Goal: Task Accomplishment & Management: Complete application form

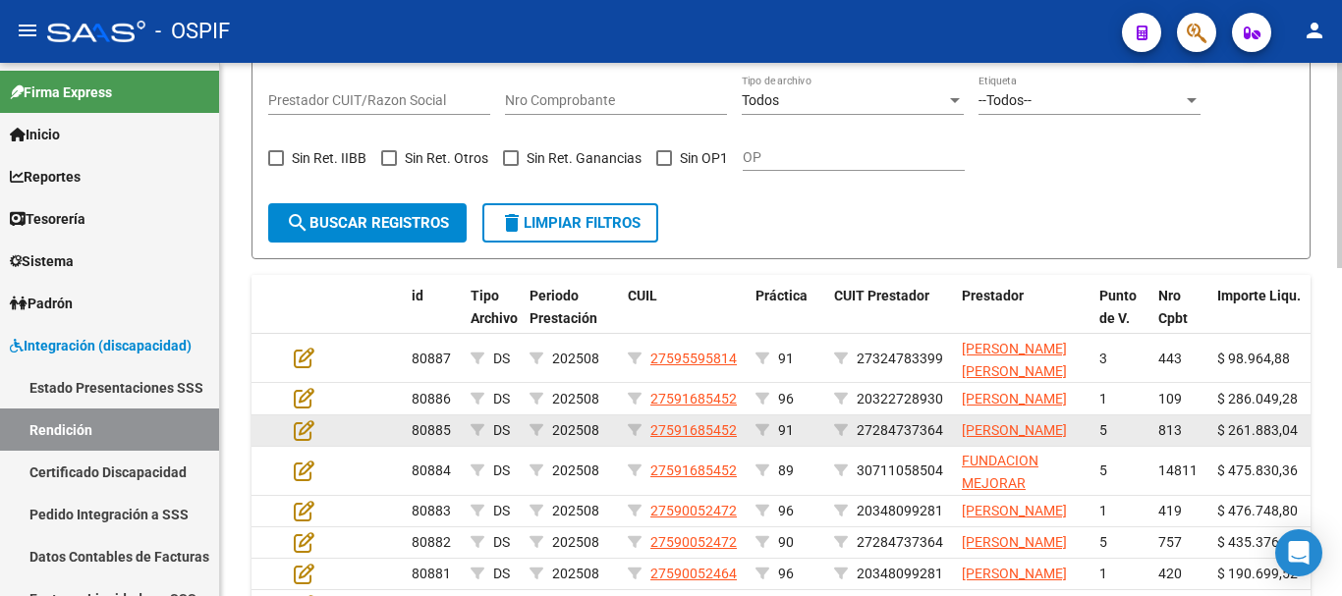
scroll to position [589, 0]
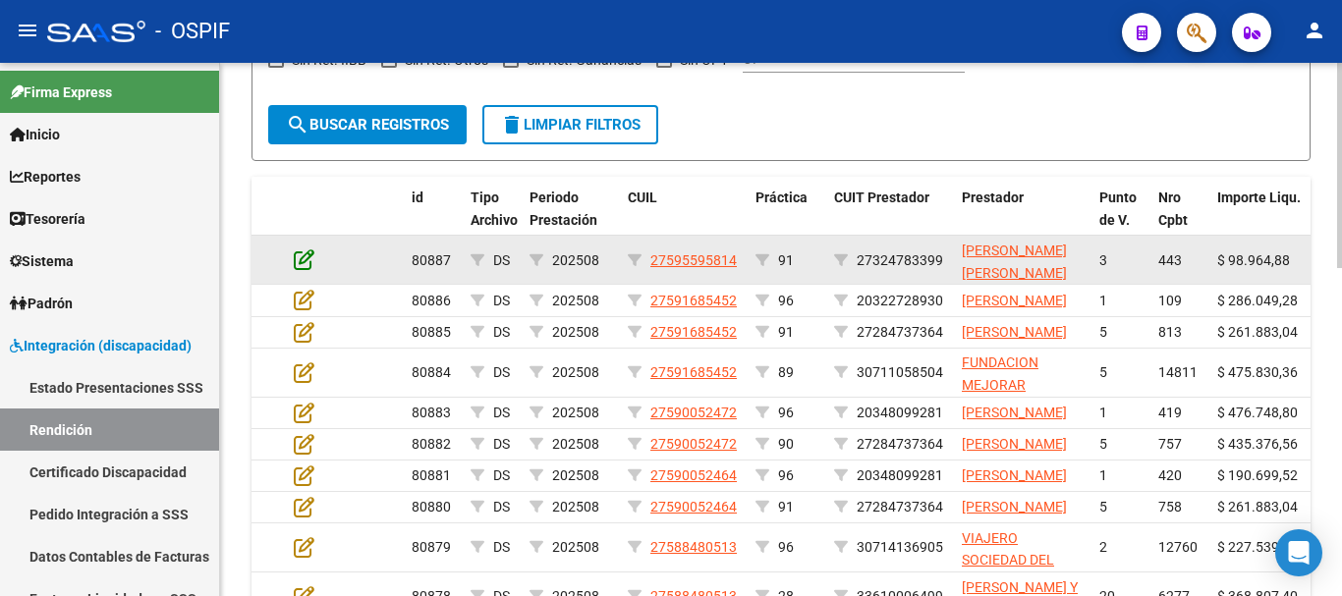
click at [301, 263] on icon at bounding box center [304, 260] width 21 height 22
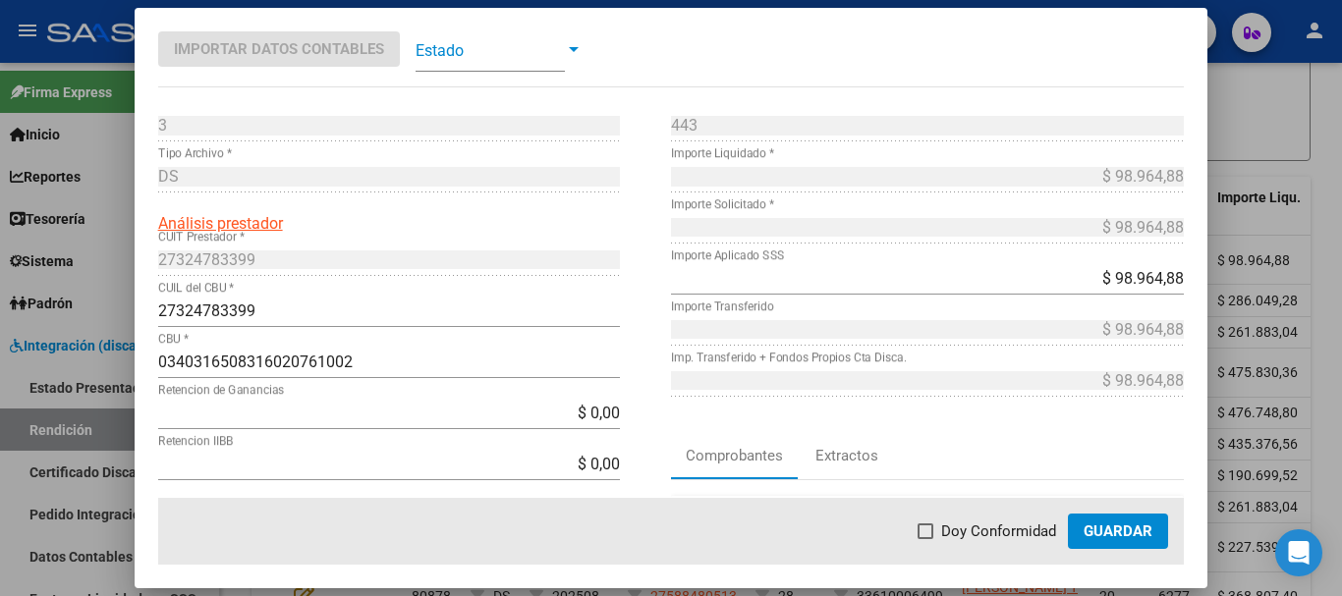
scroll to position [98, 0]
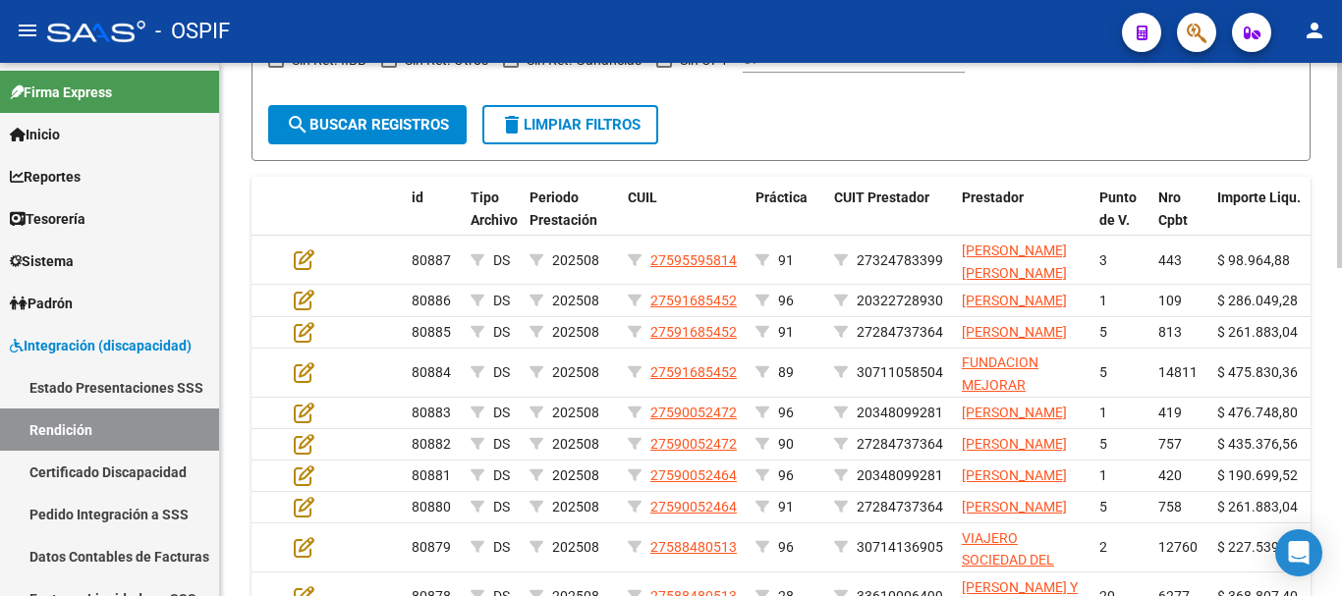
drag, startPoint x: 695, startPoint y: 255, endPoint x: 1168, endPoint y: 92, distance: 500.9
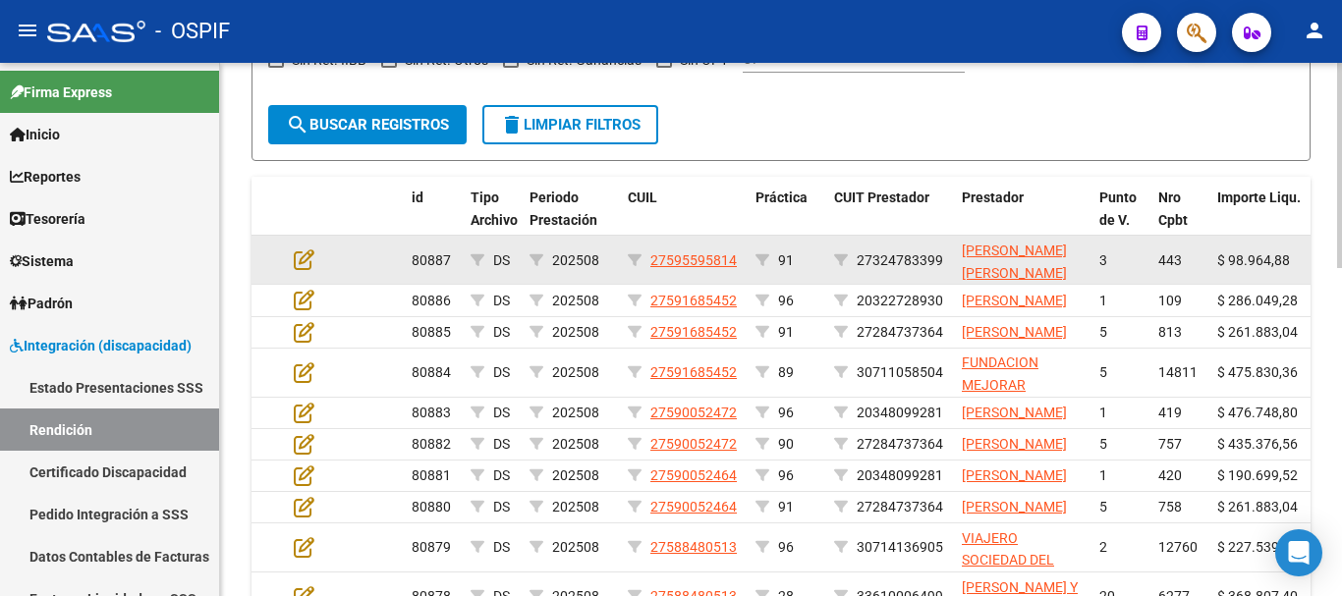
drag, startPoint x: 740, startPoint y: 259, endPoint x: 653, endPoint y: 257, distance: 86.5
click at [651, 257] on datatable-body-cell "27595595814" at bounding box center [684, 260] width 128 height 48
copy span "27595595814"
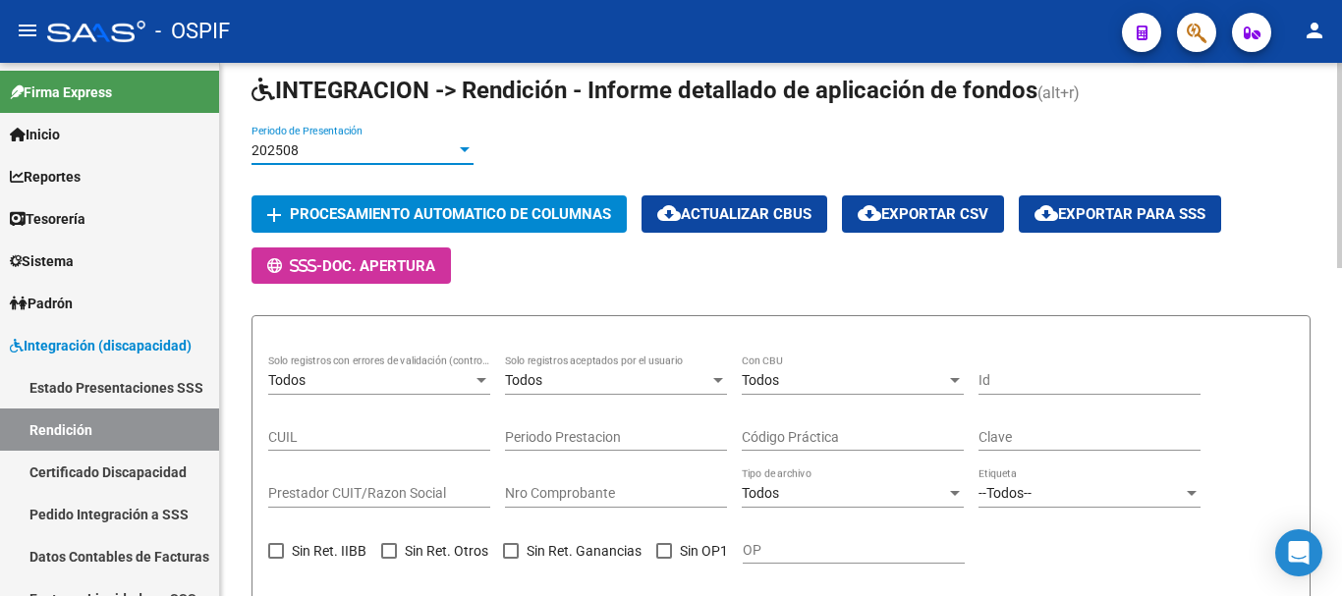
click at [463, 148] on div at bounding box center [465, 149] width 10 height 5
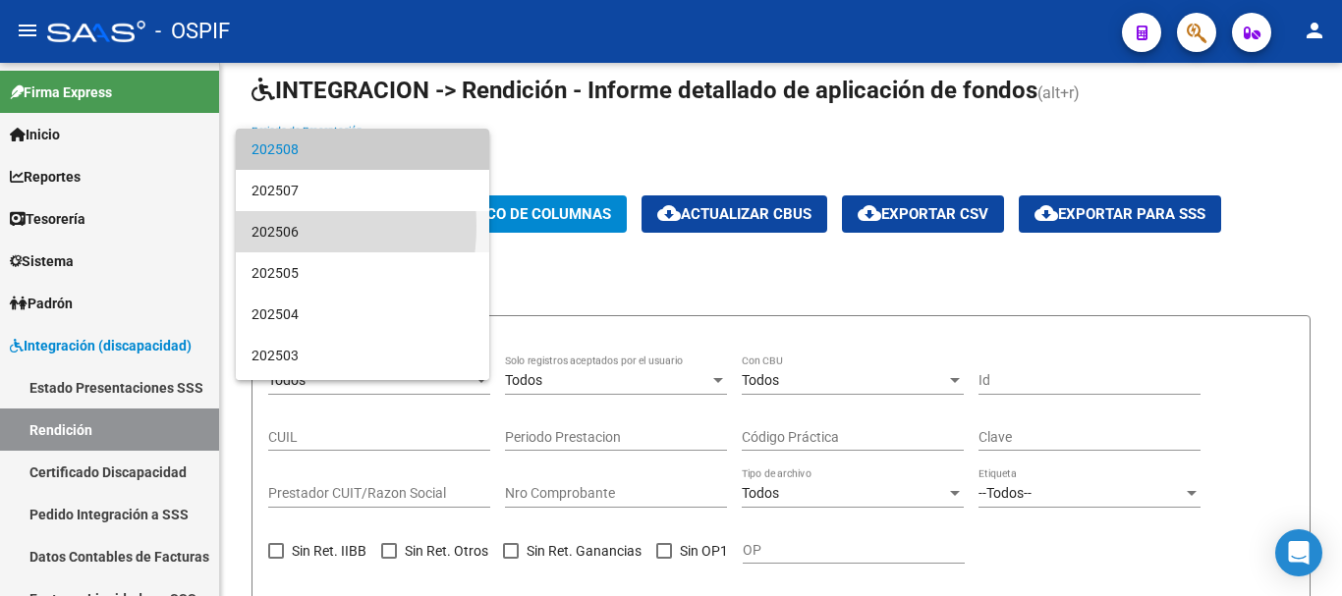
click at [254, 226] on span "202506" at bounding box center [363, 231] width 222 height 41
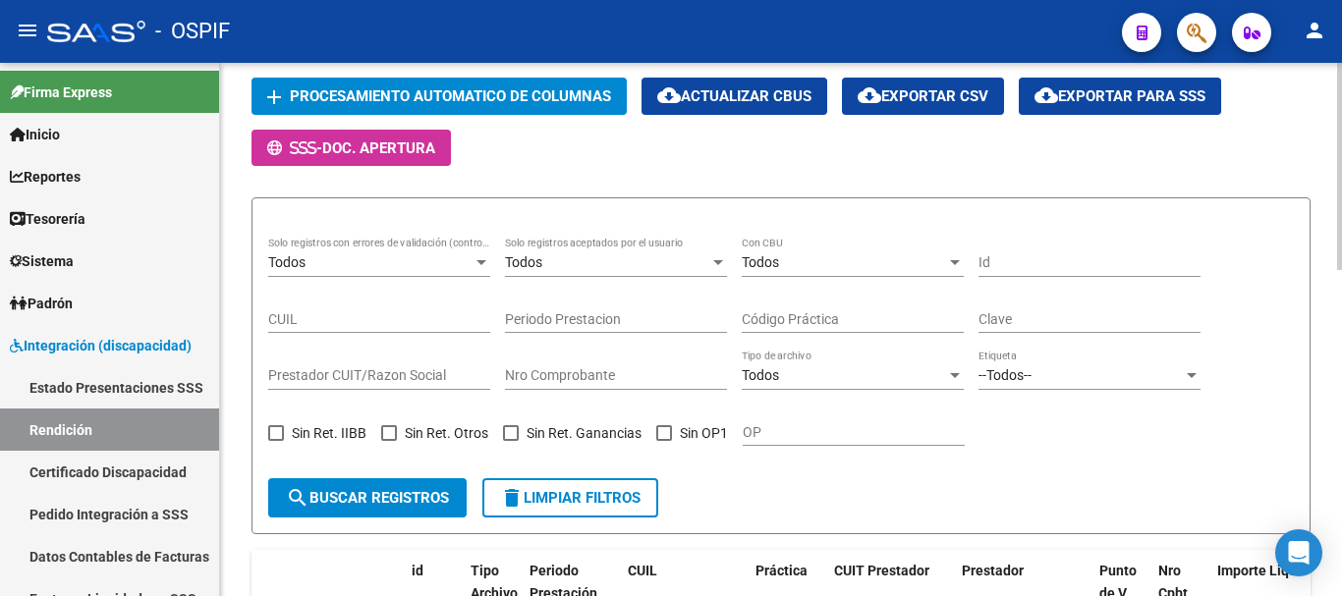
scroll to position [295, 0]
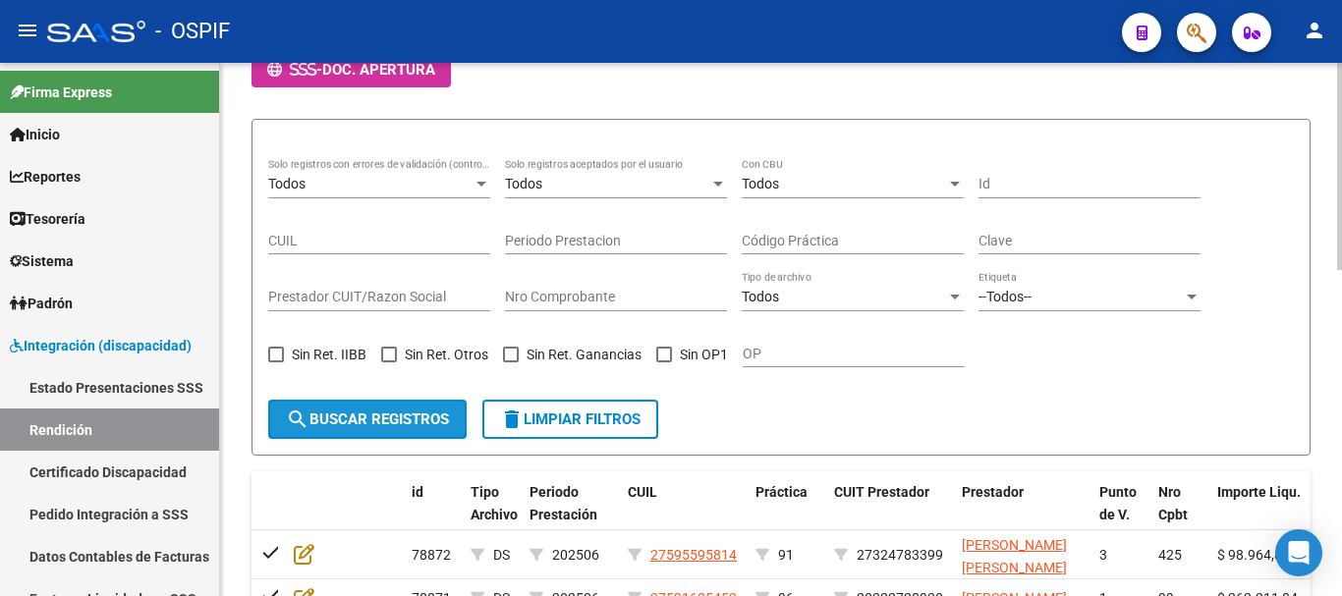
click at [396, 411] on span "search Buscar registros" at bounding box center [367, 420] width 163 height 18
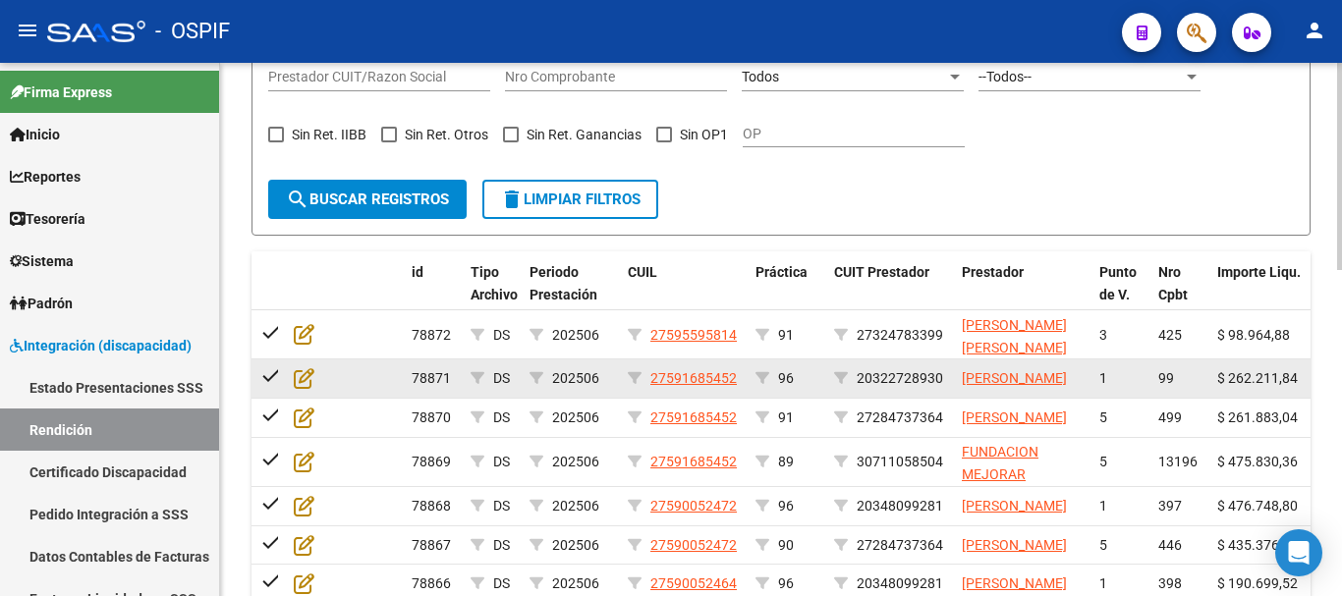
scroll to position [589, 0]
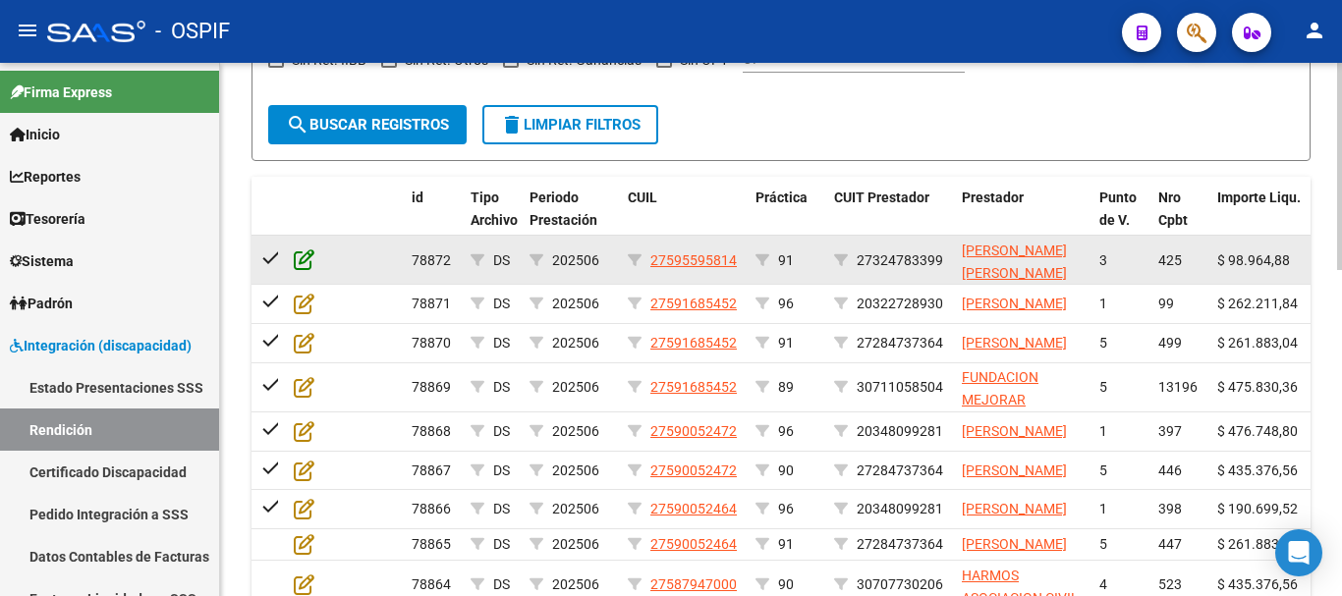
click at [298, 264] on icon at bounding box center [304, 260] width 21 height 22
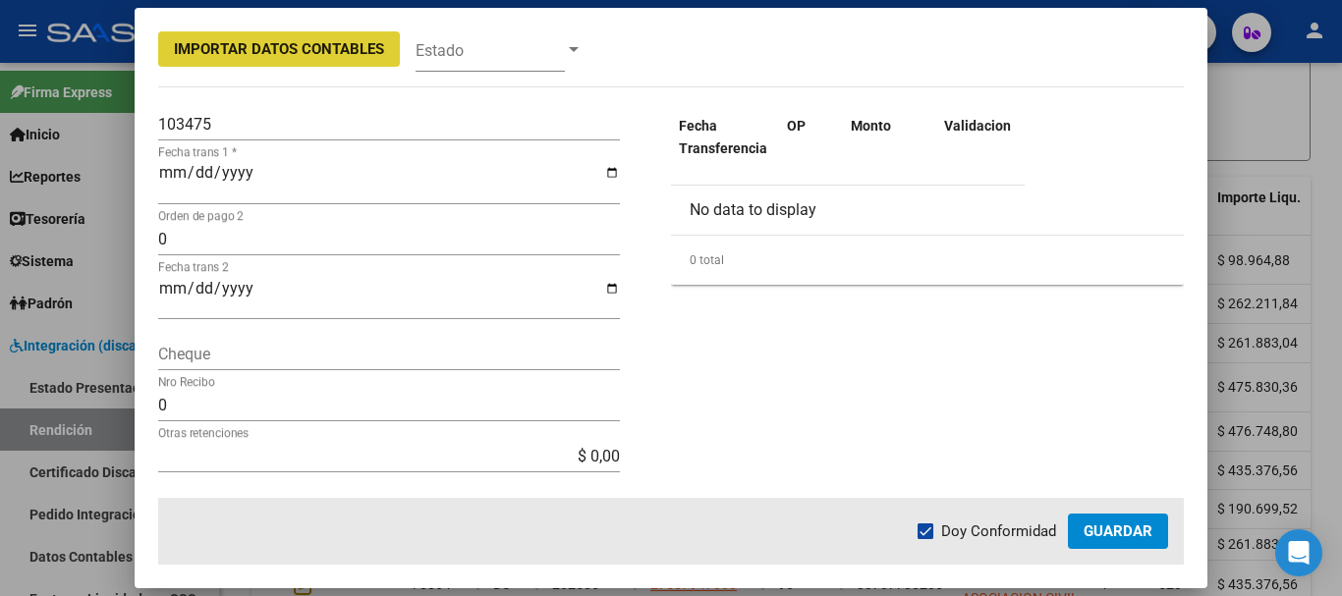
scroll to position [295, 0]
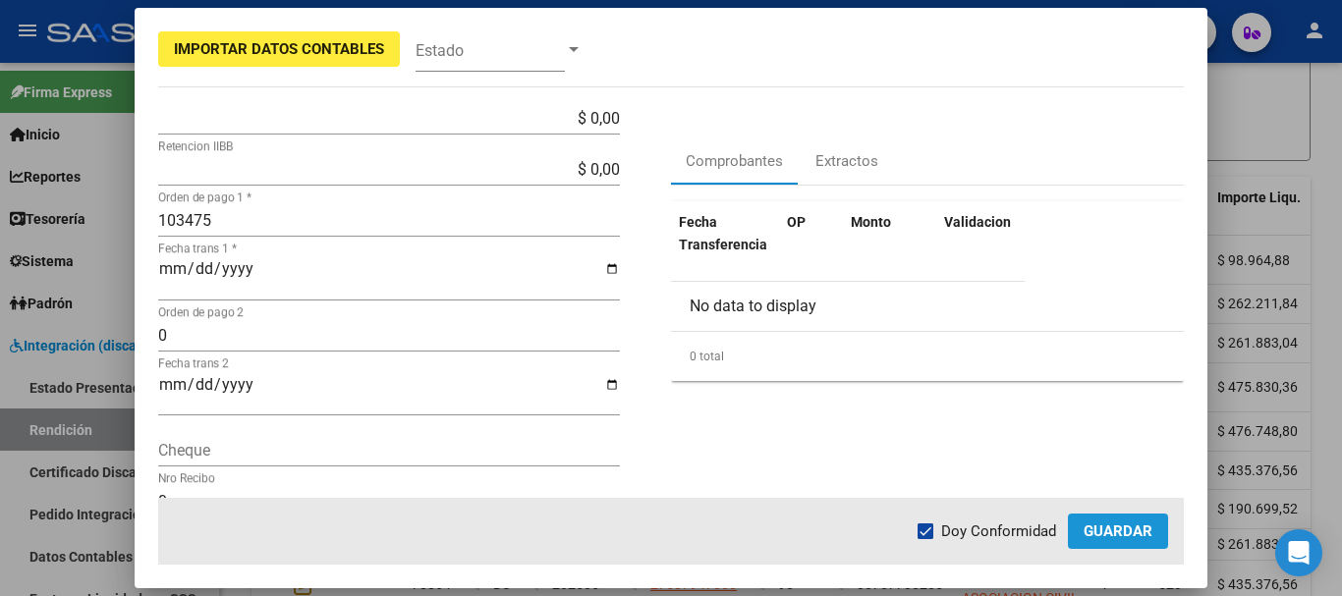
click at [1117, 536] on span "Guardar" at bounding box center [1118, 532] width 69 height 18
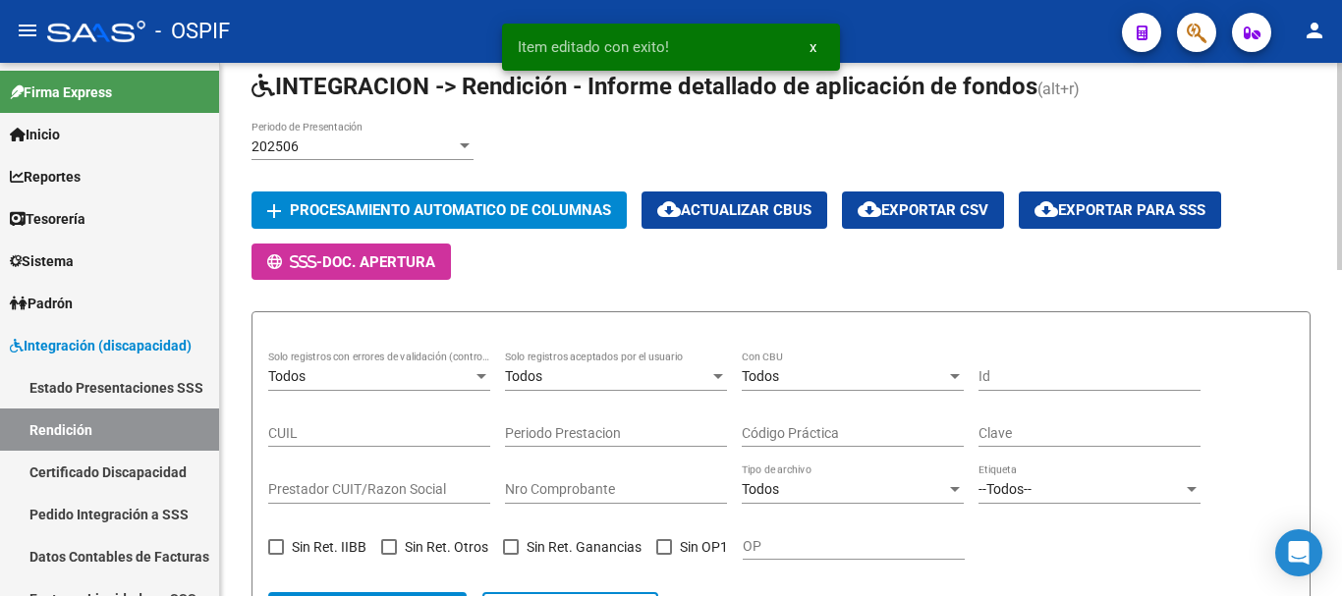
scroll to position [98, 0]
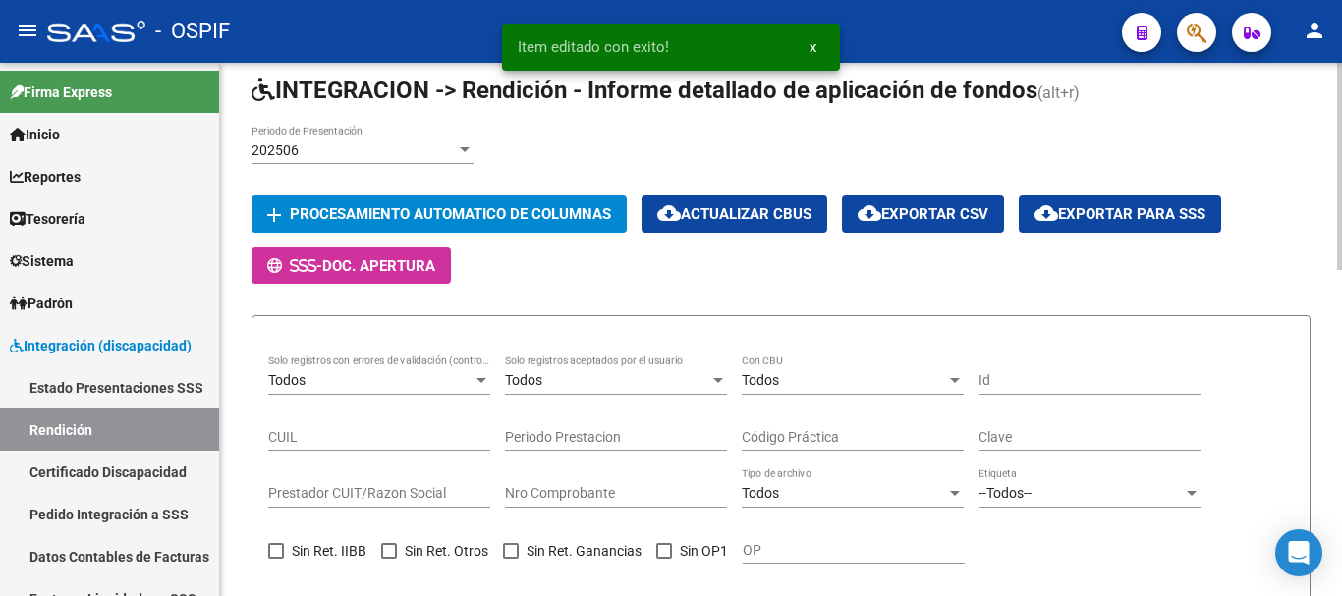
click at [708, 379] on div "Todos" at bounding box center [607, 380] width 204 height 17
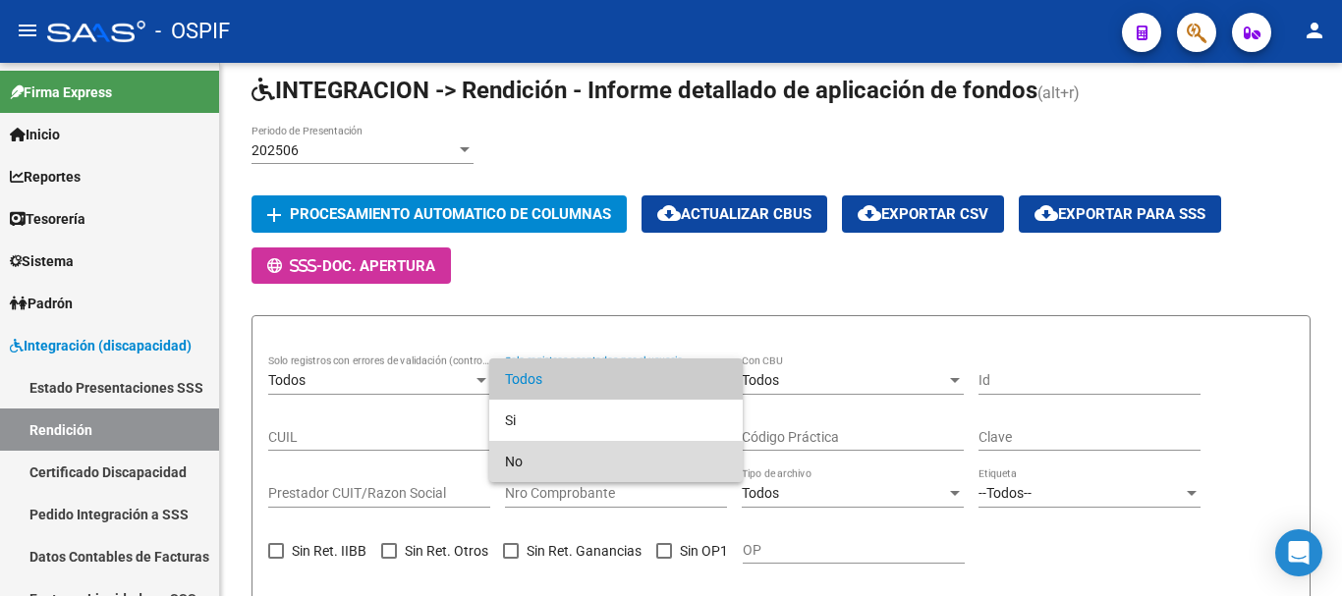
click at [522, 466] on span "No" at bounding box center [616, 461] width 222 height 41
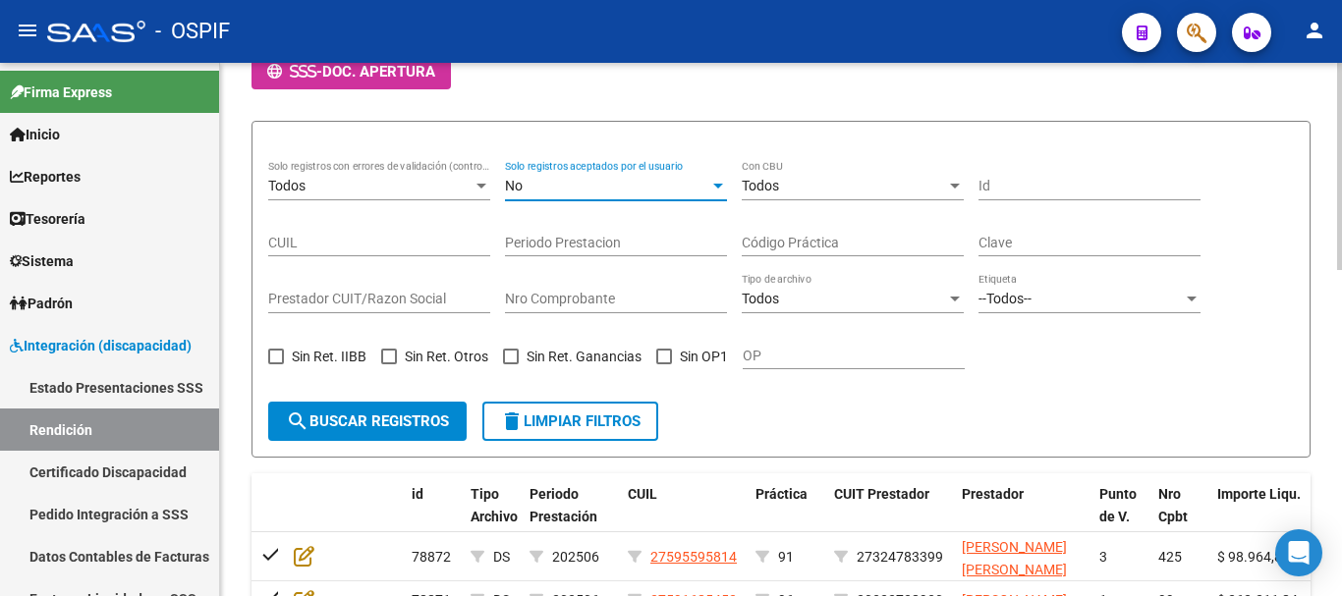
scroll to position [295, 0]
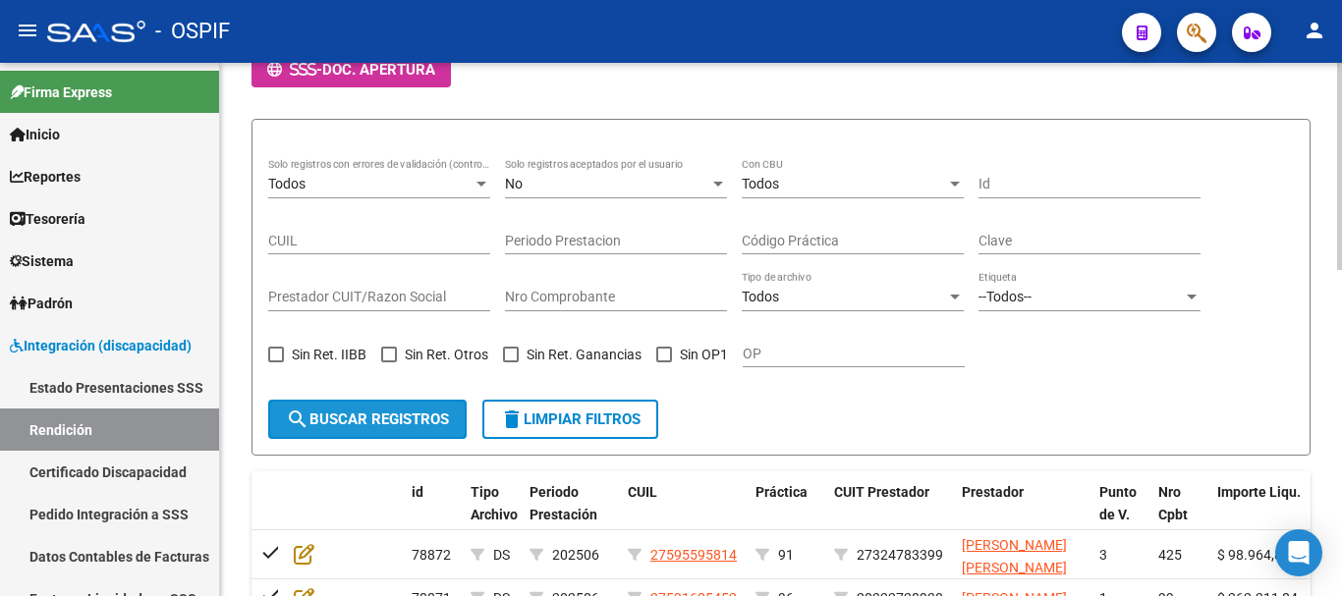
click at [397, 428] on button "search Buscar registros" at bounding box center [367, 419] width 198 height 39
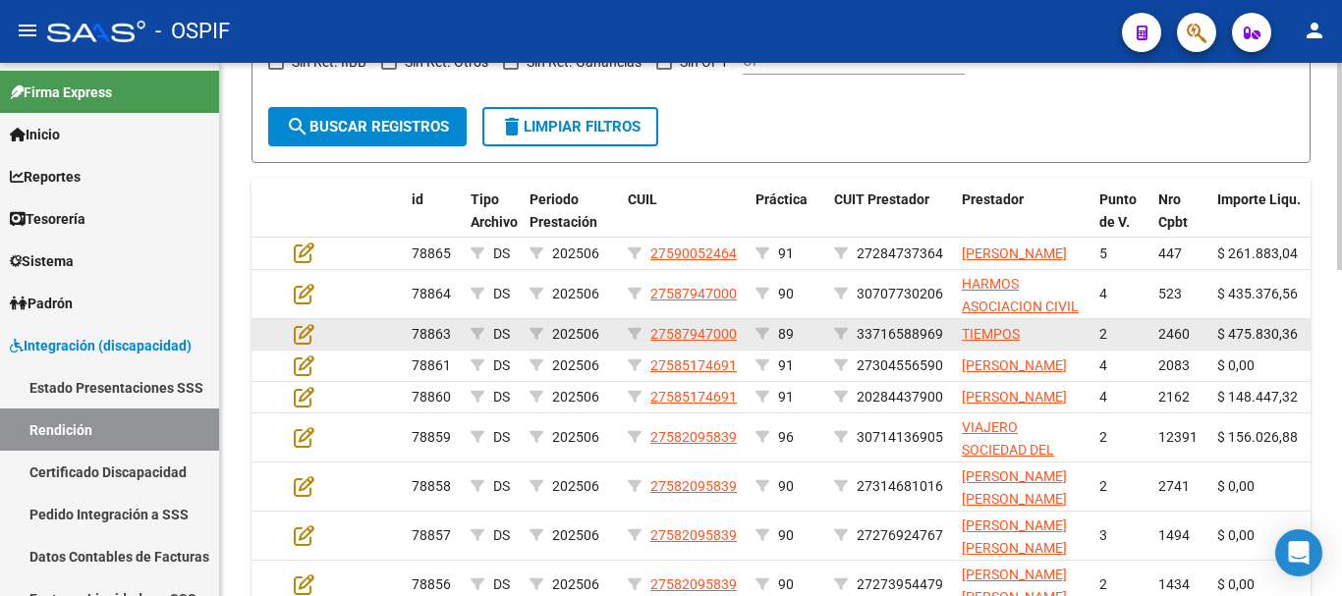
scroll to position [589, 0]
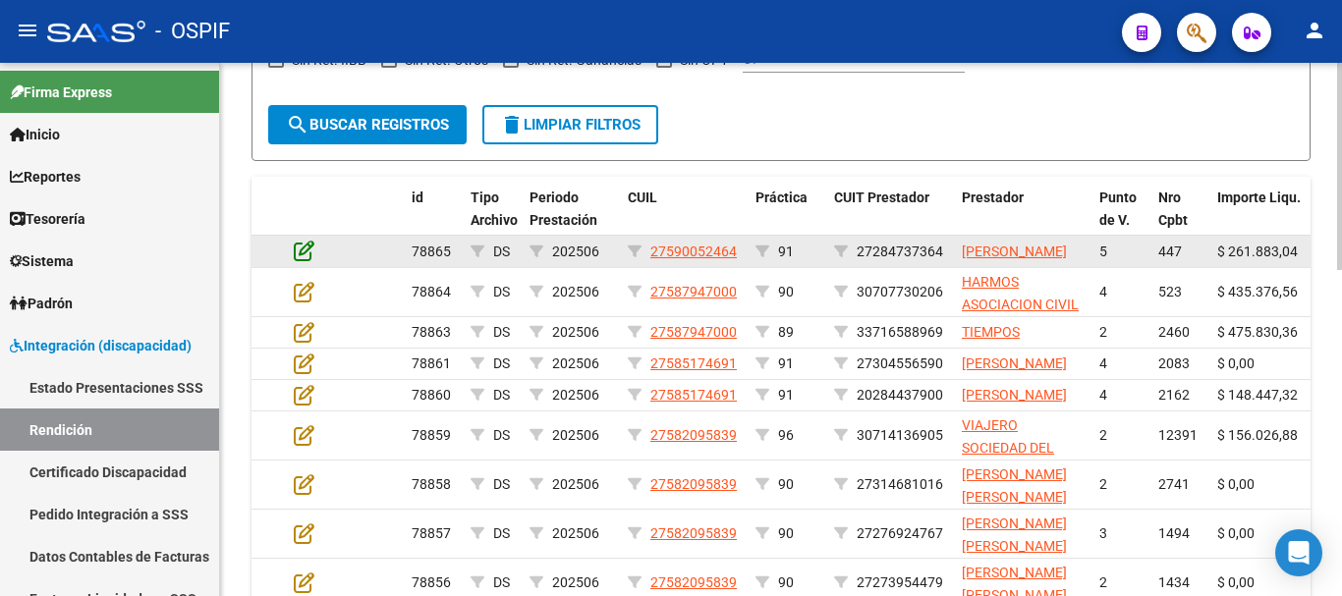
click at [297, 261] on icon at bounding box center [304, 251] width 21 height 22
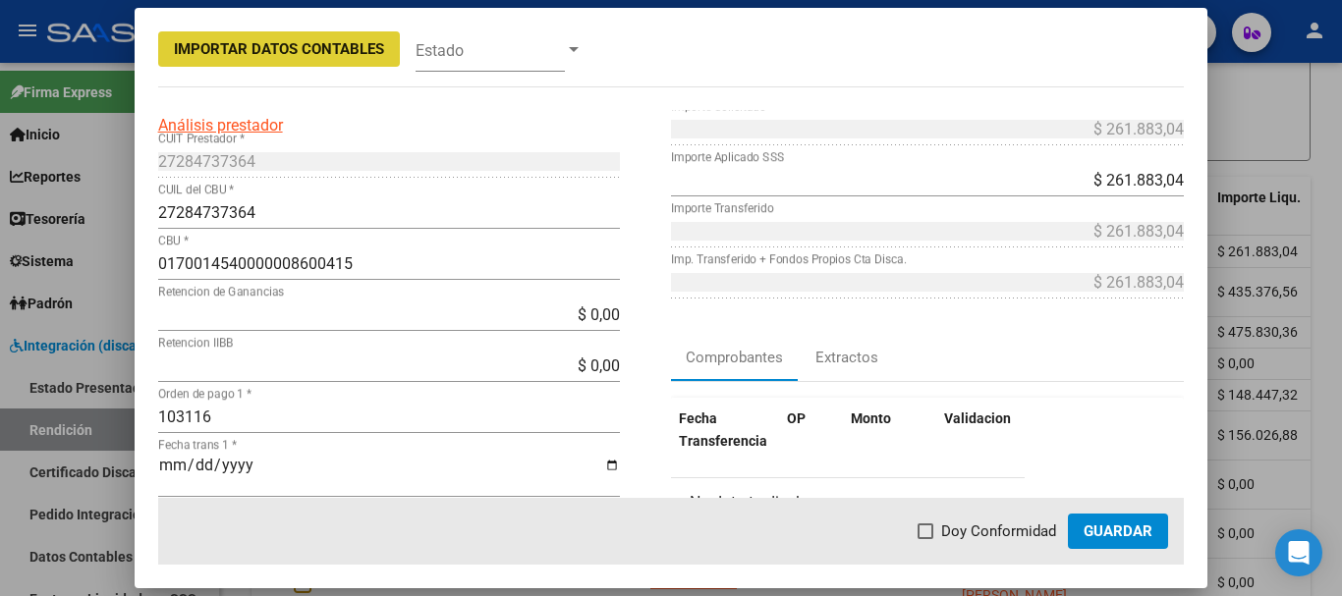
scroll to position [196, 0]
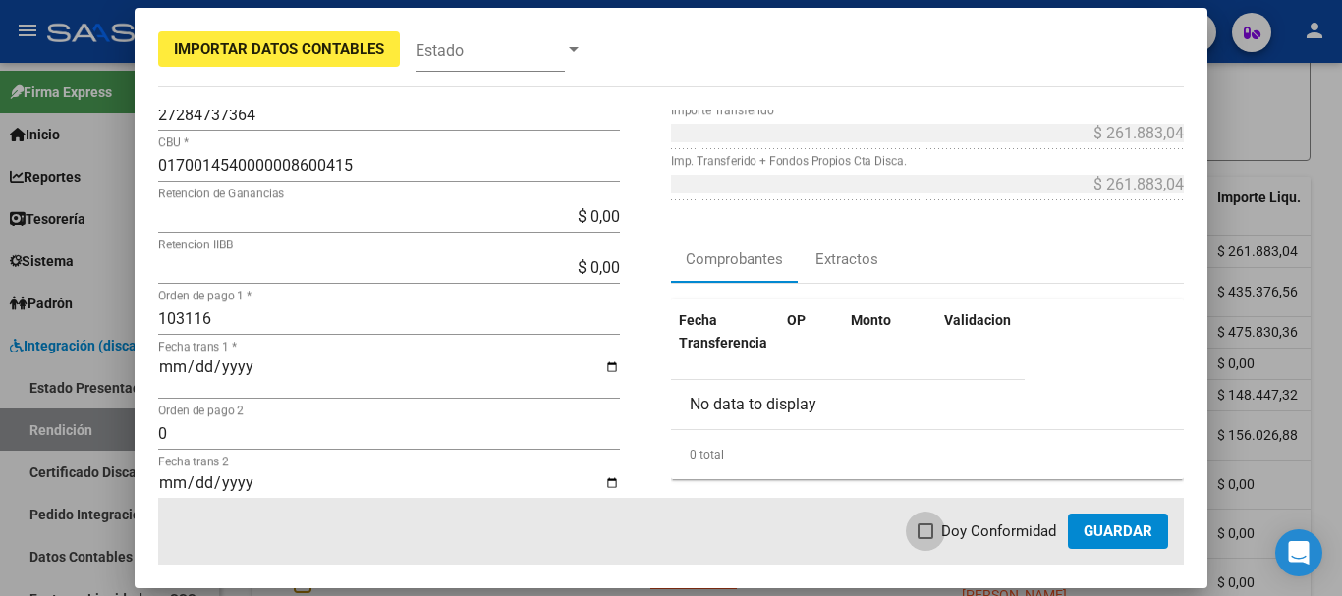
click at [926, 537] on span at bounding box center [926, 532] width 16 height 16
click at [925, 539] on input "Doy Conformidad" at bounding box center [925, 539] width 1 height 1
checkbox input "true"
click at [1108, 537] on span "Guardar" at bounding box center [1118, 532] width 69 height 18
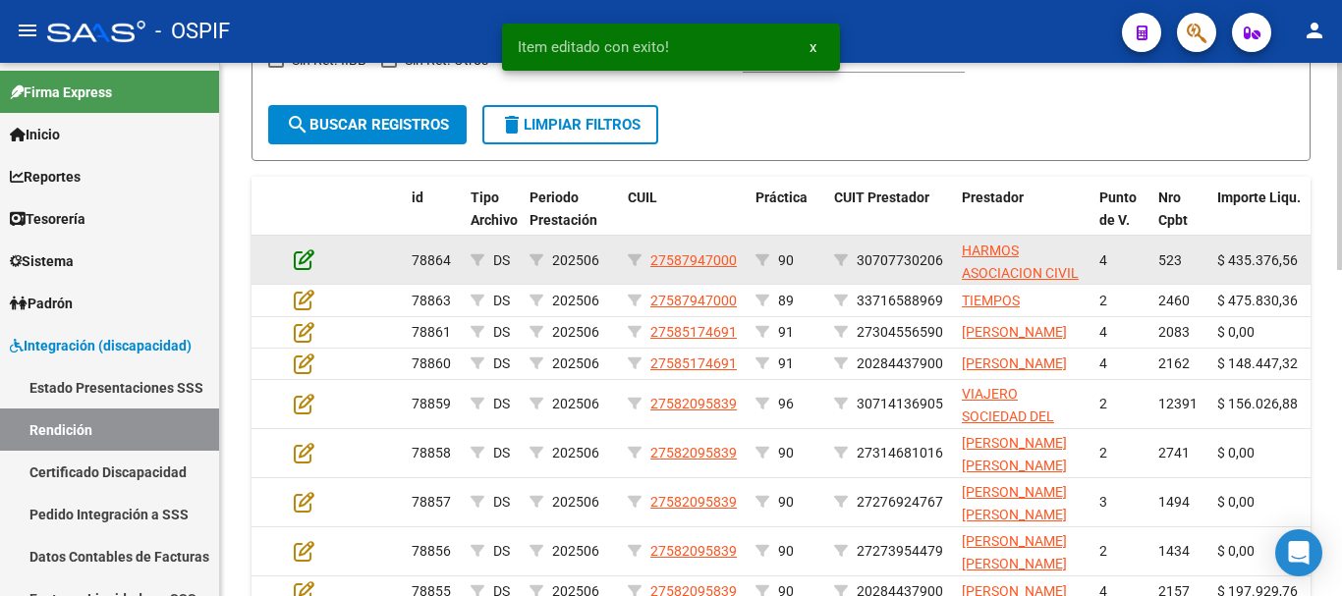
click at [304, 263] on icon at bounding box center [304, 260] width 21 height 22
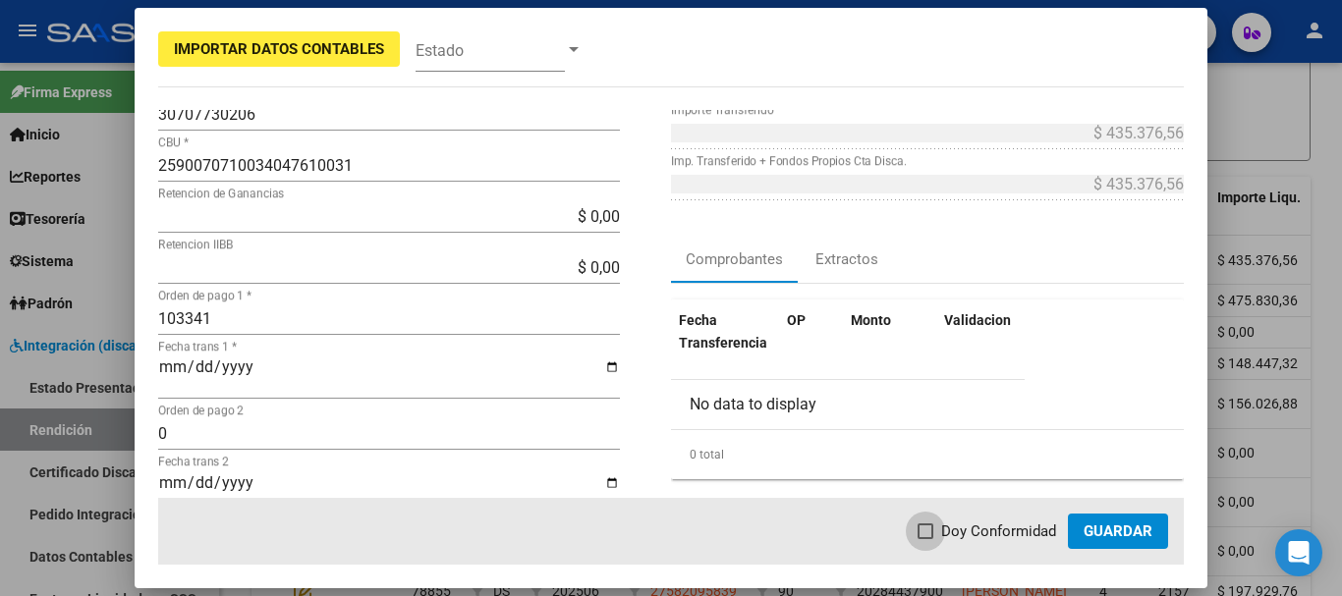
click at [932, 527] on span at bounding box center [926, 532] width 16 height 16
click at [925, 539] on input "Doy Conformidad" at bounding box center [925, 539] width 1 height 1
checkbox input "true"
click at [1120, 535] on span "Guardar" at bounding box center [1118, 532] width 69 height 18
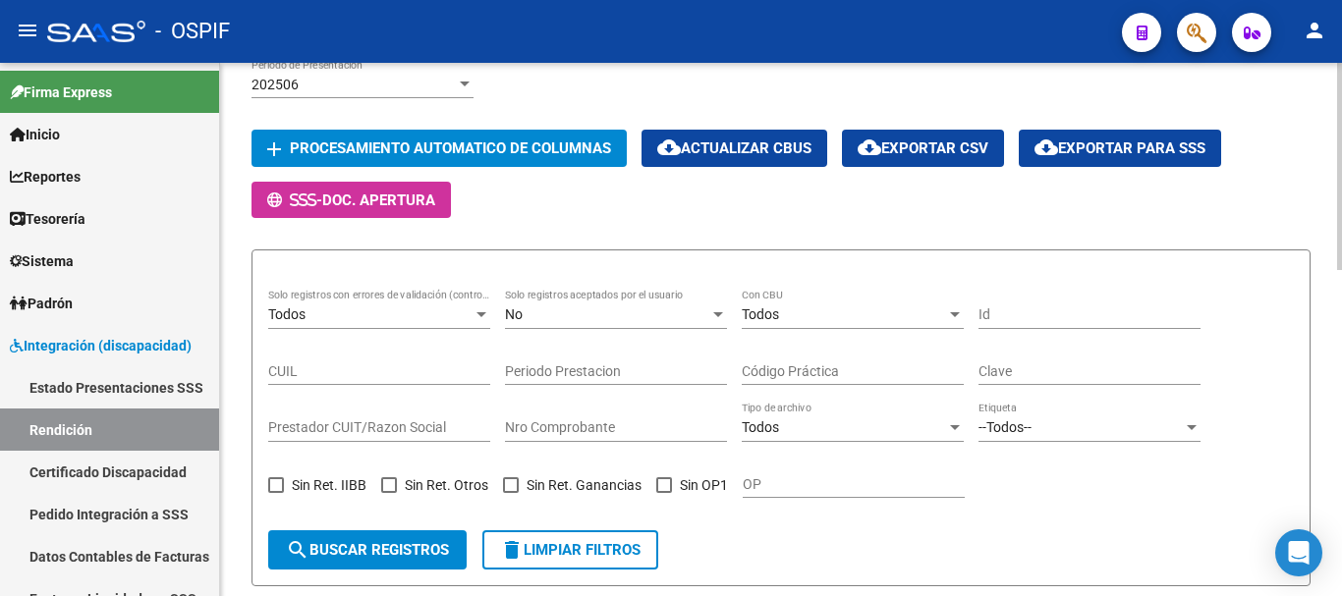
scroll to position [491, 0]
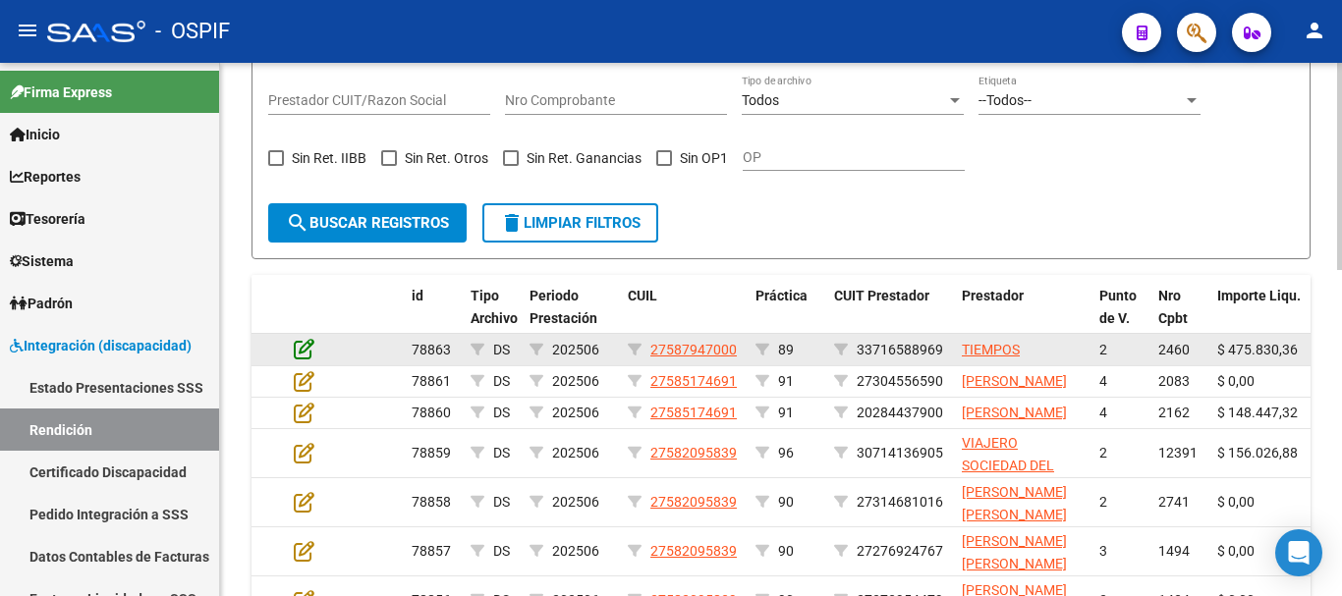
click at [305, 351] on icon at bounding box center [304, 349] width 21 height 22
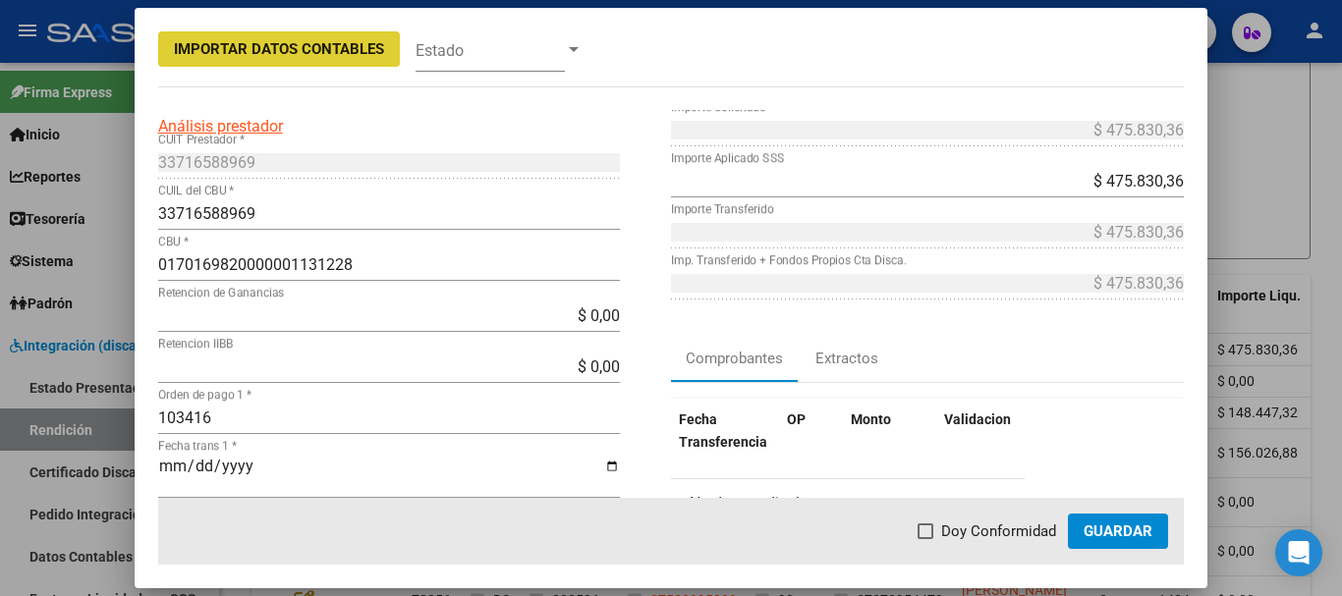
scroll to position [196, 0]
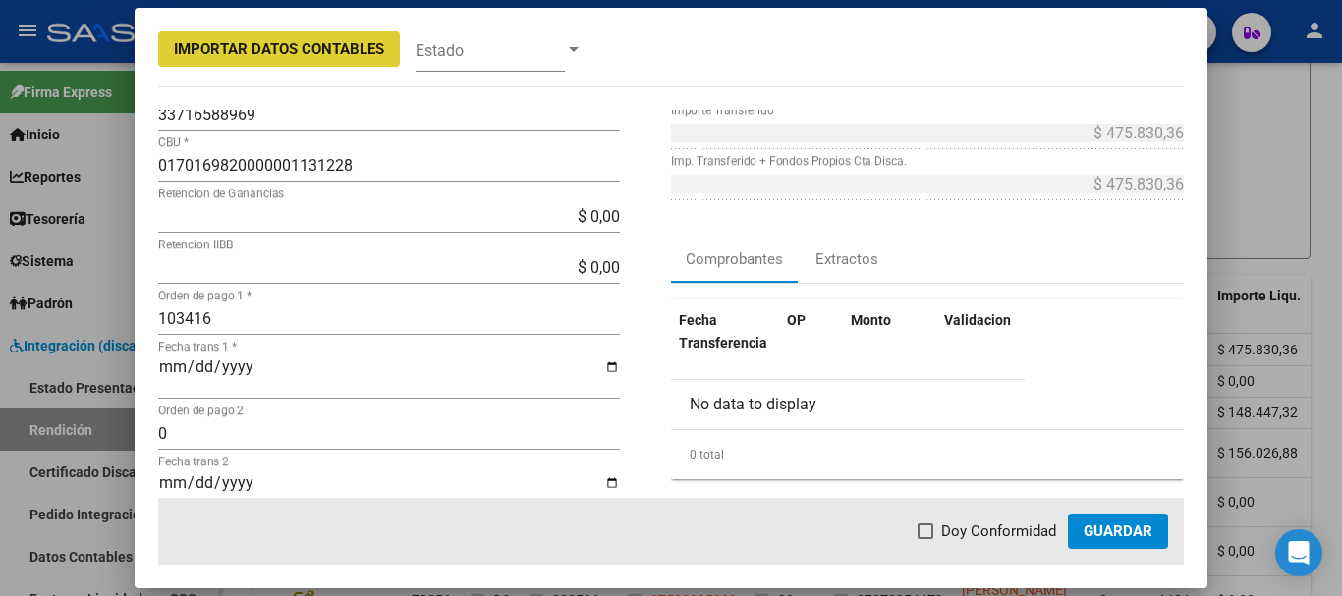
click at [927, 532] on span at bounding box center [926, 532] width 16 height 16
click at [925, 539] on input "Doy Conformidad" at bounding box center [925, 539] width 1 height 1
checkbox input "true"
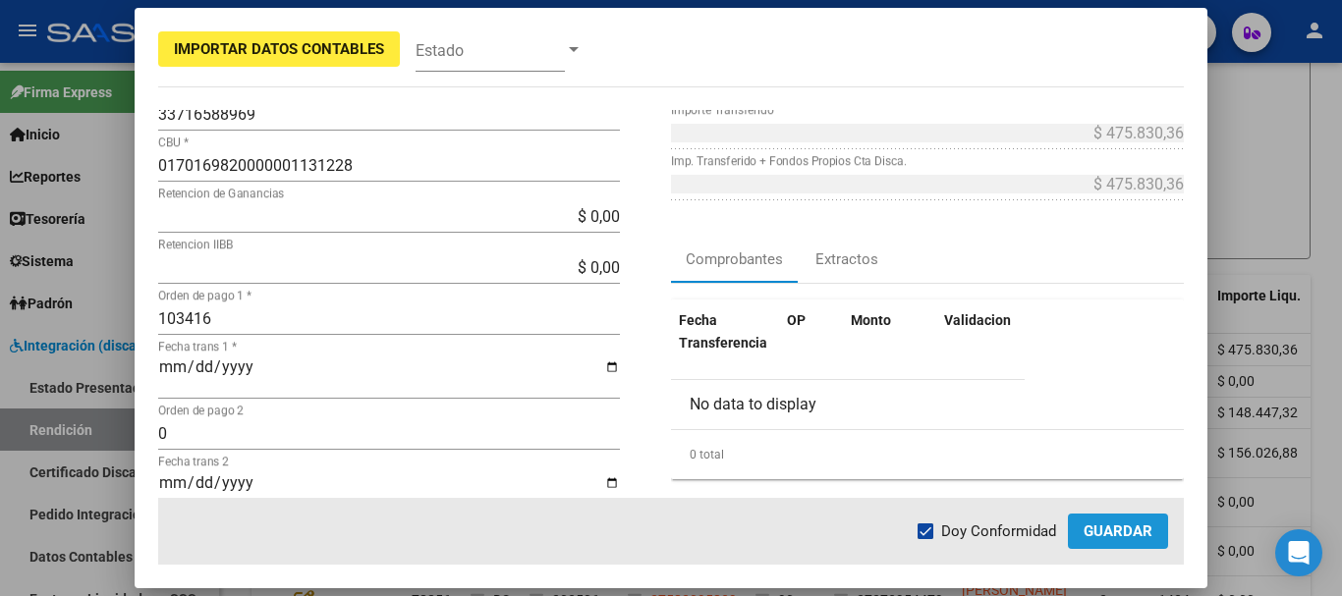
click at [1108, 537] on span "Guardar" at bounding box center [1118, 532] width 69 height 18
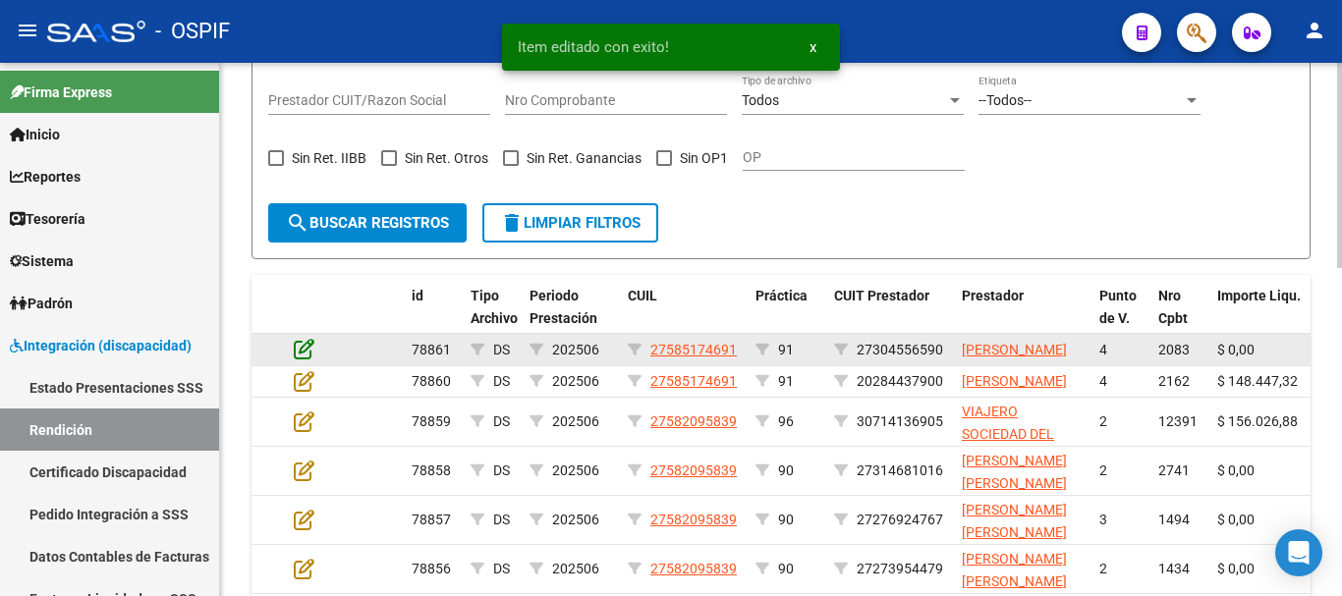
click at [306, 356] on icon at bounding box center [304, 349] width 21 height 22
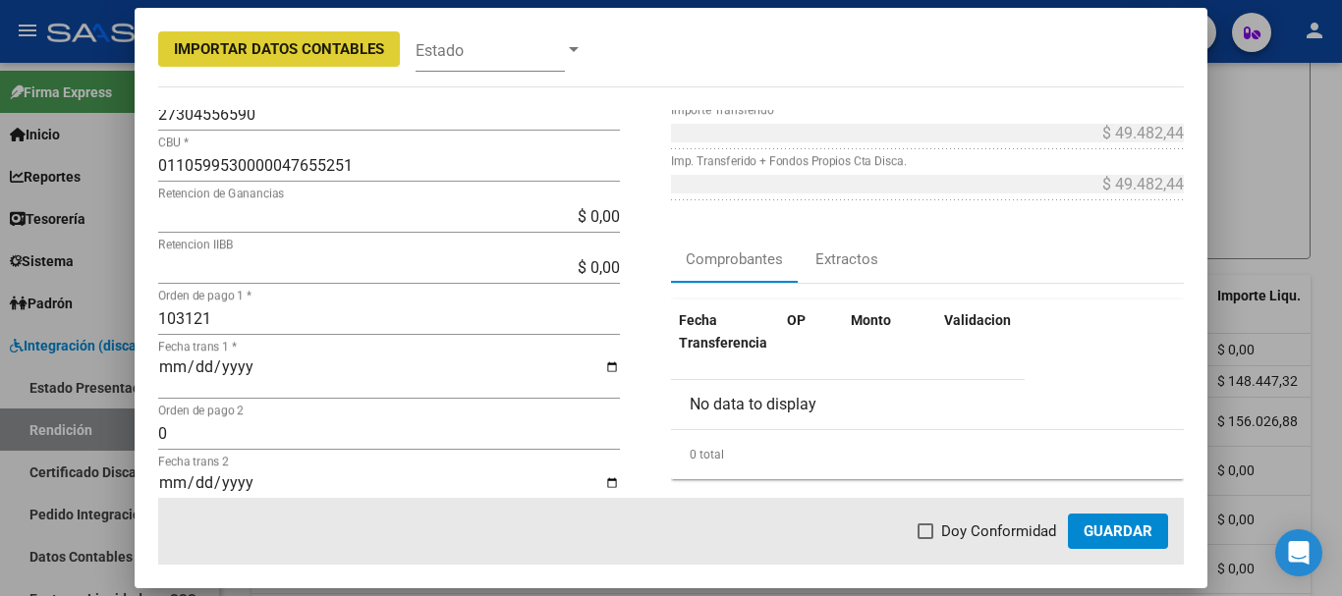
drag, startPoint x: 938, startPoint y: 535, endPoint x: 1009, endPoint y: 530, distance: 71.0
click at [938, 533] on label "Doy Conformidad" at bounding box center [987, 532] width 139 height 24
click at [925, 539] on input "Doy Conformidad" at bounding box center [925, 539] width 1 height 1
checkbox input "true"
click at [1150, 535] on span "Guardar" at bounding box center [1118, 532] width 69 height 18
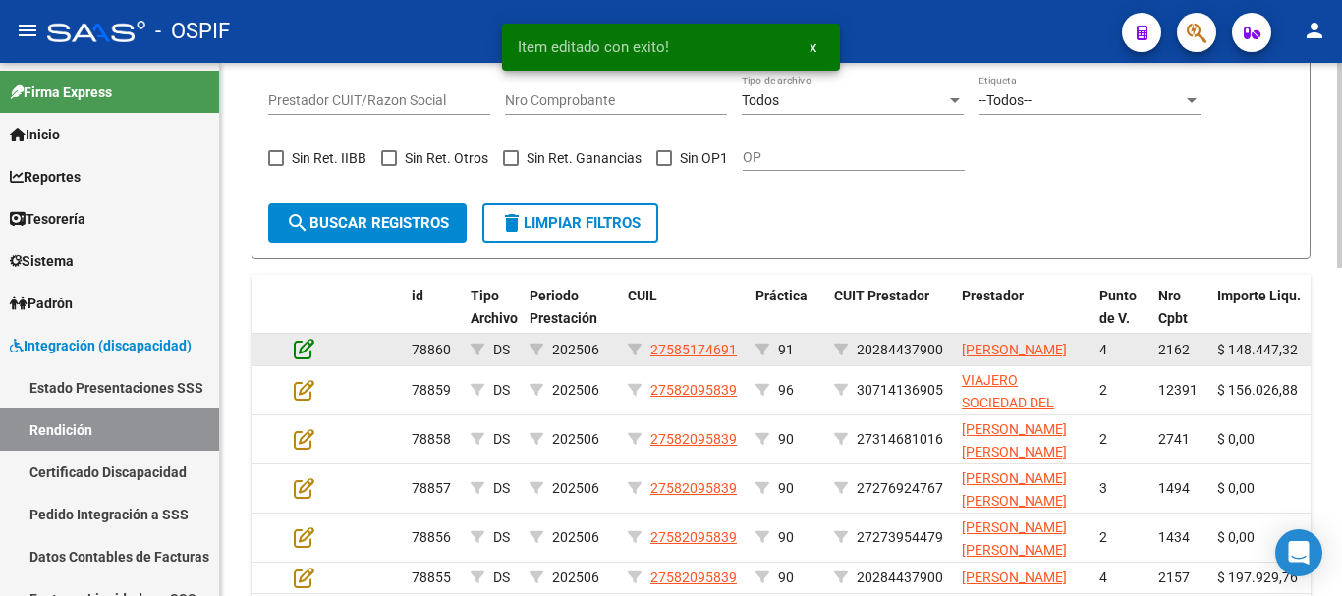
click at [303, 357] on icon at bounding box center [304, 349] width 21 height 22
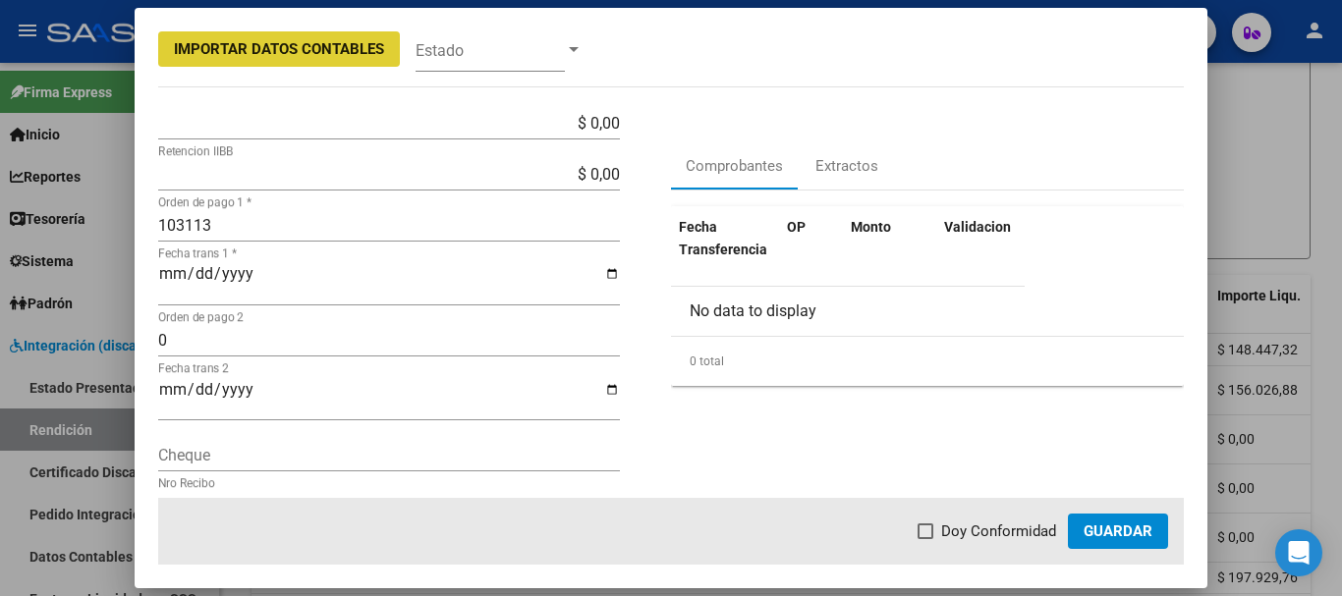
scroll to position [295, 0]
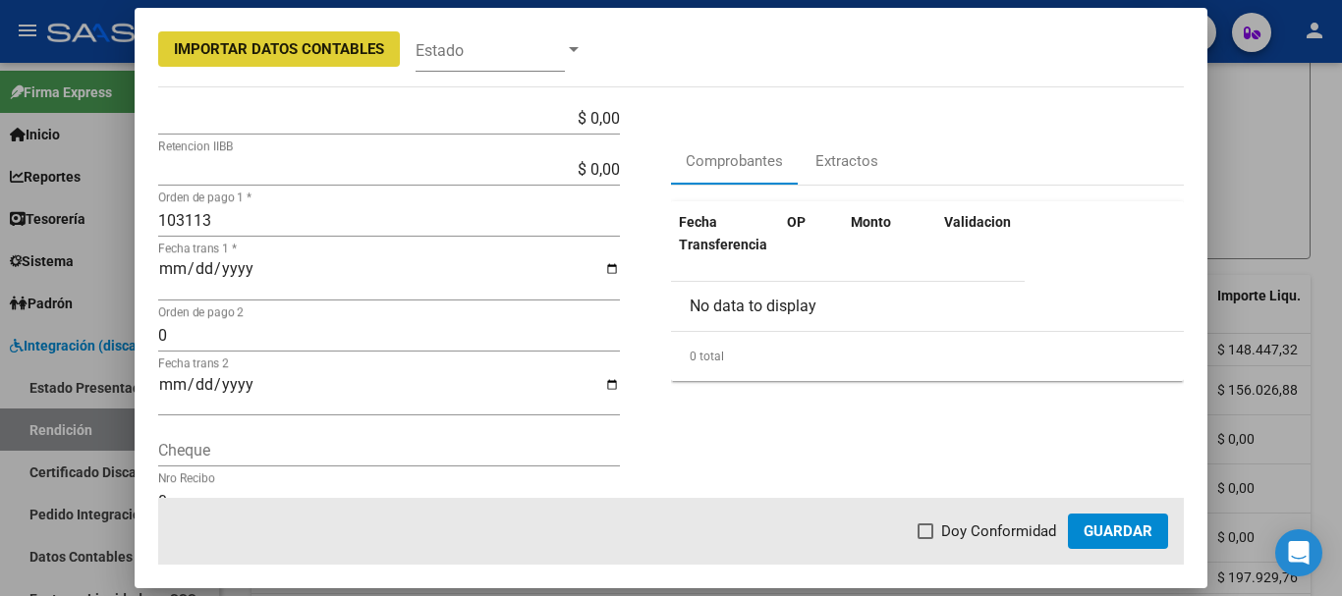
drag, startPoint x: 930, startPoint y: 533, endPoint x: 942, endPoint y: 531, distance: 12.2
click at [930, 533] on span at bounding box center [926, 532] width 16 height 16
click at [925, 539] on input "Doy Conformidad" at bounding box center [925, 539] width 1 height 1
checkbox input "true"
click at [1132, 526] on span "Guardar" at bounding box center [1118, 532] width 69 height 18
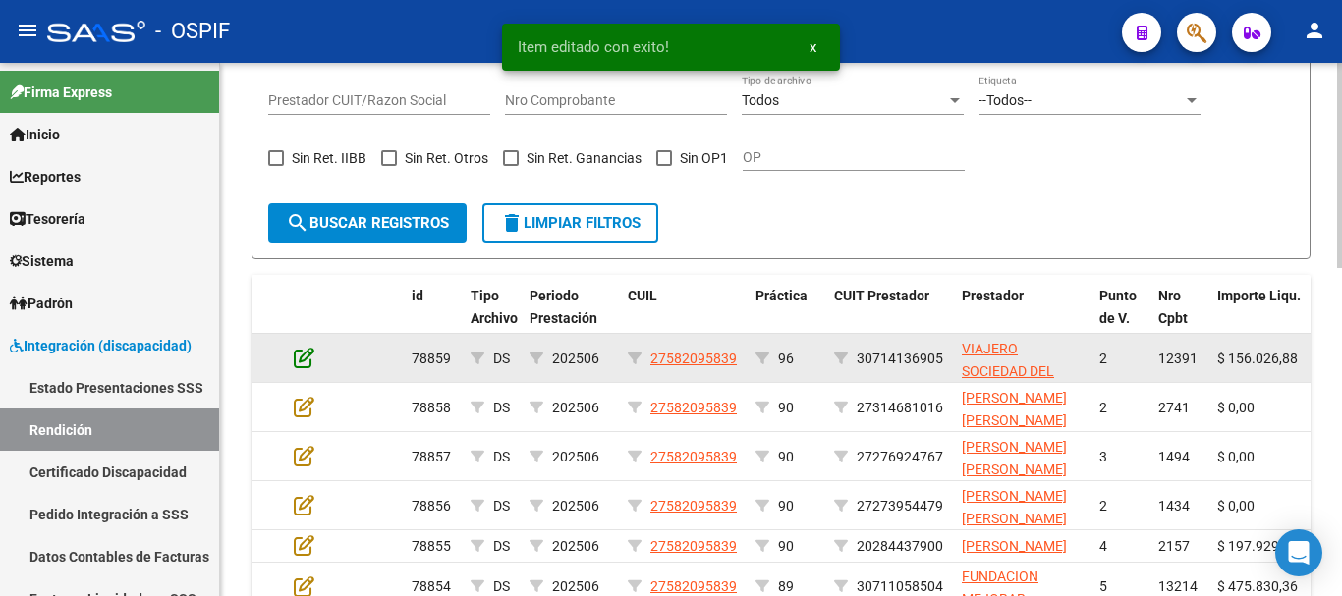
click at [304, 357] on icon at bounding box center [304, 358] width 21 height 22
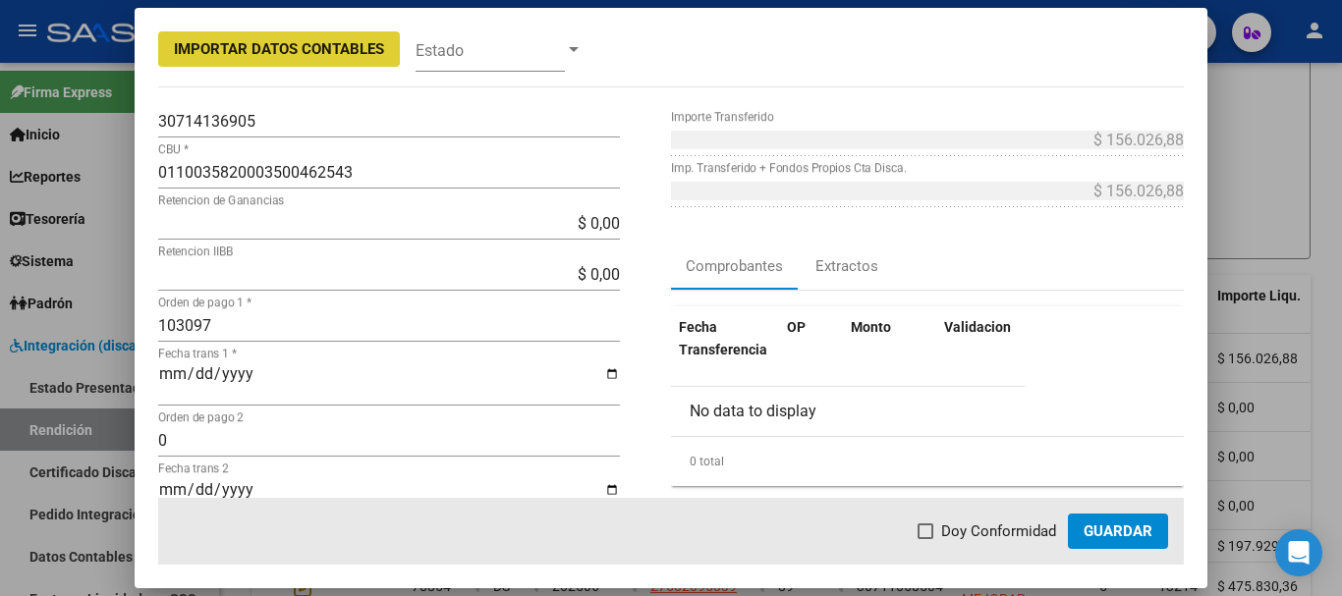
scroll to position [196, 0]
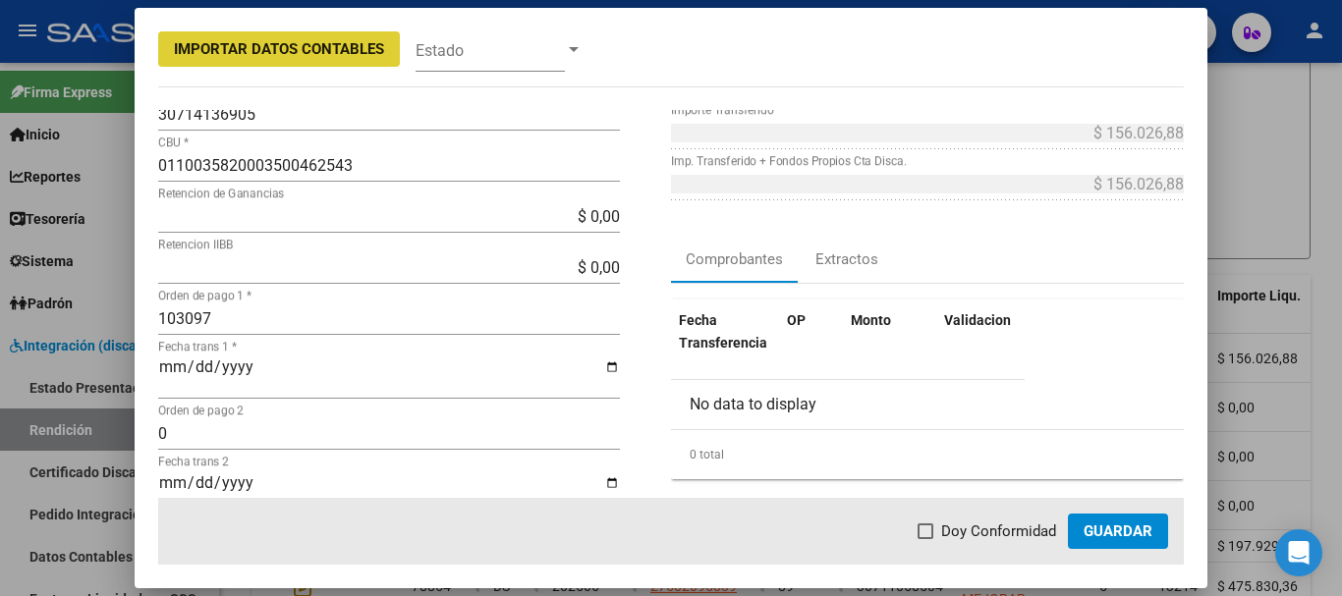
drag, startPoint x: 926, startPoint y: 536, endPoint x: 948, endPoint y: 527, distance: 23.7
click at [926, 533] on span at bounding box center [926, 532] width 16 height 16
click at [925, 539] on input "Doy Conformidad" at bounding box center [925, 539] width 1 height 1
checkbox input "true"
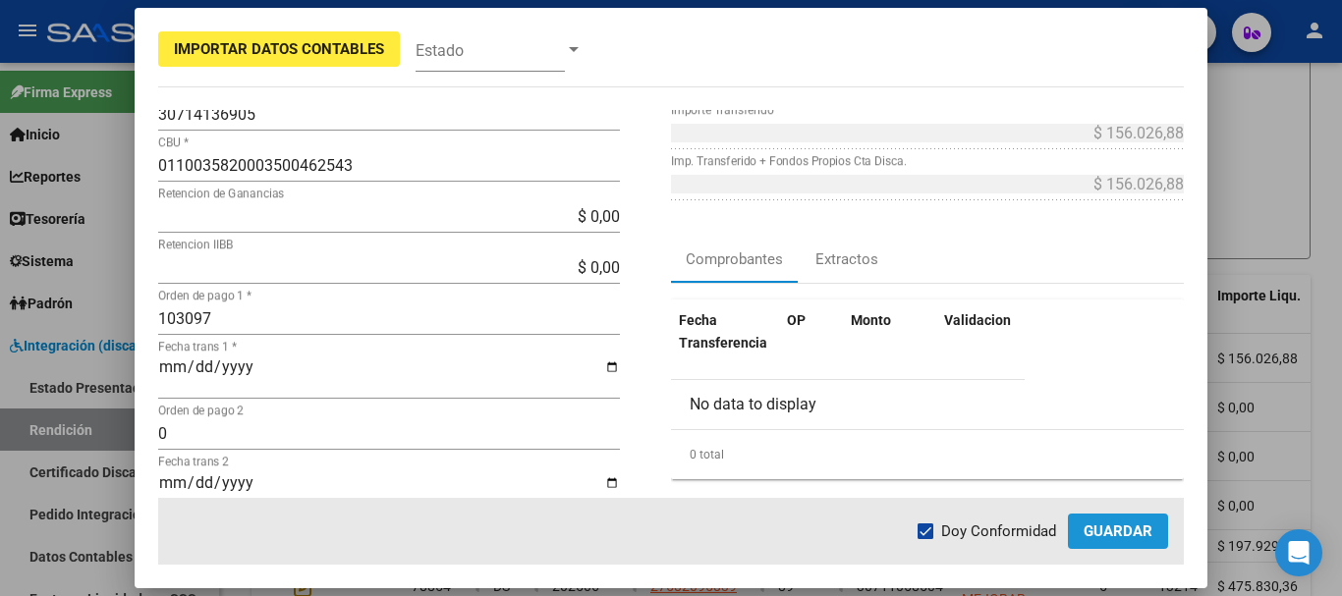
click at [1125, 531] on span "Guardar" at bounding box center [1118, 532] width 69 height 18
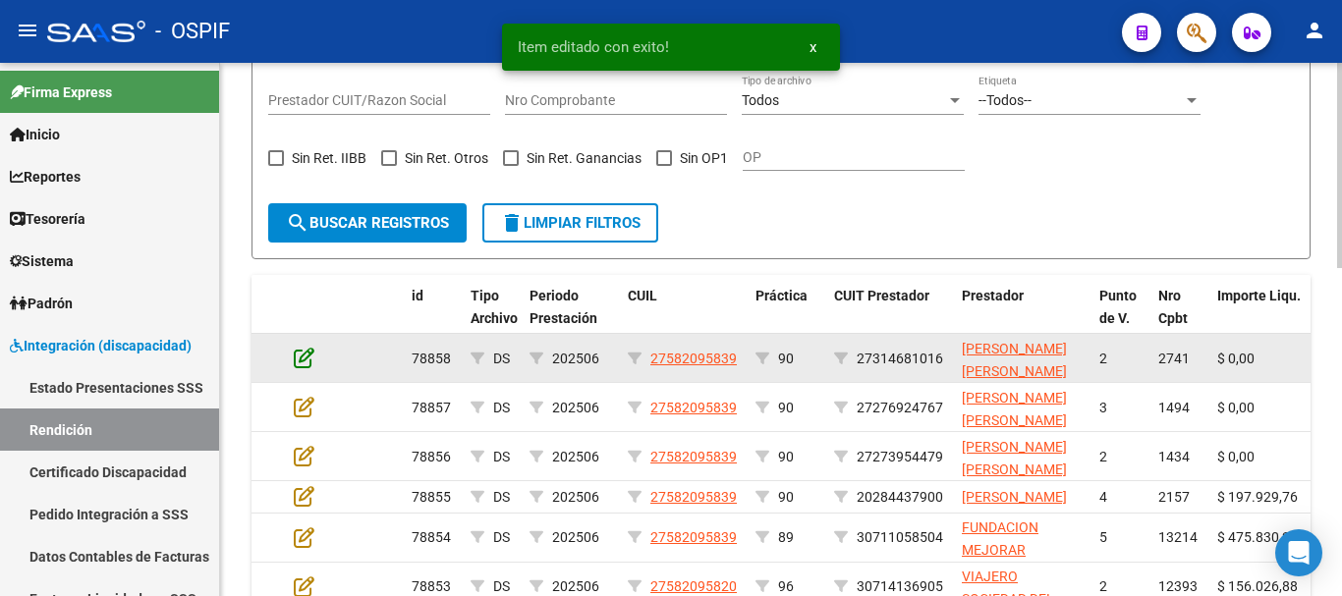
click at [308, 357] on icon at bounding box center [304, 358] width 21 height 22
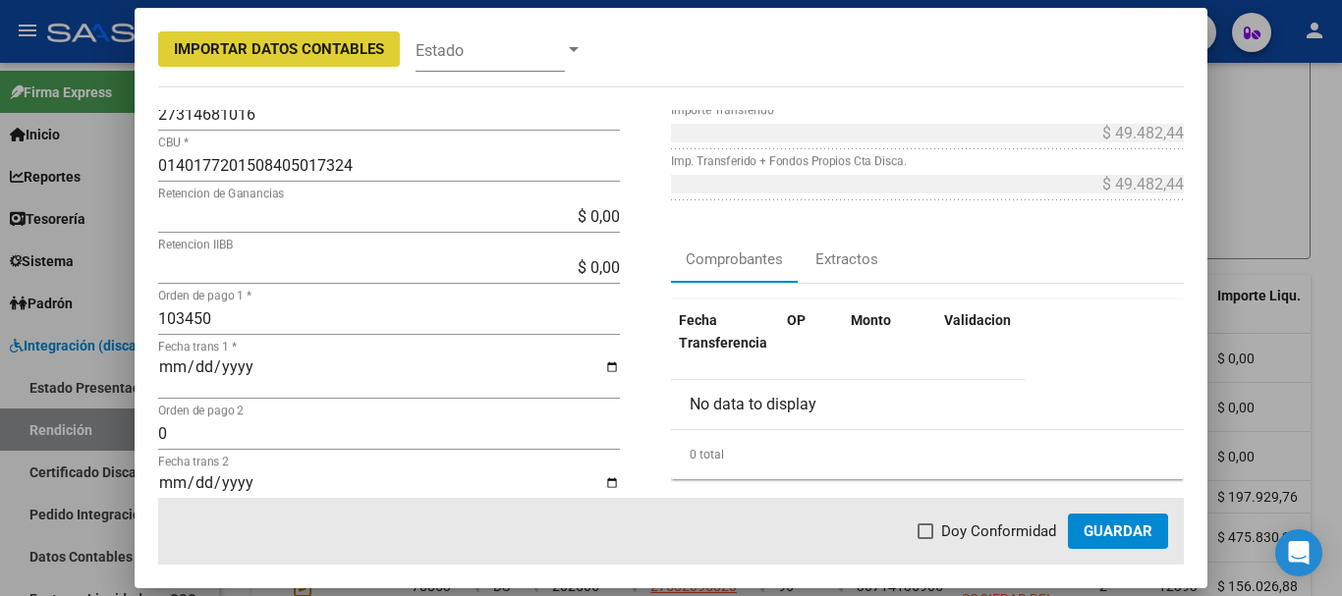
scroll to position [295, 0]
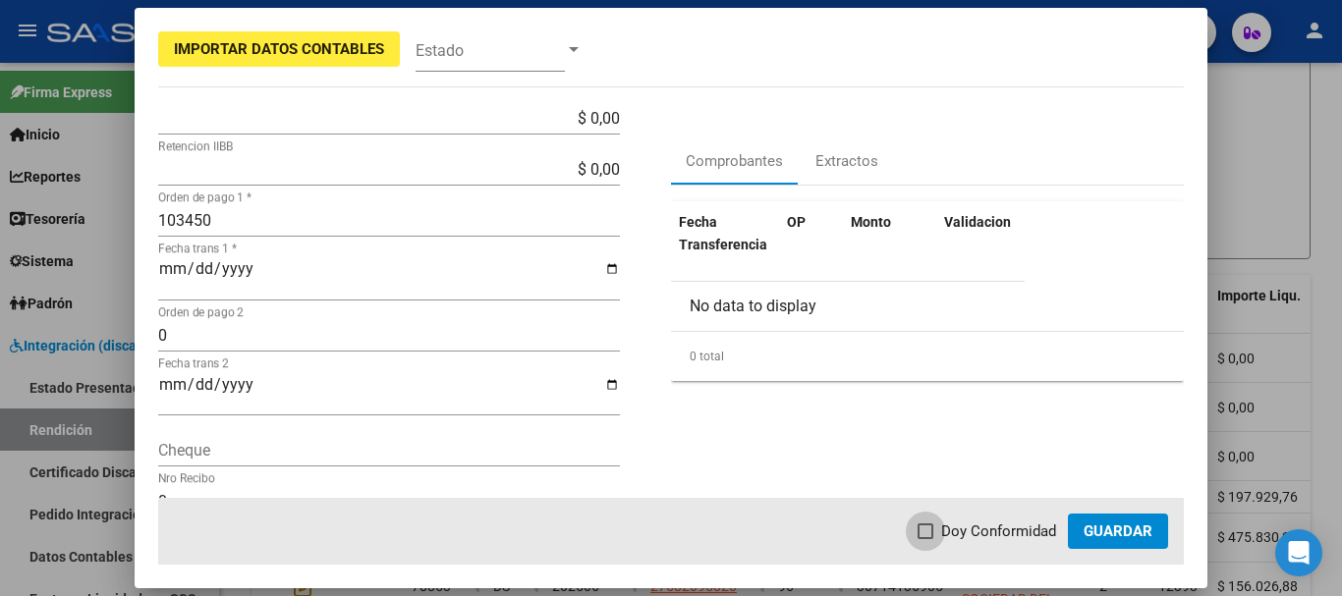
click at [937, 533] on label "Doy Conformidad" at bounding box center [987, 532] width 139 height 24
click at [925, 539] on input "Doy Conformidad" at bounding box center [925, 539] width 1 height 1
checkbox input "true"
click at [1103, 533] on span "Guardar" at bounding box center [1118, 532] width 69 height 18
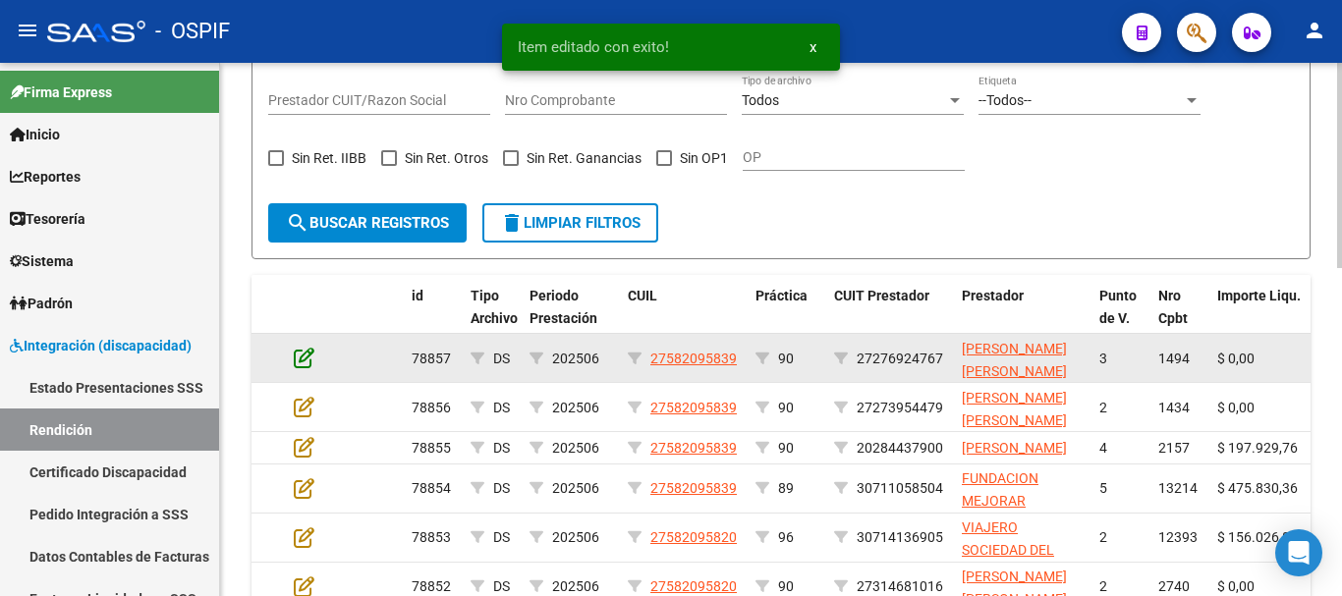
click at [295, 359] on icon at bounding box center [304, 358] width 21 height 22
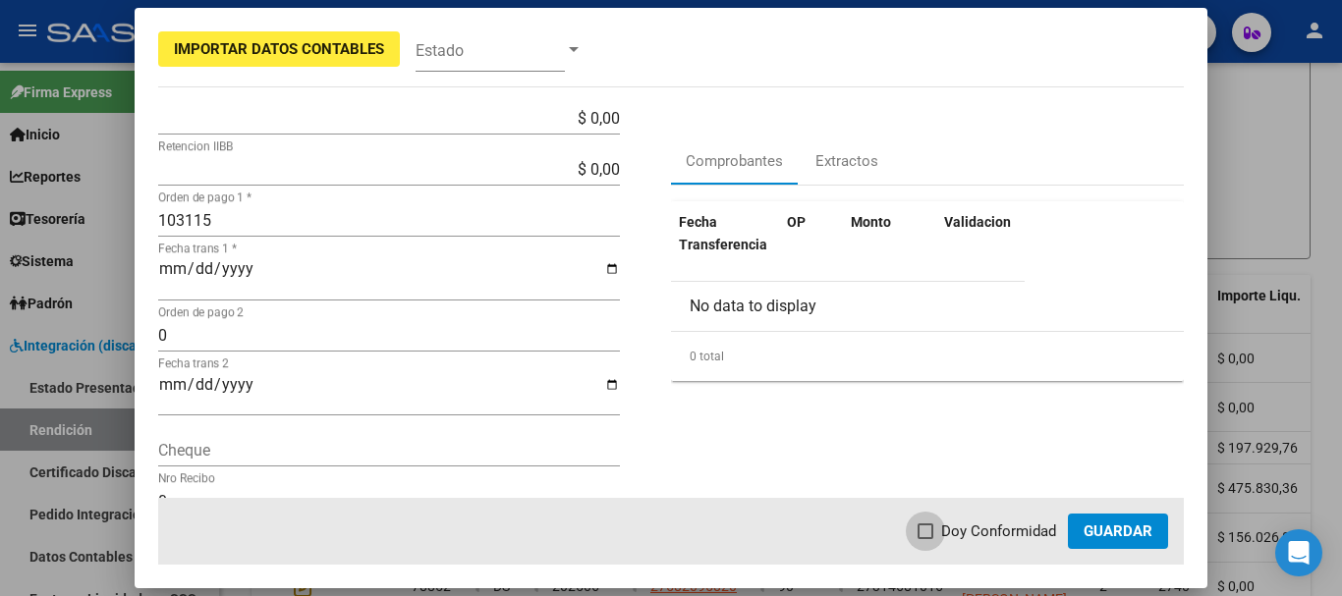
click at [927, 528] on span at bounding box center [926, 532] width 16 height 16
click at [925, 539] on input "Doy Conformidad" at bounding box center [925, 539] width 1 height 1
checkbox input "true"
click at [1106, 533] on span "Guardar" at bounding box center [1118, 532] width 69 height 18
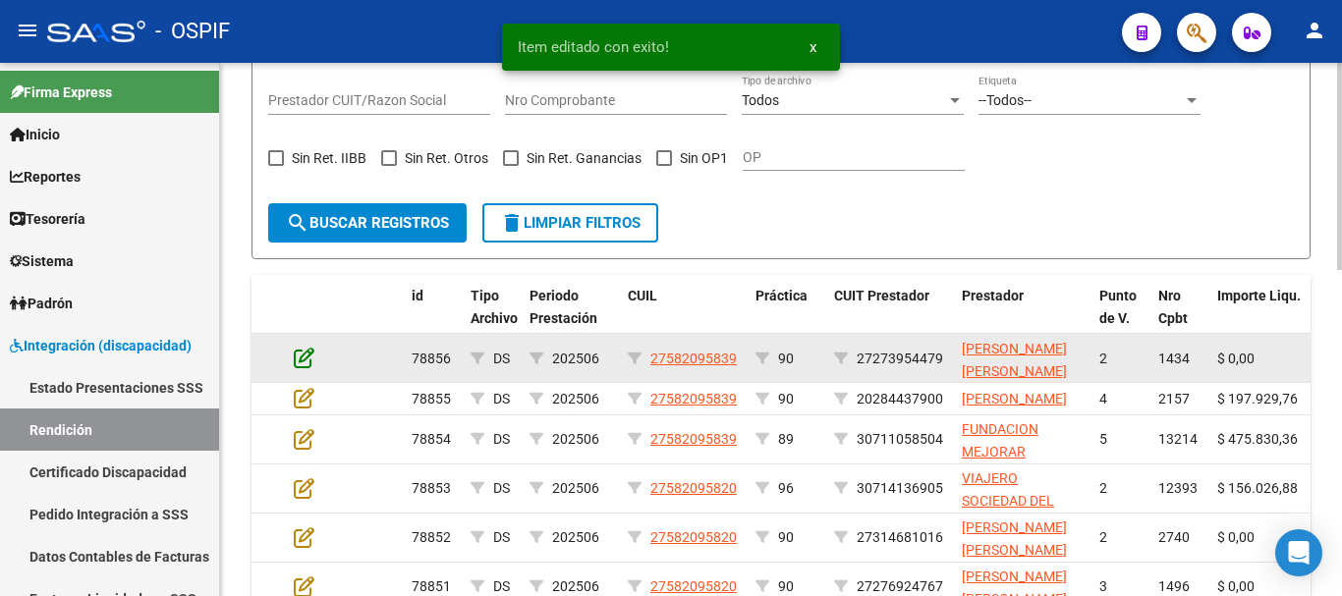
click at [299, 361] on icon at bounding box center [304, 358] width 21 height 22
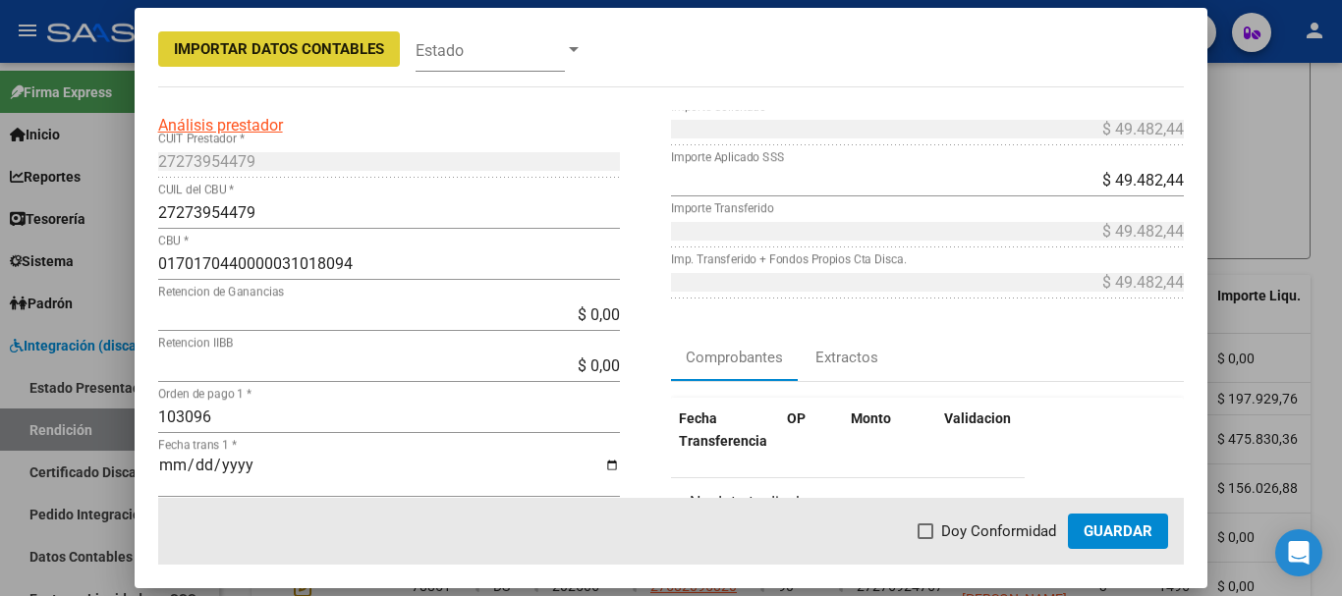
scroll to position [196, 0]
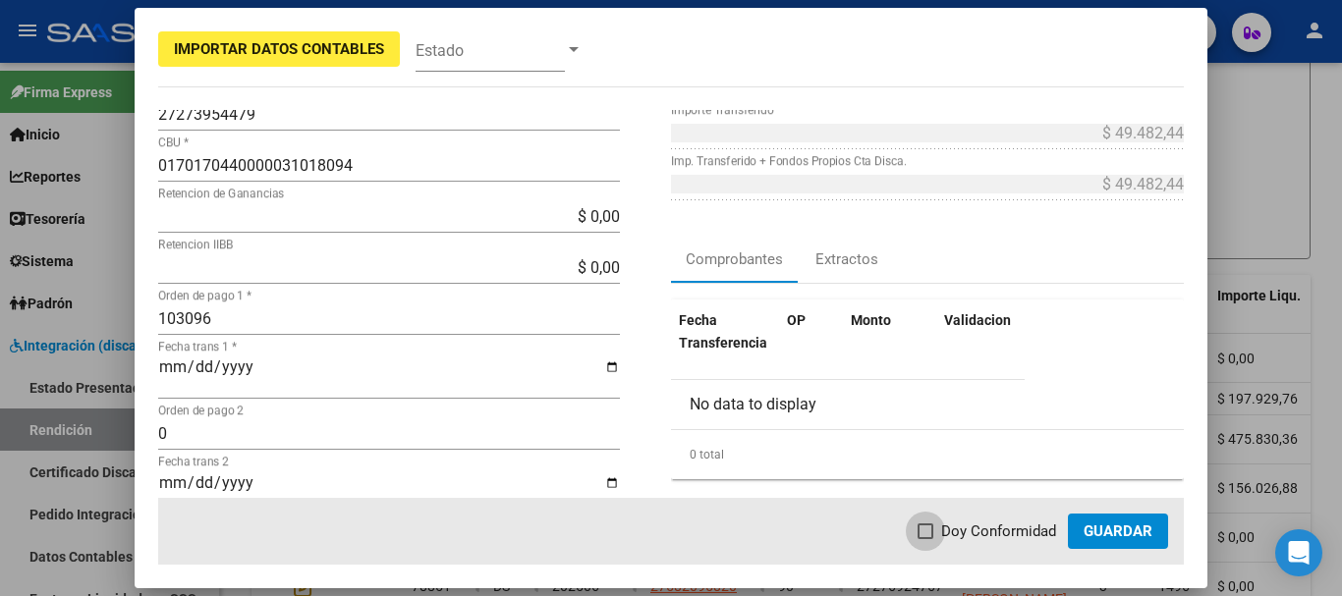
click at [929, 532] on span at bounding box center [926, 532] width 16 height 16
click at [925, 539] on input "Doy Conformidad" at bounding box center [925, 539] width 1 height 1
checkbox input "true"
click at [1132, 535] on span "Guardar" at bounding box center [1118, 532] width 69 height 18
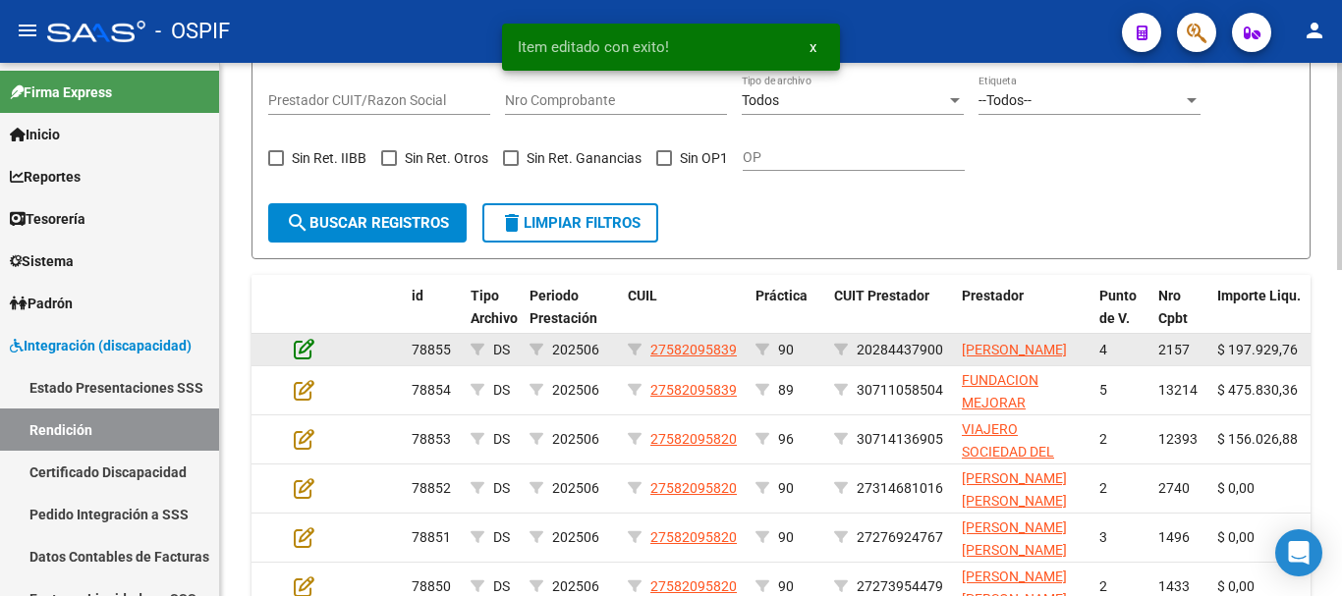
click at [304, 357] on icon at bounding box center [304, 349] width 21 height 22
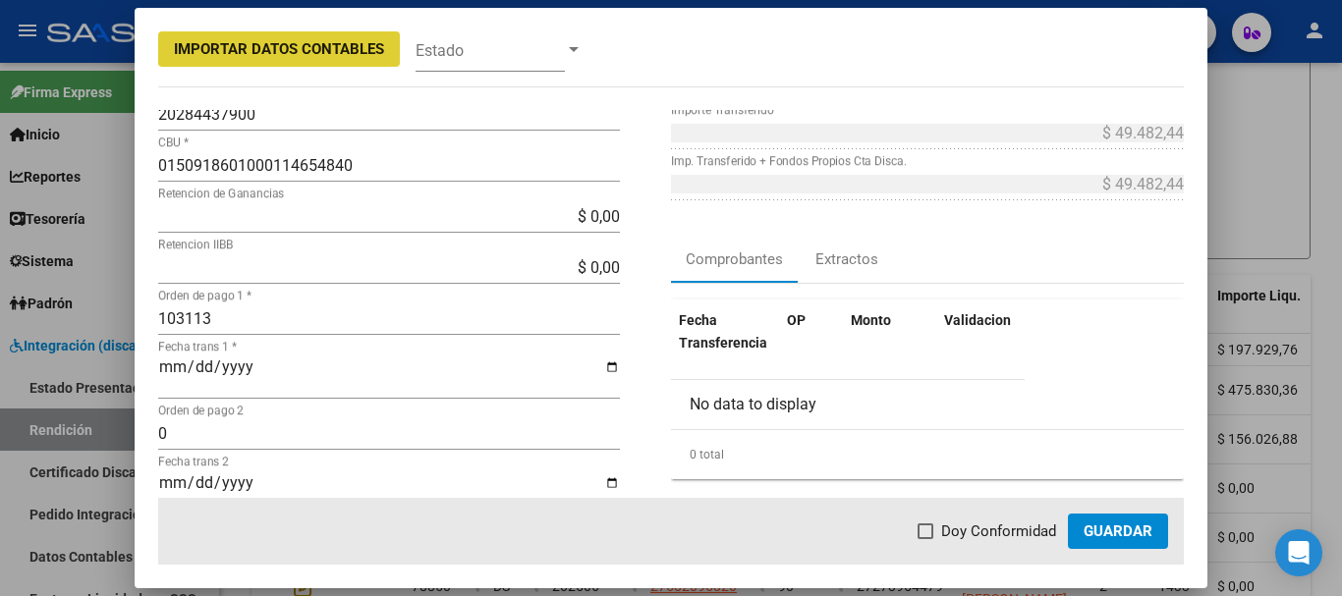
scroll to position [295, 0]
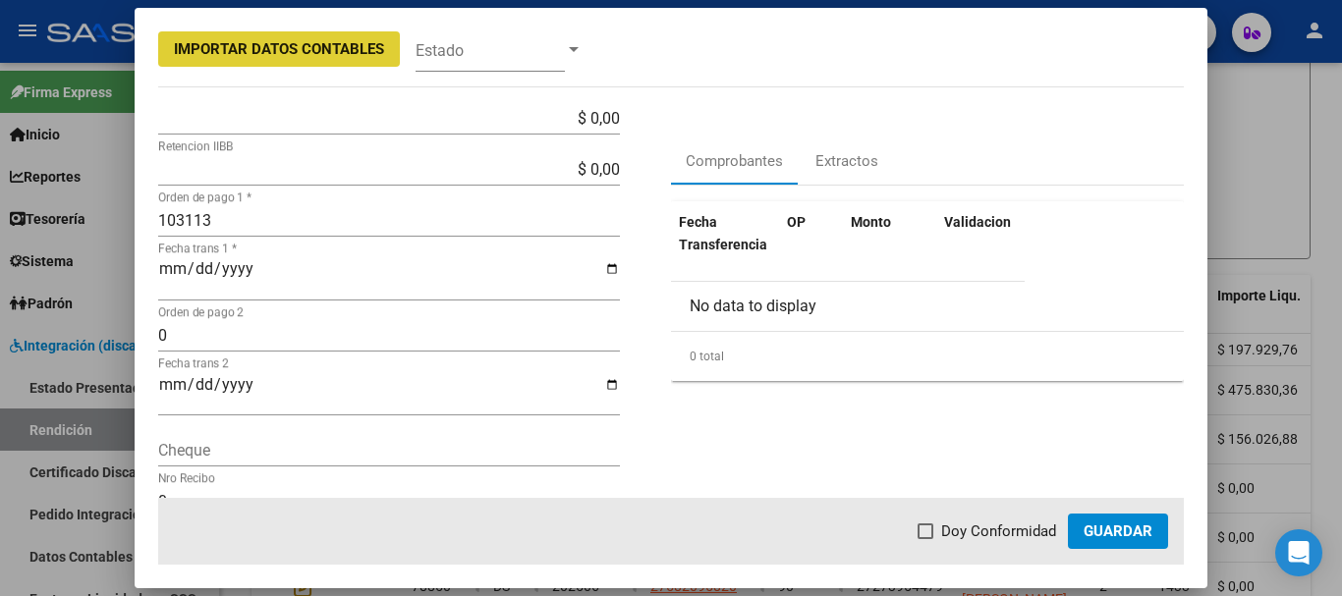
drag, startPoint x: 930, startPoint y: 527, endPoint x: 895, endPoint y: 504, distance: 42.0
click at [929, 526] on span at bounding box center [926, 532] width 16 height 16
click at [925, 539] on input "Doy Conformidad" at bounding box center [925, 539] width 1 height 1
checkbox input "true"
click at [1117, 532] on span "Guardar" at bounding box center [1118, 532] width 69 height 18
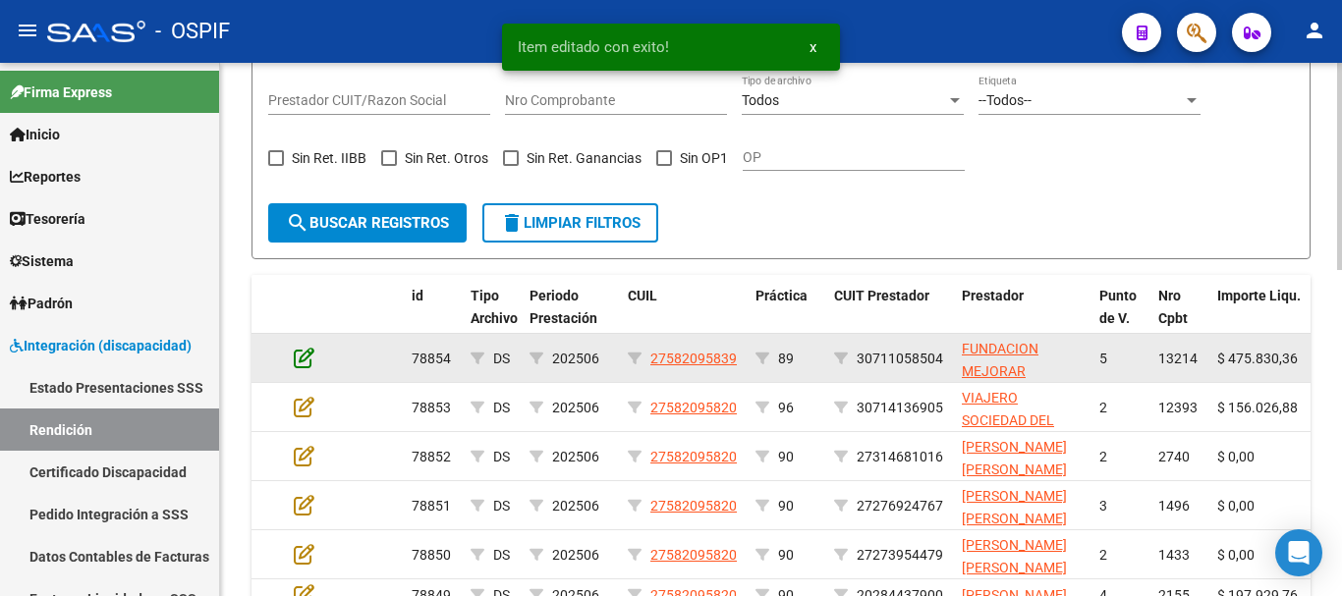
click at [298, 354] on icon at bounding box center [304, 358] width 21 height 22
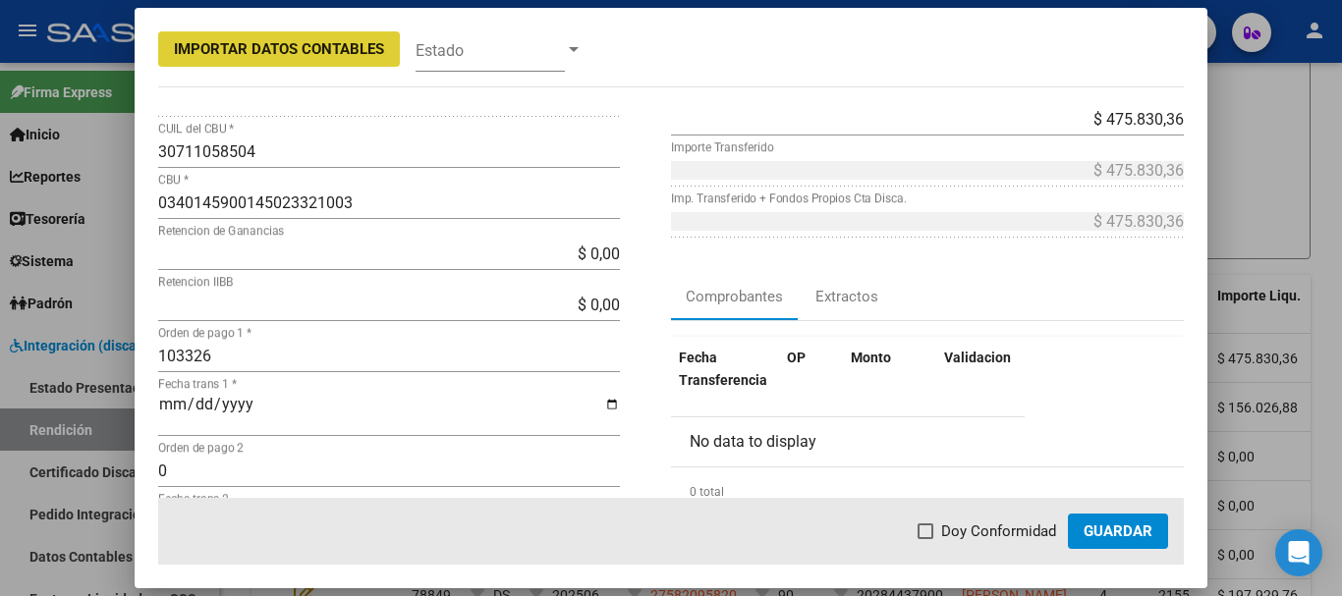
scroll to position [196, 0]
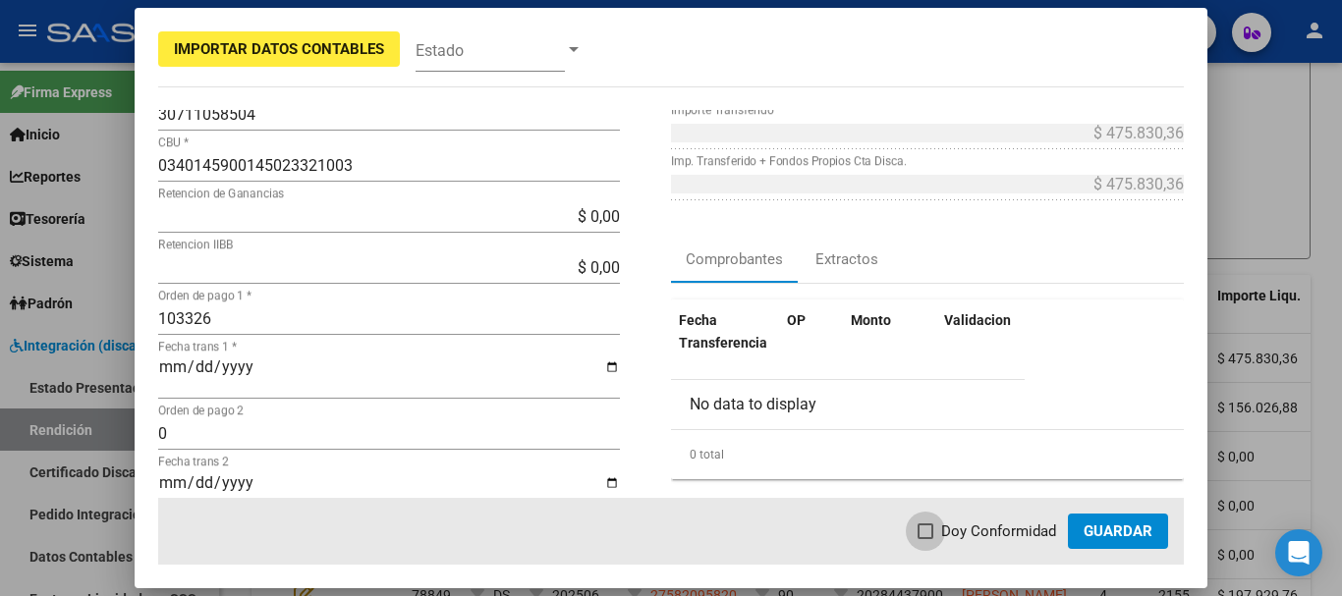
click at [929, 533] on span at bounding box center [926, 532] width 16 height 16
click at [925, 539] on input "Doy Conformidad" at bounding box center [925, 539] width 1 height 1
checkbox input "true"
click at [1127, 533] on span "Guardar" at bounding box center [1118, 532] width 69 height 18
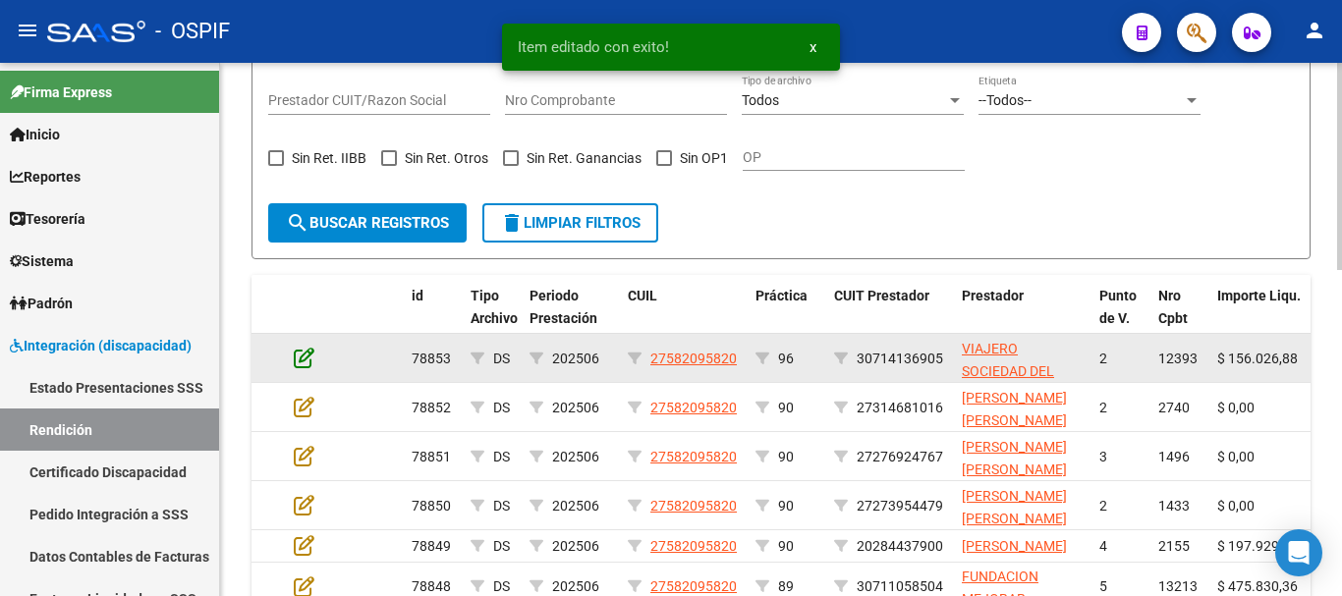
click at [298, 362] on icon at bounding box center [304, 358] width 21 height 22
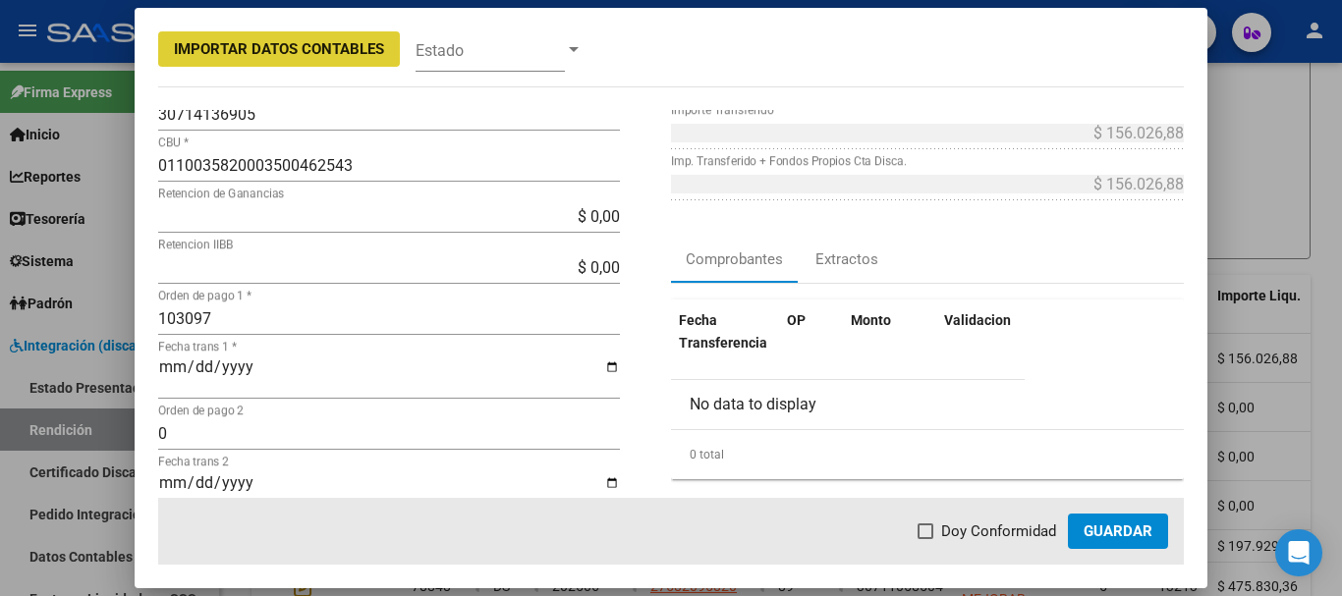
click at [925, 526] on span at bounding box center [926, 532] width 16 height 16
click at [925, 539] on input "Doy Conformidad" at bounding box center [925, 539] width 1 height 1
checkbox input "true"
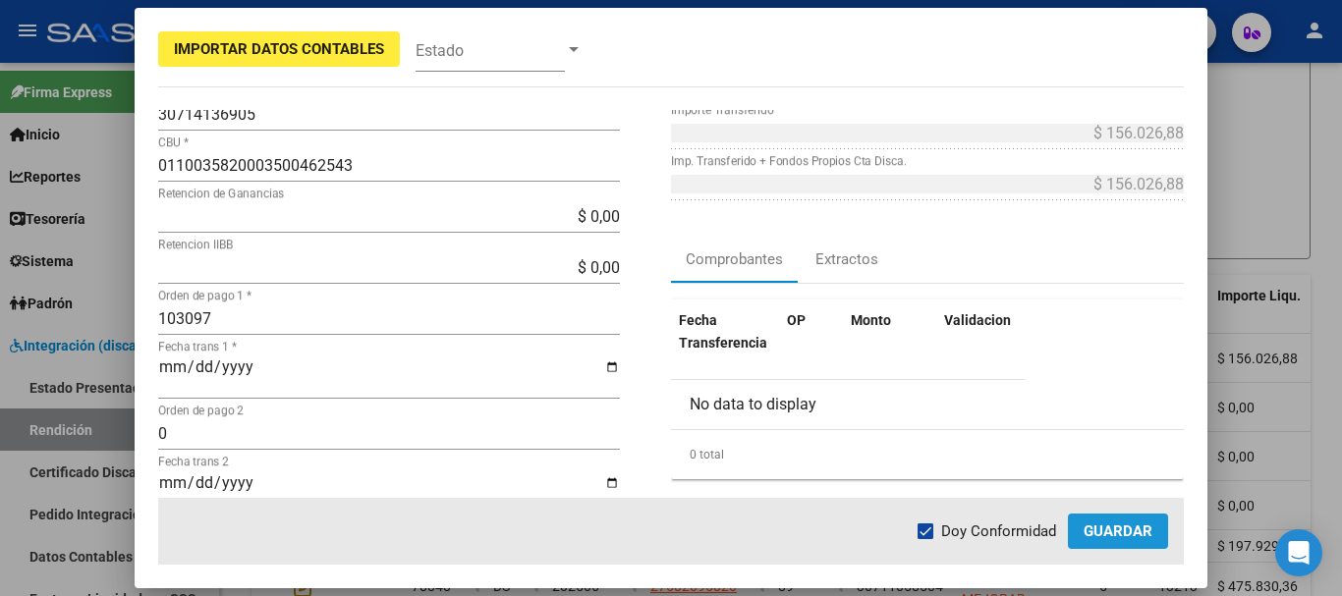
click at [1137, 538] on span "Guardar" at bounding box center [1118, 532] width 69 height 18
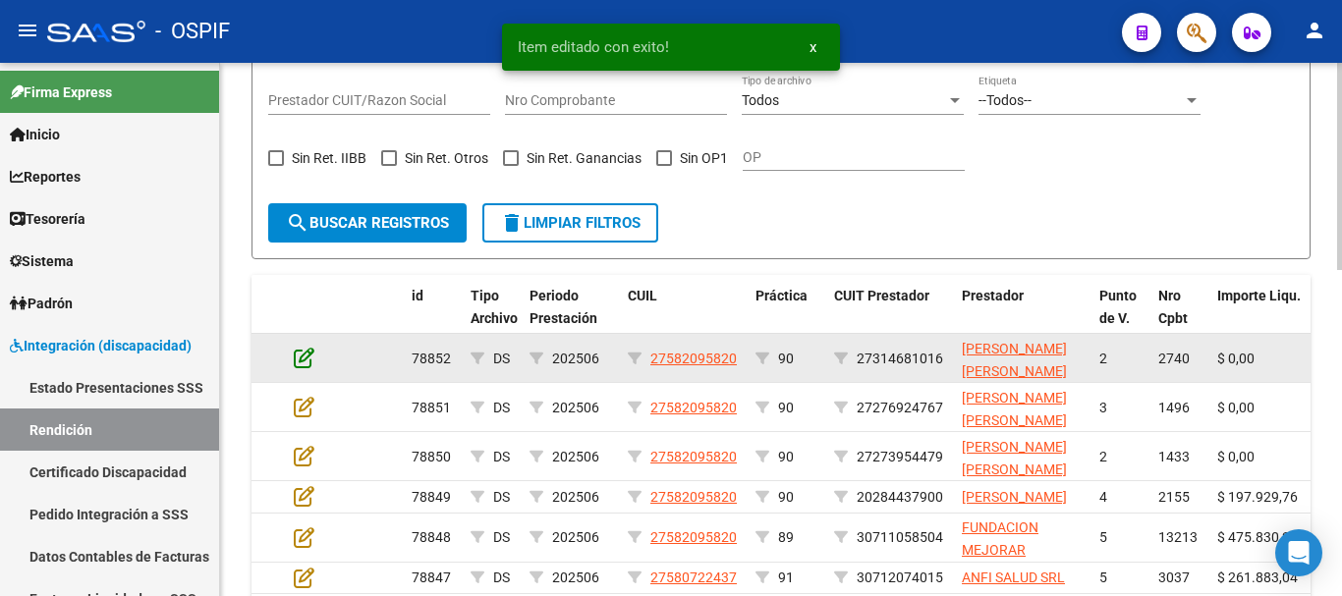
click at [301, 358] on icon at bounding box center [304, 358] width 21 height 22
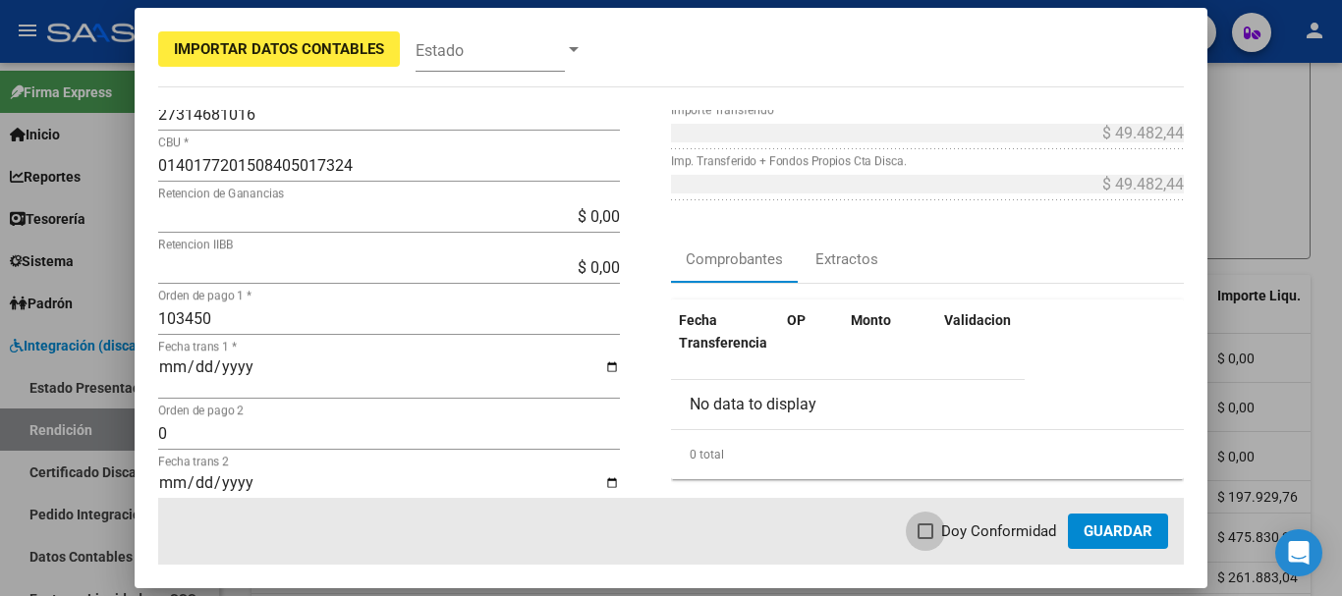
click at [933, 533] on span at bounding box center [926, 532] width 16 height 16
click at [925, 539] on input "Doy Conformidad" at bounding box center [925, 539] width 1 height 1
checkbox input "true"
click at [1102, 535] on span "Guardar" at bounding box center [1118, 532] width 69 height 18
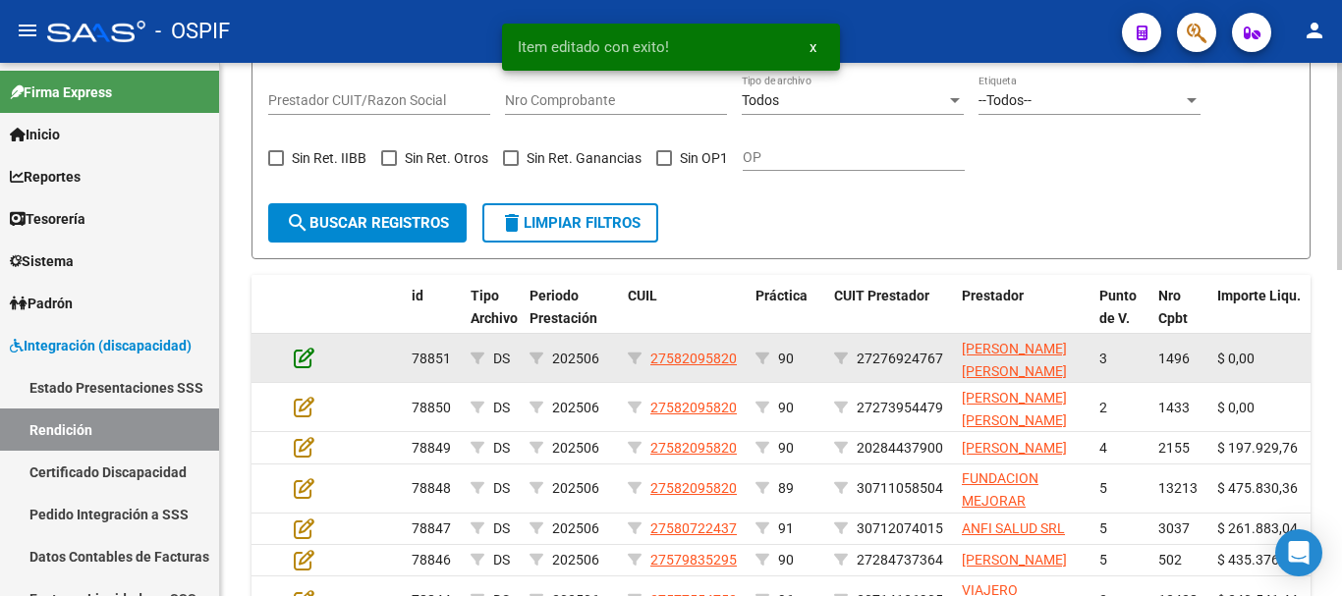
click at [301, 356] on icon at bounding box center [304, 358] width 21 height 22
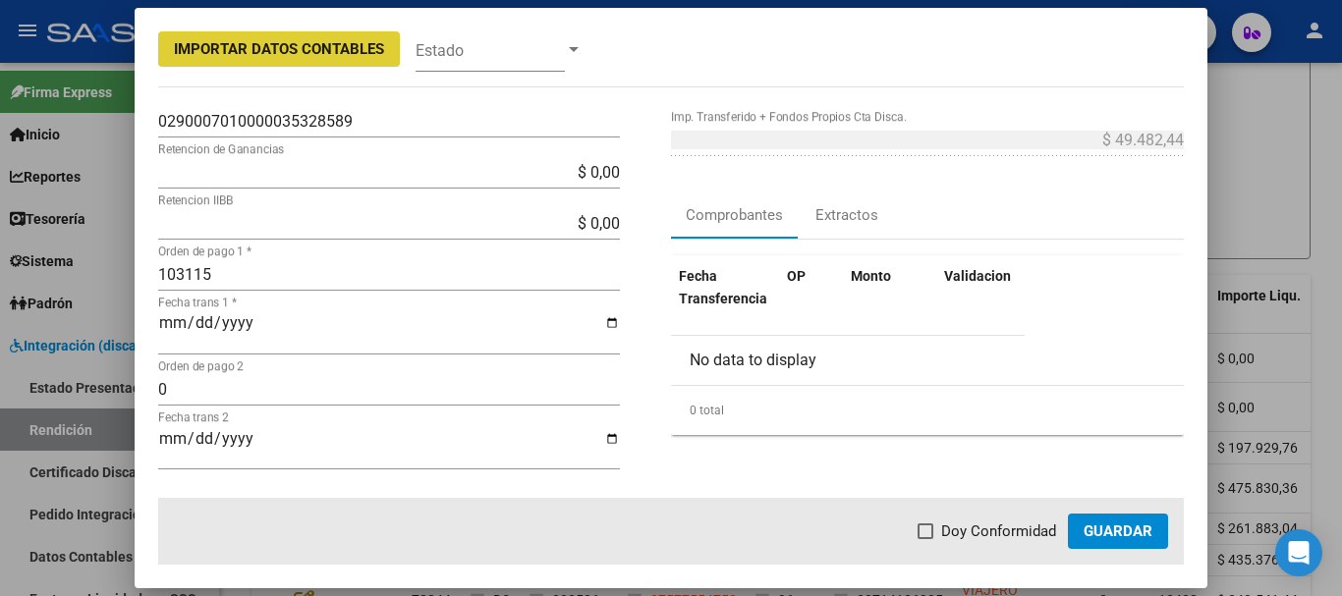
scroll to position [295, 0]
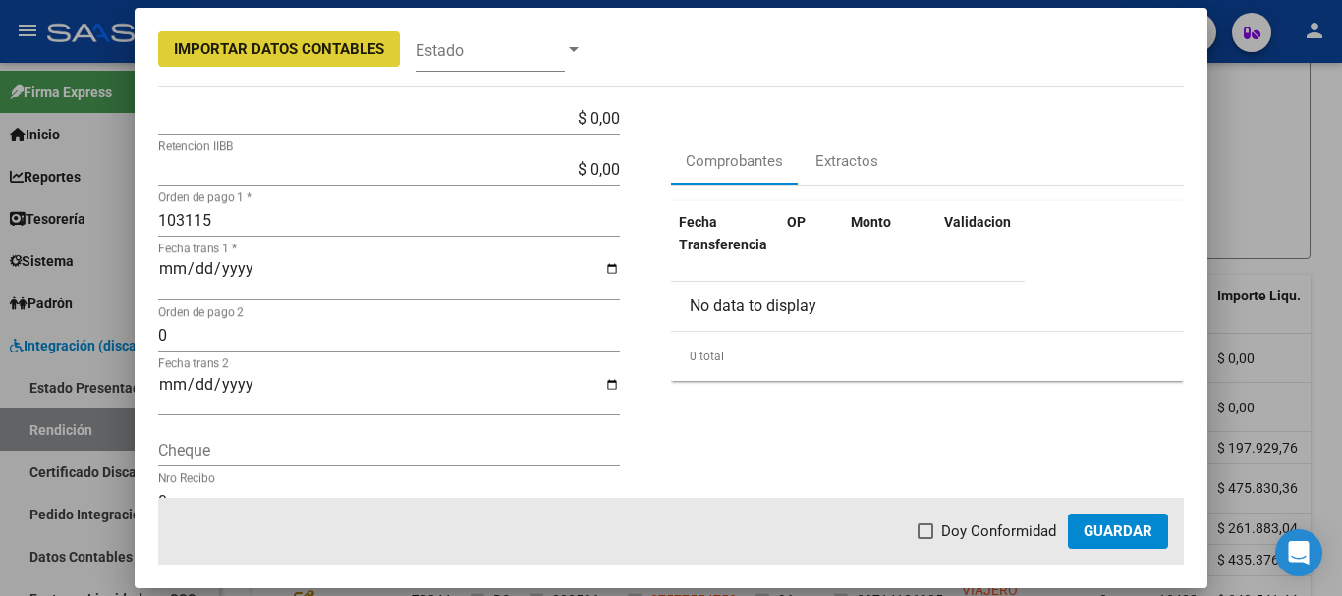
click at [929, 533] on span at bounding box center [926, 532] width 16 height 16
click at [925, 539] on input "Doy Conformidad" at bounding box center [925, 539] width 1 height 1
checkbox input "true"
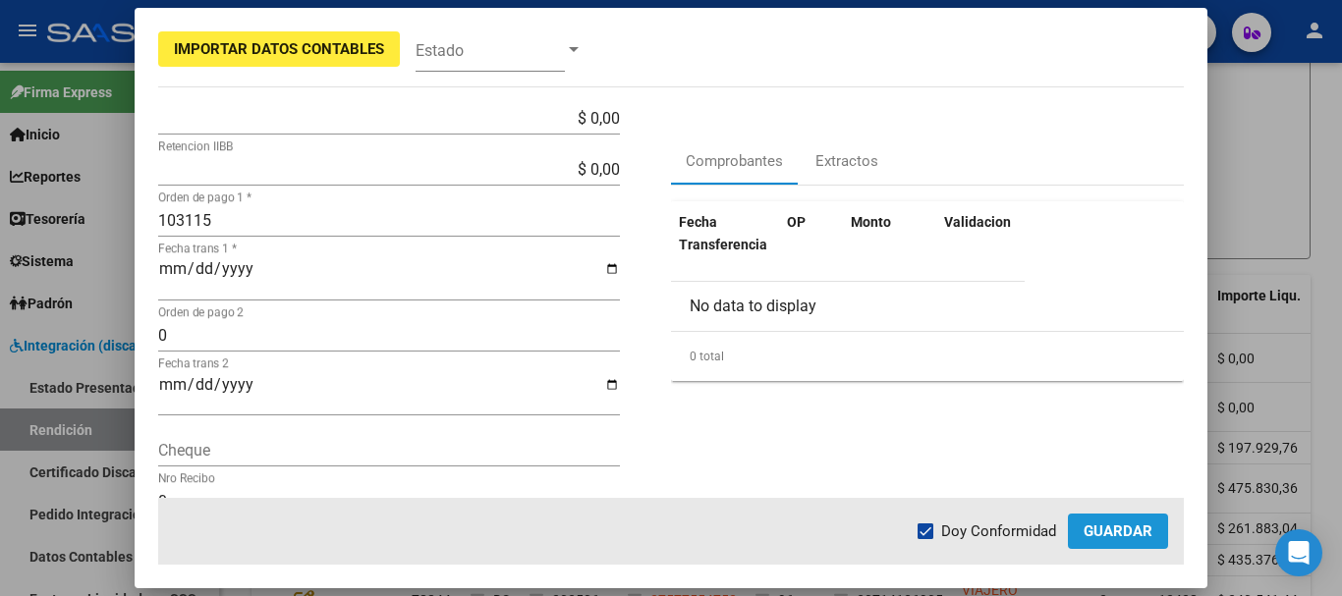
click at [1112, 533] on span "Guardar" at bounding box center [1118, 532] width 69 height 18
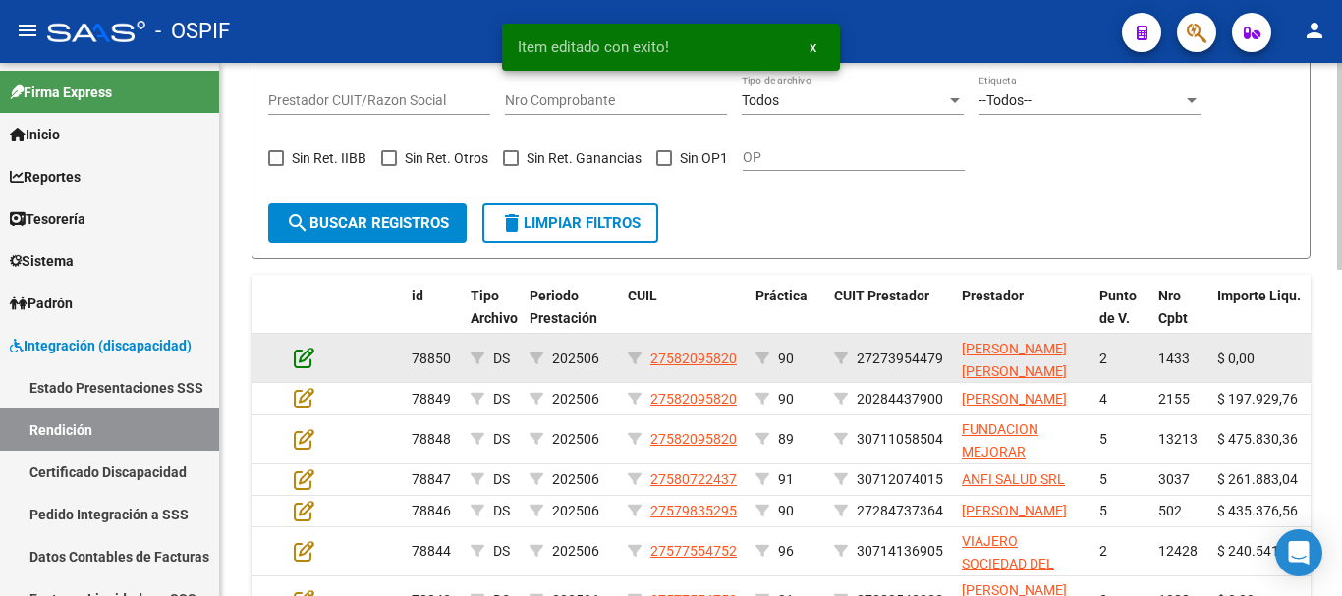
click at [304, 356] on icon at bounding box center [304, 358] width 21 height 22
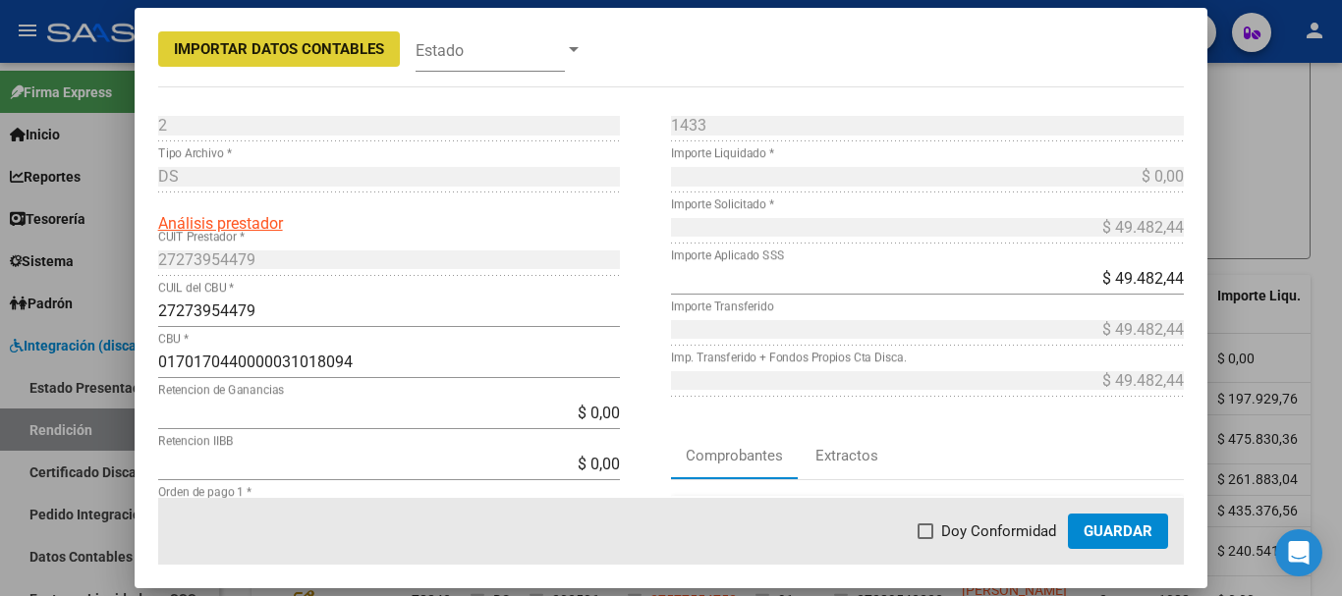
scroll to position [196, 0]
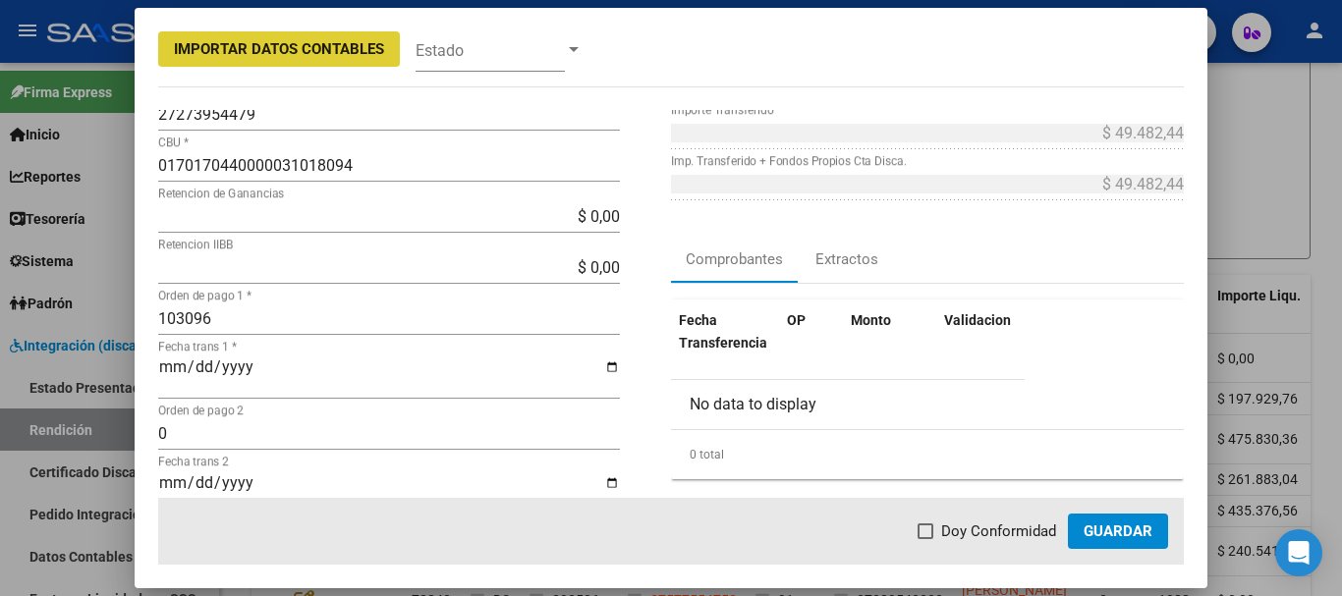
click at [932, 529] on span at bounding box center [926, 532] width 16 height 16
click at [925, 539] on input "Doy Conformidad" at bounding box center [925, 539] width 1 height 1
checkbox input "true"
click at [1114, 529] on span "Guardar" at bounding box center [1118, 532] width 69 height 18
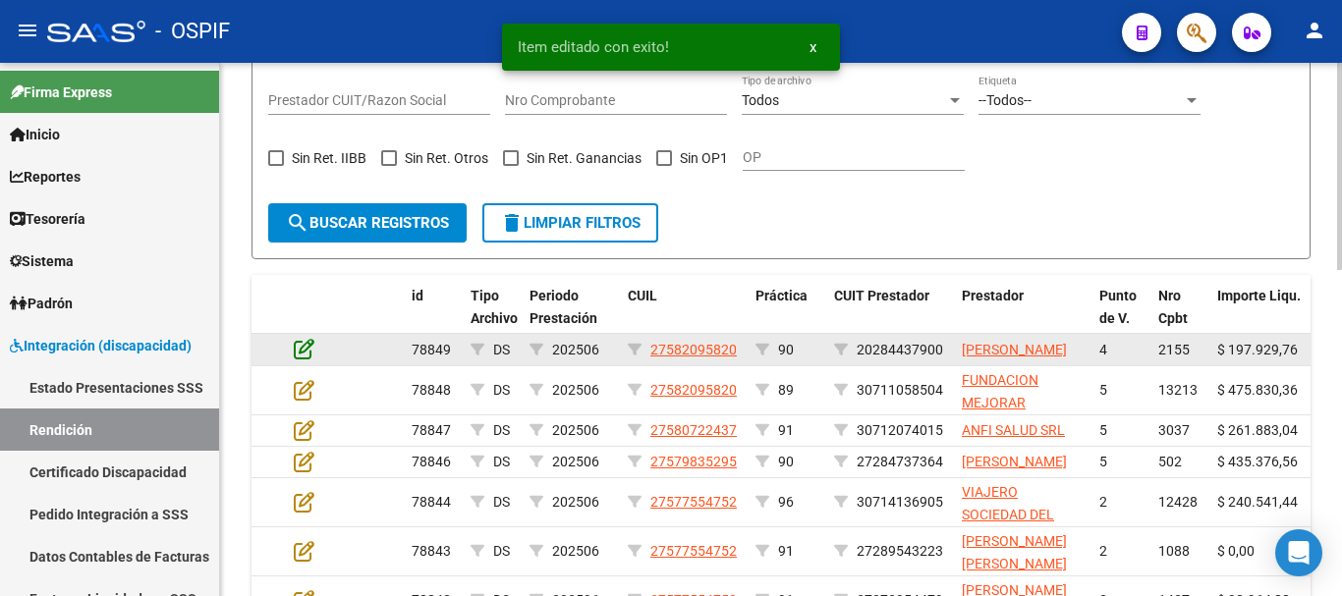
click at [305, 356] on icon at bounding box center [304, 349] width 21 height 22
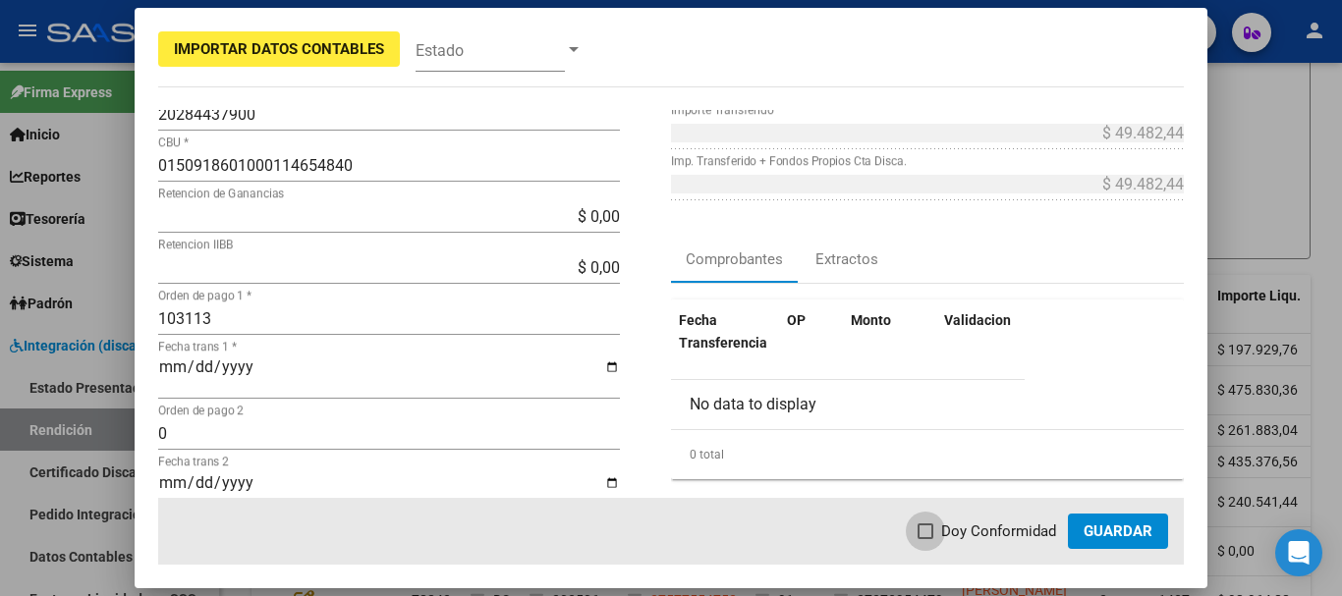
click at [932, 531] on span at bounding box center [926, 532] width 16 height 16
click at [925, 539] on input "Doy Conformidad" at bounding box center [925, 539] width 1 height 1
checkbox input "true"
click at [1112, 533] on span "Guardar" at bounding box center [1118, 532] width 69 height 18
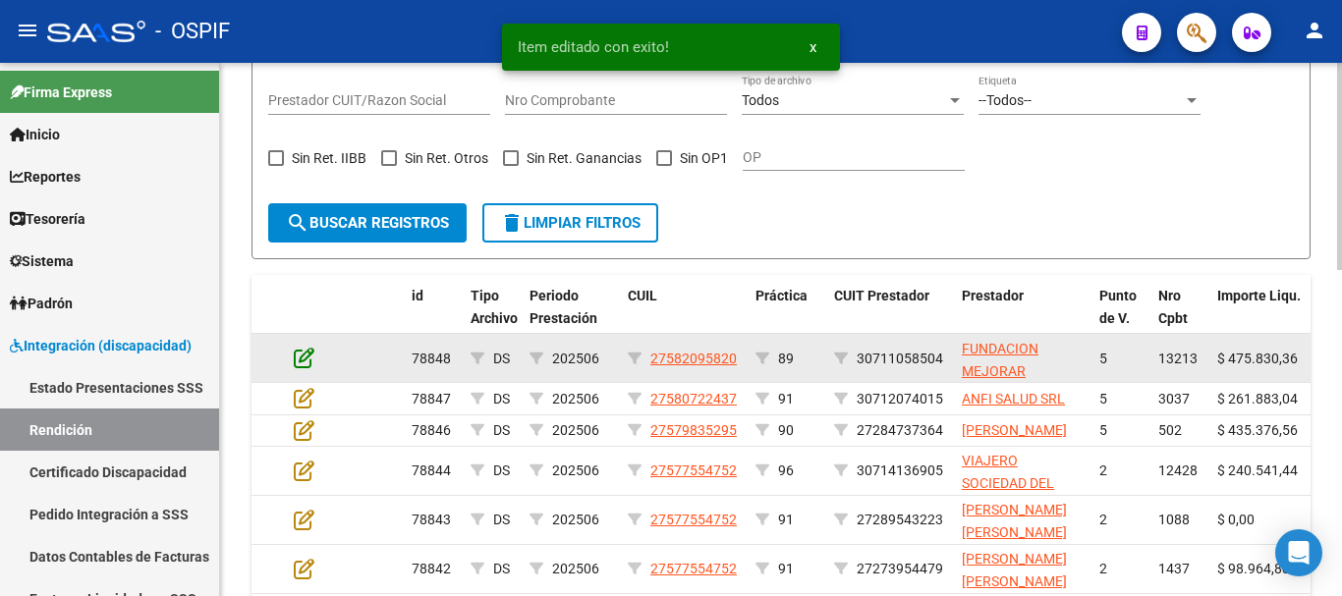
click at [303, 360] on icon at bounding box center [304, 358] width 21 height 22
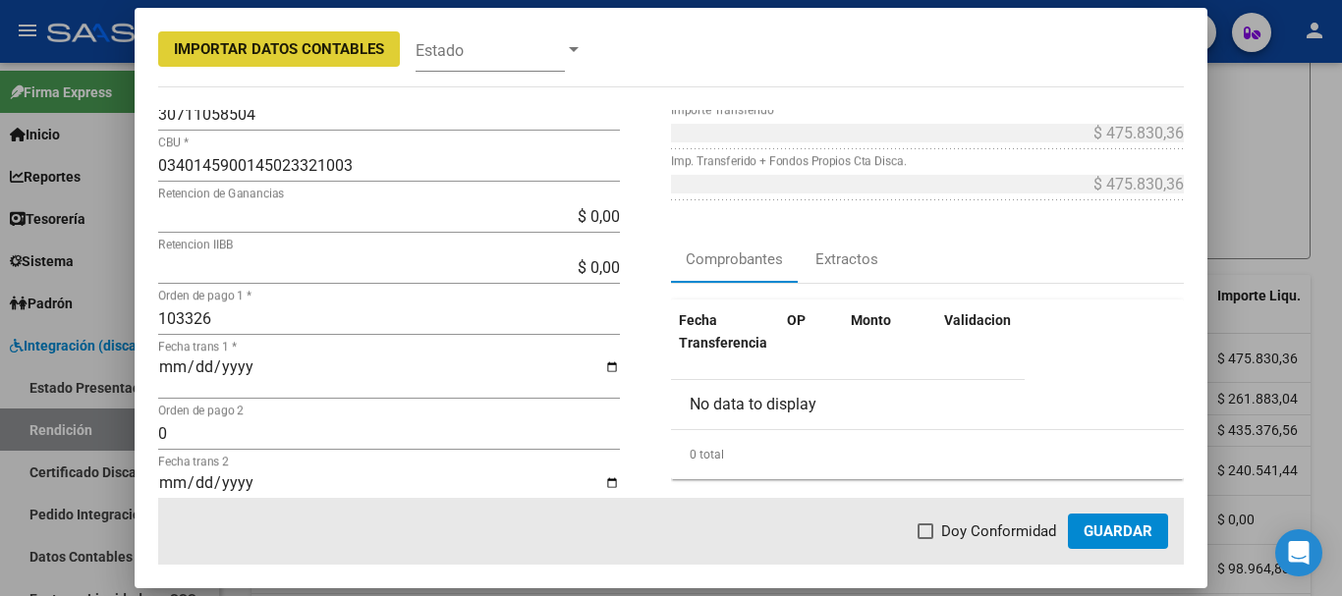
scroll to position [295, 0]
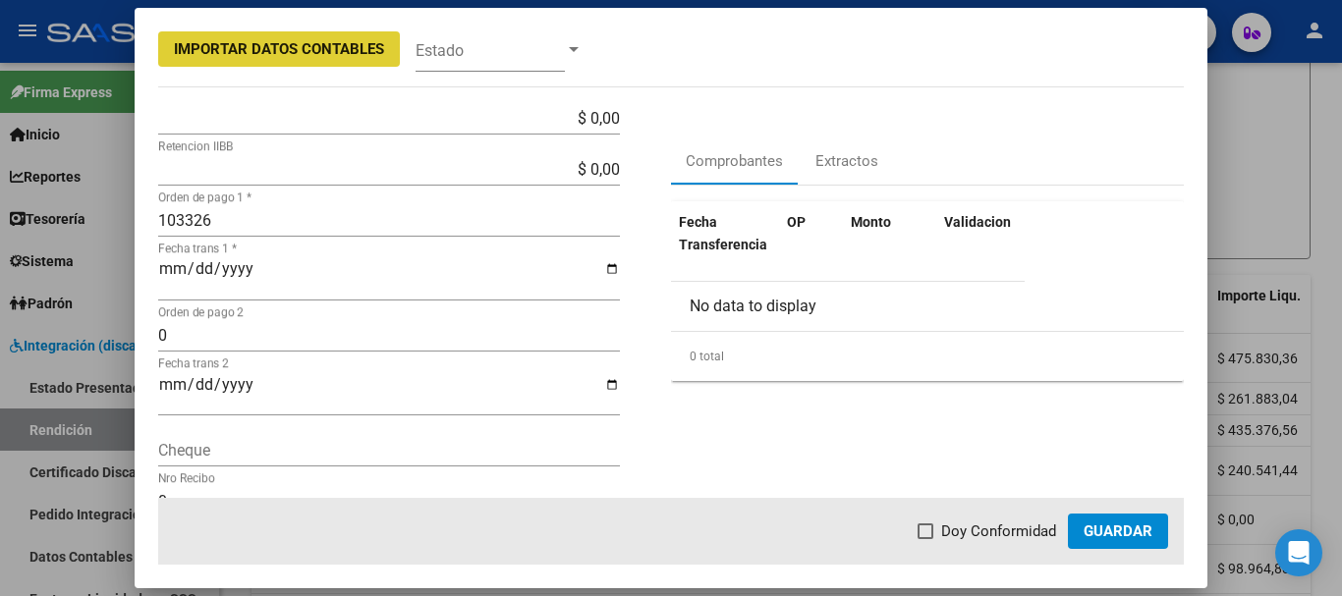
click at [925, 532] on span at bounding box center [926, 532] width 16 height 16
click at [925, 539] on input "Doy Conformidad" at bounding box center [925, 539] width 1 height 1
checkbox input "true"
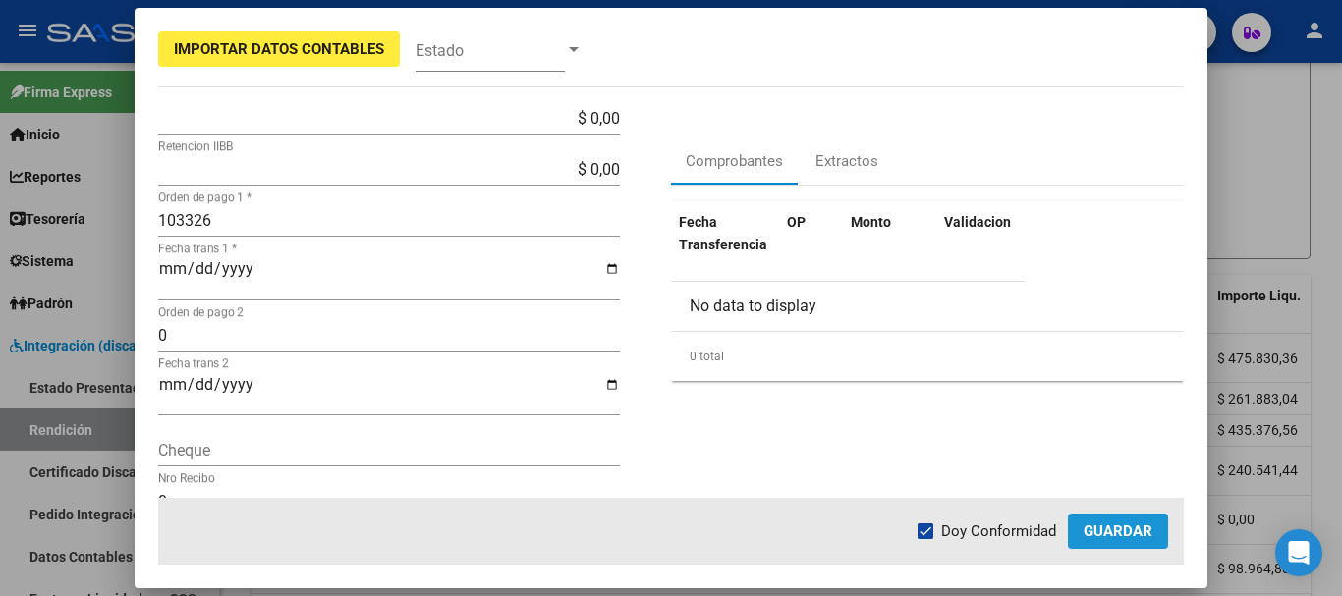
click at [1079, 537] on button "Guardar" at bounding box center [1118, 531] width 100 height 35
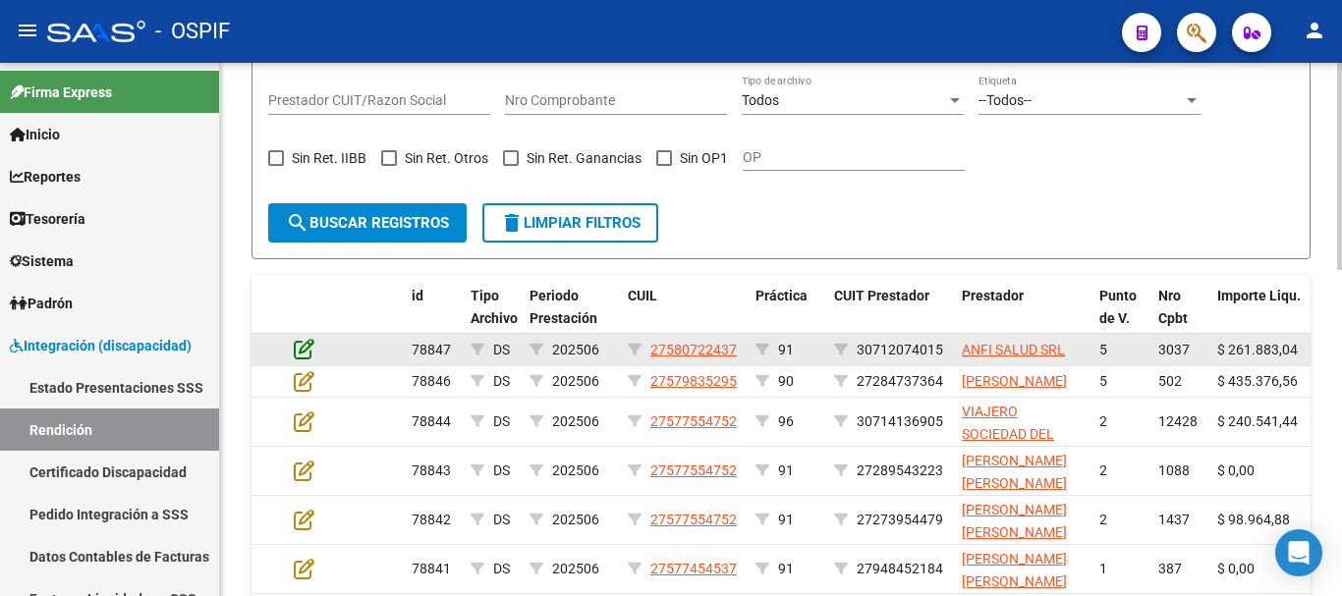
click at [301, 350] on icon at bounding box center [304, 349] width 21 height 22
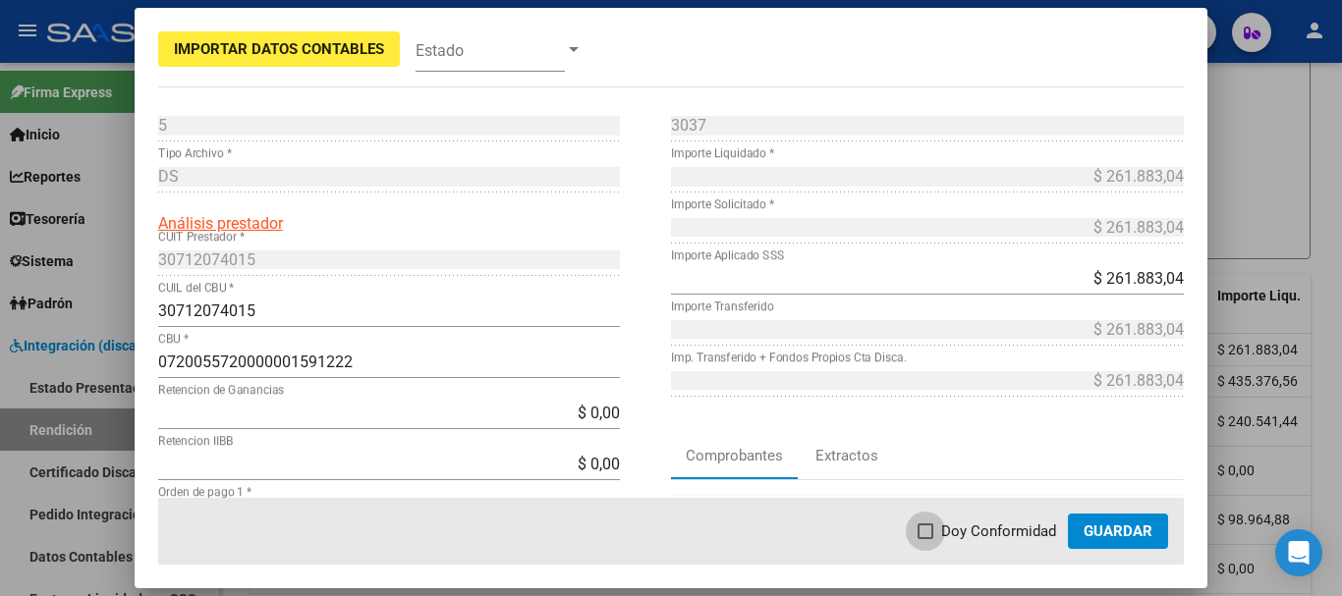
click at [929, 533] on span at bounding box center [926, 532] width 16 height 16
click at [925, 539] on input "Doy Conformidad" at bounding box center [925, 539] width 1 height 1
checkbox input "true"
click at [1115, 529] on span "Guardar" at bounding box center [1118, 532] width 69 height 18
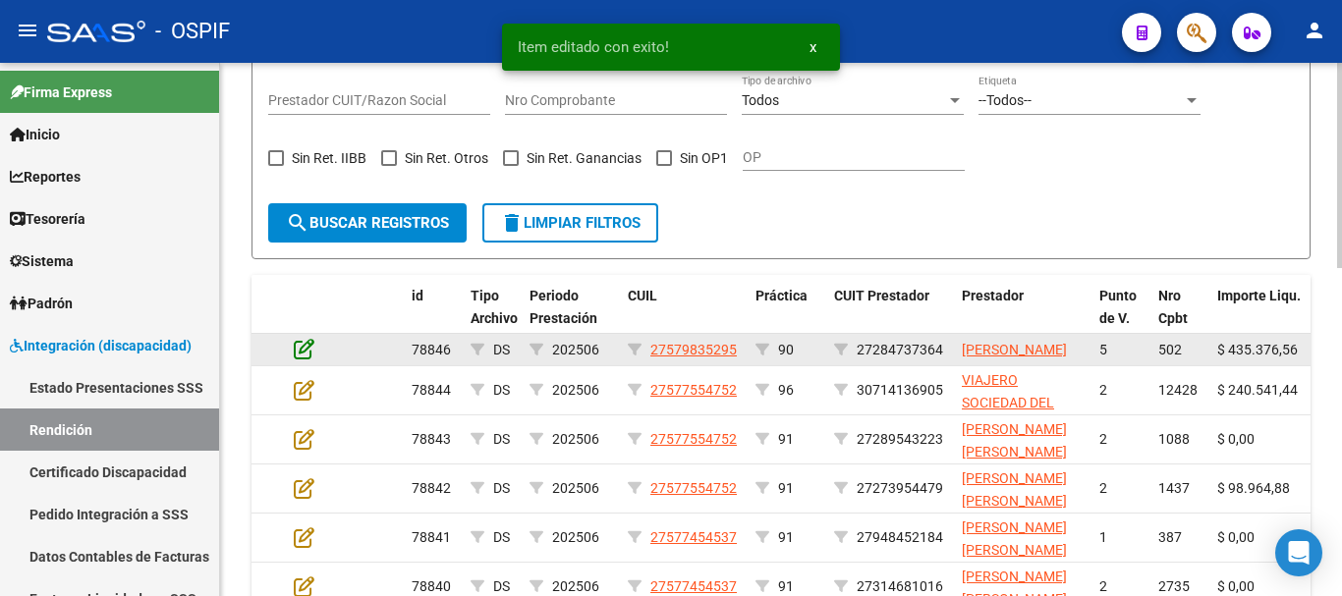
click at [308, 354] on icon at bounding box center [304, 349] width 21 height 22
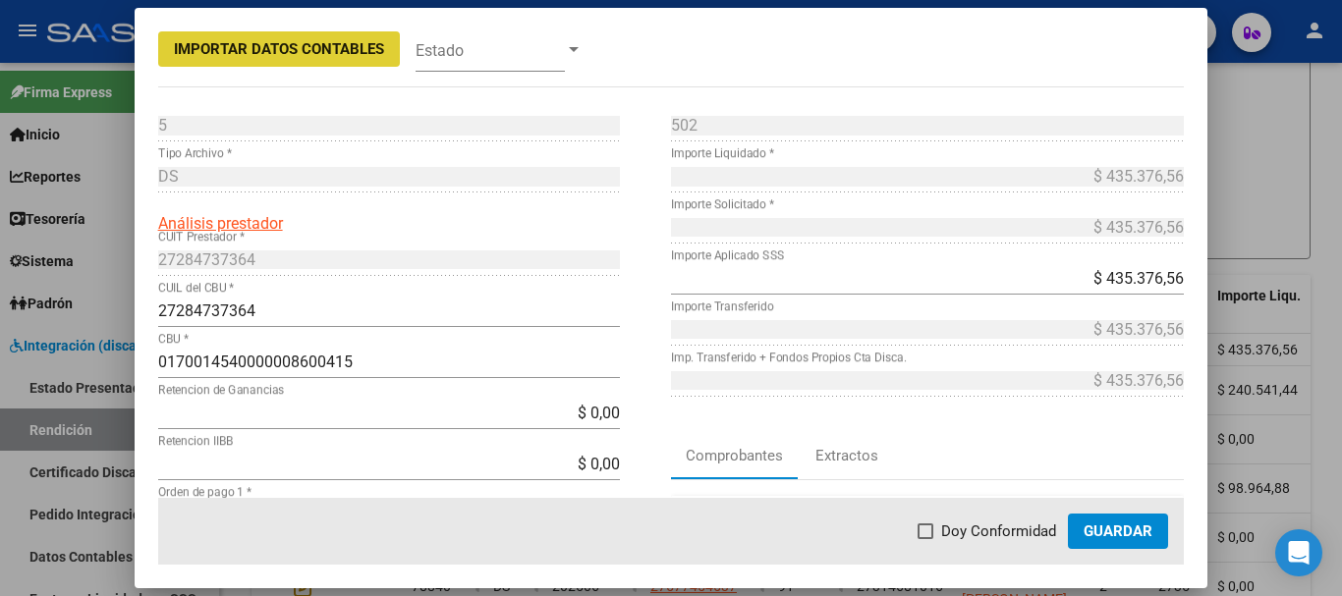
scroll to position [98, 0]
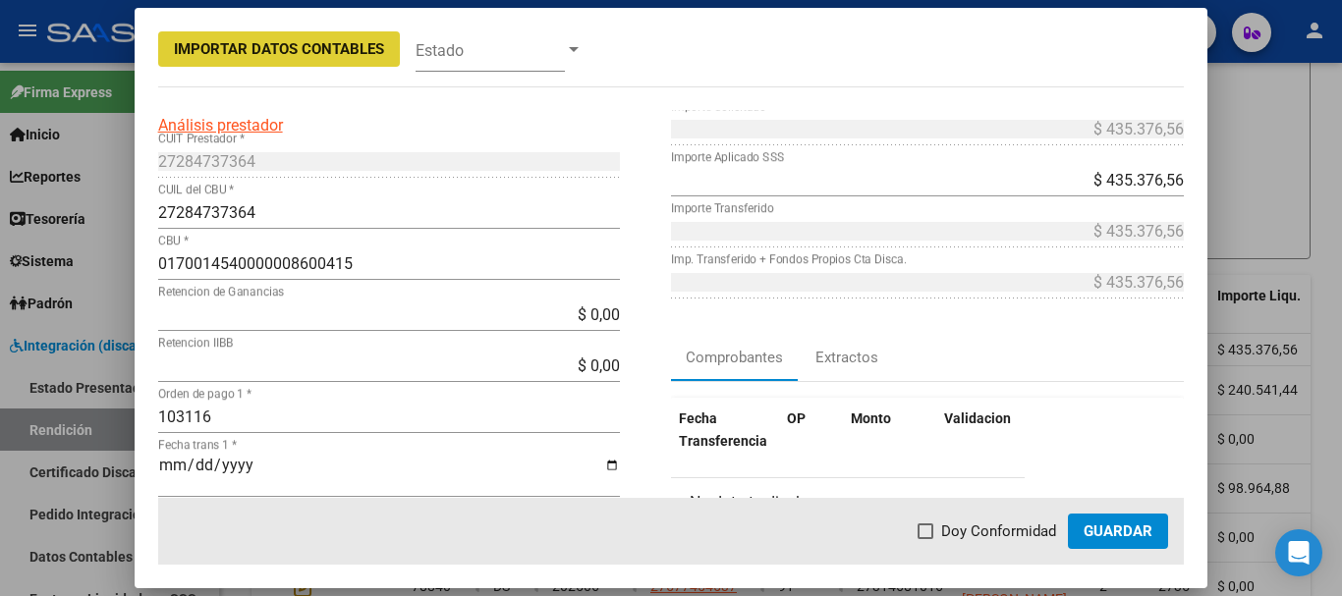
click at [928, 530] on span at bounding box center [926, 532] width 16 height 16
click at [925, 539] on input "Doy Conformidad" at bounding box center [925, 539] width 1 height 1
checkbox input "true"
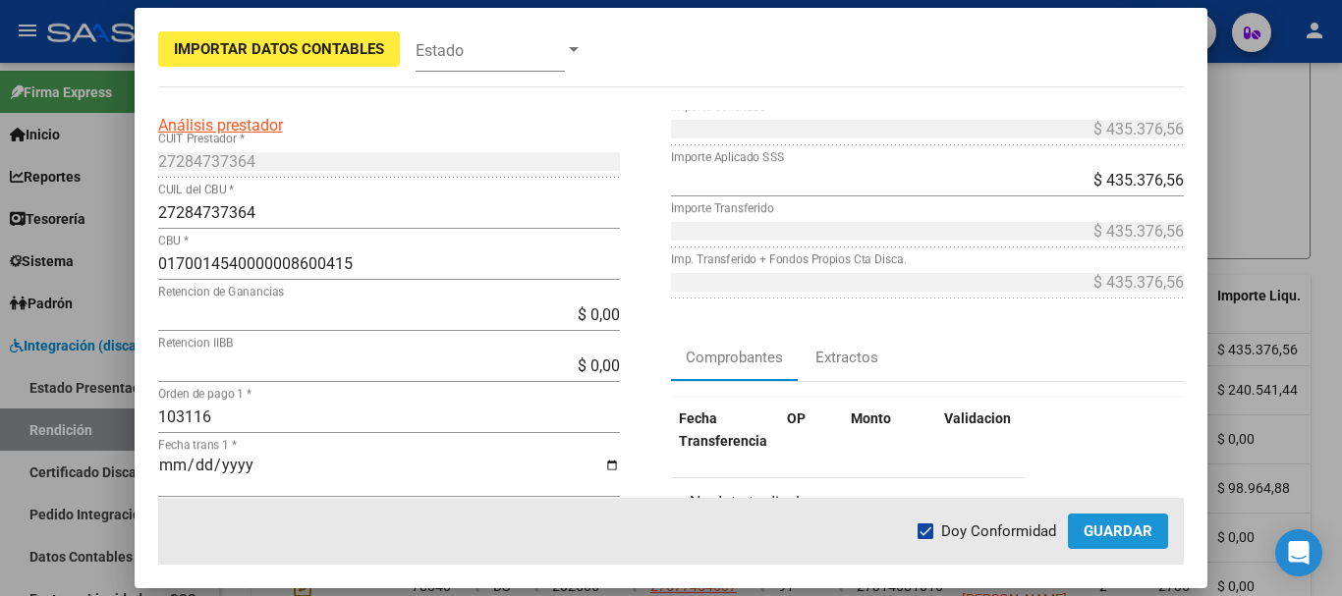
click at [1126, 529] on span "Guardar" at bounding box center [1118, 532] width 69 height 18
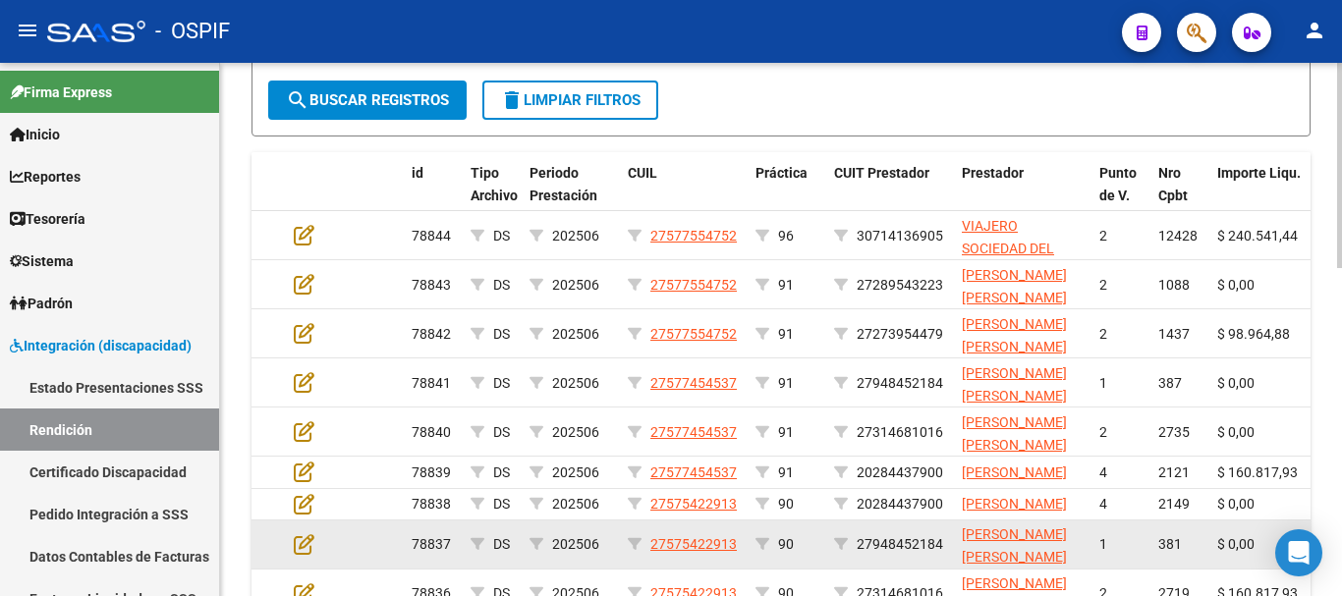
scroll to position [688, 0]
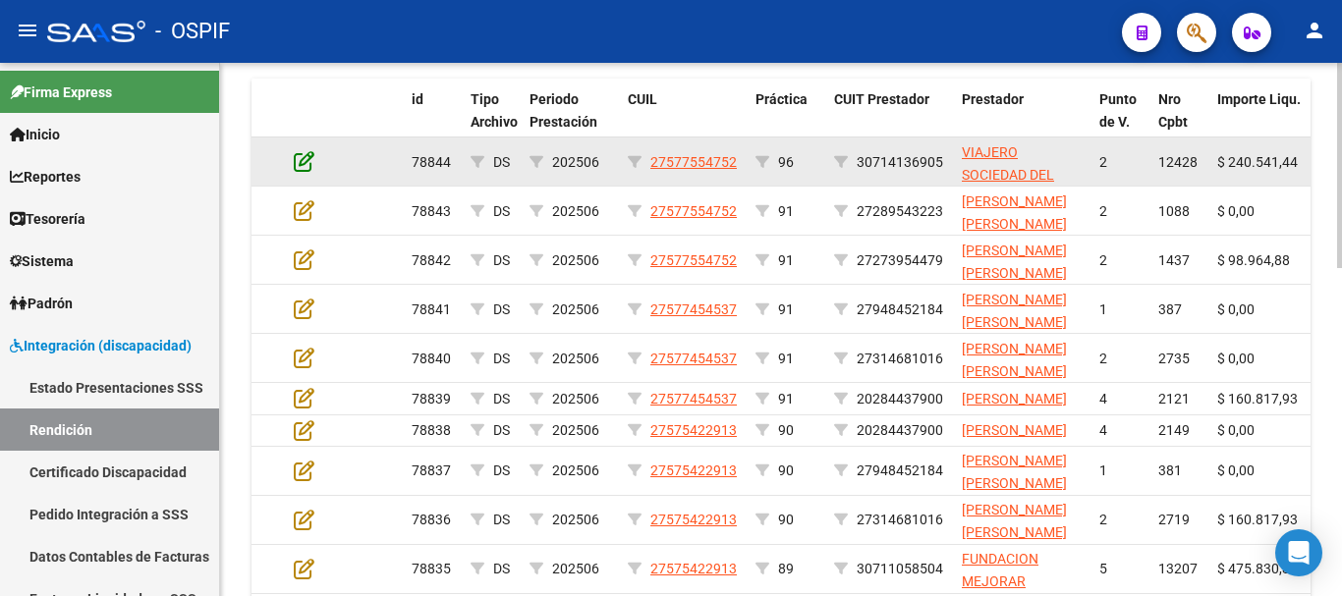
click at [304, 161] on icon at bounding box center [304, 161] width 21 height 22
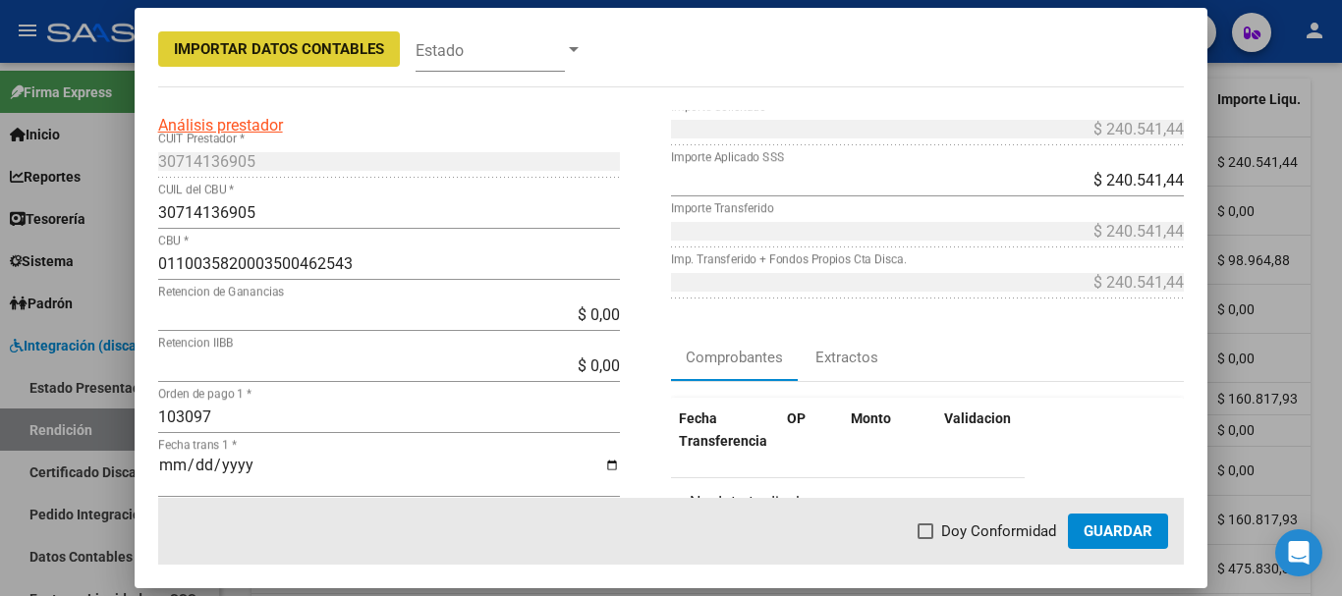
scroll to position [196, 0]
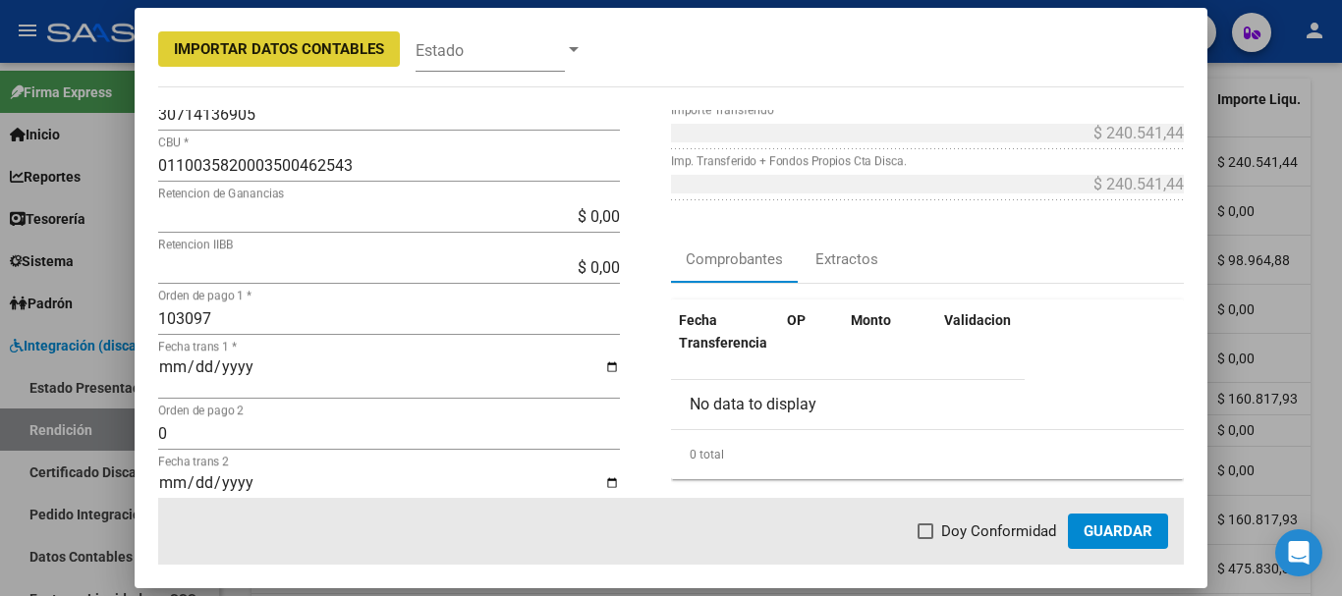
click at [931, 533] on span at bounding box center [926, 532] width 16 height 16
click at [925, 539] on input "Doy Conformidad" at bounding box center [925, 539] width 1 height 1
checkbox input "true"
click at [1108, 532] on span "Guardar" at bounding box center [1118, 532] width 69 height 18
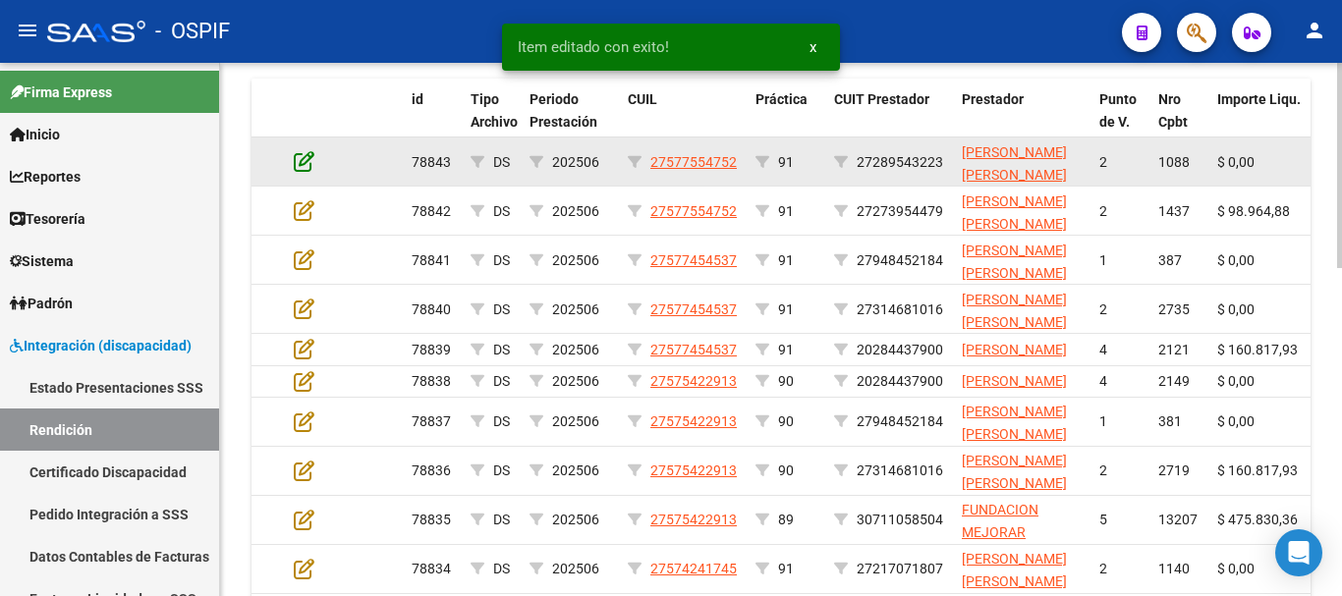
click at [298, 161] on icon at bounding box center [304, 161] width 21 height 22
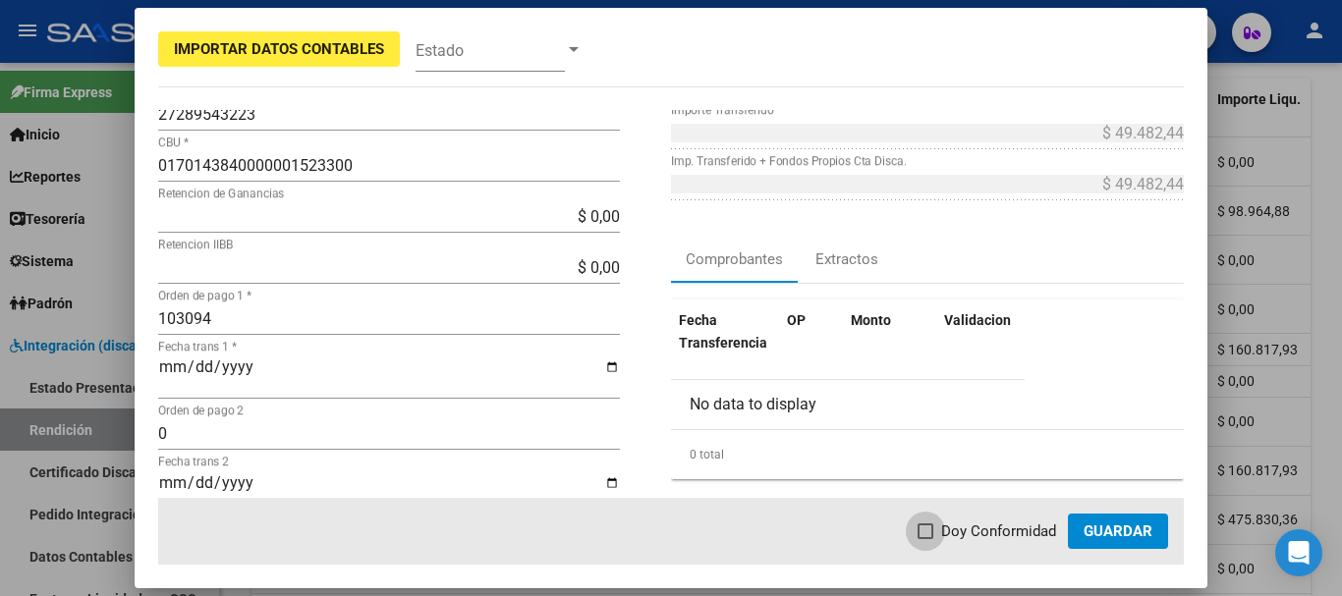
click at [931, 533] on span at bounding box center [926, 532] width 16 height 16
click at [925, 539] on input "Doy Conformidad" at bounding box center [925, 539] width 1 height 1
checkbox input "true"
click at [1122, 533] on span "Guardar" at bounding box center [1118, 532] width 69 height 18
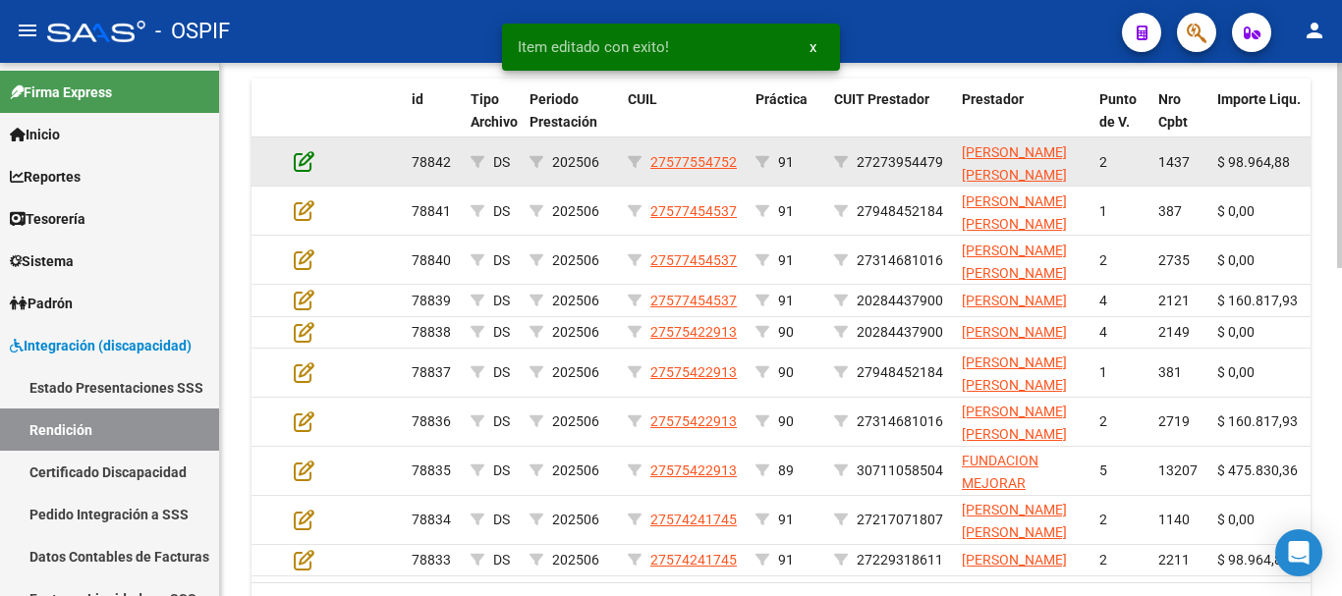
click at [305, 165] on icon at bounding box center [304, 161] width 21 height 22
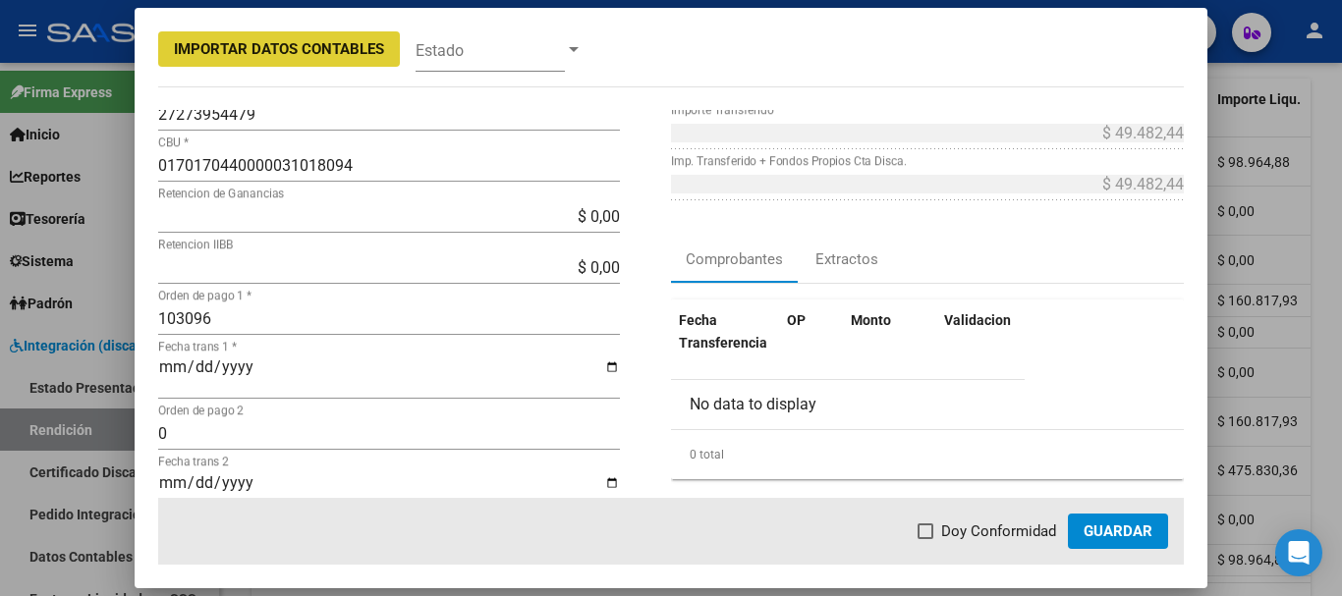
click at [929, 528] on label "Doy Conformidad" at bounding box center [987, 532] width 139 height 24
click at [925, 539] on input "Doy Conformidad" at bounding box center [925, 539] width 1 height 1
checkbox input "true"
click at [1122, 535] on span "Guardar" at bounding box center [1118, 532] width 69 height 18
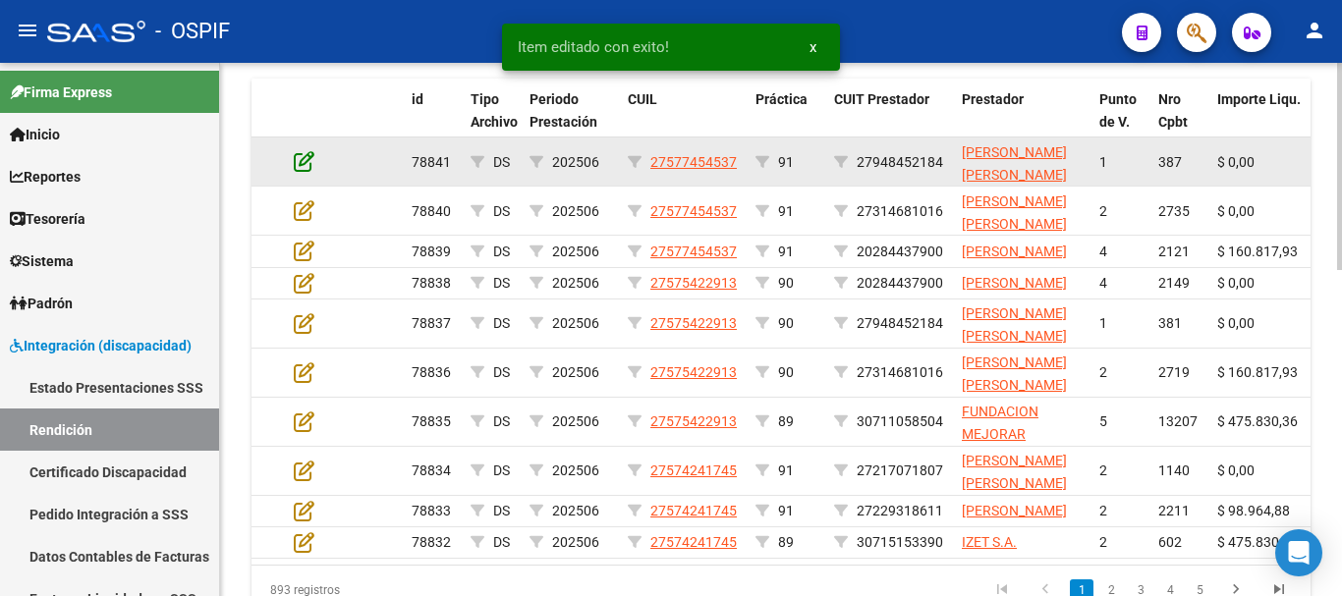
click at [302, 162] on icon at bounding box center [304, 161] width 21 height 22
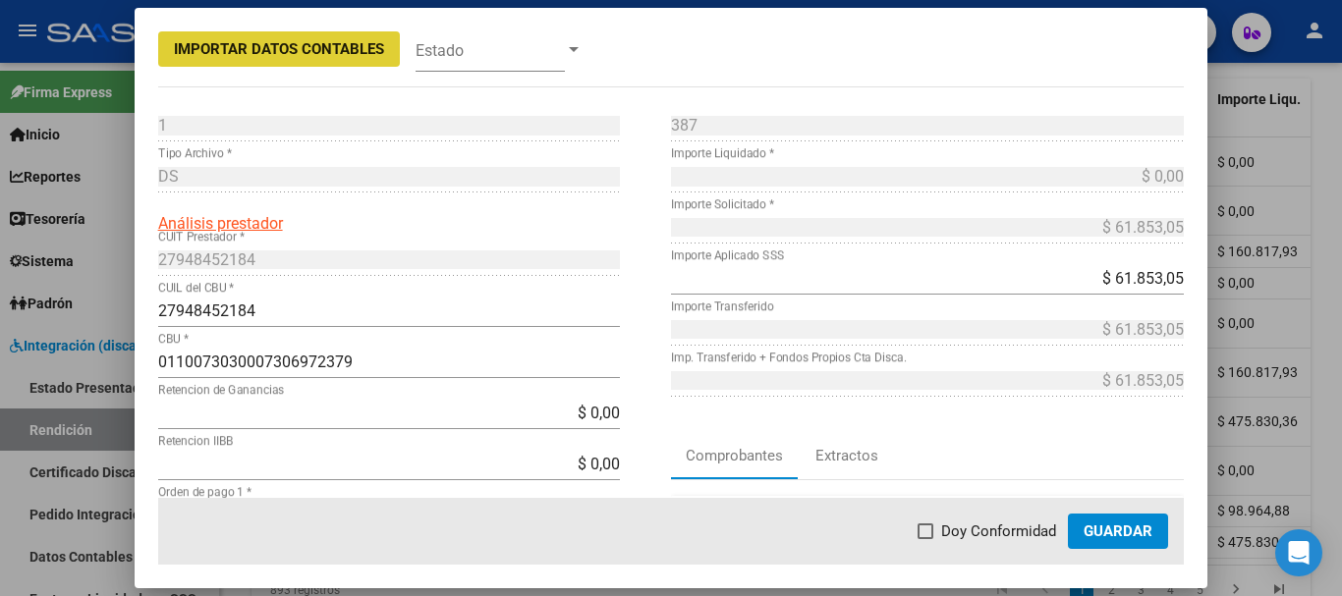
scroll to position [98, 0]
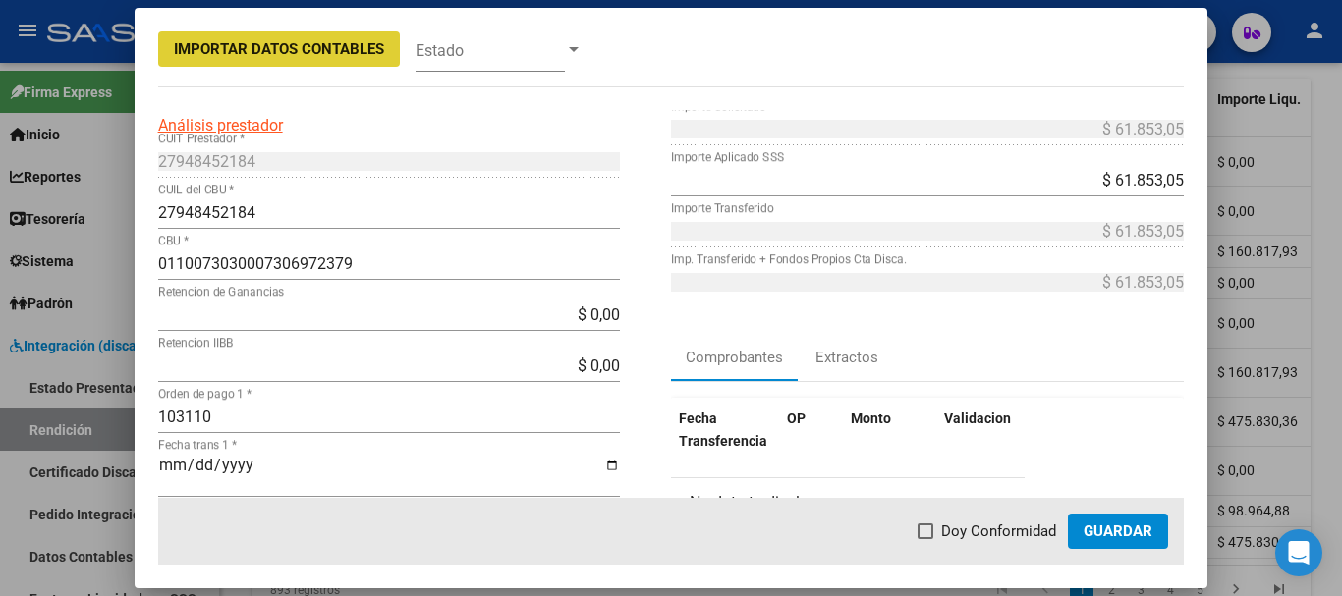
click at [928, 532] on span at bounding box center [926, 532] width 16 height 16
click at [925, 539] on input "Doy Conformidad" at bounding box center [925, 539] width 1 height 1
checkbox input "true"
click at [1103, 533] on span "Guardar" at bounding box center [1118, 532] width 69 height 18
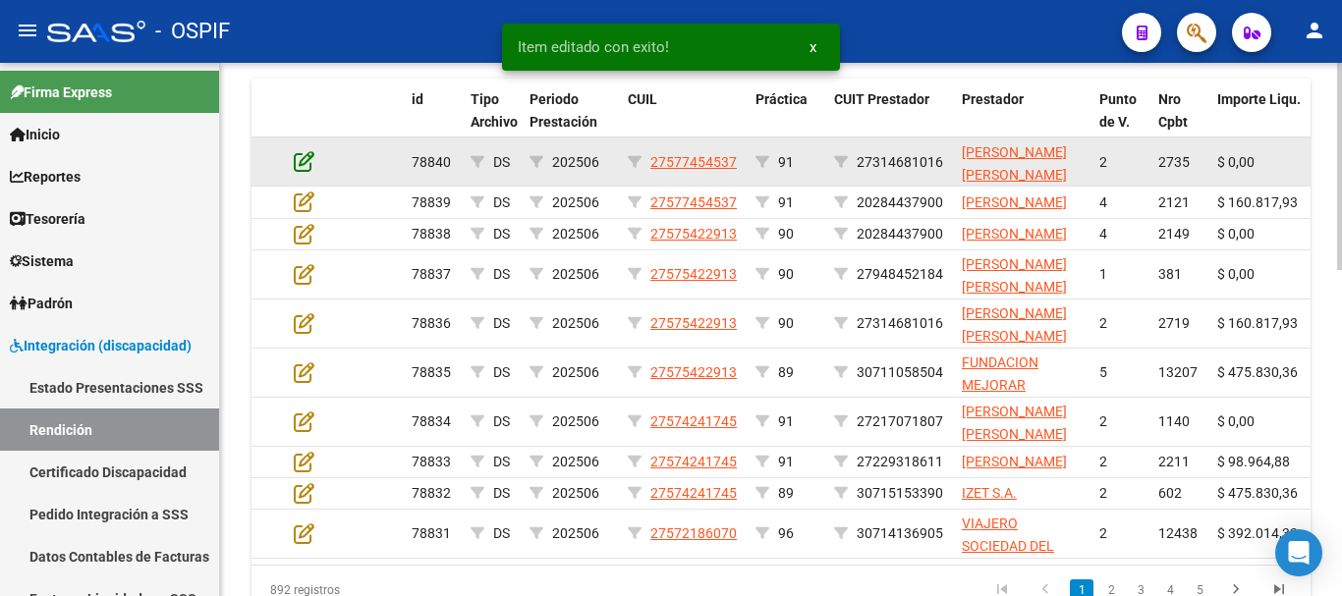
click at [302, 162] on icon at bounding box center [304, 161] width 21 height 22
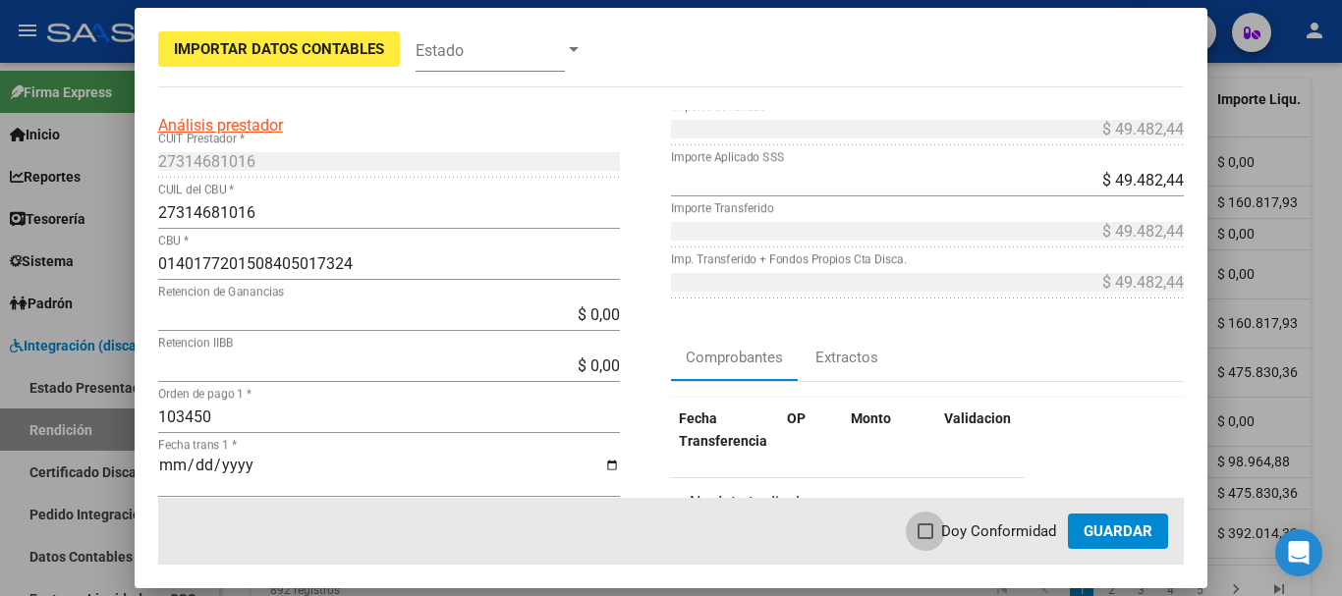
click at [932, 535] on span at bounding box center [926, 532] width 16 height 16
click at [925, 539] on input "Doy Conformidad" at bounding box center [925, 539] width 1 height 1
checkbox input "true"
click at [1111, 532] on span "Guardar" at bounding box center [1118, 532] width 69 height 18
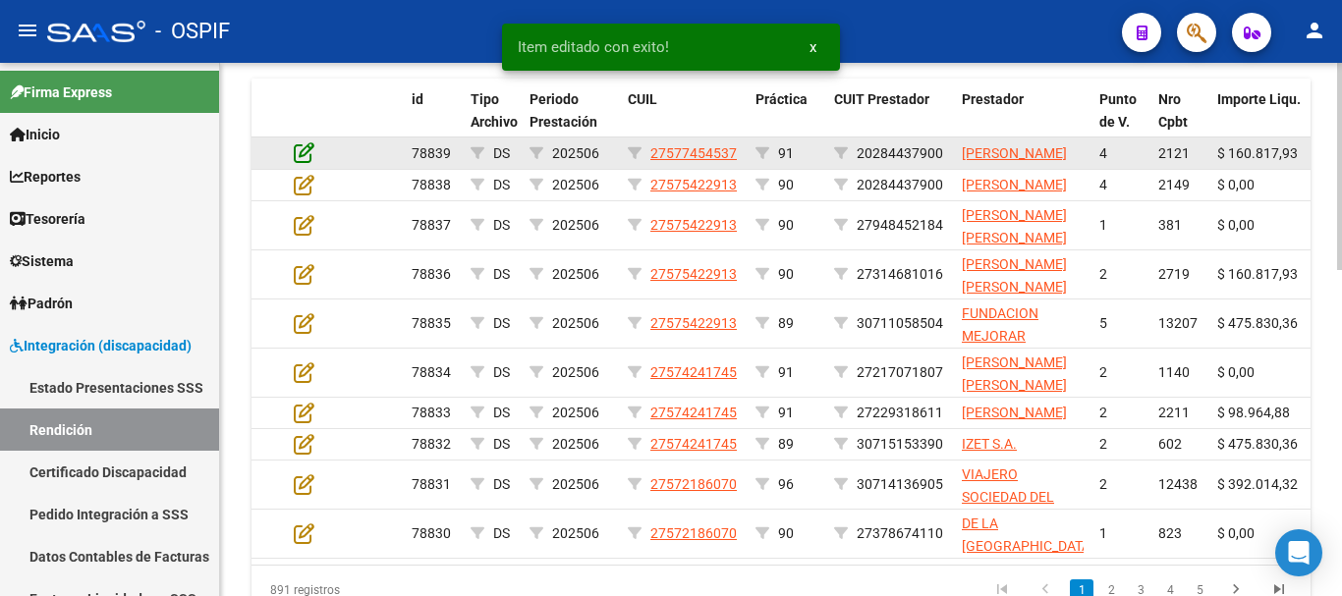
click at [301, 163] on icon at bounding box center [304, 152] width 21 height 22
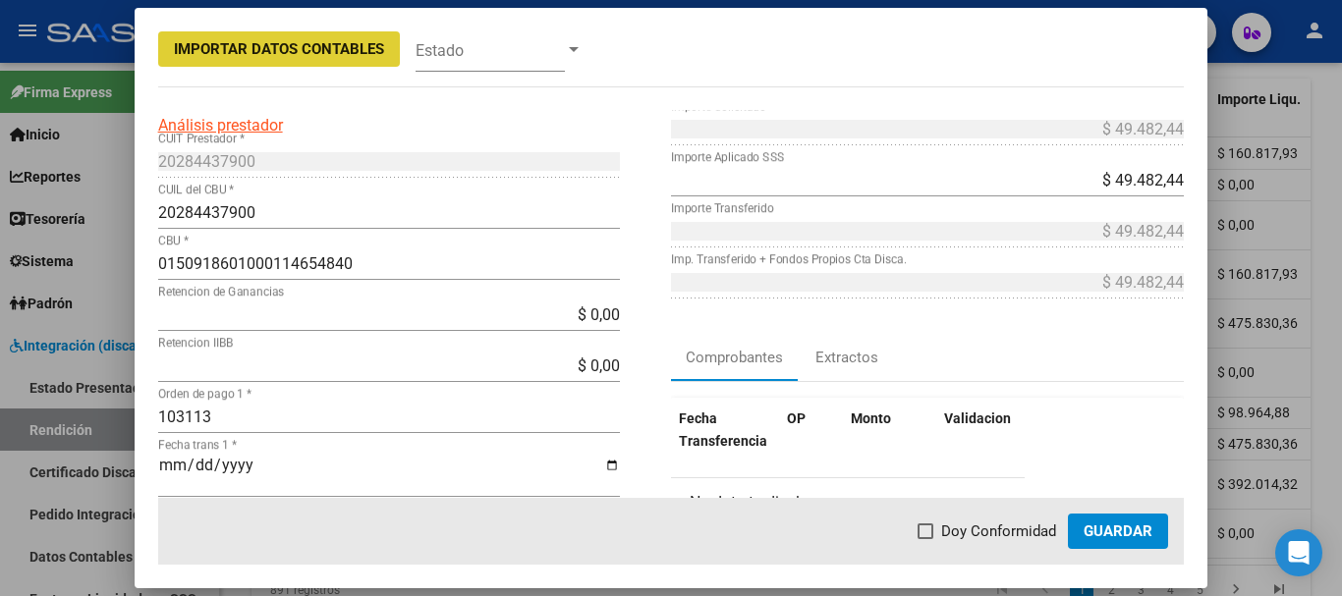
scroll to position [196, 0]
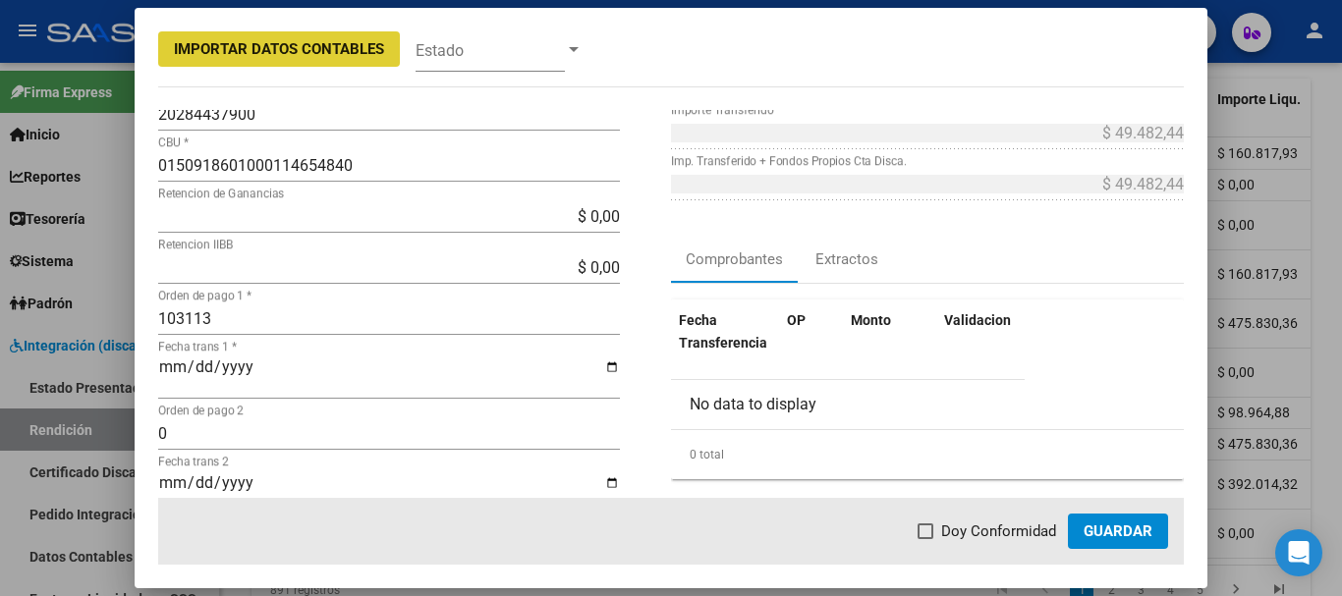
click at [930, 532] on span at bounding box center [926, 532] width 16 height 16
click at [925, 539] on input "Doy Conformidad" at bounding box center [925, 539] width 1 height 1
checkbox input "true"
click at [1141, 532] on span "Guardar" at bounding box center [1118, 532] width 69 height 18
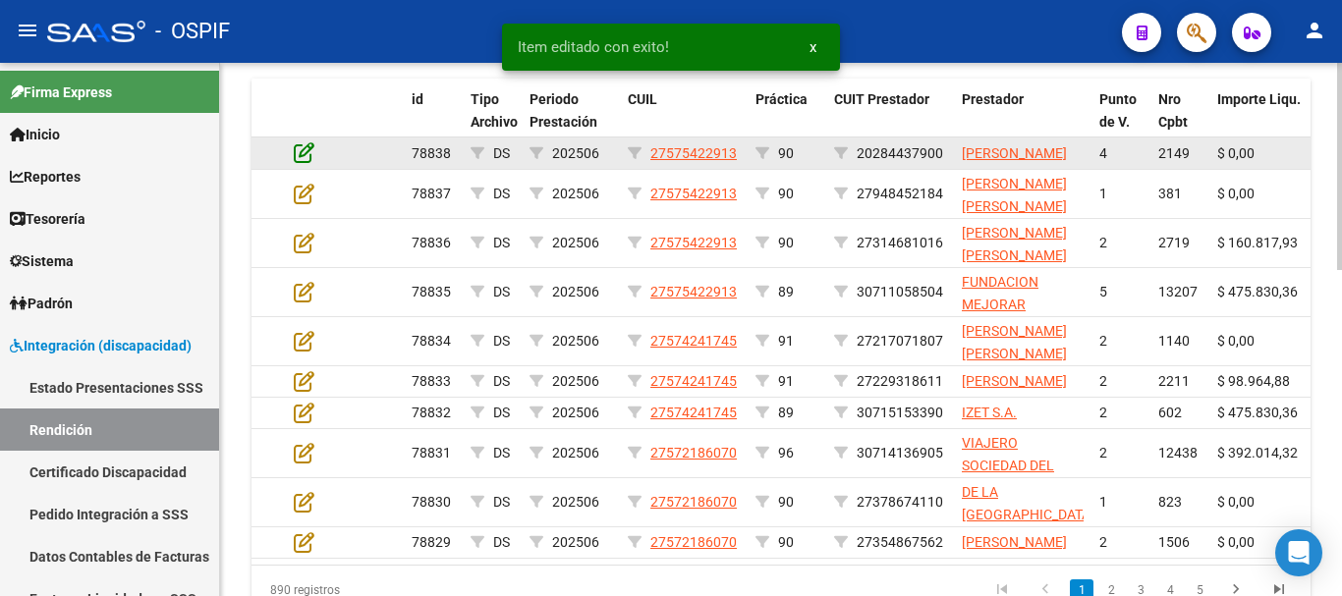
click at [301, 162] on icon at bounding box center [304, 152] width 21 height 22
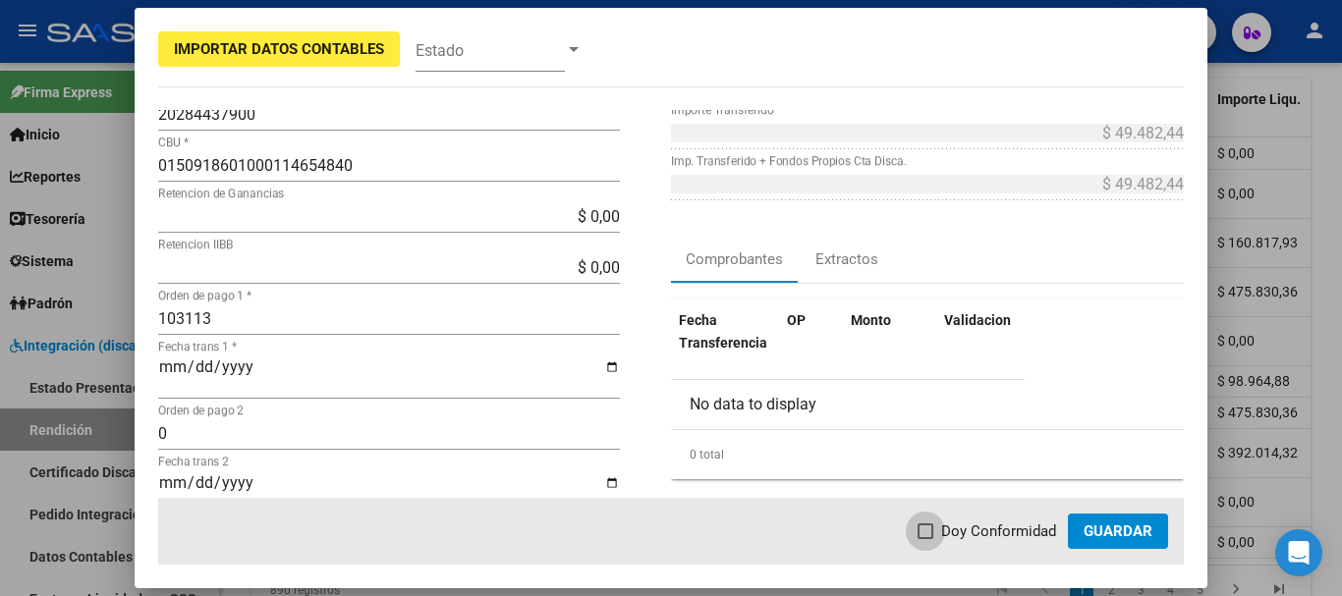
click at [932, 535] on span at bounding box center [926, 532] width 16 height 16
click at [925, 539] on input "Doy Conformidad" at bounding box center [925, 539] width 1 height 1
checkbox input "true"
click at [1127, 529] on span "Guardar" at bounding box center [1118, 532] width 69 height 18
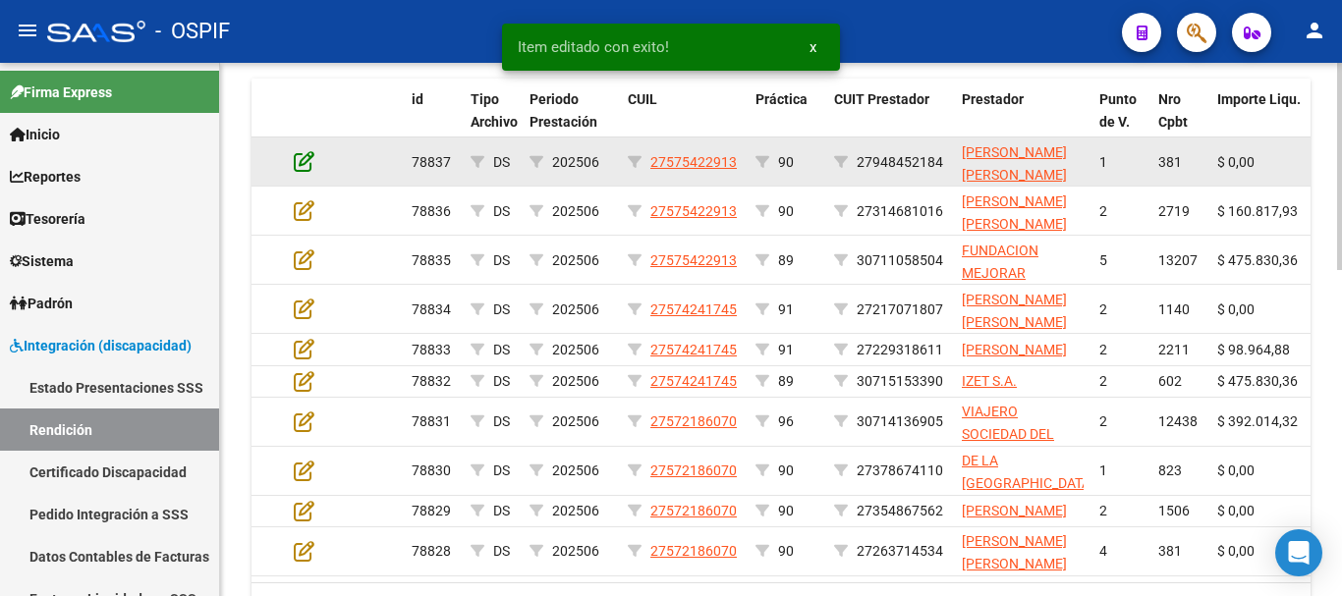
click at [303, 160] on icon at bounding box center [304, 161] width 21 height 22
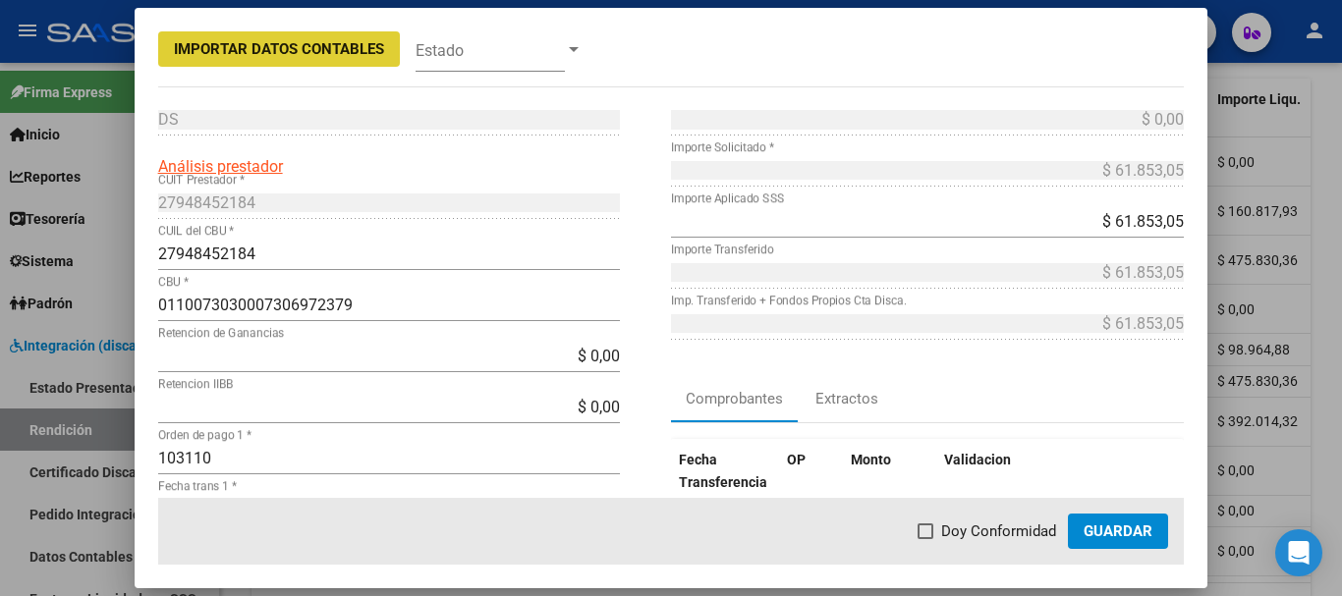
scroll to position [98, 0]
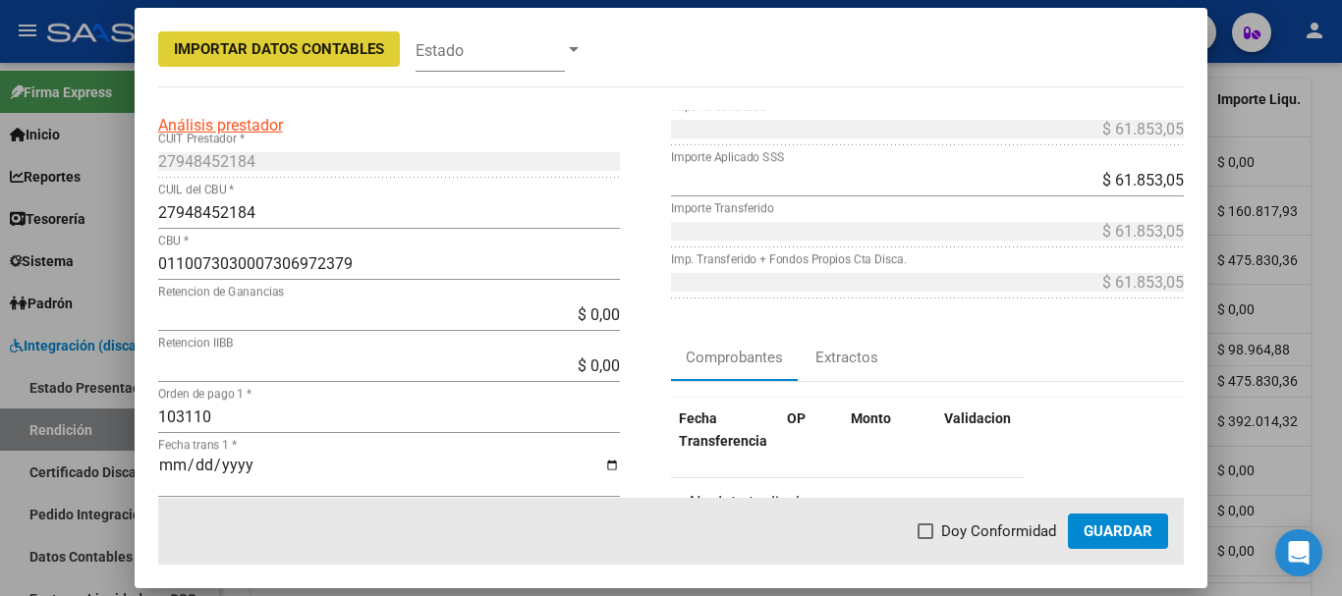
click at [933, 531] on span at bounding box center [926, 532] width 16 height 16
click at [925, 539] on input "Doy Conformidad" at bounding box center [925, 539] width 1 height 1
checkbox input "true"
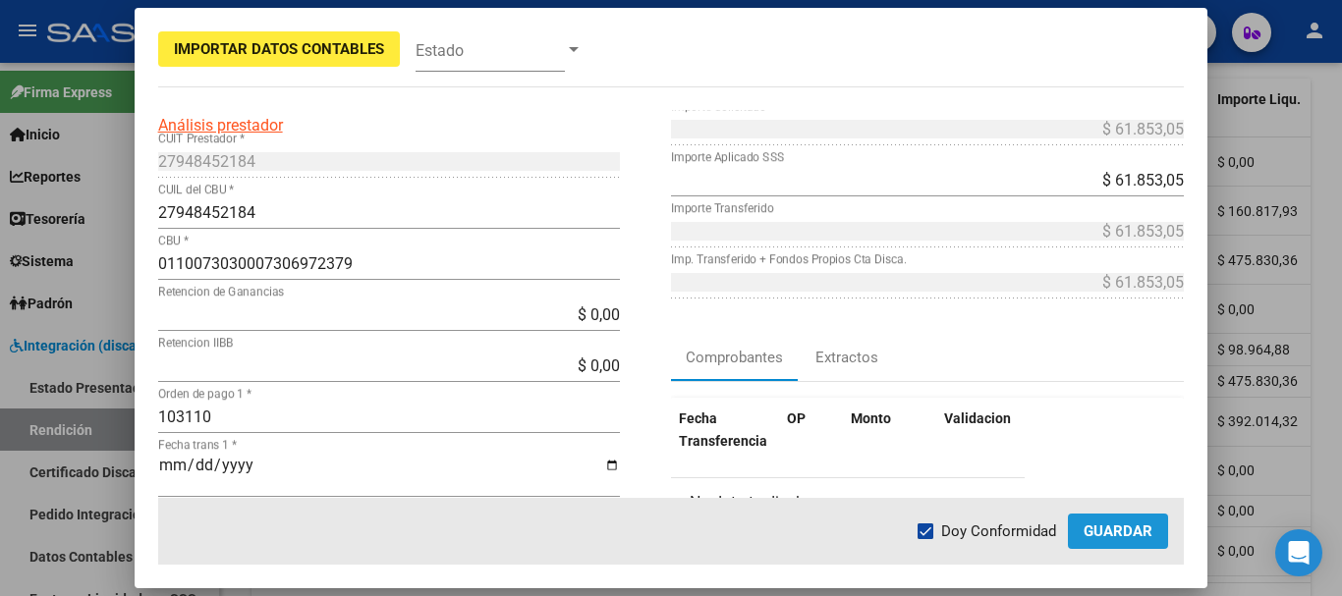
click at [1105, 533] on span "Guardar" at bounding box center [1118, 532] width 69 height 18
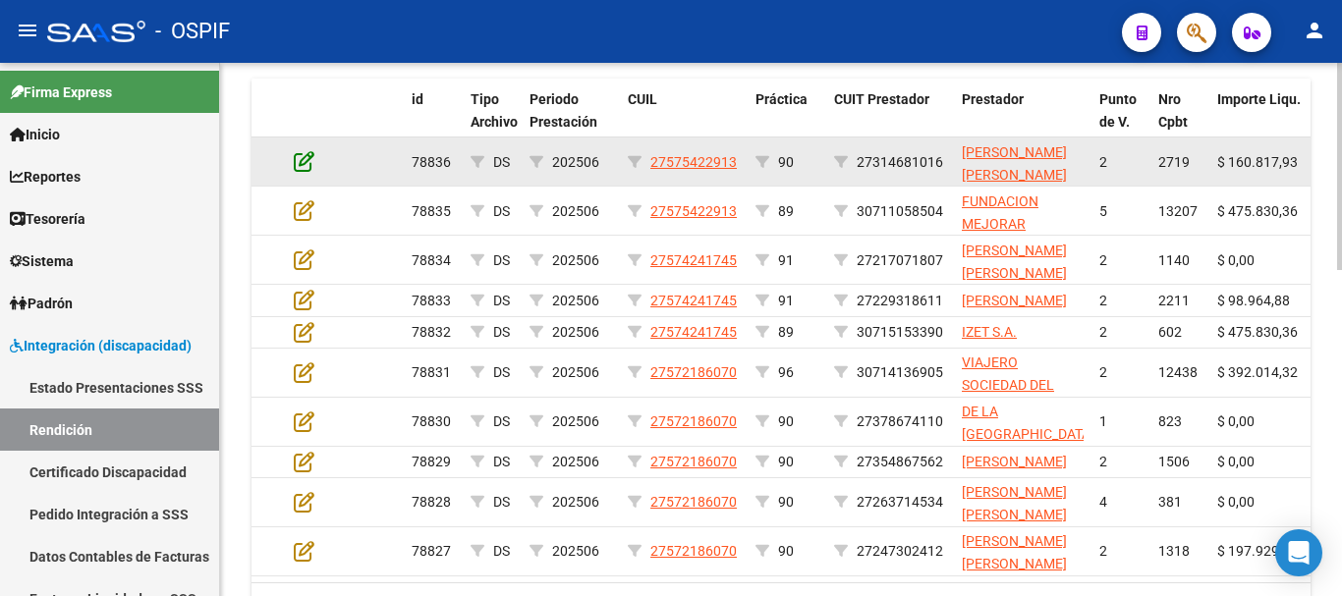
click at [309, 159] on icon at bounding box center [304, 161] width 21 height 22
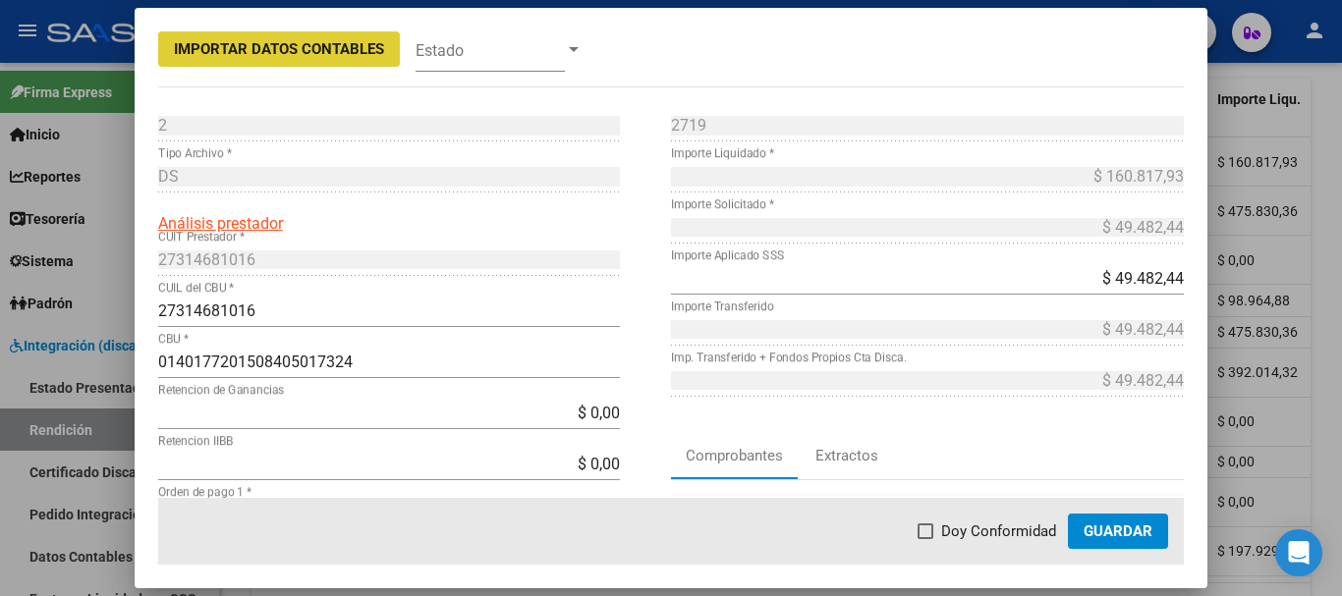
click at [926, 532] on span at bounding box center [926, 532] width 16 height 16
click at [925, 539] on input "Doy Conformidad" at bounding box center [925, 539] width 1 height 1
checkbox input "true"
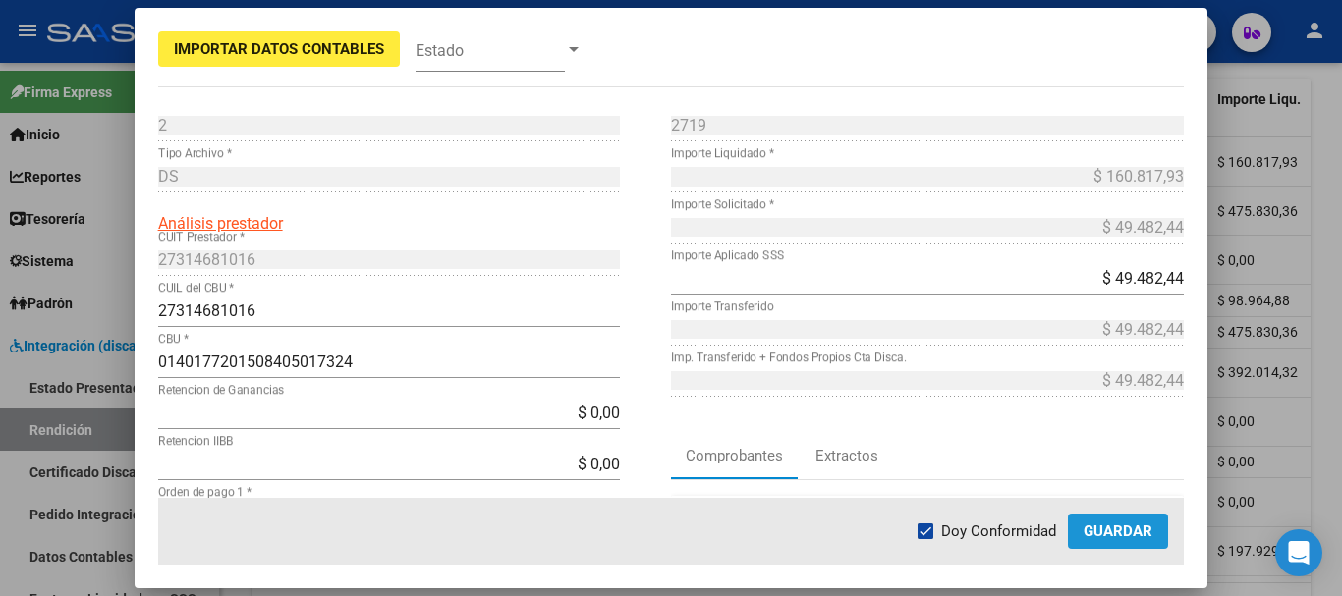
click at [1126, 526] on span "Guardar" at bounding box center [1118, 532] width 69 height 18
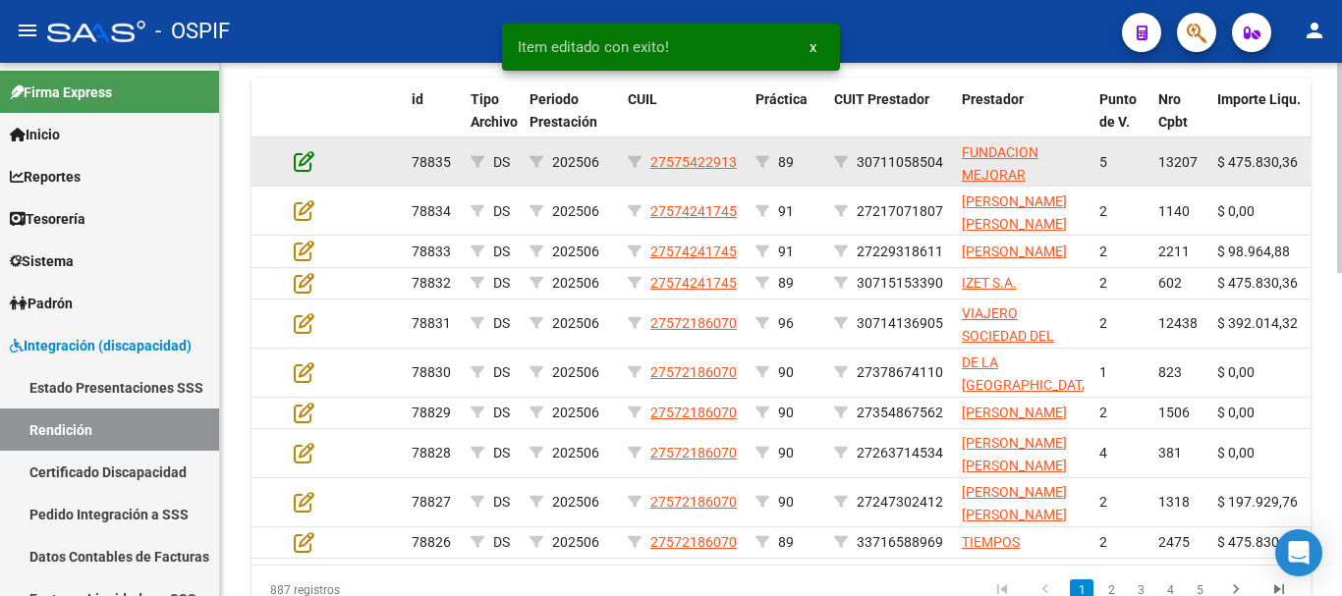
click at [300, 162] on icon at bounding box center [304, 161] width 21 height 22
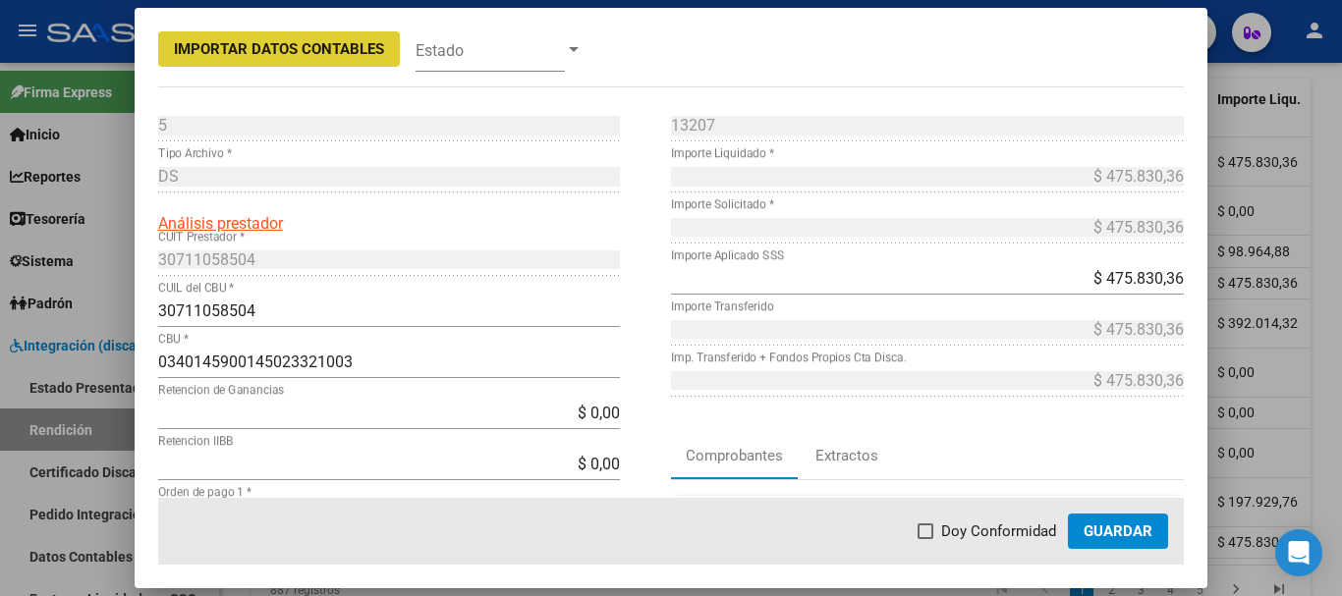
click at [928, 532] on span at bounding box center [926, 532] width 16 height 16
click at [925, 539] on input "Doy Conformidad" at bounding box center [925, 539] width 1 height 1
checkbox input "true"
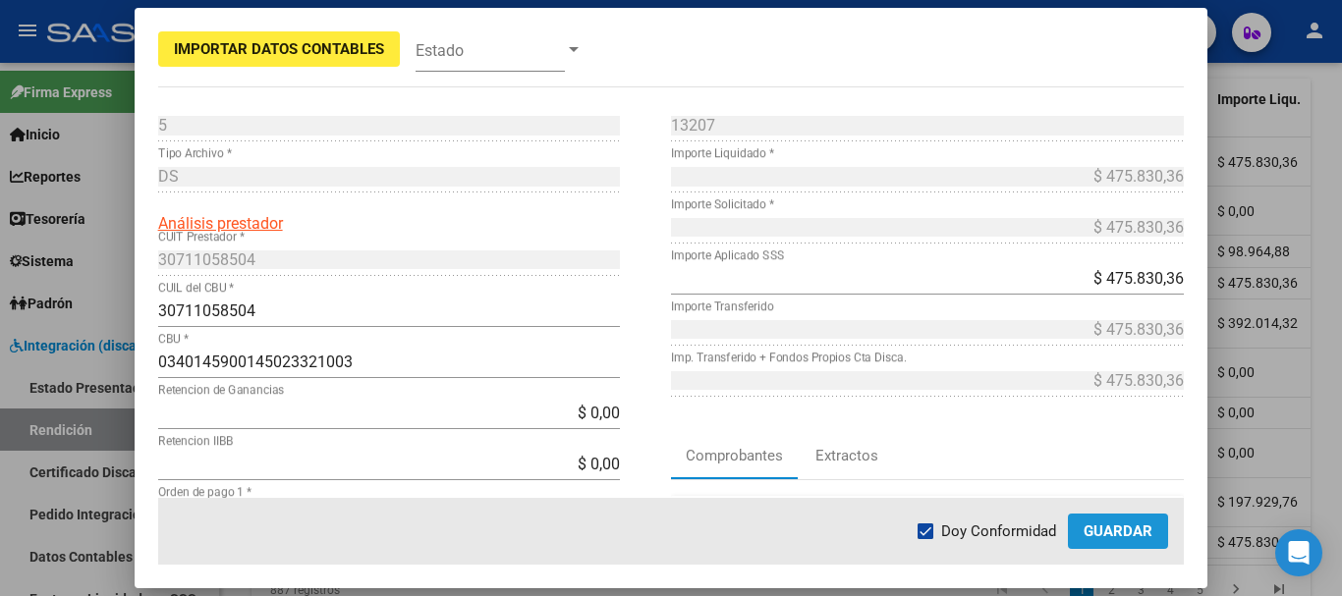
click at [1091, 534] on span "Guardar" at bounding box center [1118, 532] width 69 height 18
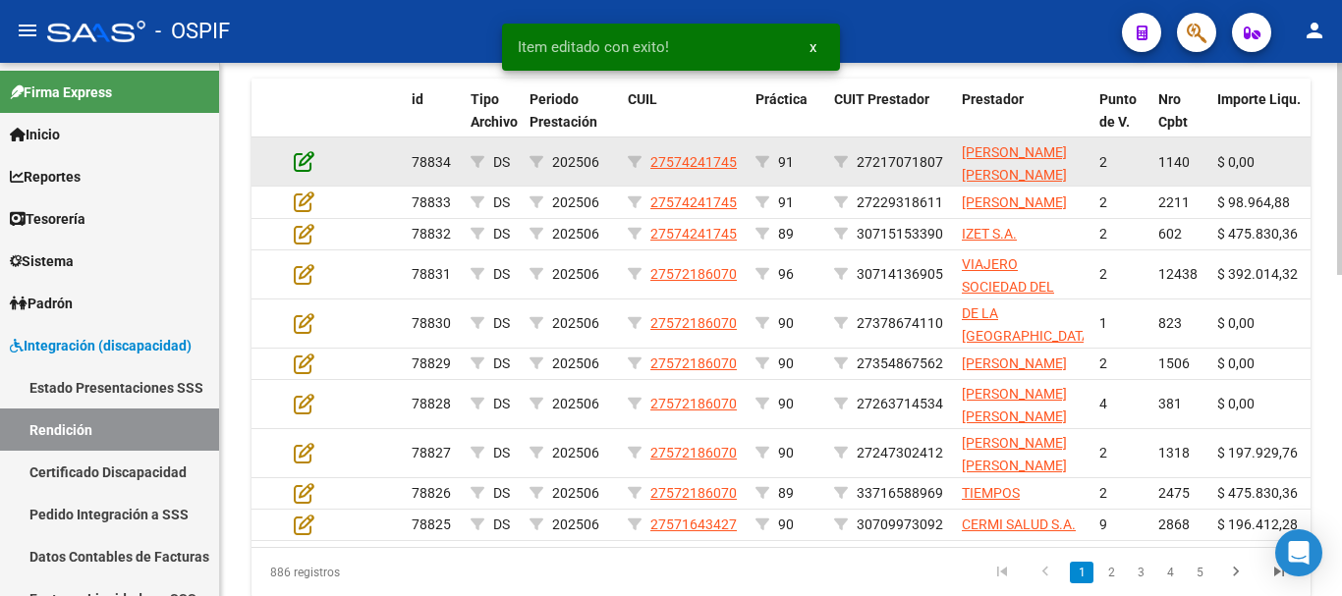
click at [311, 164] on icon at bounding box center [304, 161] width 21 height 22
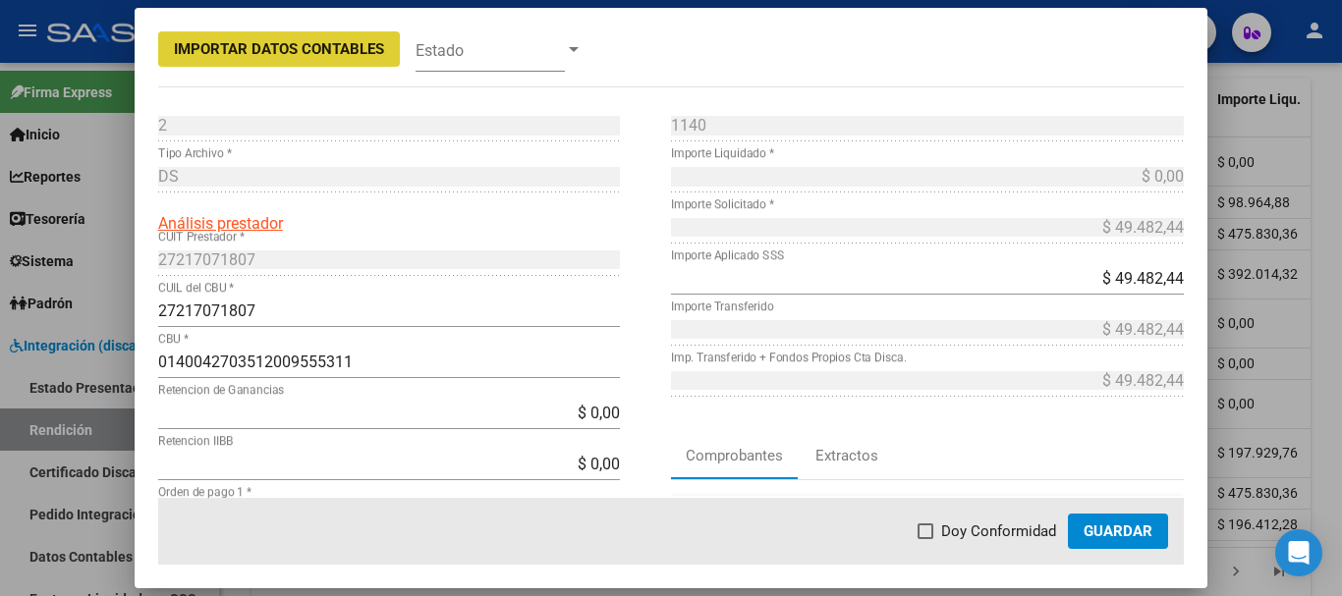
click at [930, 530] on span at bounding box center [926, 532] width 16 height 16
click at [925, 539] on input "Doy Conformidad" at bounding box center [925, 539] width 1 height 1
checkbox input "true"
click at [1148, 542] on button "Guardar" at bounding box center [1118, 531] width 100 height 35
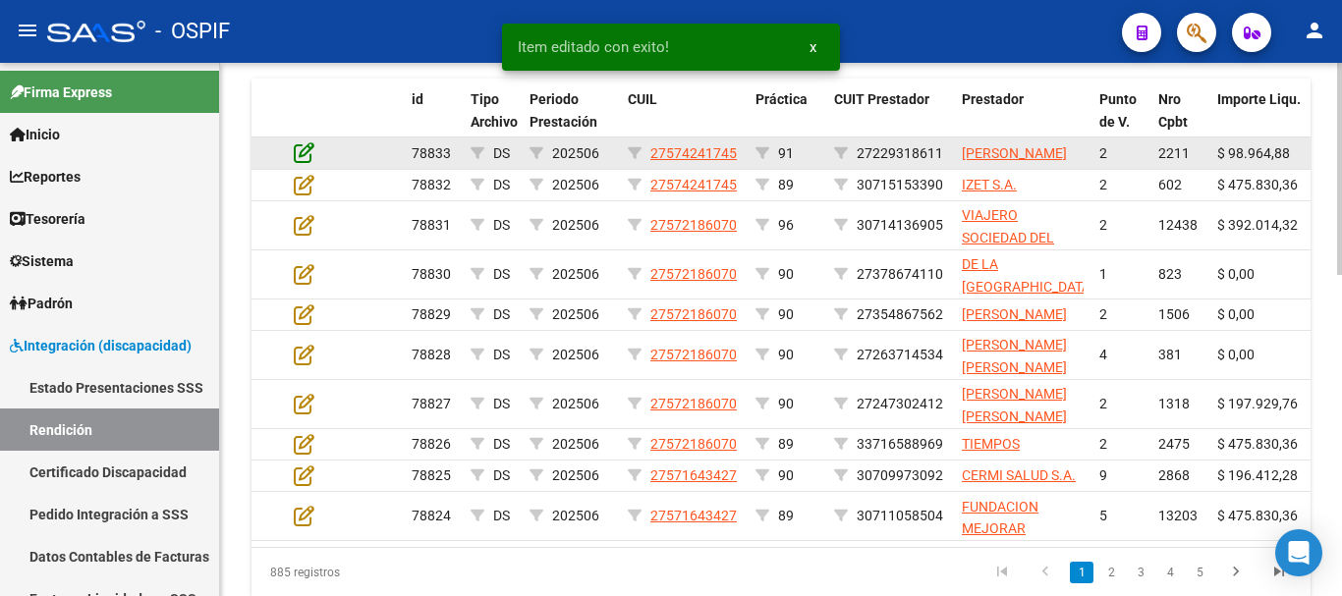
click at [296, 163] on icon at bounding box center [304, 152] width 21 height 22
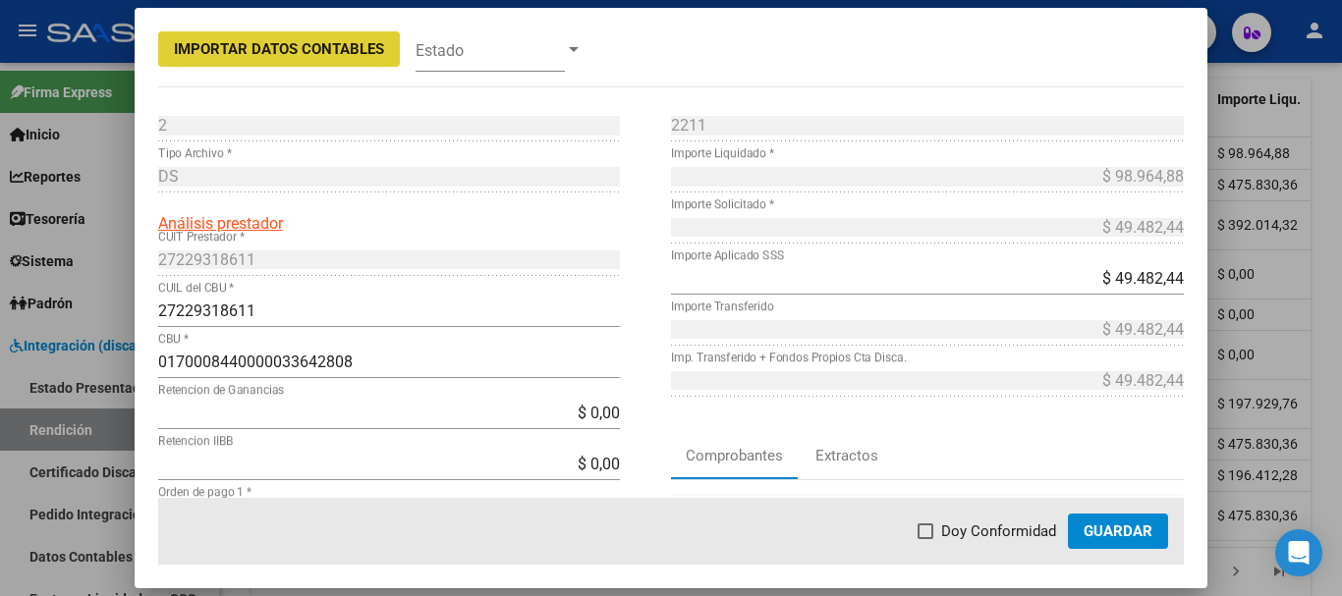
click at [929, 532] on span at bounding box center [926, 532] width 16 height 16
click at [925, 539] on input "Doy Conformidad" at bounding box center [925, 539] width 1 height 1
checkbox input "true"
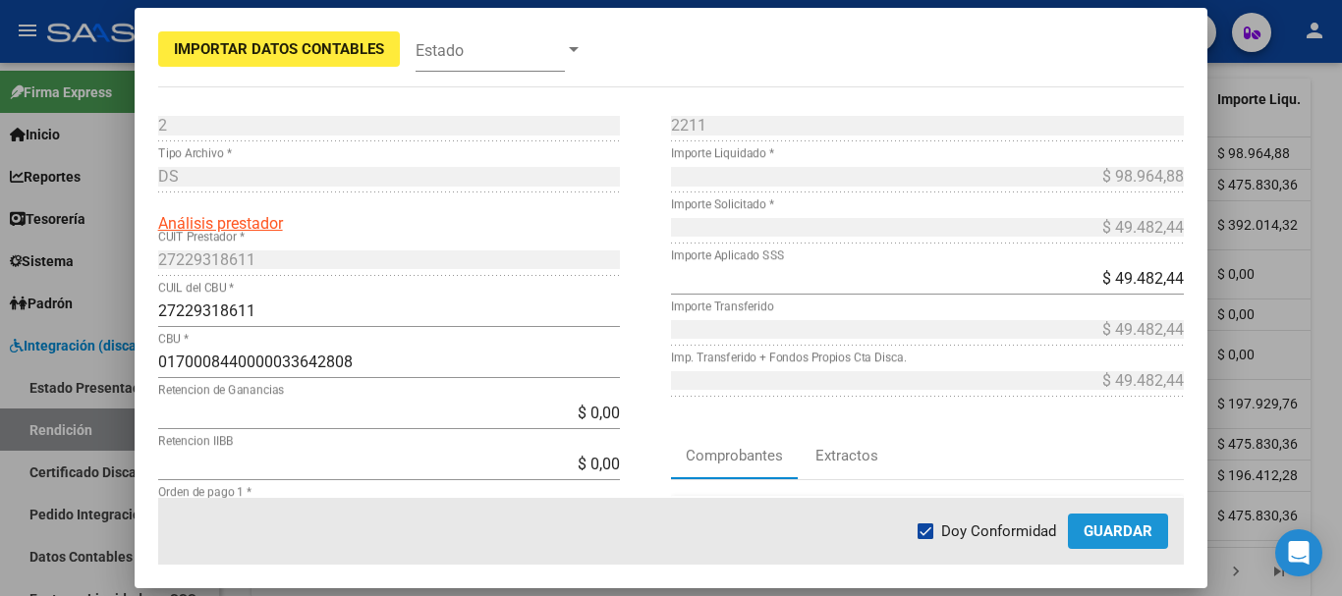
click at [1115, 535] on span "Guardar" at bounding box center [1118, 532] width 69 height 18
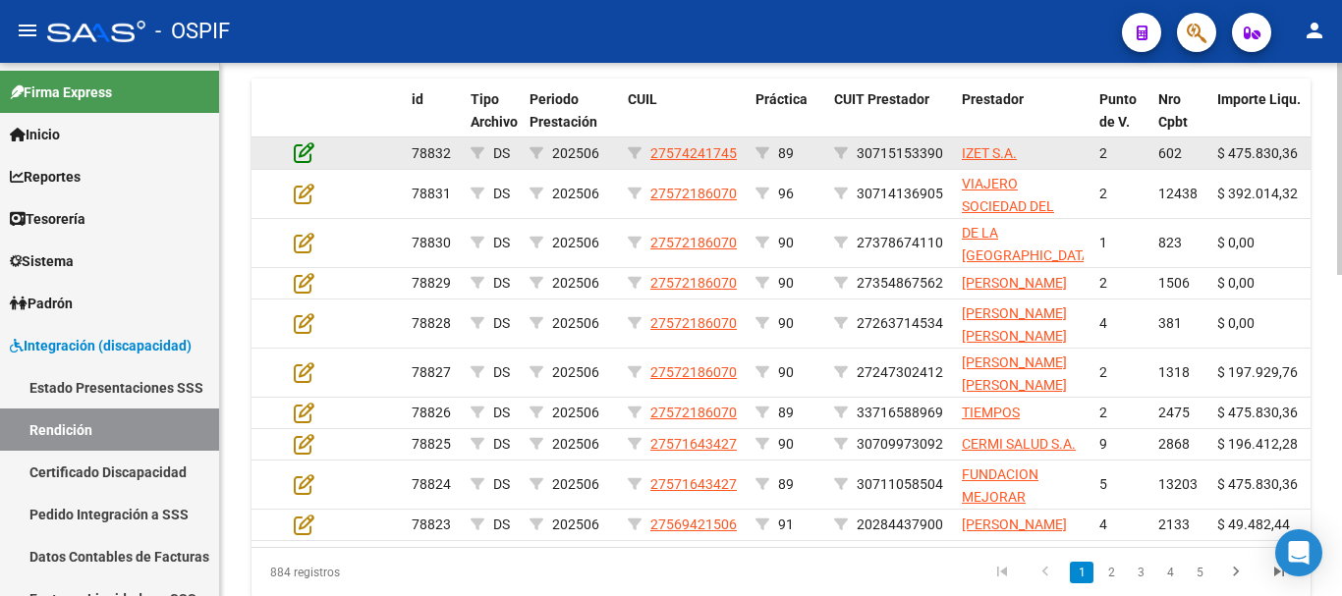
click at [304, 153] on icon at bounding box center [304, 152] width 21 height 22
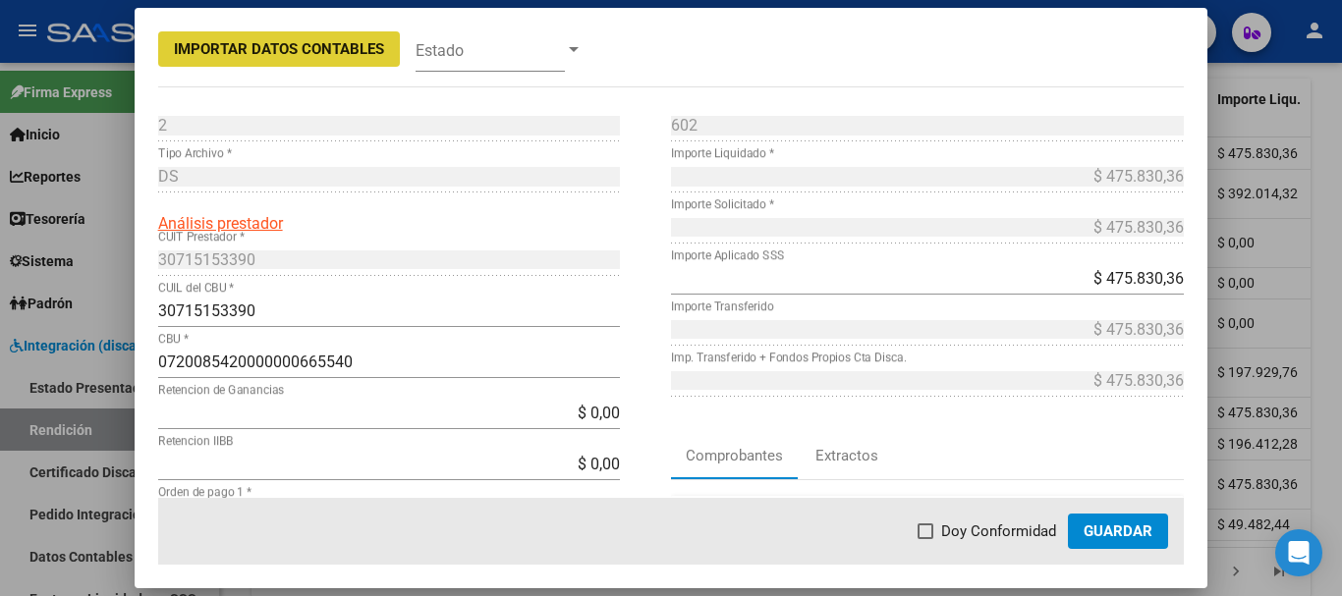
click at [931, 528] on span at bounding box center [926, 532] width 16 height 16
click at [925, 539] on input "Doy Conformidad" at bounding box center [925, 539] width 1 height 1
checkbox input "true"
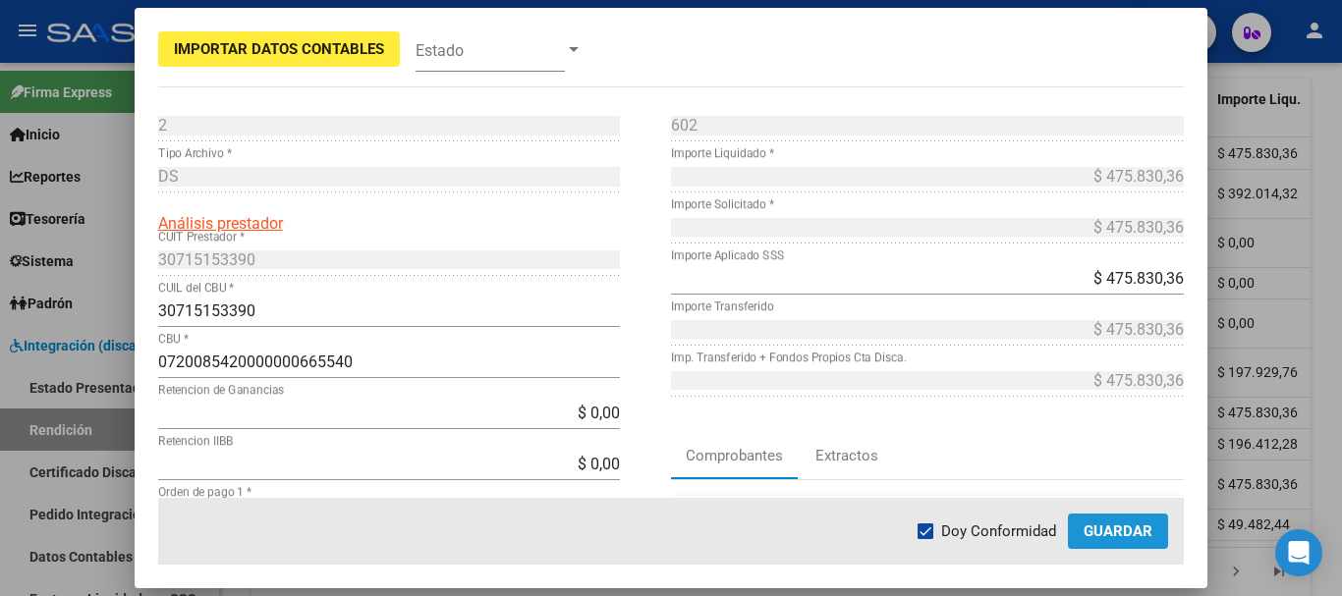
click at [1109, 540] on button "Guardar" at bounding box center [1118, 531] width 100 height 35
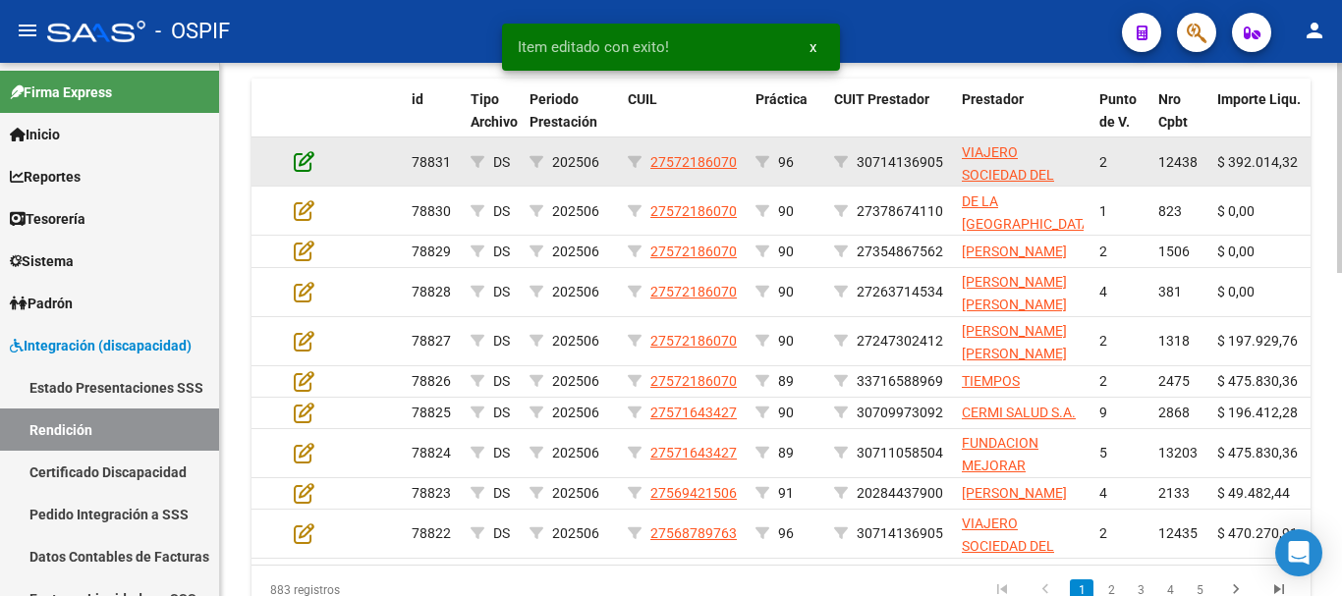
click at [306, 156] on icon at bounding box center [304, 161] width 21 height 22
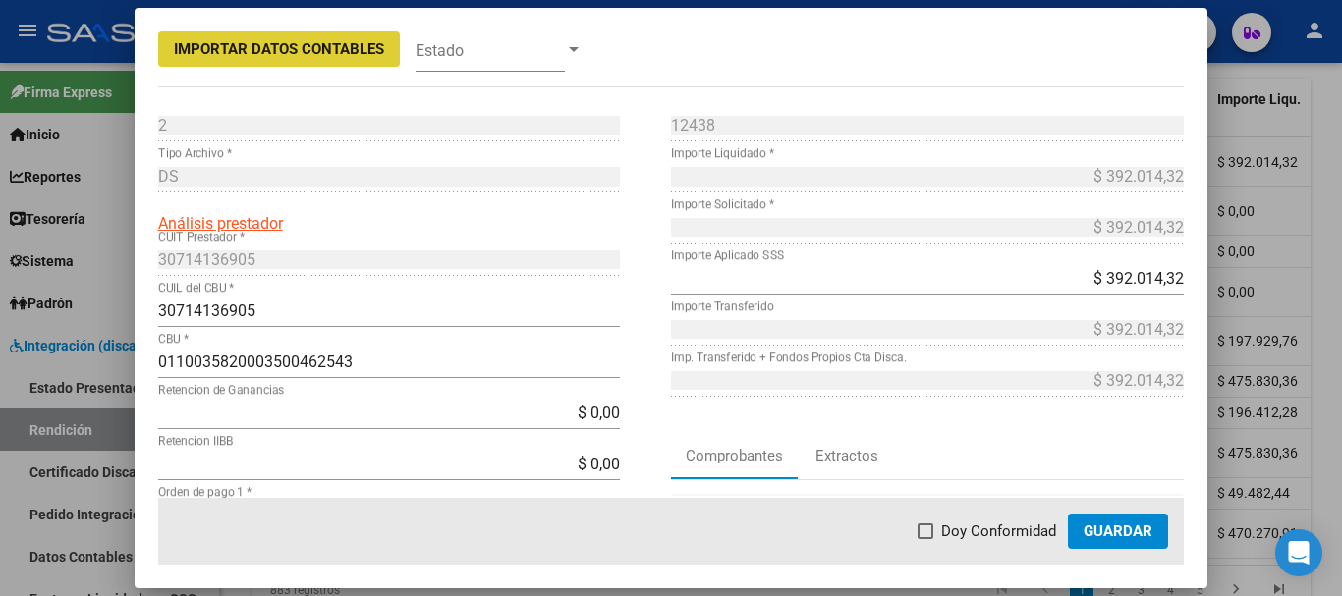
click at [925, 531] on span at bounding box center [926, 532] width 16 height 16
click at [925, 539] on input "Doy Conformidad" at bounding box center [925, 539] width 1 height 1
checkbox input "true"
click at [1111, 533] on span "Guardar" at bounding box center [1118, 532] width 69 height 18
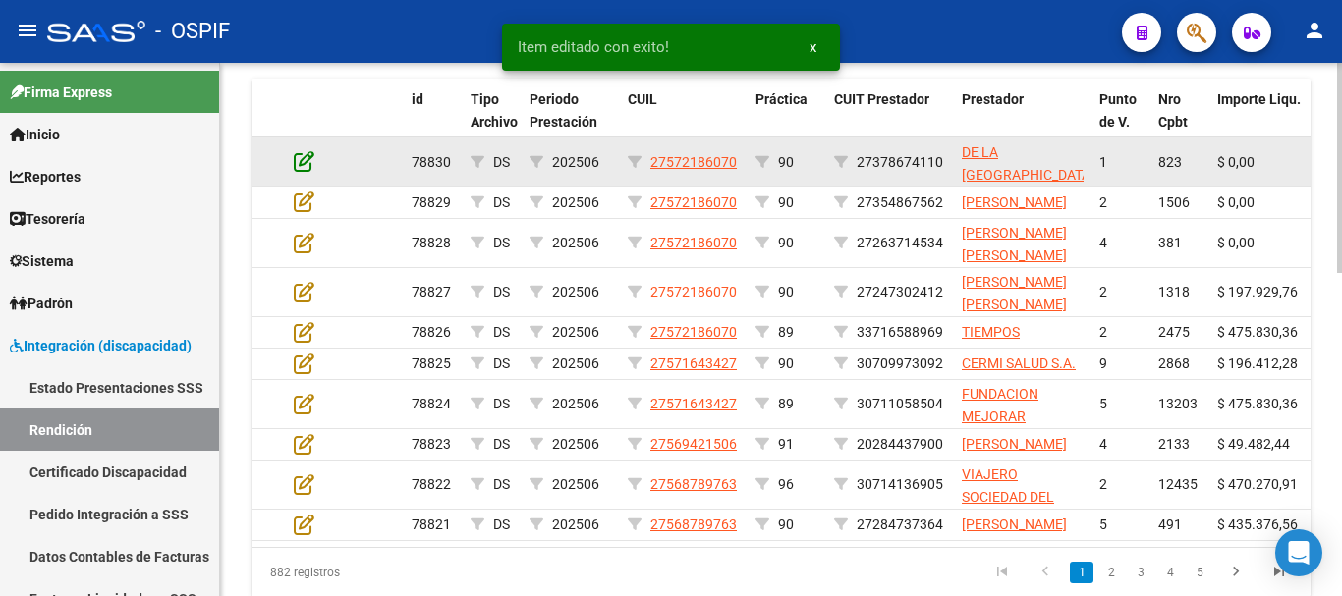
click at [304, 163] on icon at bounding box center [304, 161] width 21 height 22
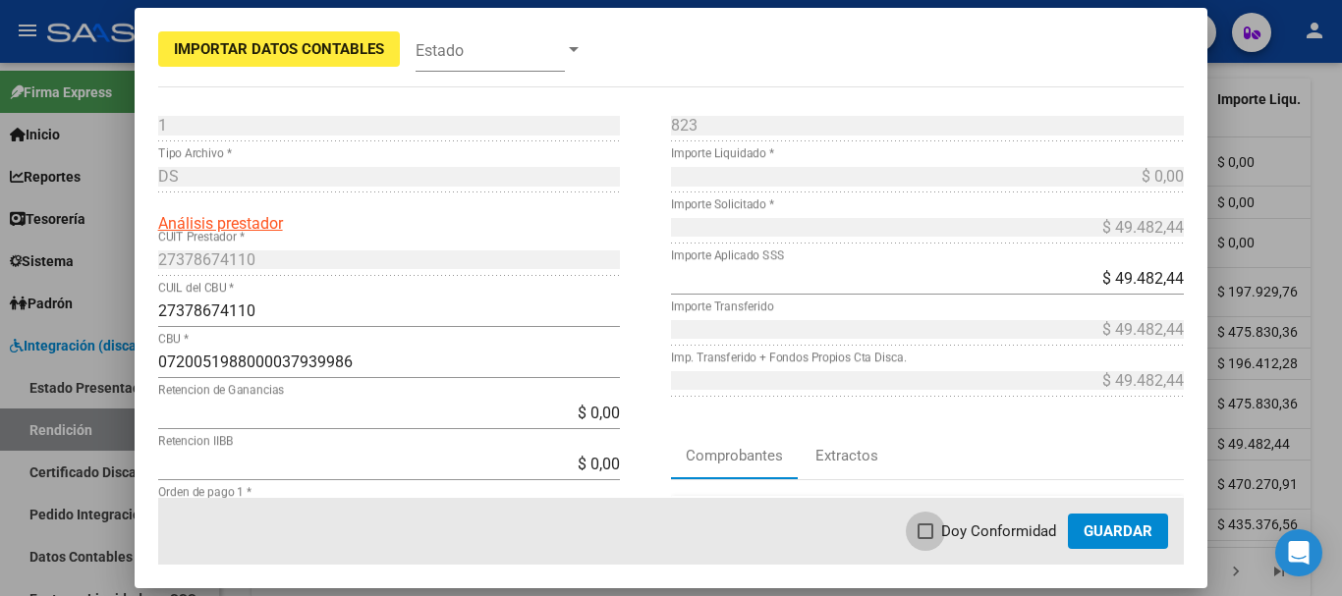
click at [930, 531] on span at bounding box center [926, 532] width 16 height 16
click at [925, 539] on input "Doy Conformidad" at bounding box center [925, 539] width 1 height 1
checkbox input "true"
click at [1110, 529] on span "Guardar" at bounding box center [1118, 532] width 69 height 18
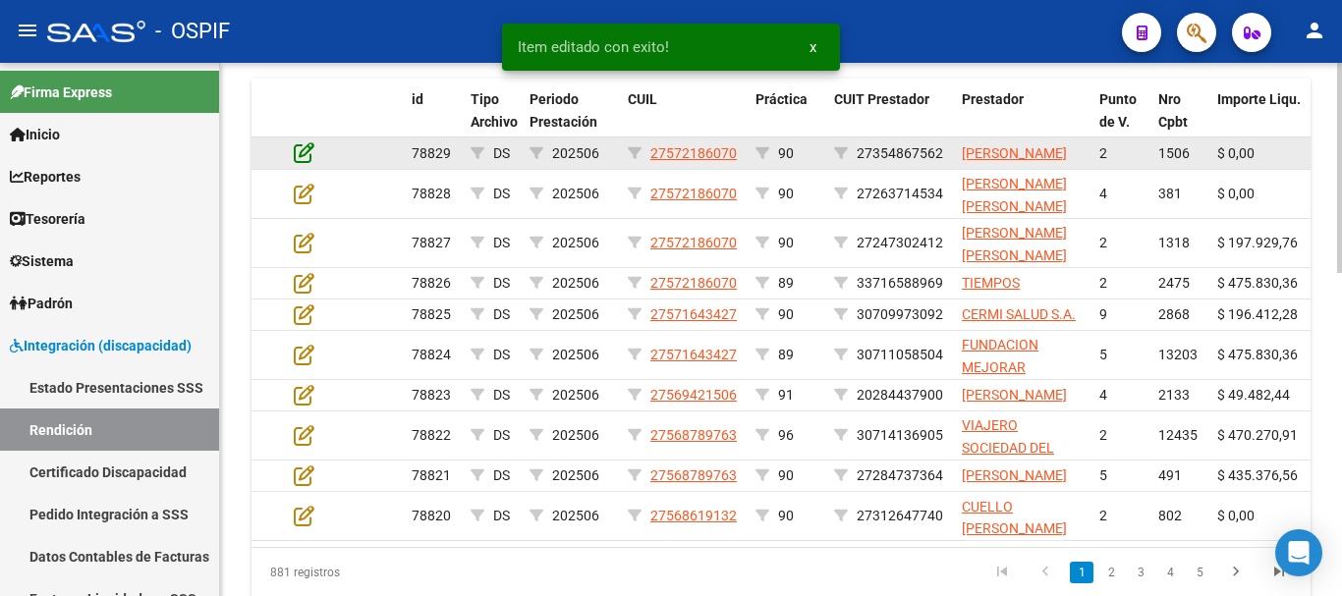
click at [305, 160] on icon at bounding box center [304, 152] width 21 height 22
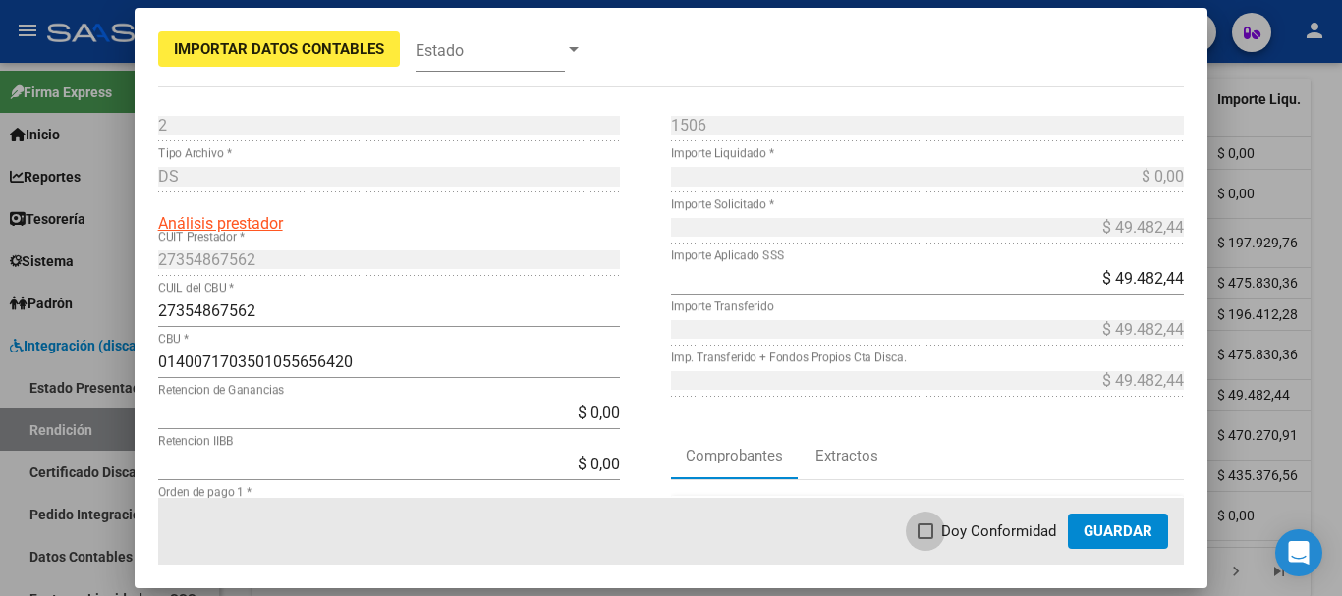
click at [929, 531] on span at bounding box center [926, 532] width 16 height 16
click at [925, 539] on input "Doy Conformidad" at bounding box center [925, 539] width 1 height 1
checkbox input "true"
click at [1141, 531] on span "Guardar" at bounding box center [1118, 532] width 69 height 18
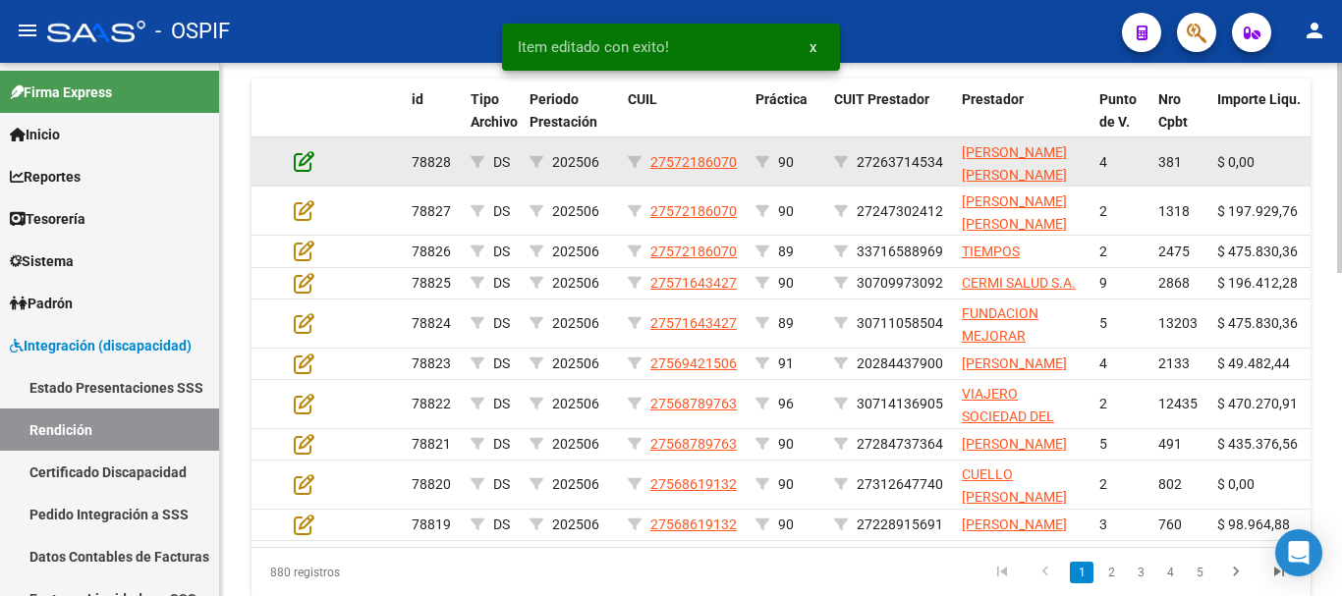
click at [302, 163] on icon at bounding box center [304, 161] width 21 height 22
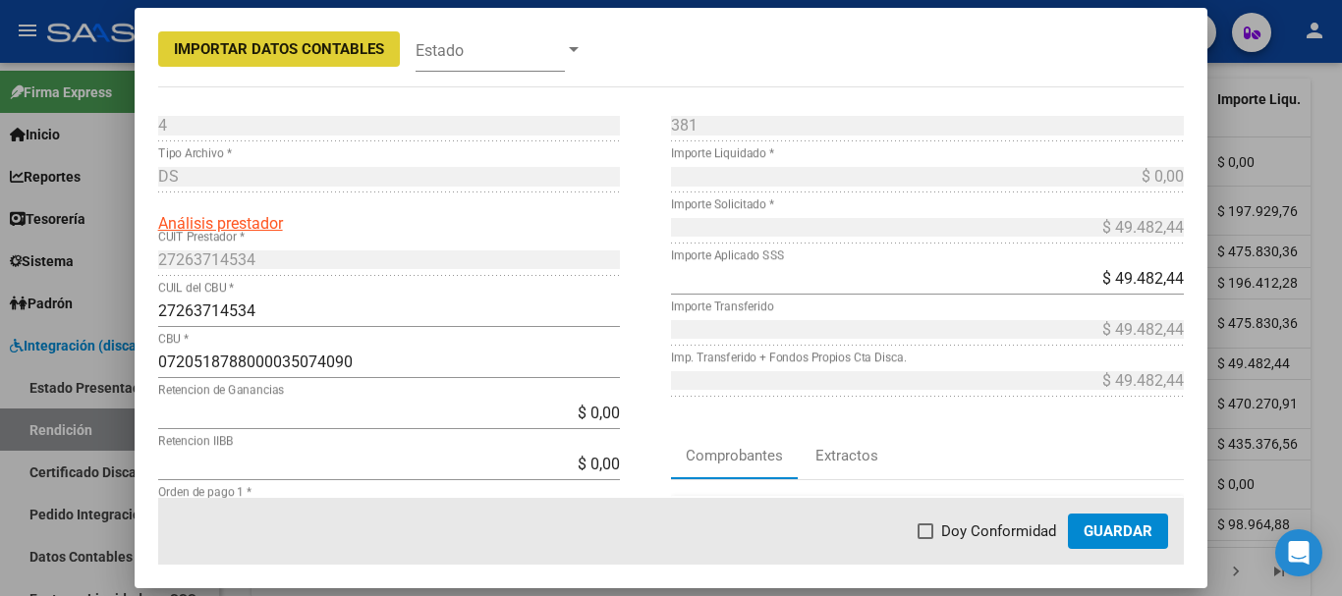
click at [930, 536] on span at bounding box center [926, 532] width 16 height 16
click at [925, 539] on input "Doy Conformidad" at bounding box center [925, 539] width 1 height 1
checkbox input "true"
click at [1141, 532] on span "Guardar" at bounding box center [1118, 532] width 69 height 18
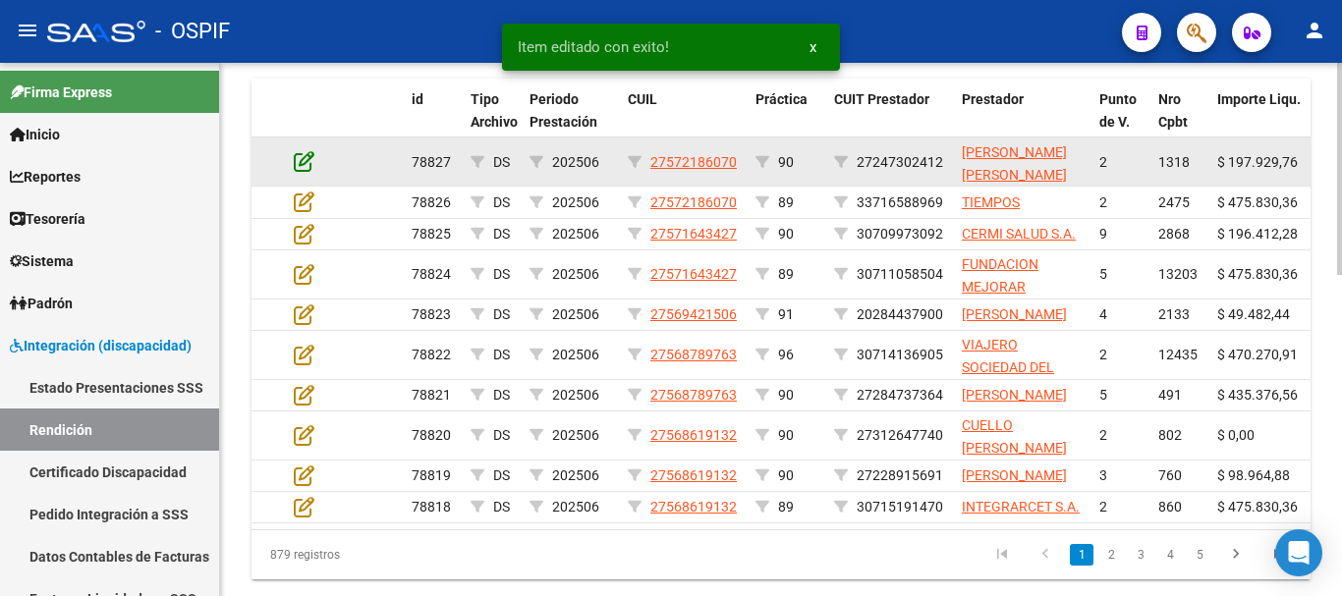
click at [302, 162] on icon at bounding box center [304, 161] width 21 height 22
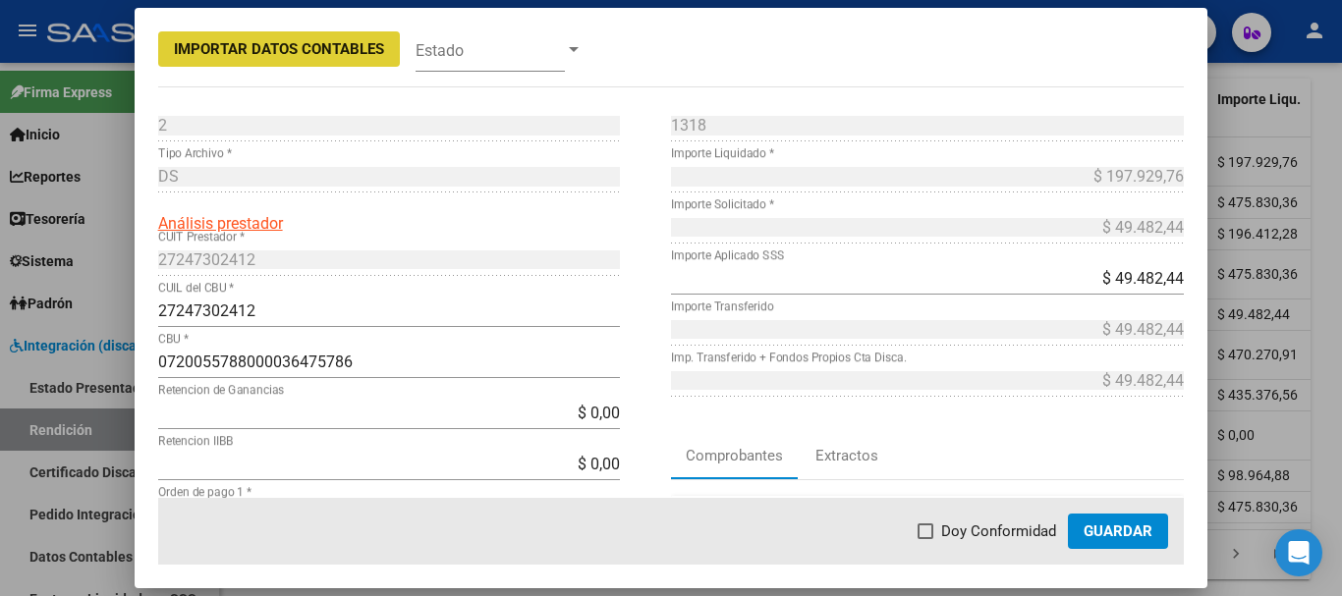
click at [932, 537] on span at bounding box center [926, 532] width 16 height 16
click at [925, 539] on input "Doy Conformidad" at bounding box center [925, 539] width 1 height 1
checkbox input "true"
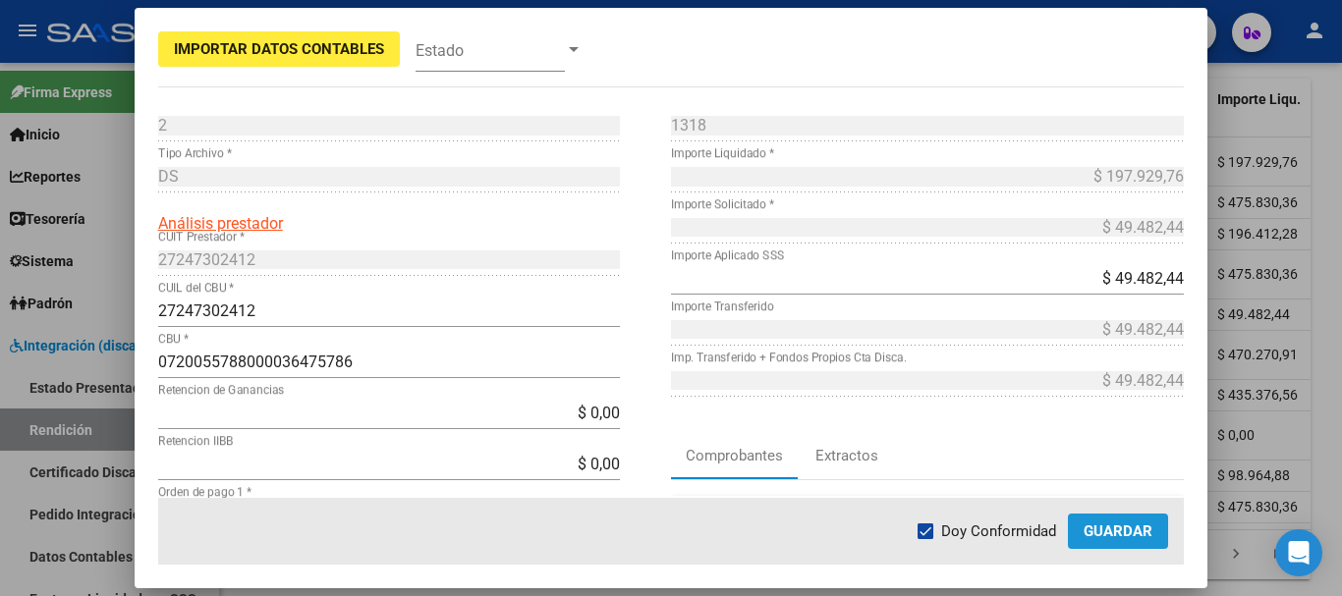
click at [1126, 543] on button "Guardar" at bounding box center [1118, 531] width 100 height 35
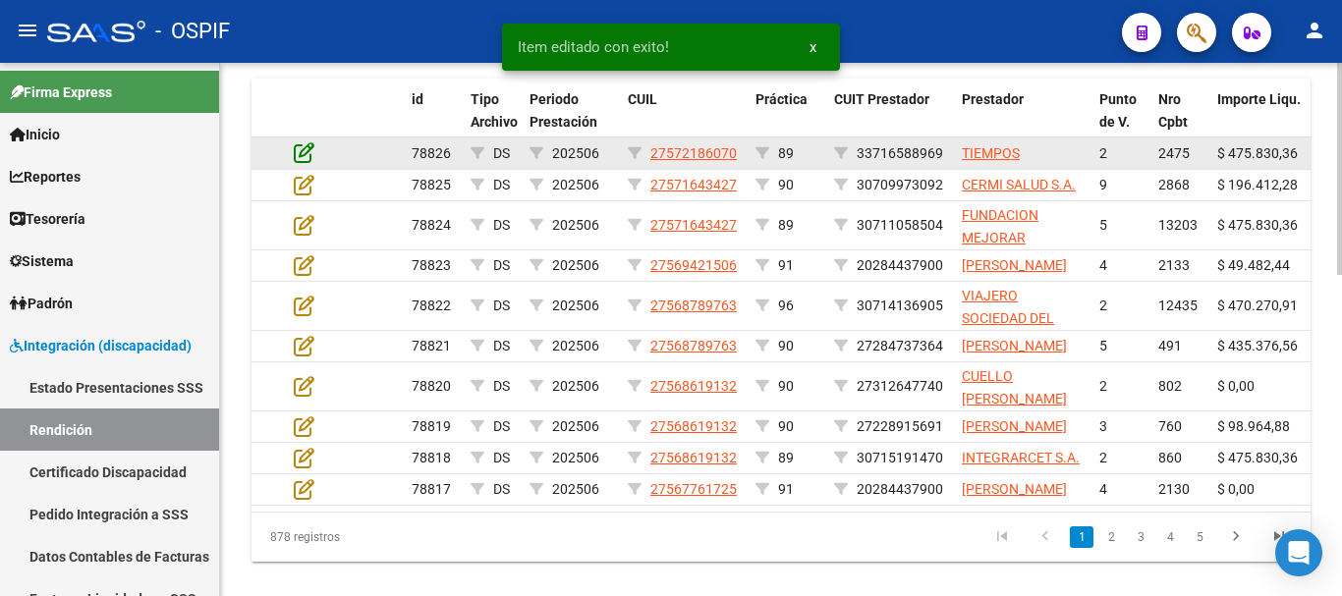
click at [302, 157] on icon at bounding box center [304, 152] width 21 height 22
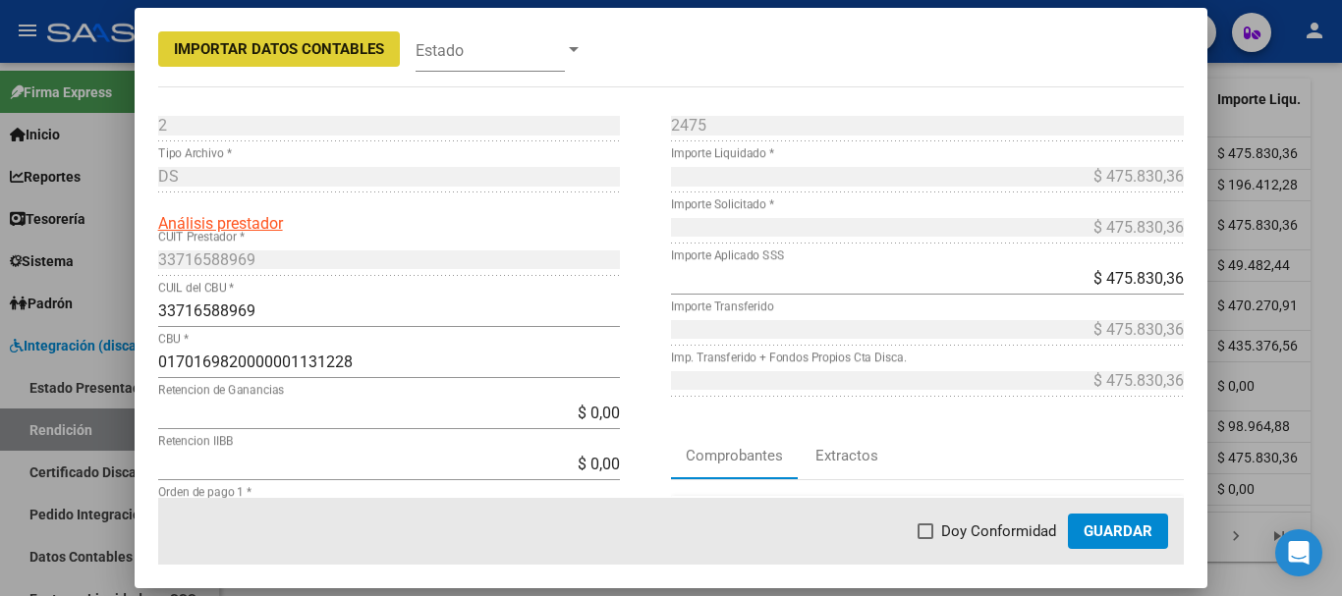
click at [933, 533] on span at bounding box center [926, 532] width 16 height 16
click at [925, 539] on input "Doy Conformidad" at bounding box center [925, 539] width 1 height 1
checkbox input "true"
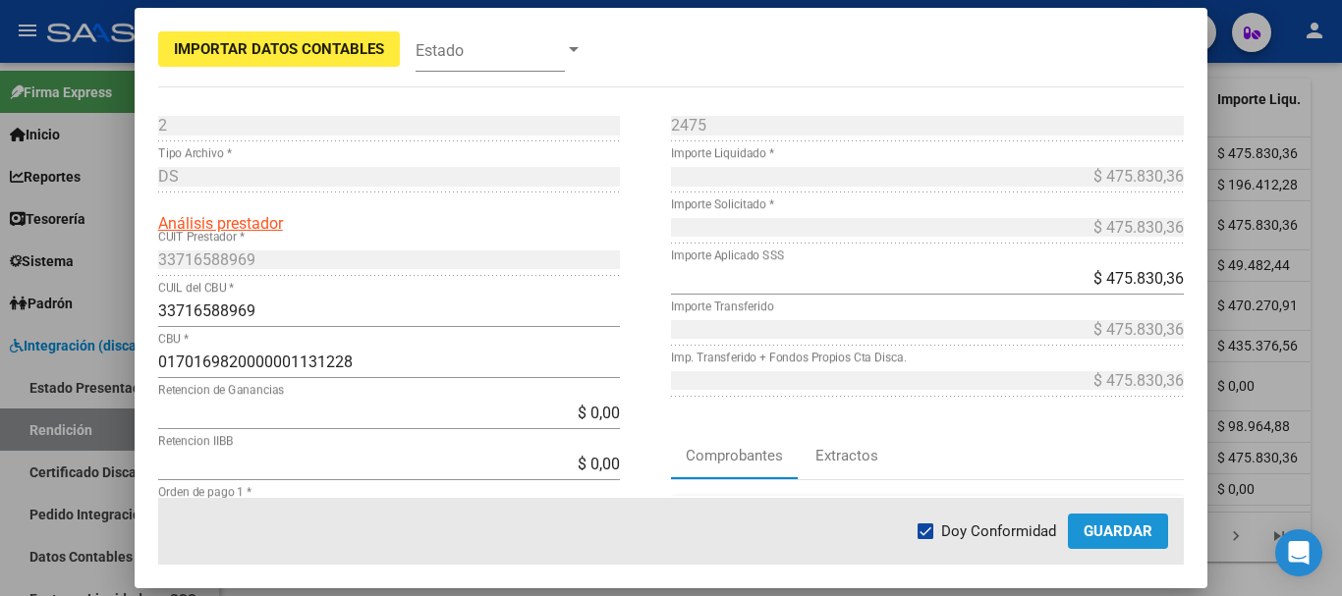
click at [1147, 530] on span "Guardar" at bounding box center [1118, 532] width 69 height 18
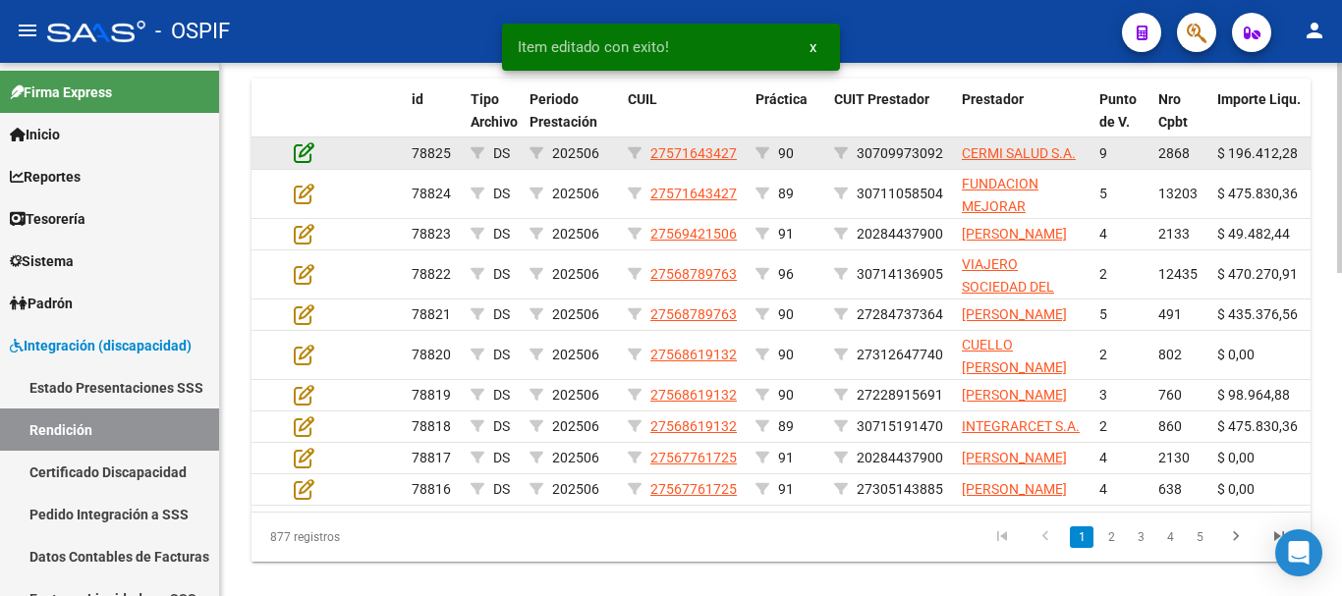
click at [311, 151] on icon at bounding box center [304, 152] width 21 height 22
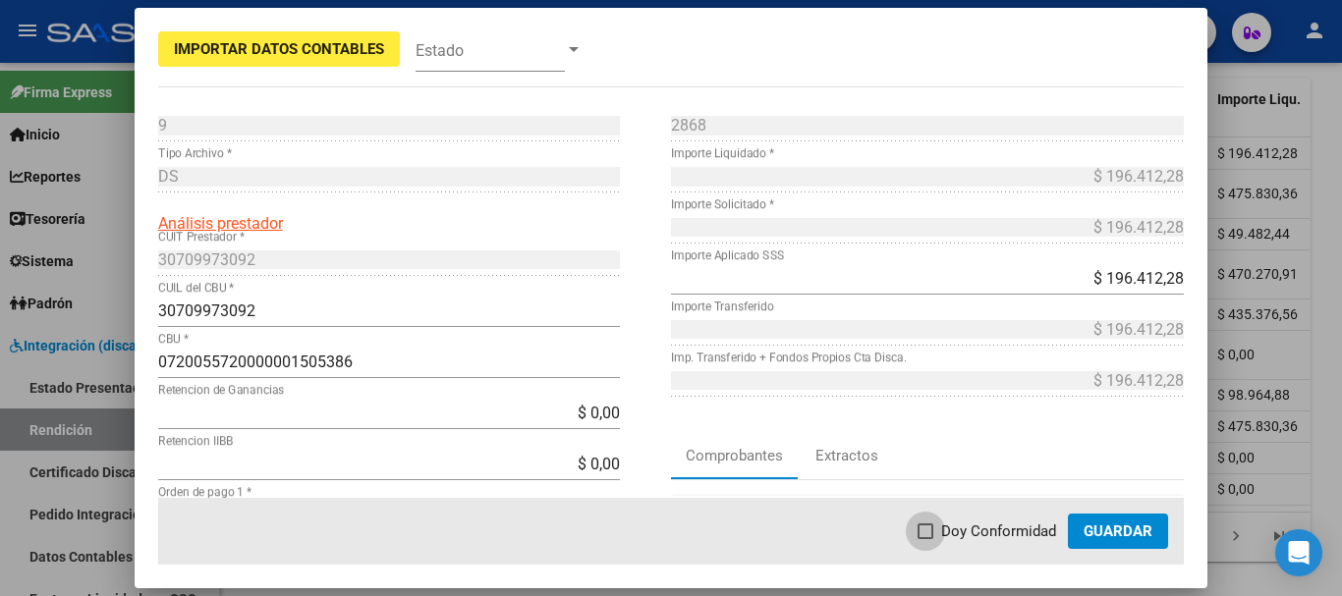
click at [929, 526] on span at bounding box center [926, 532] width 16 height 16
click at [925, 539] on input "Doy Conformidad" at bounding box center [925, 539] width 1 height 1
checkbox input "true"
click at [1136, 529] on span "Guardar" at bounding box center [1118, 532] width 69 height 18
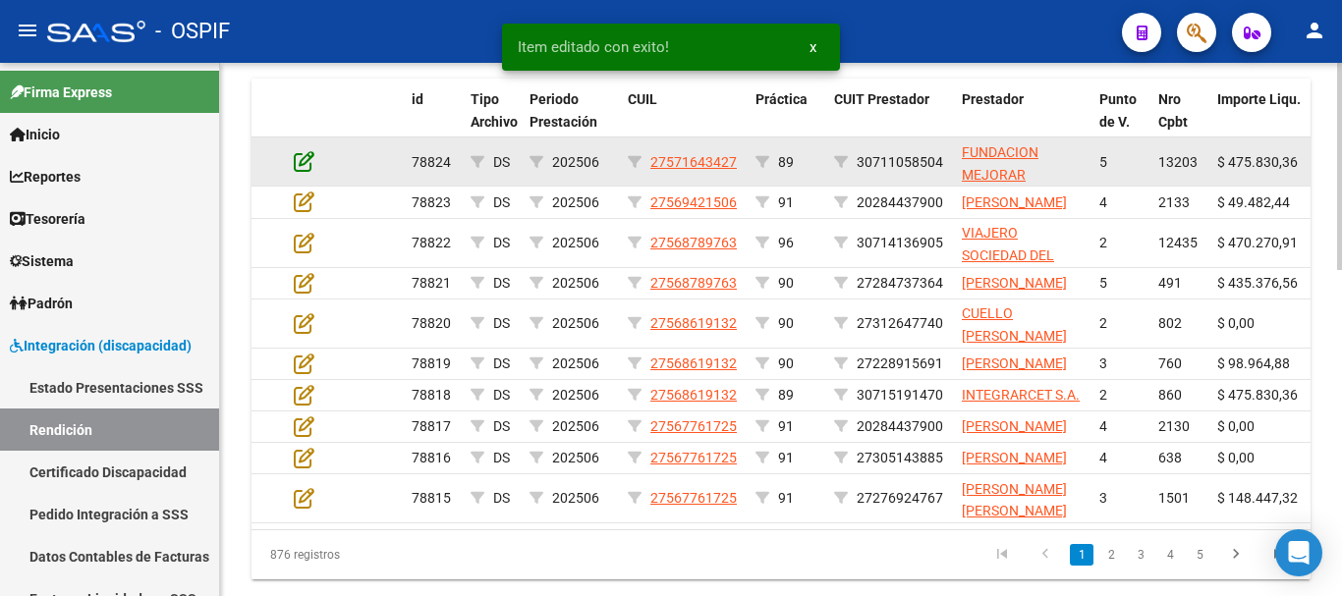
click at [306, 158] on icon at bounding box center [304, 161] width 21 height 22
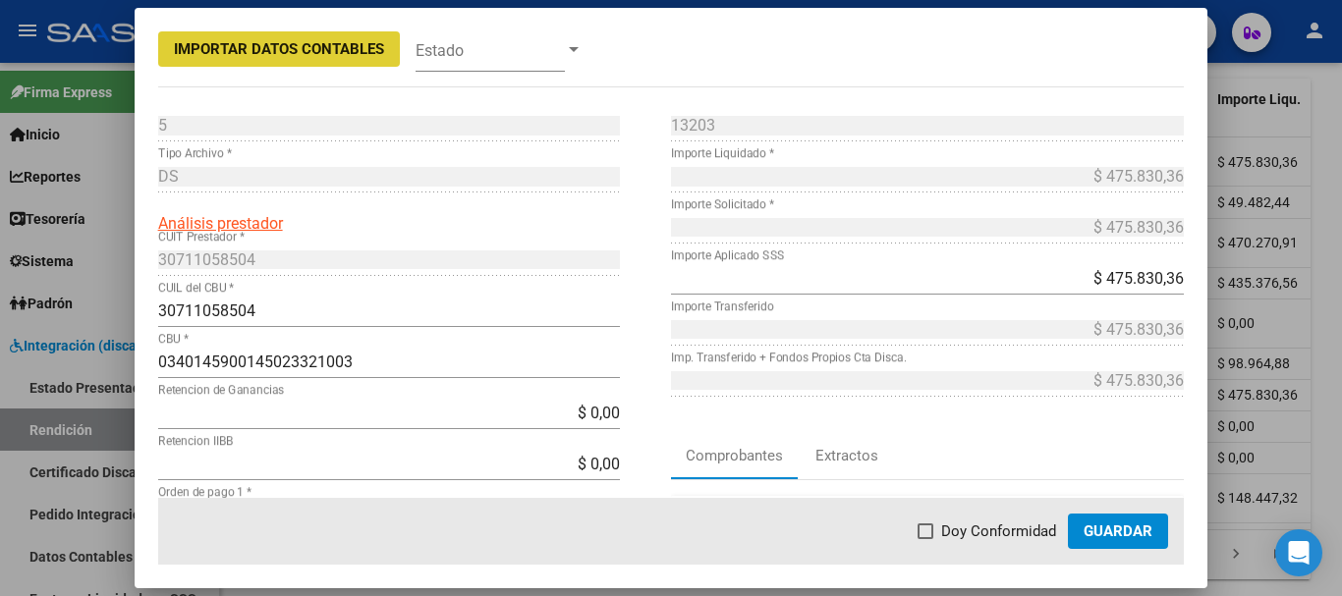
scroll to position [196, 0]
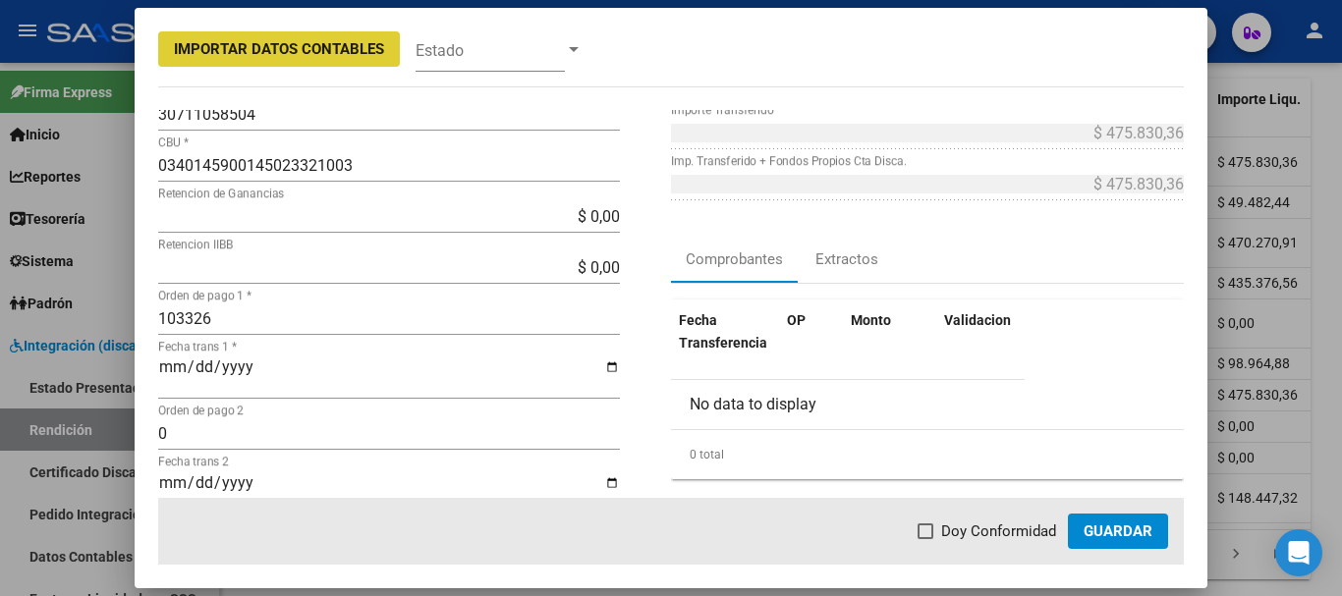
click at [931, 530] on span at bounding box center [926, 532] width 16 height 16
click at [925, 539] on input "Doy Conformidad" at bounding box center [925, 539] width 1 height 1
checkbox input "true"
click at [1130, 529] on span "Guardar" at bounding box center [1118, 532] width 69 height 18
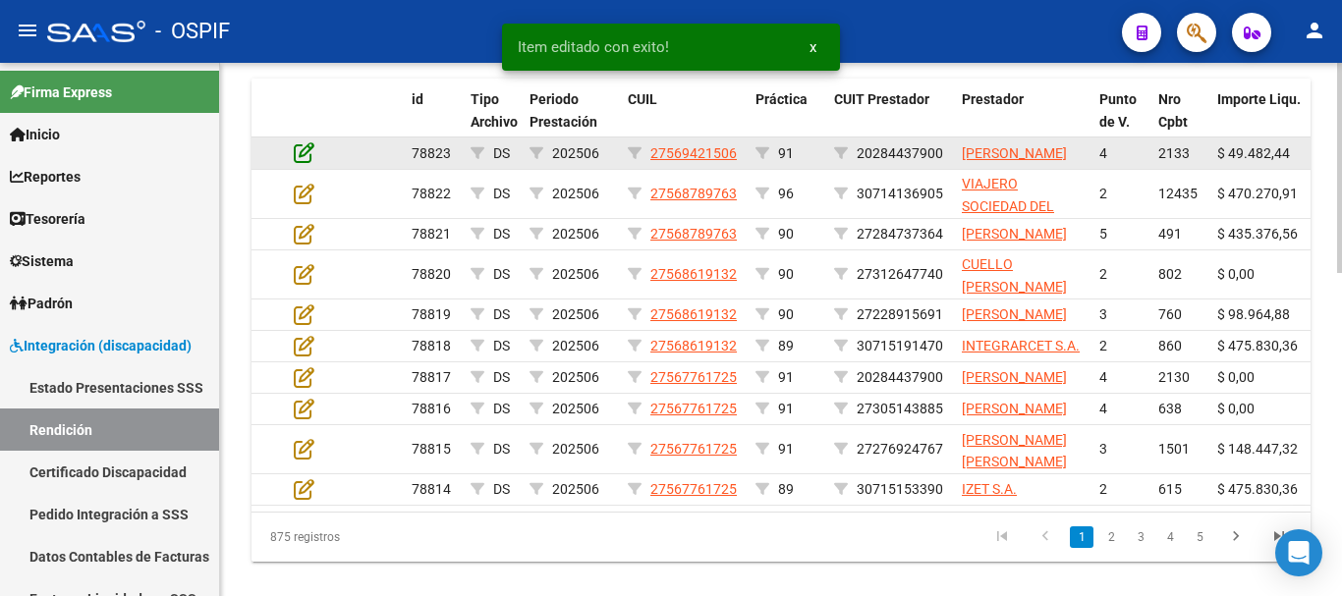
click at [305, 162] on icon at bounding box center [304, 152] width 21 height 22
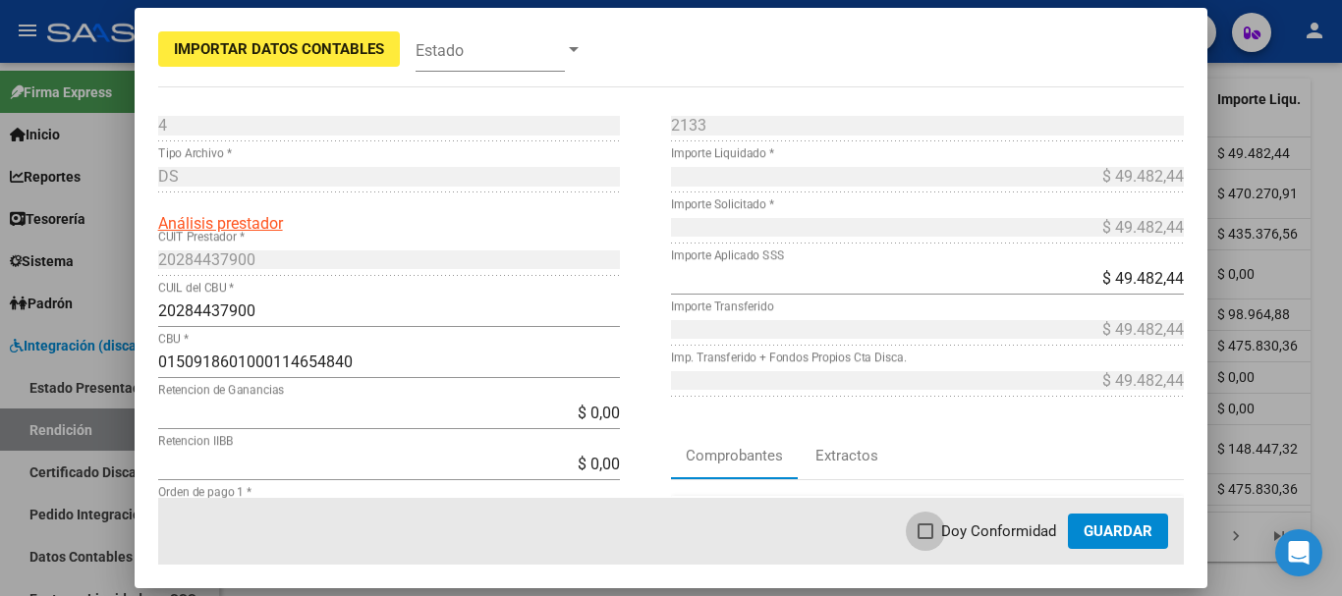
click at [930, 533] on span at bounding box center [926, 532] width 16 height 16
click at [925, 539] on input "Doy Conformidad" at bounding box center [925, 539] width 1 height 1
checkbox input "true"
click at [1107, 532] on span "Guardar" at bounding box center [1118, 532] width 69 height 18
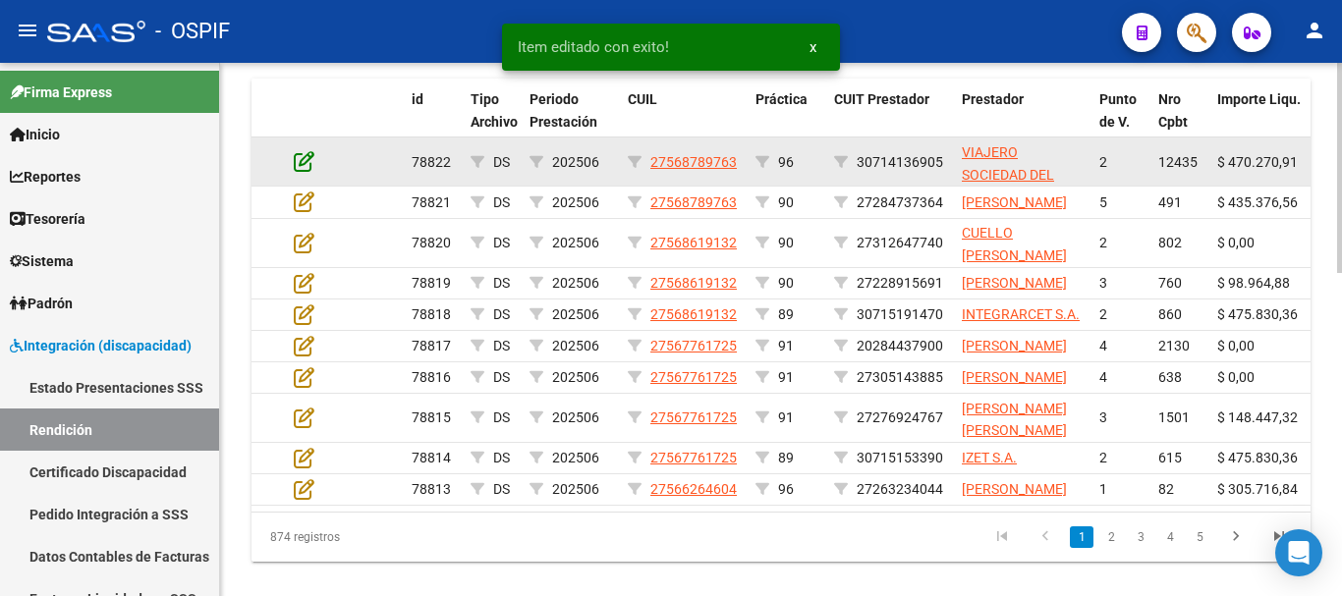
click at [304, 161] on icon at bounding box center [304, 161] width 21 height 22
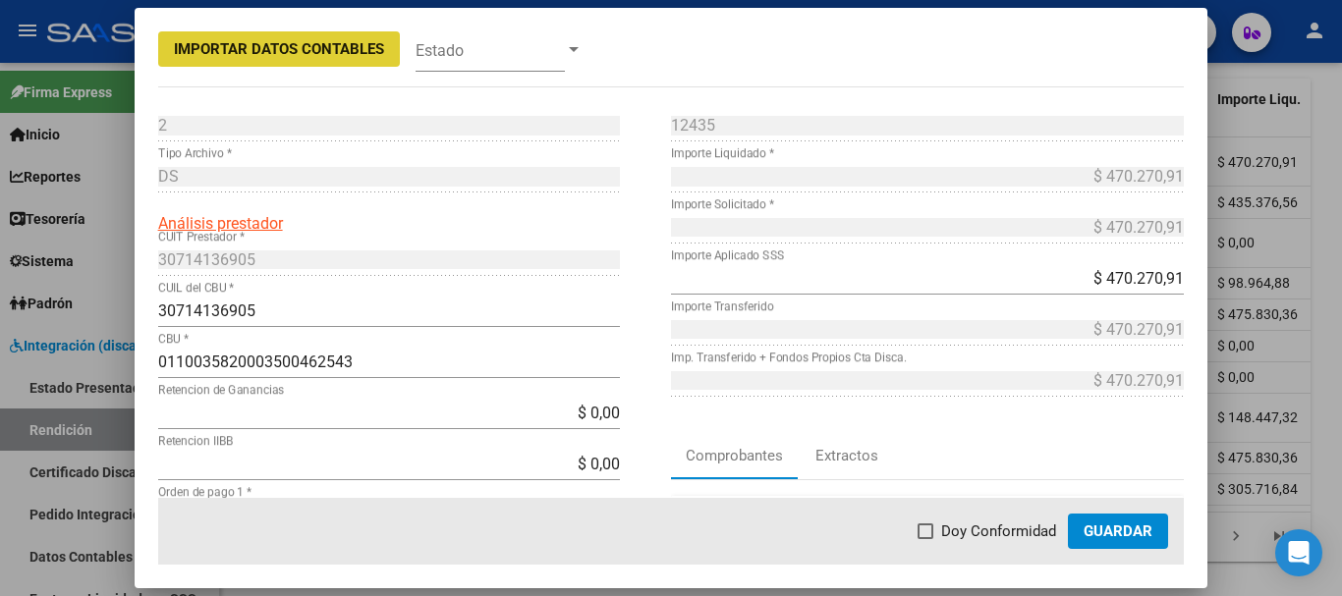
scroll to position [98, 0]
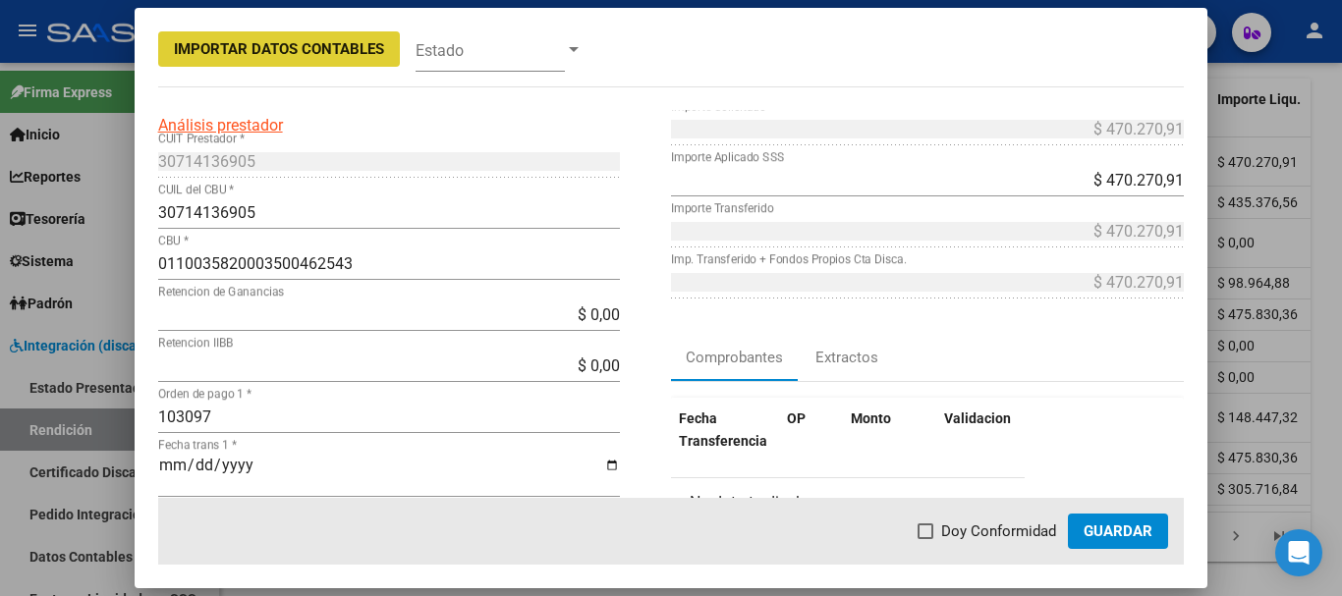
click at [931, 530] on span at bounding box center [926, 532] width 16 height 16
click at [925, 539] on input "Doy Conformidad" at bounding box center [925, 539] width 1 height 1
checkbox input "true"
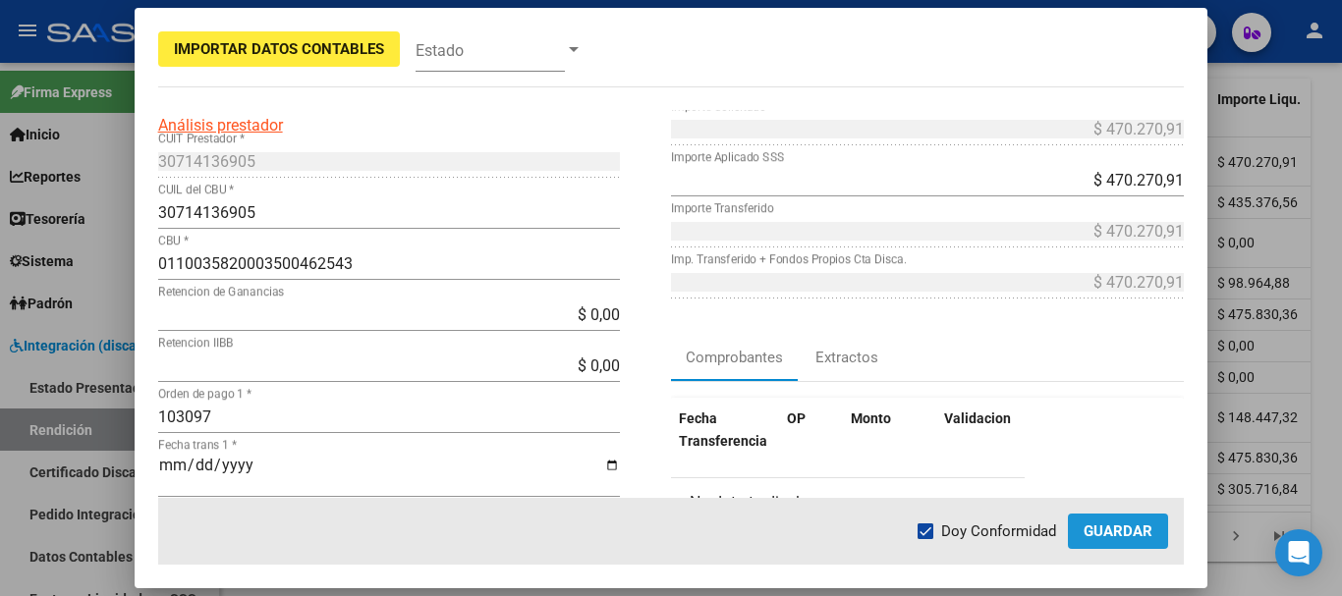
click at [1126, 537] on span "Guardar" at bounding box center [1118, 532] width 69 height 18
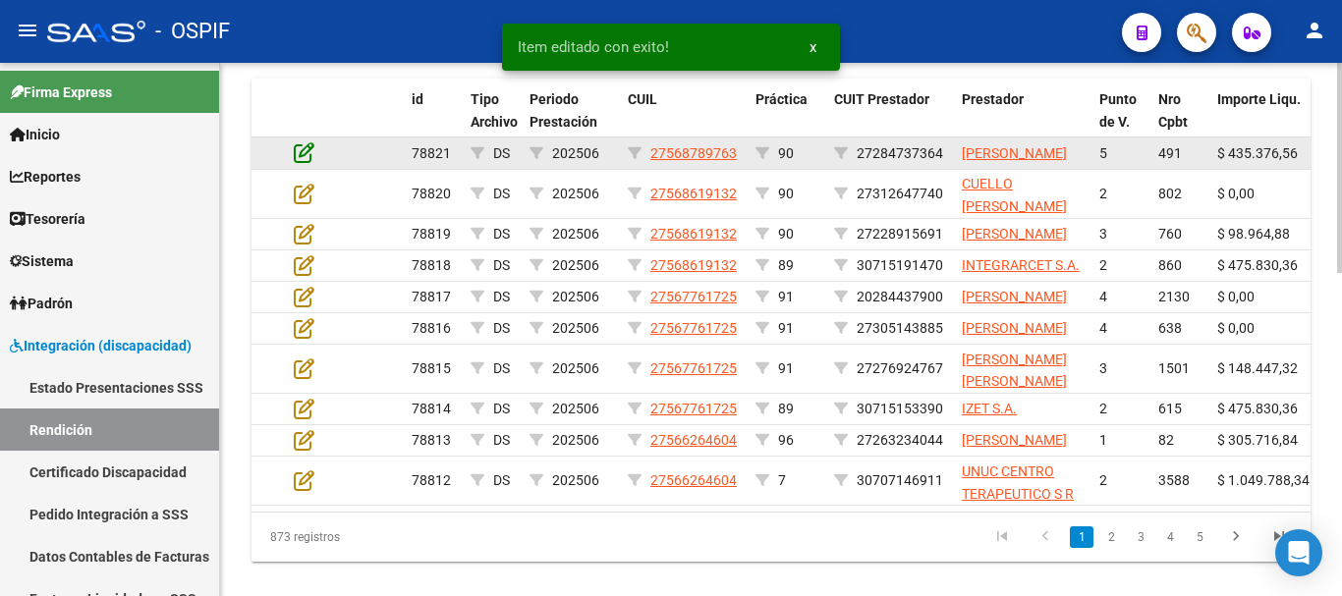
click at [302, 162] on icon at bounding box center [304, 152] width 21 height 22
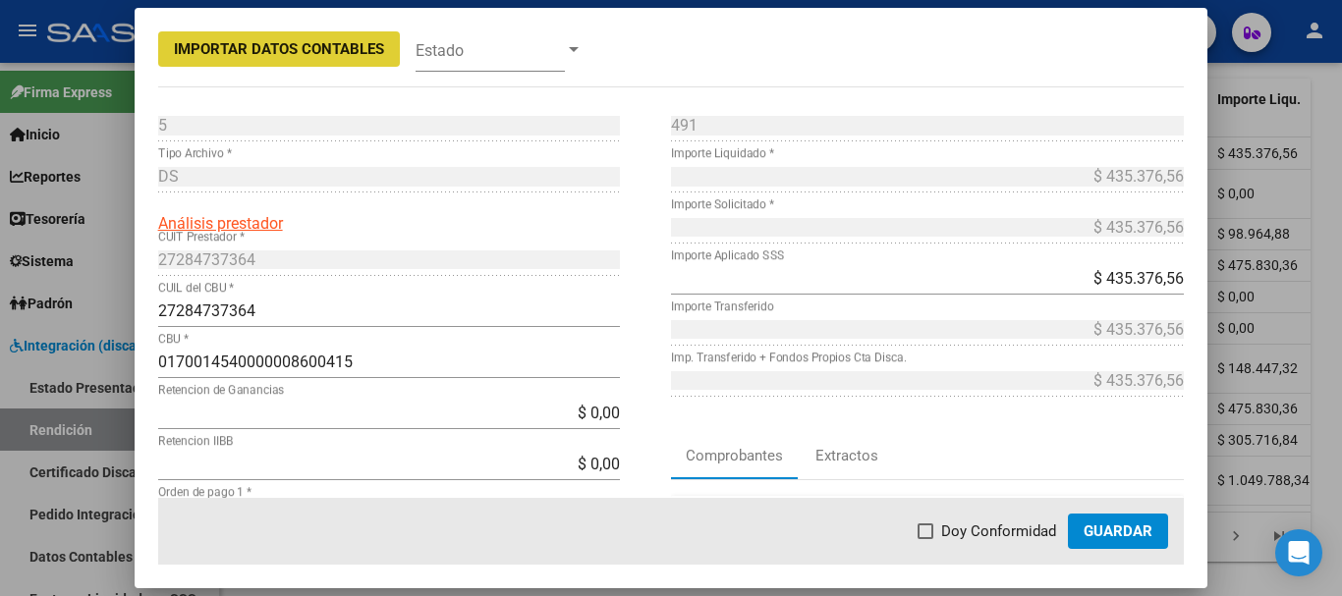
click at [928, 533] on span at bounding box center [926, 532] width 16 height 16
click at [925, 539] on input "Doy Conformidad" at bounding box center [925, 539] width 1 height 1
checkbox input "true"
click at [1117, 528] on span "Guardar" at bounding box center [1118, 532] width 69 height 18
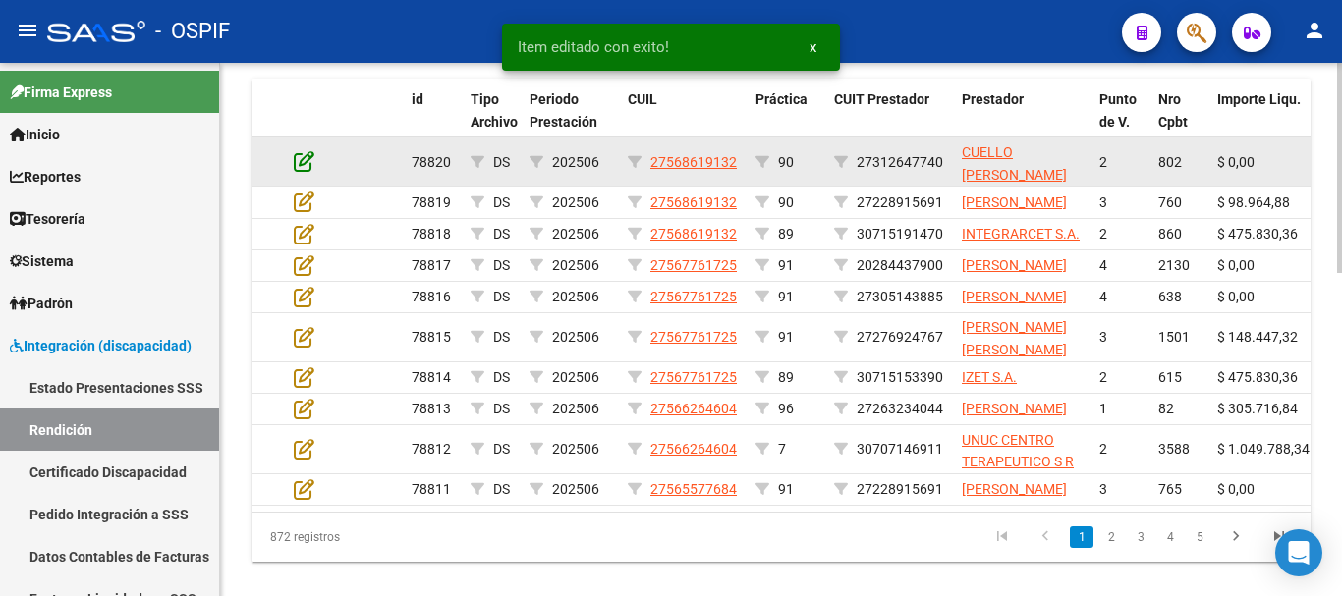
click at [302, 164] on icon at bounding box center [304, 161] width 21 height 22
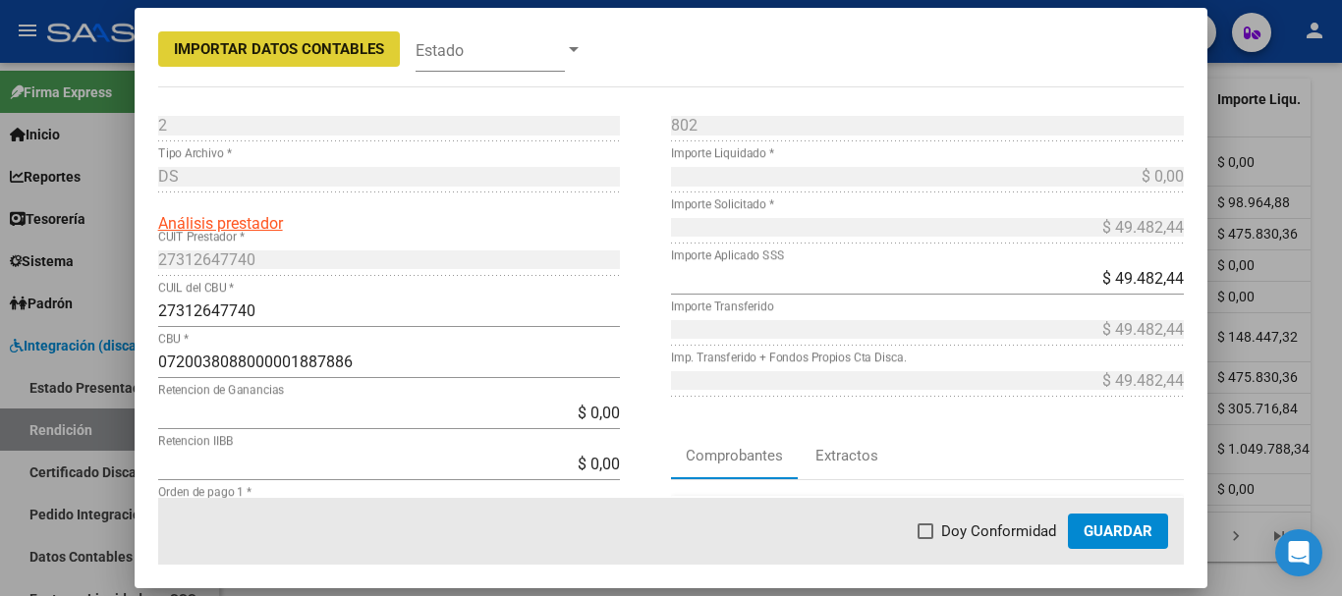
click at [932, 529] on span at bounding box center [926, 532] width 16 height 16
click at [925, 539] on input "Doy Conformidad" at bounding box center [925, 539] width 1 height 1
checkbox input "true"
click at [1140, 533] on span "Guardar" at bounding box center [1118, 532] width 69 height 18
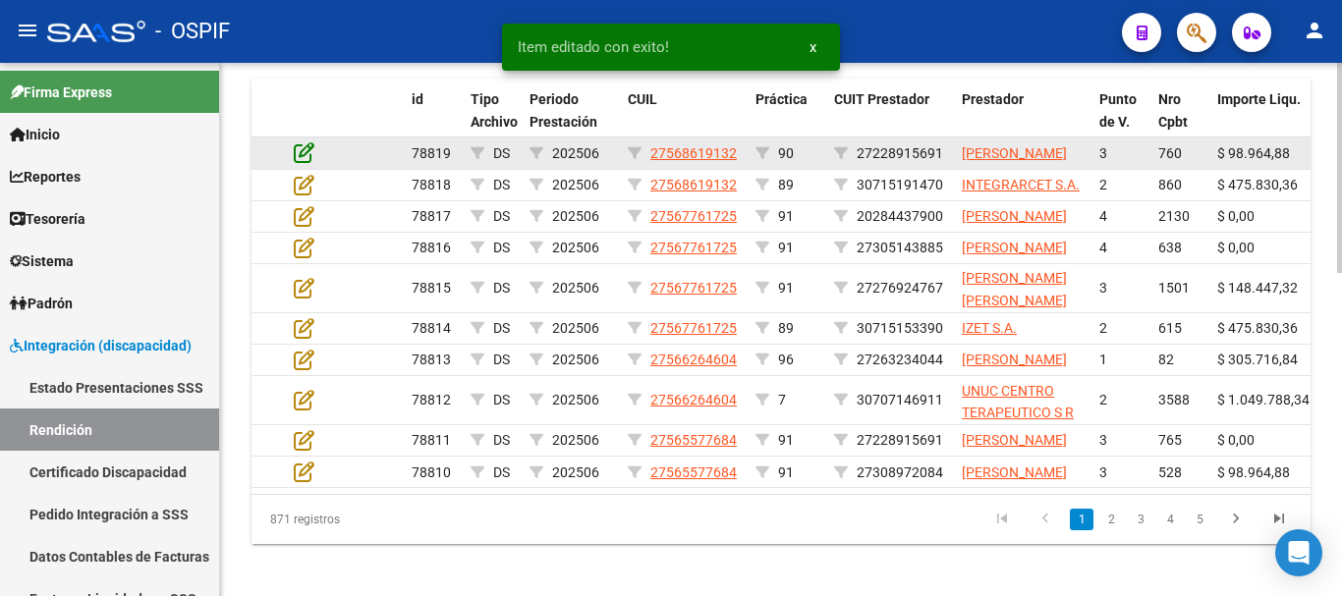
click at [301, 158] on icon at bounding box center [304, 152] width 21 height 22
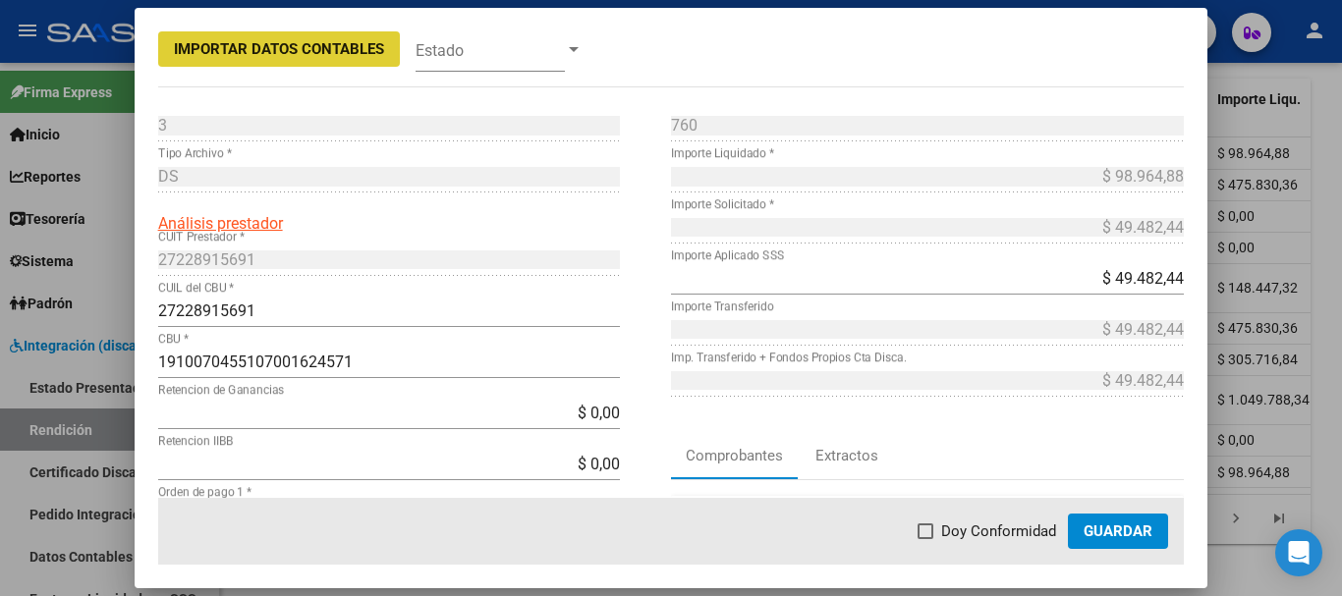
click at [924, 528] on span at bounding box center [926, 532] width 16 height 16
click at [925, 539] on input "Doy Conformidad" at bounding box center [925, 539] width 1 height 1
checkbox input "true"
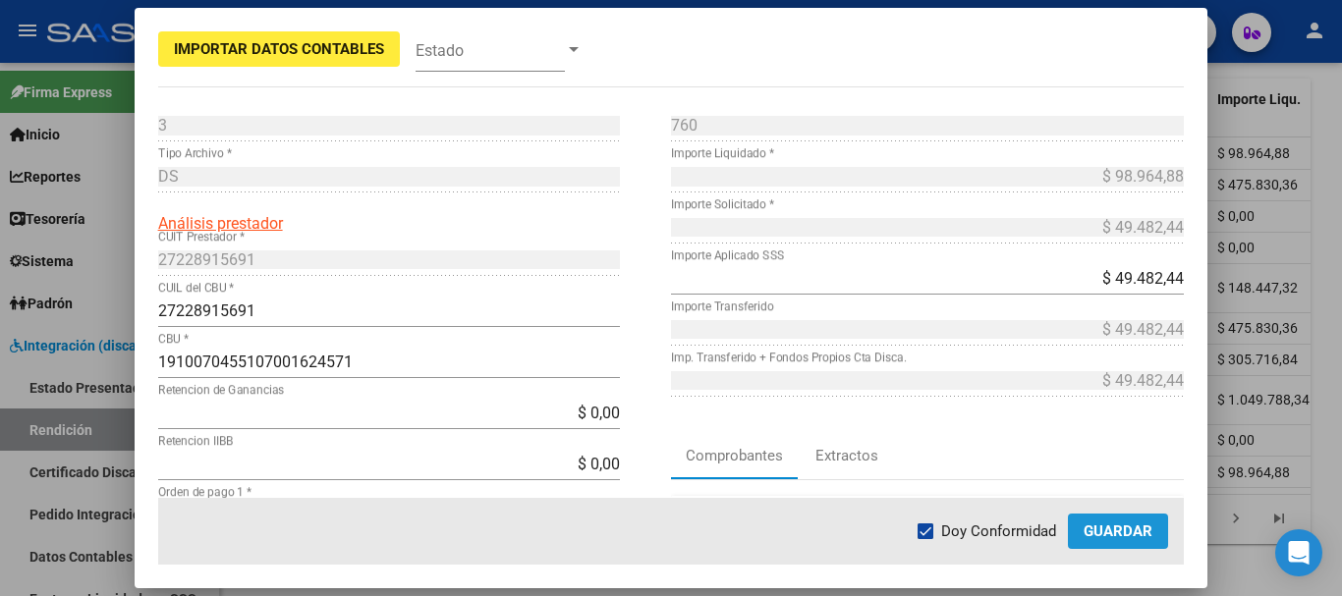
click at [1115, 536] on span "Guardar" at bounding box center [1118, 532] width 69 height 18
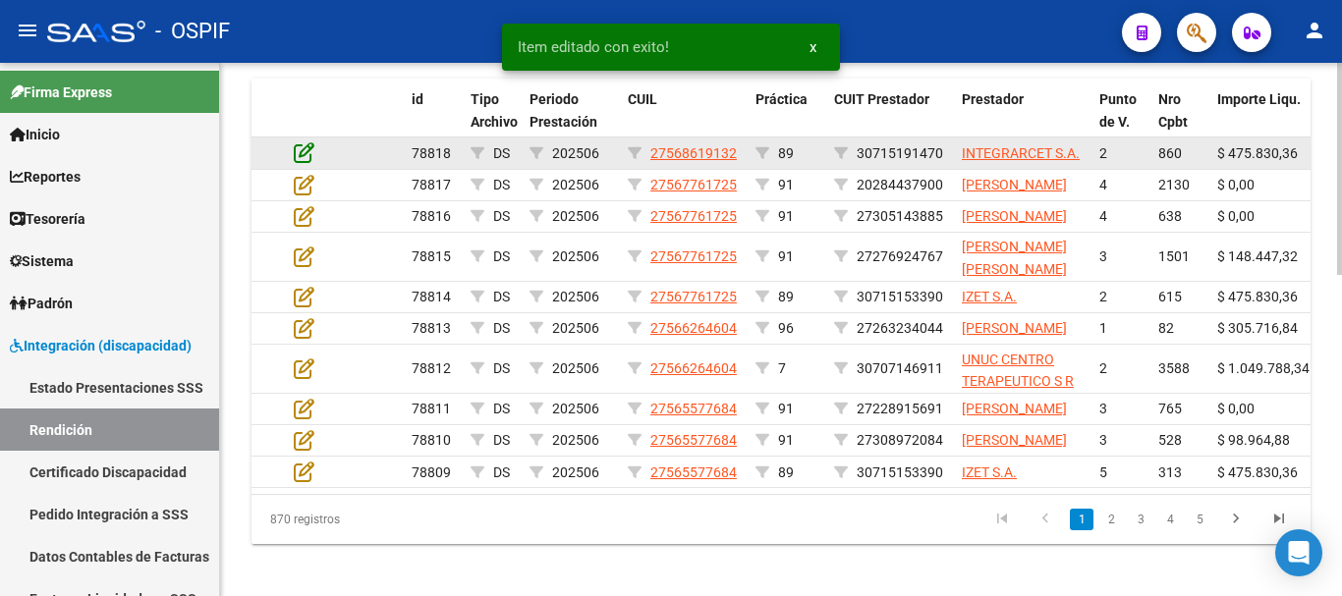
click at [305, 149] on icon at bounding box center [304, 152] width 21 height 22
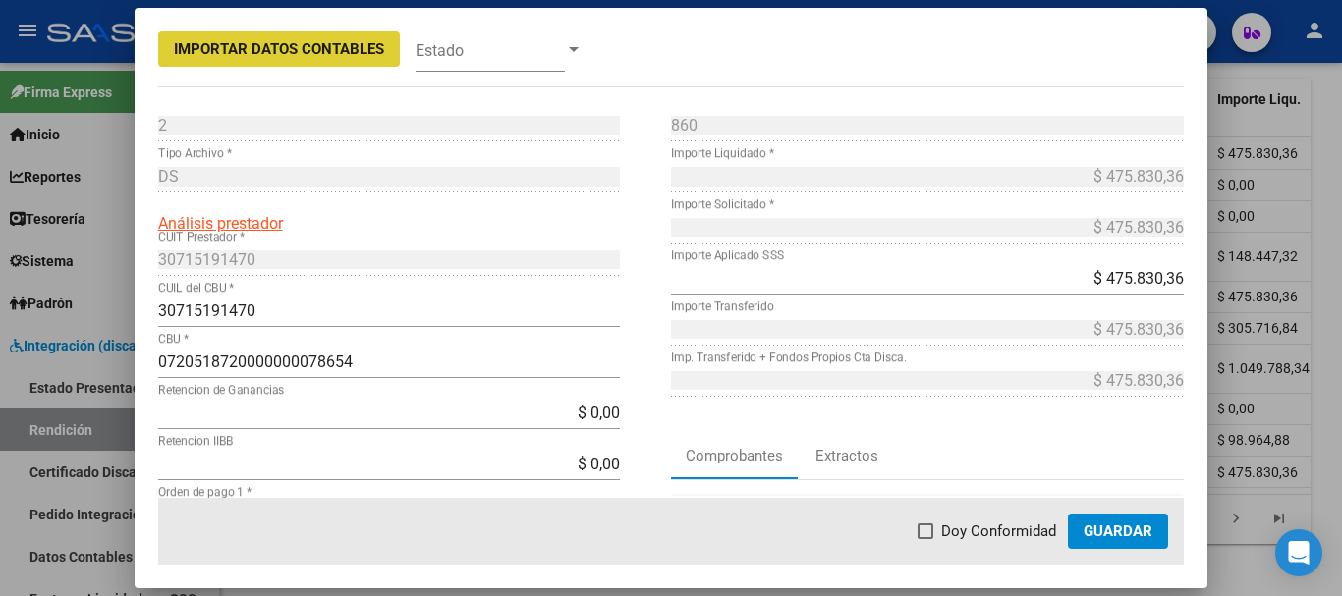
click at [925, 533] on span at bounding box center [926, 532] width 16 height 16
click at [925, 539] on input "Doy Conformidad" at bounding box center [925, 539] width 1 height 1
checkbox input "true"
click at [1126, 534] on span "Guardar" at bounding box center [1118, 532] width 69 height 18
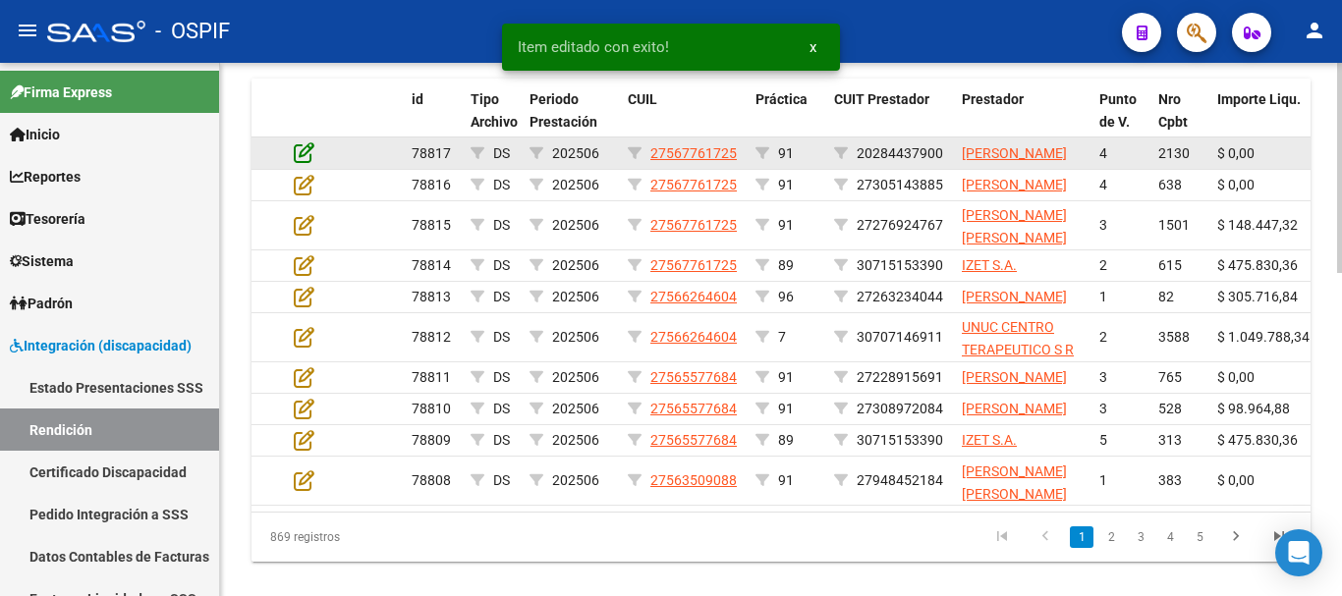
click at [305, 158] on icon at bounding box center [304, 152] width 21 height 22
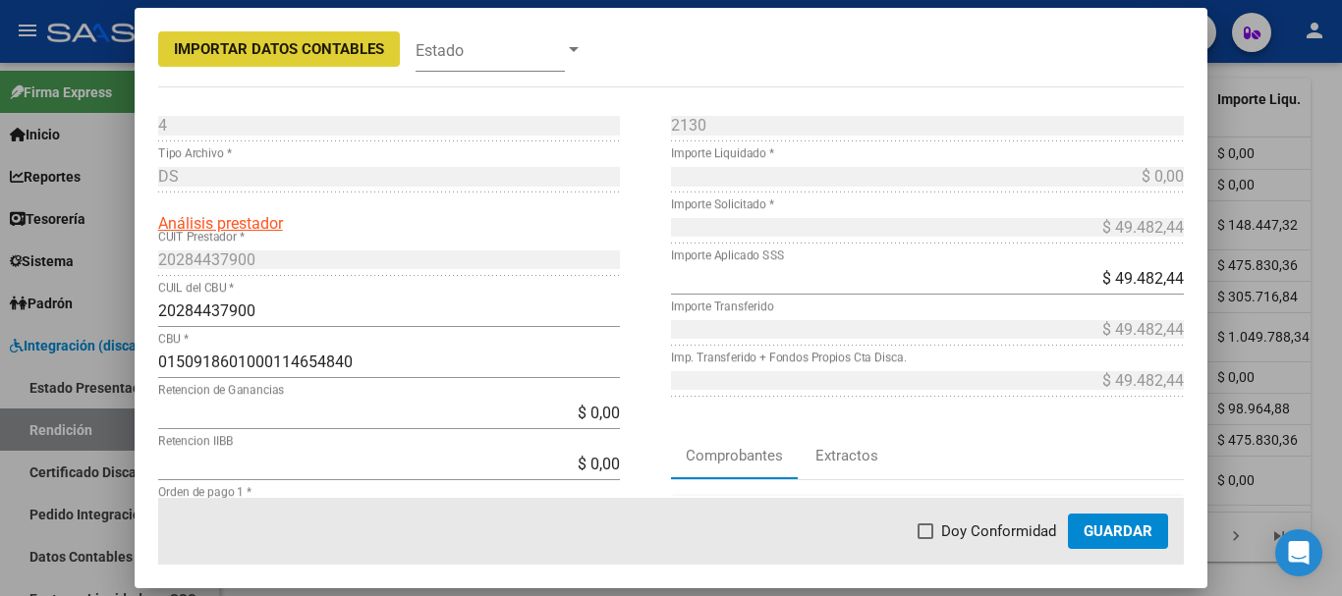
click at [927, 536] on span at bounding box center [926, 532] width 16 height 16
click at [925, 539] on input "Doy Conformidad" at bounding box center [925, 539] width 1 height 1
checkbox input "true"
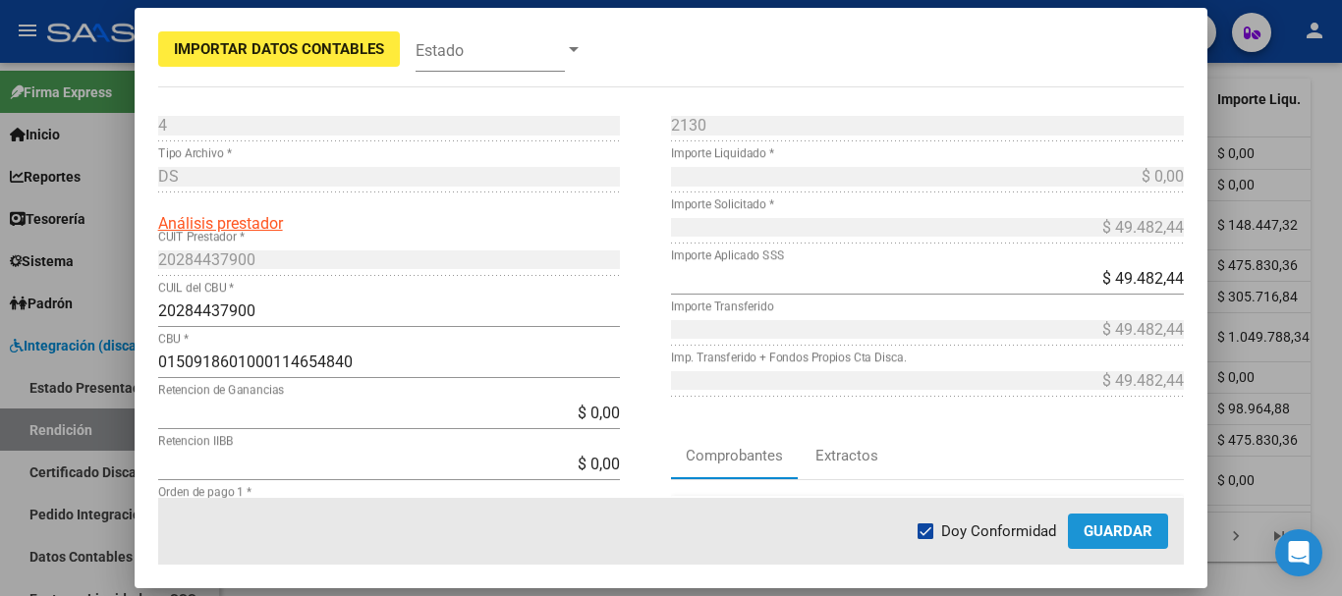
click at [1136, 541] on button "Guardar" at bounding box center [1118, 531] width 100 height 35
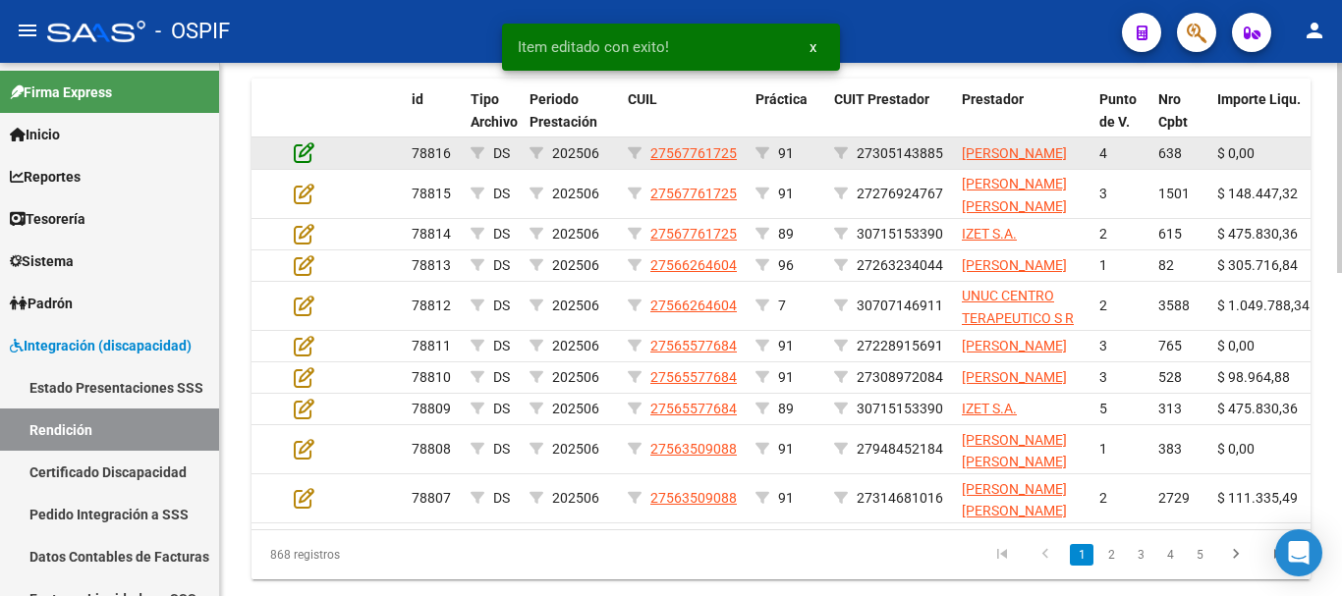
click at [303, 160] on icon at bounding box center [304, 152] width 21 height 22
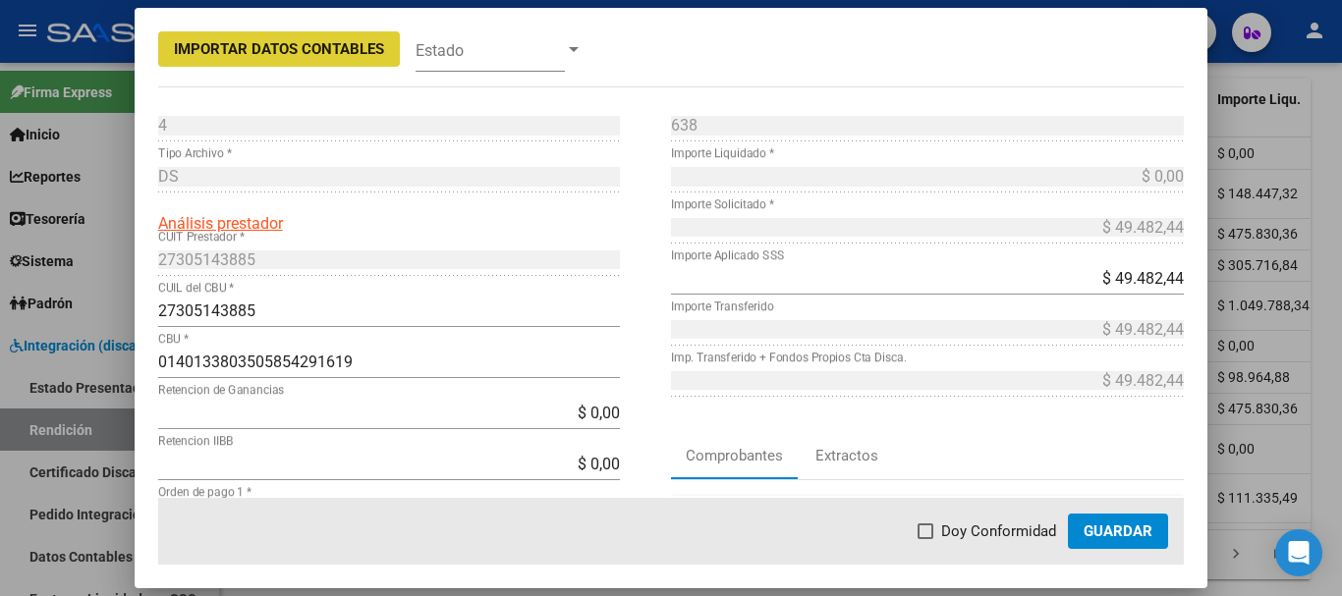
click at [933, 533] on span at bounding box center [926, 532] width 16 height 16
click at [925, 539] on input "Doy Conformidad" at bounding box center [925, 539] width 1 height 1
checkbox input "true"
click at [1124, 532] on span "Guardar" at bounding box center [1118, 532] width 69 height 18
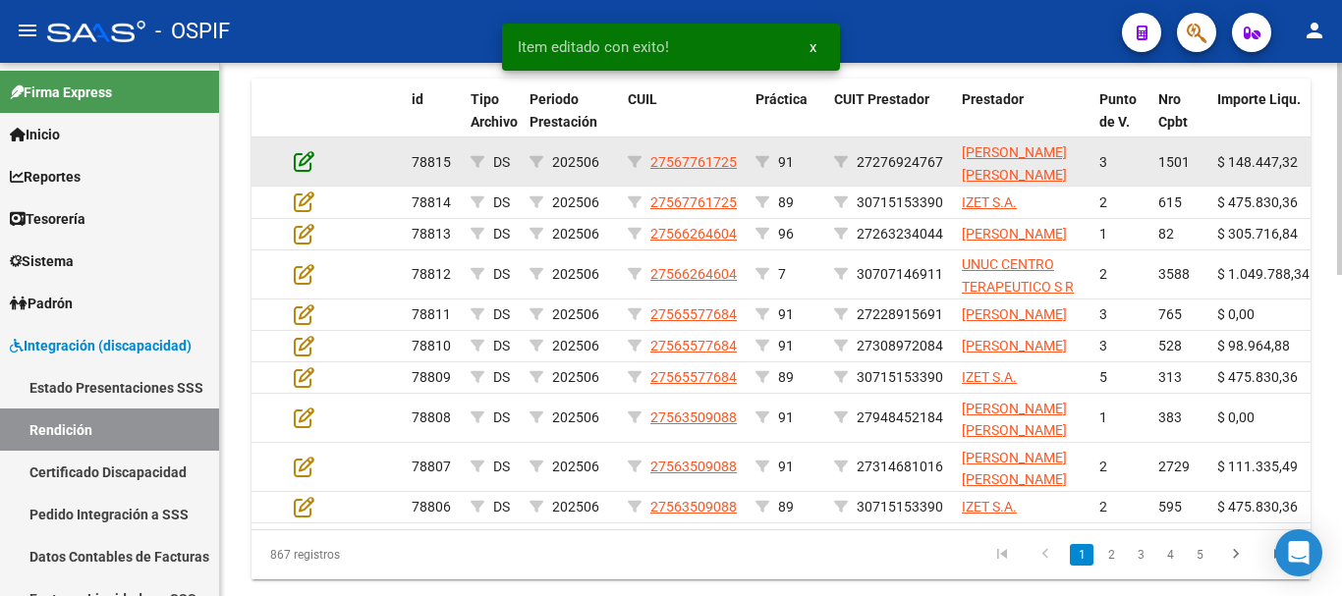
click at [307, 165] on icon at bounding box center [304, 161] width 21 height 22
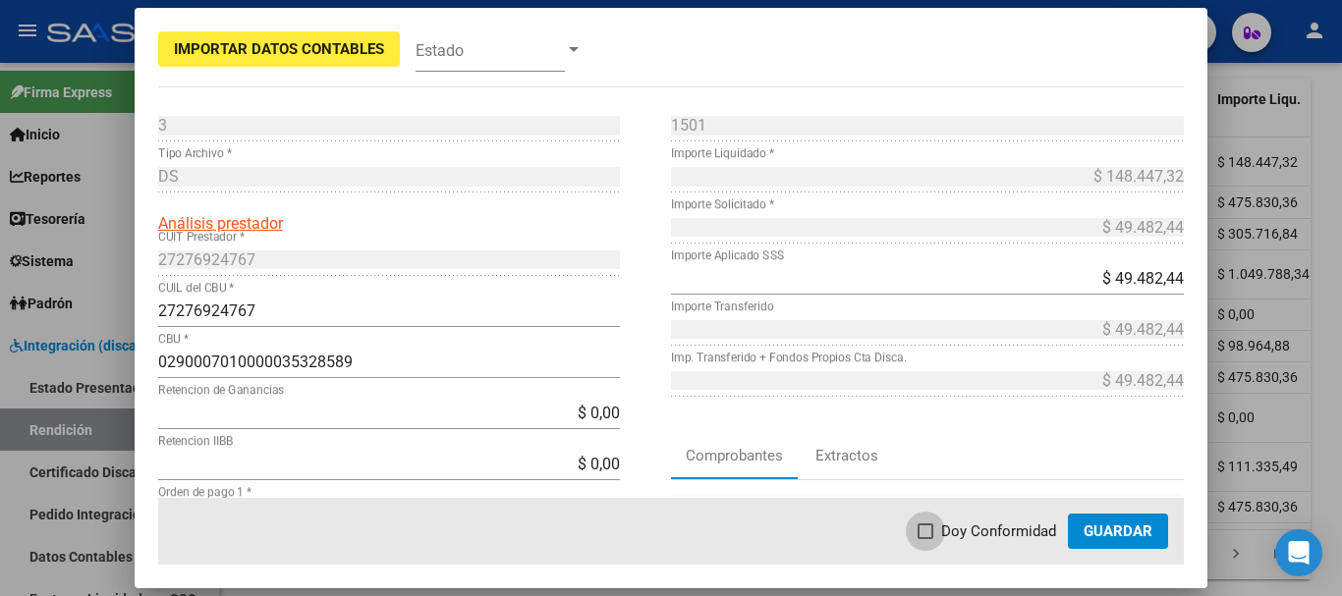
click at [937, 531] on label "Doy Conformidad" at bounding box center [987, 532] width 139 height 24
click at [925, 539] on input "Doy Conformidad" at bounding box center [925, 539] width 1 height 1
checkbox input "true"
click at [1097, 538] on span "Guardar" at bounding box center [1118, 532] width 69 height 18
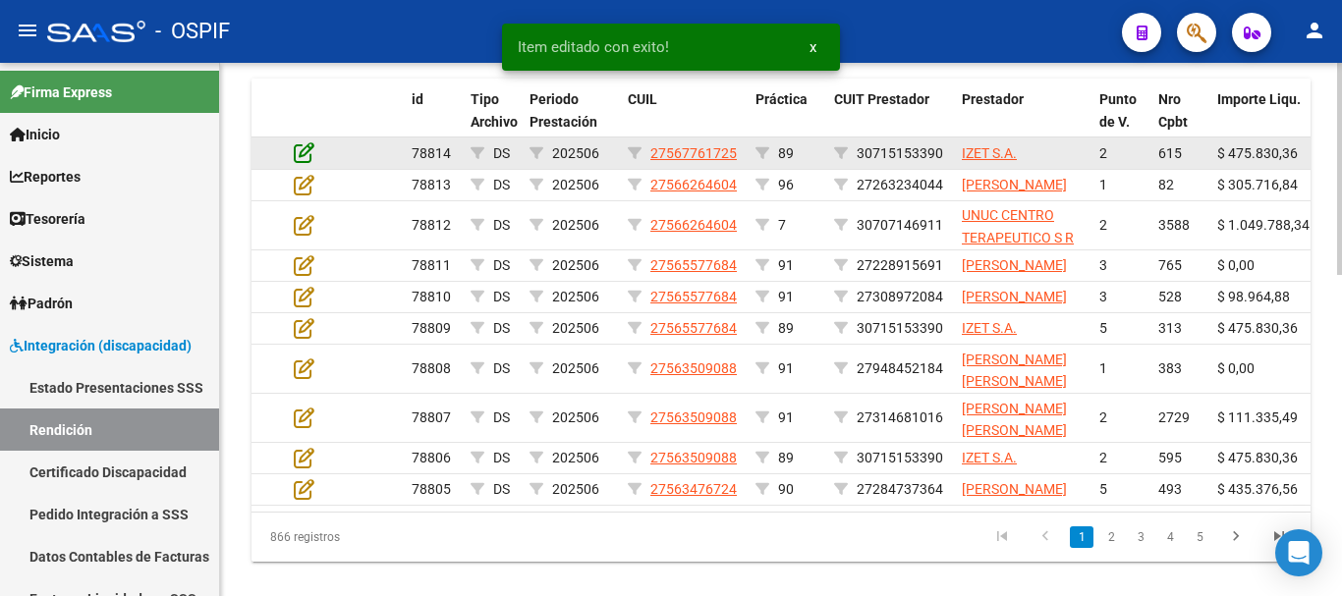
click at [302, 152] on icon at bounding box center [304, 152] width 21 height 22
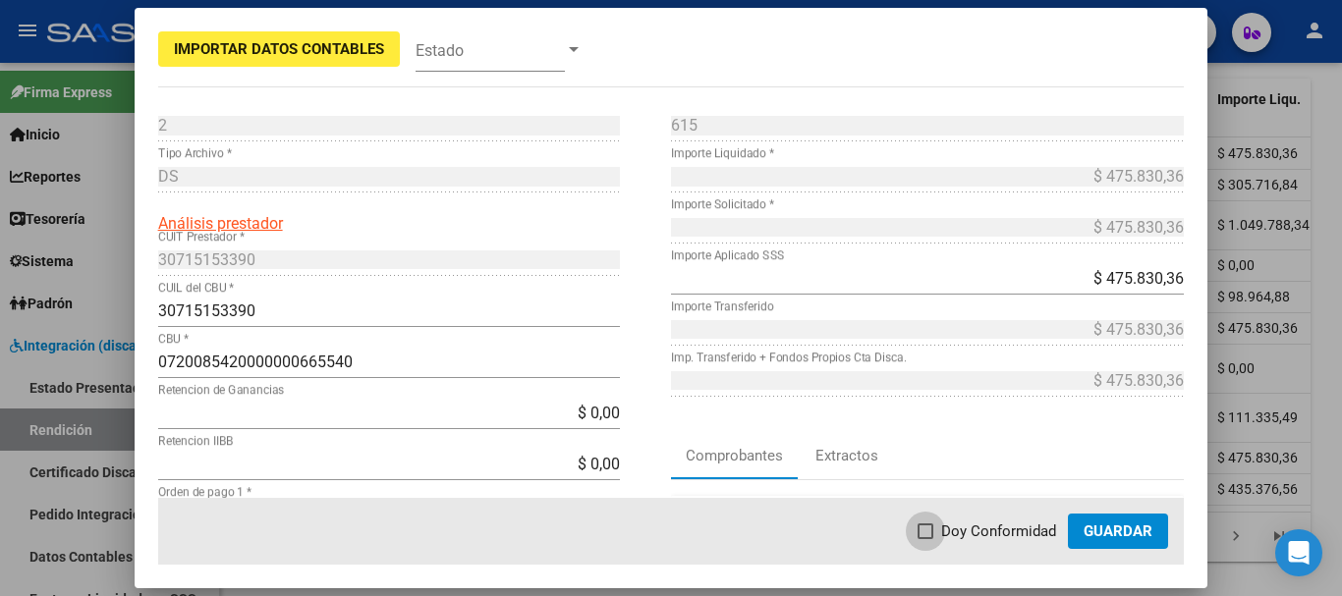
click at [927, 532] on span at bounding box center [926, 532] width 16 height 16
click at [925, 539] on input "Doy Conformidad" at bounding box center [925, 539] width 1 height 1
checkbox input "true"
click at [1105, 532] on span "Guardar" at bounding box center [1118, 532] width 69 height 18
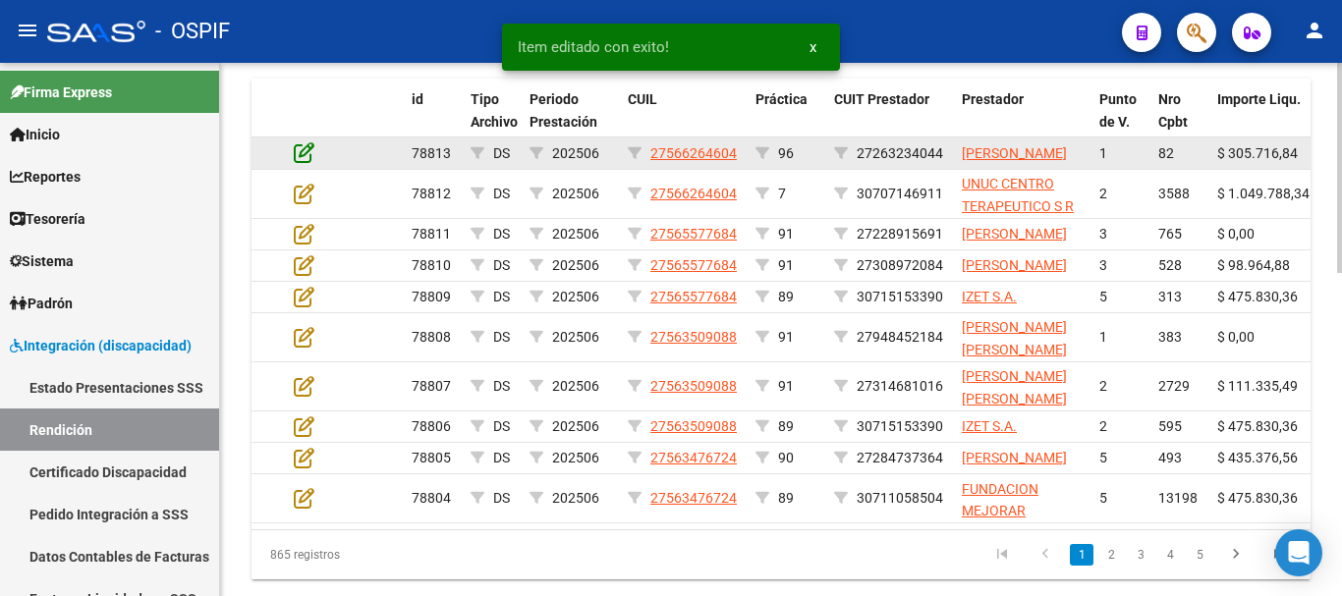
click at [305, 159] on icon at bounding box center [304, 152] width 21 height 22
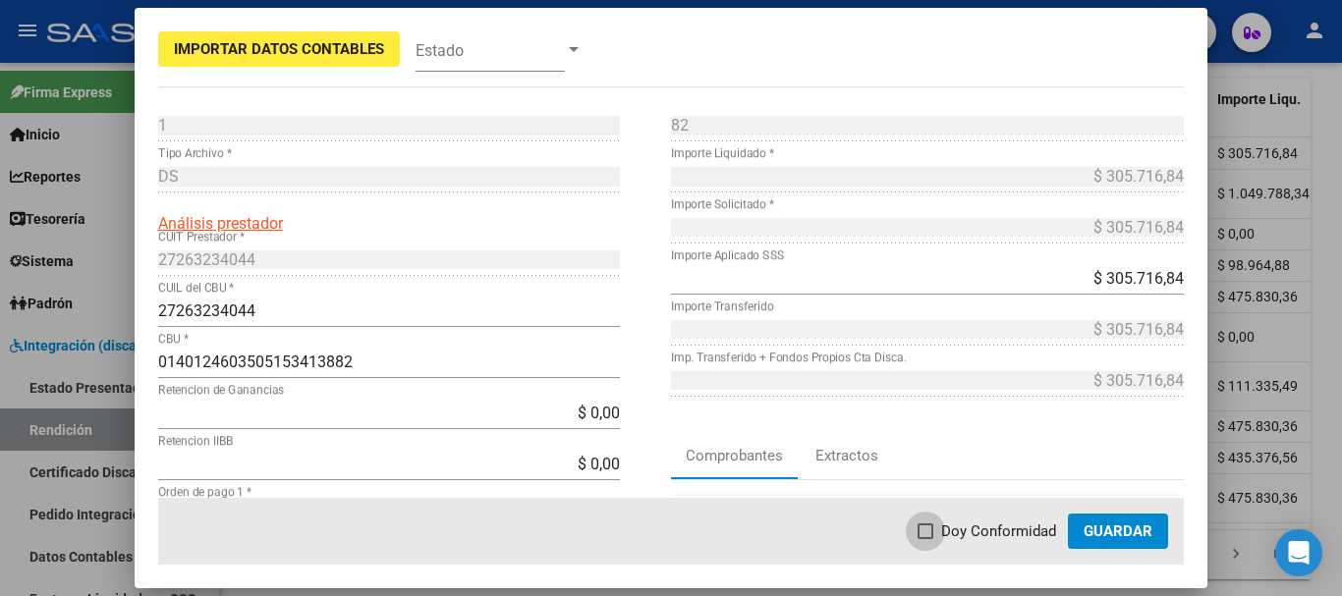
click at [930, 534] on span at bounding box center [926, 532] width 16 height 16
click at [925, 539] on input "Doy Conformidad" at bounding box center [925, 539] width 1 height 1
checkbox input "true"
click at [1121, 531] on span "Guardar" at bounding box center [1118, 532] width 69 height 18
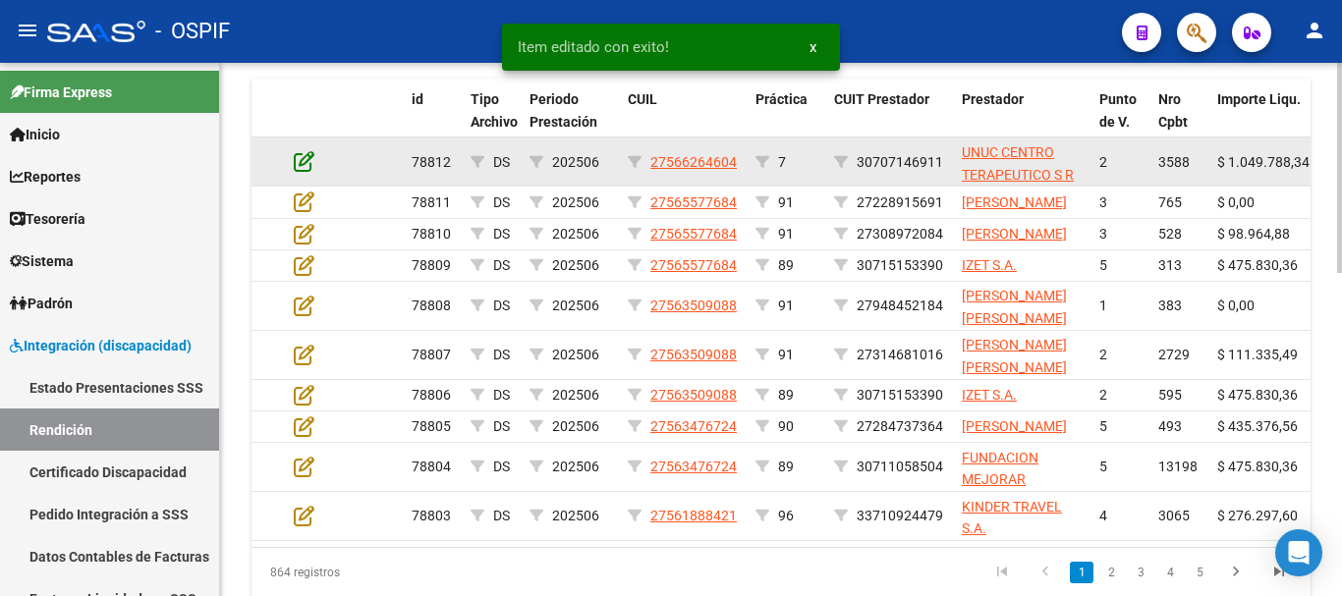
click at [303, 159] on icon at bounding box center [304, 161] width 21 height 22
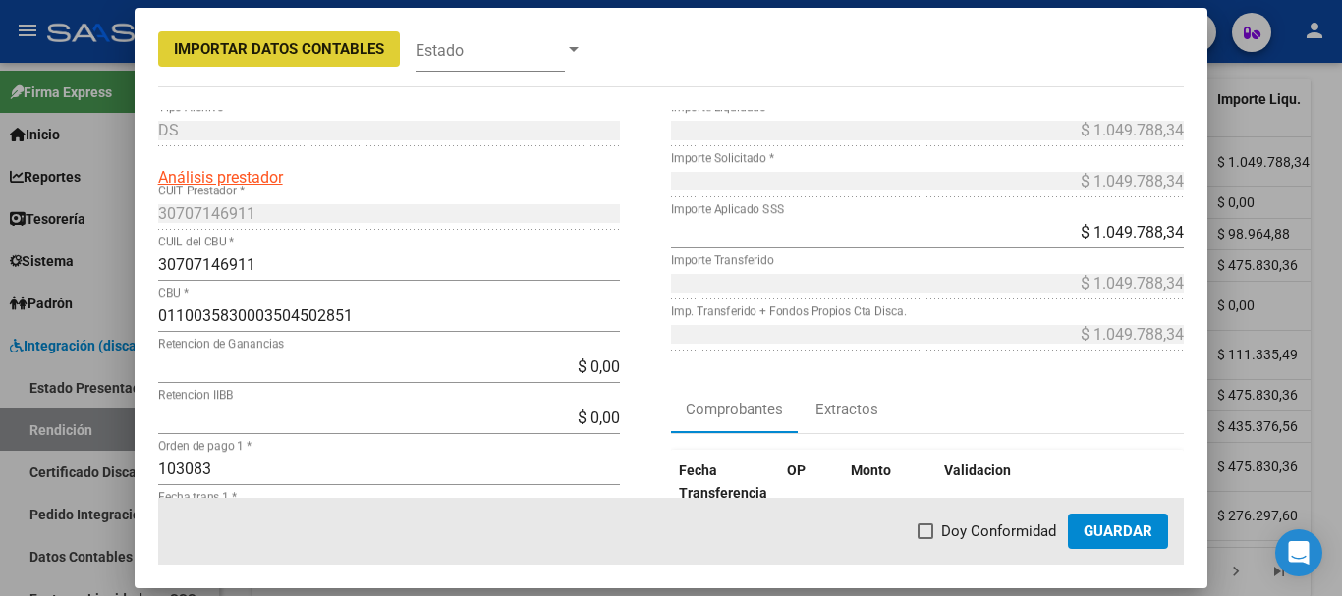
scroll to position [196, 0]
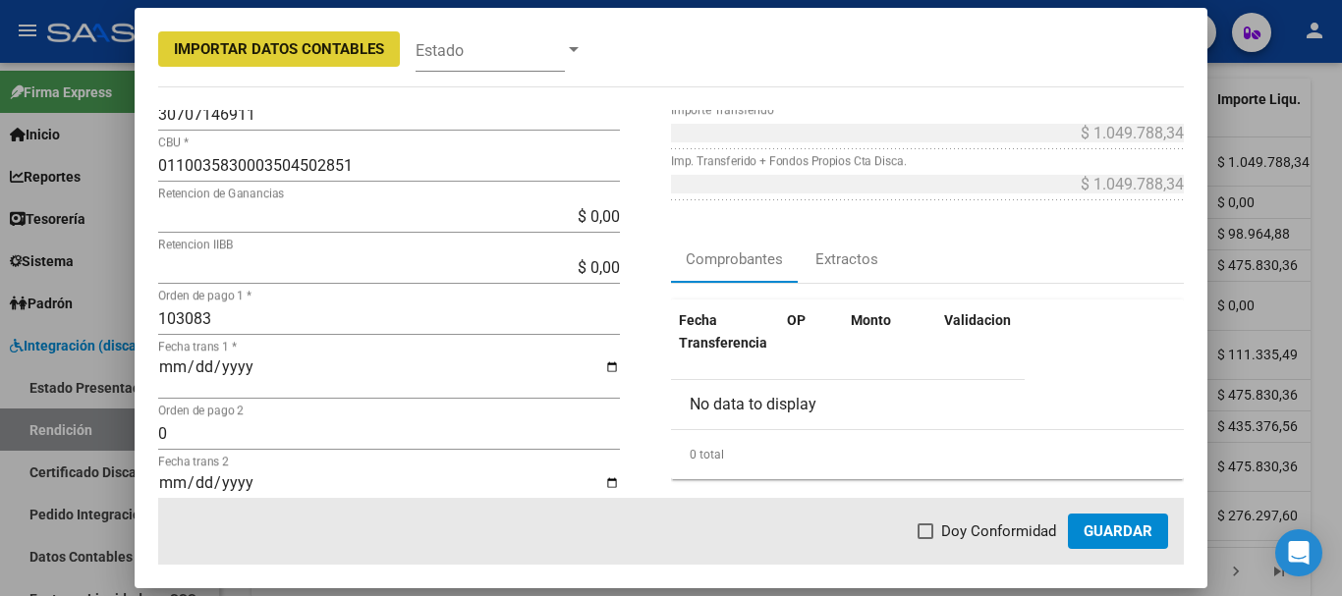
click at [928, 531] on span at bounding box center [926, 532] width 16 height 16
click at [925, 539] on input "Doy Conformidad" at bounding box center [925, 539] width 1 height 1
checkbox input "true"
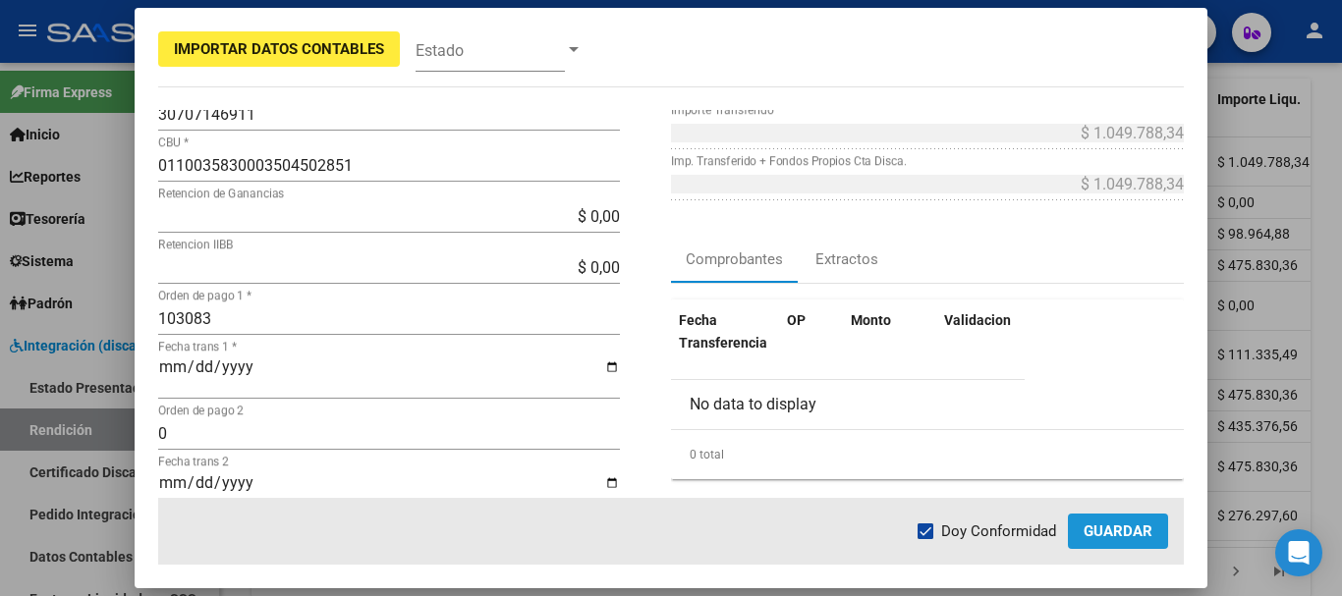
click at [1121, 524] on span "Guardar" at bounding box center [1118, 532] width 69 height 18
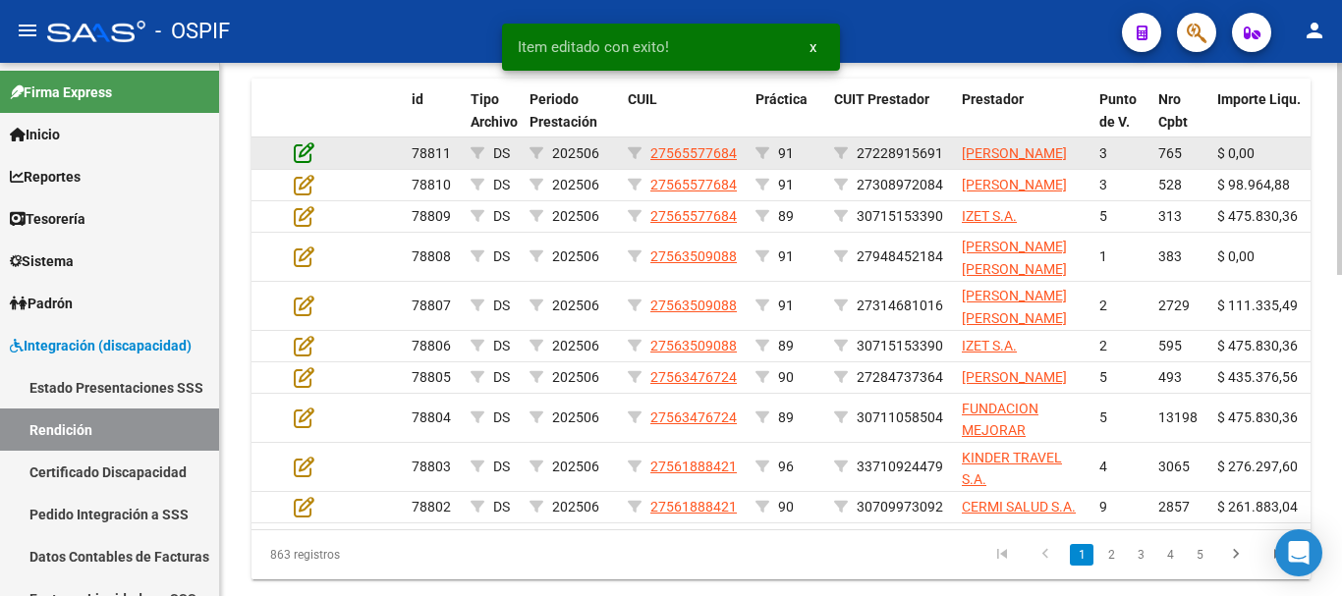
click at [303, 163] on icon at bounding box center [304, 152] width 21 height 22
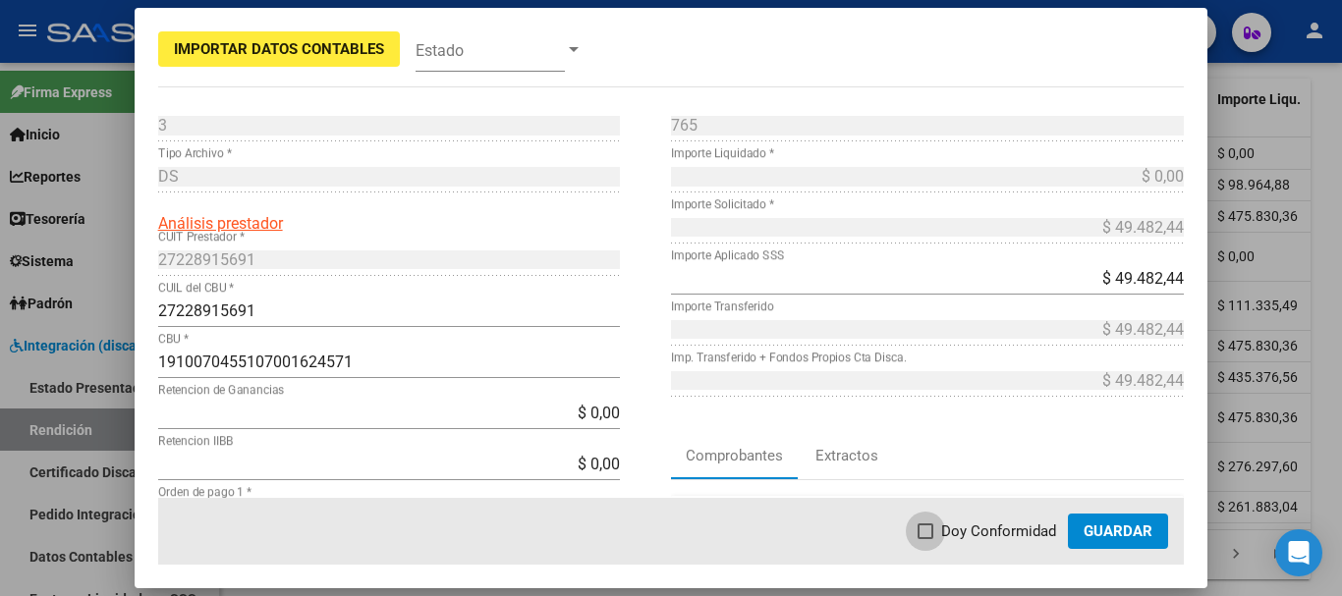
drag, startPoint x: 925, startPoint y: 531, endPoint x: 982, endPoint y: 531, distance: 56.0
click at [931, 531] on span at bounding box center [926, 532] width 16 height 16
click at [925, 539] on input "Doy Conformidad" at bounding box center [925, 539] width 1 height 1
checkbox input "true"
click at [1117, 531] on span "Guardar" at bounding box center [1118, 532] width 69 height 18
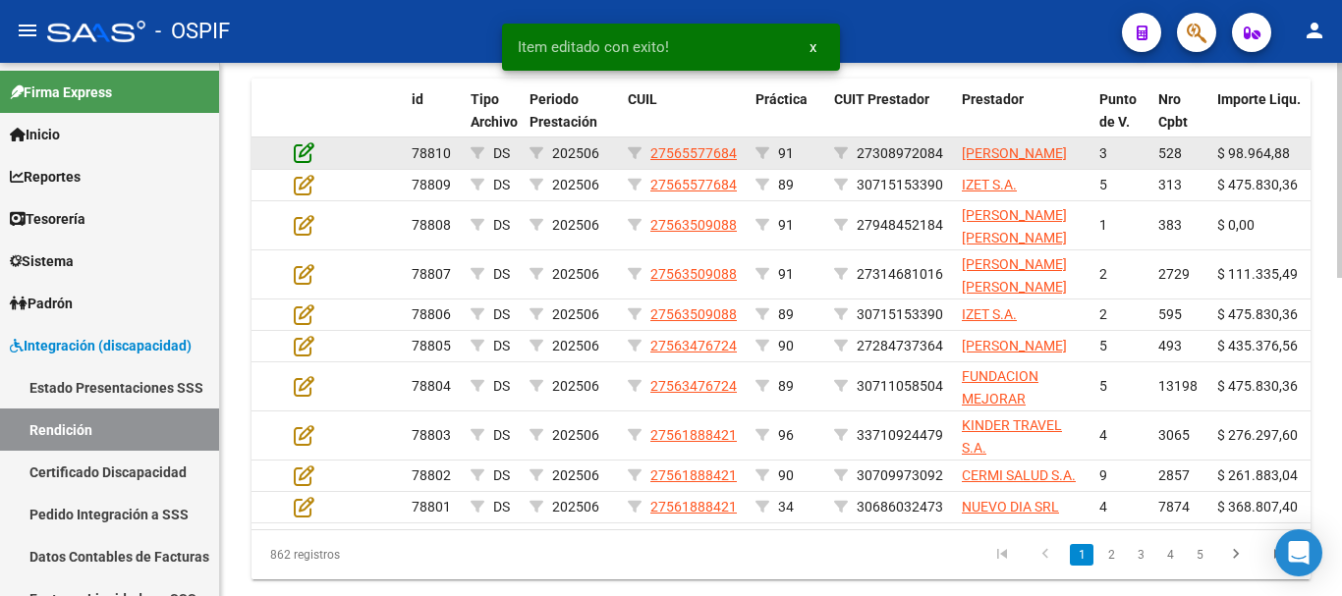
click at [308, 162] on icon at bounding box center [304, 152] width 21 height 22
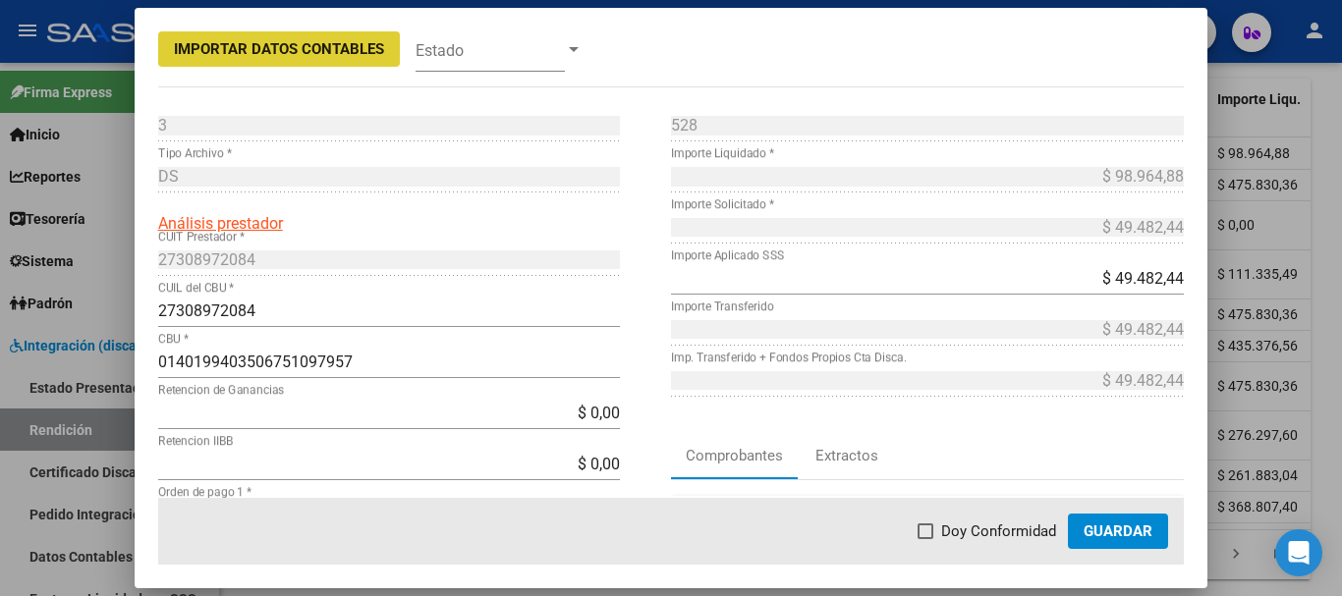
click at [930, 530] on span at bounding box center [926, 532] width 16 height 16
click at [925, 539] on input "Doy Conformidad" at bounding box center [925, 539] width 1 height 1
checkbox input "true"
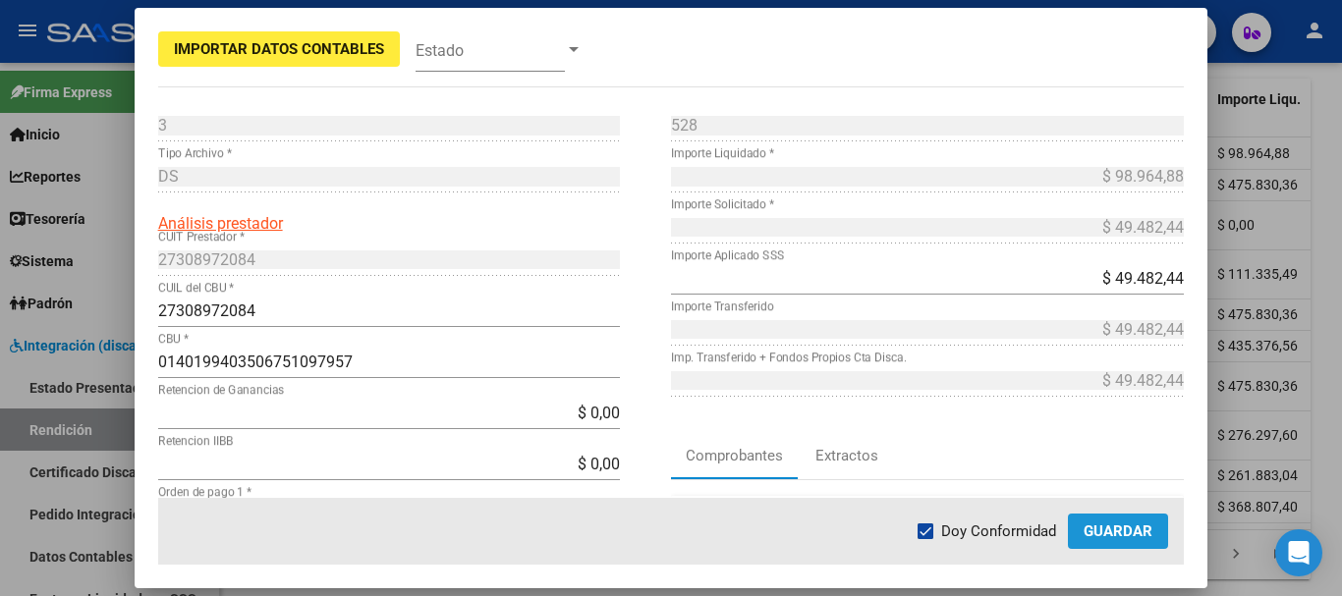
click at [1117, 533] on span "Guardar" at bounding box center [1118, 532] width 69 height 18
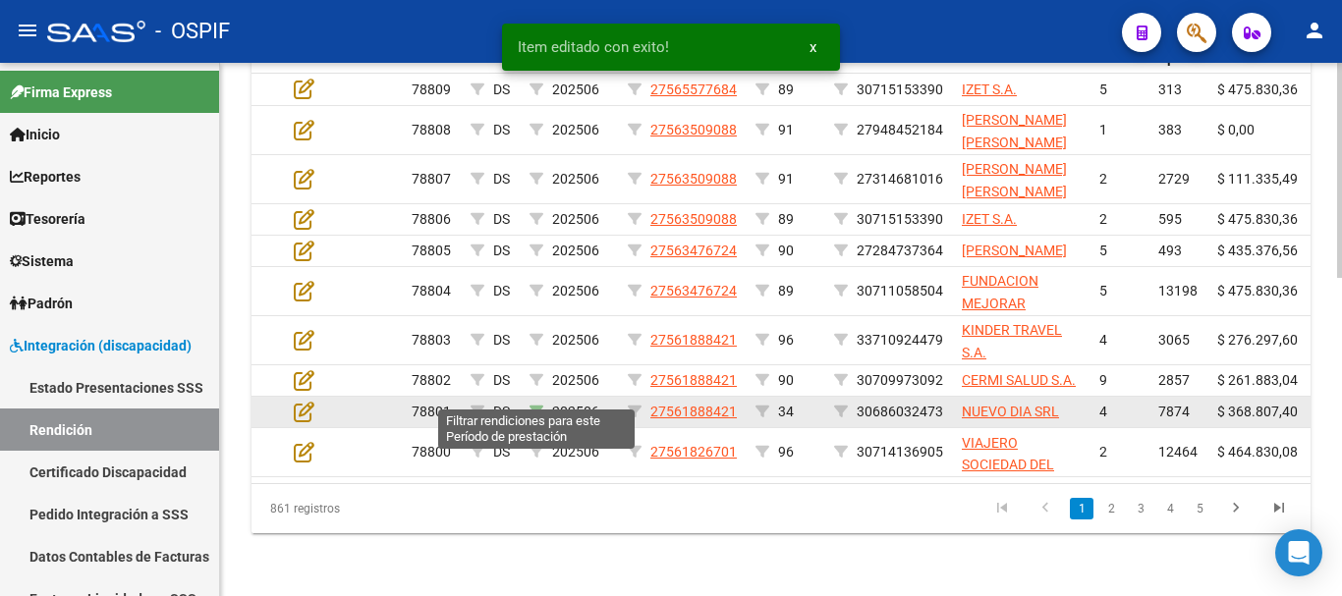
scroll to position [591, 0]
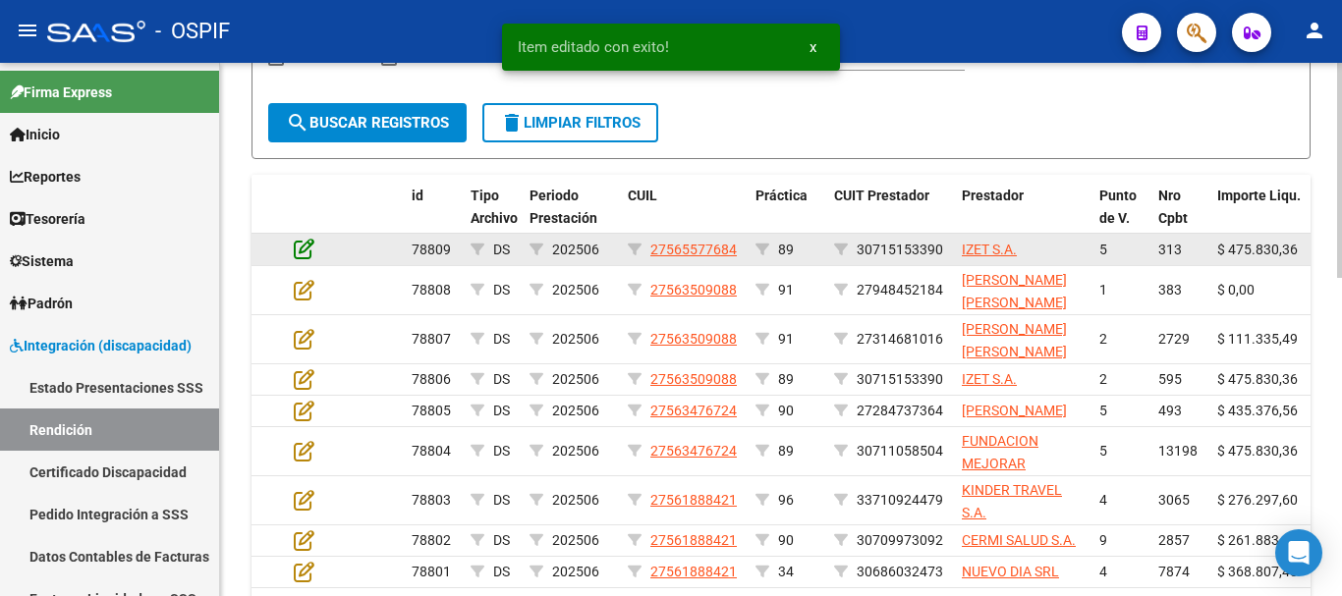
click at [307, 248] on icon at bounding box center [304, 249] width 21 height 22
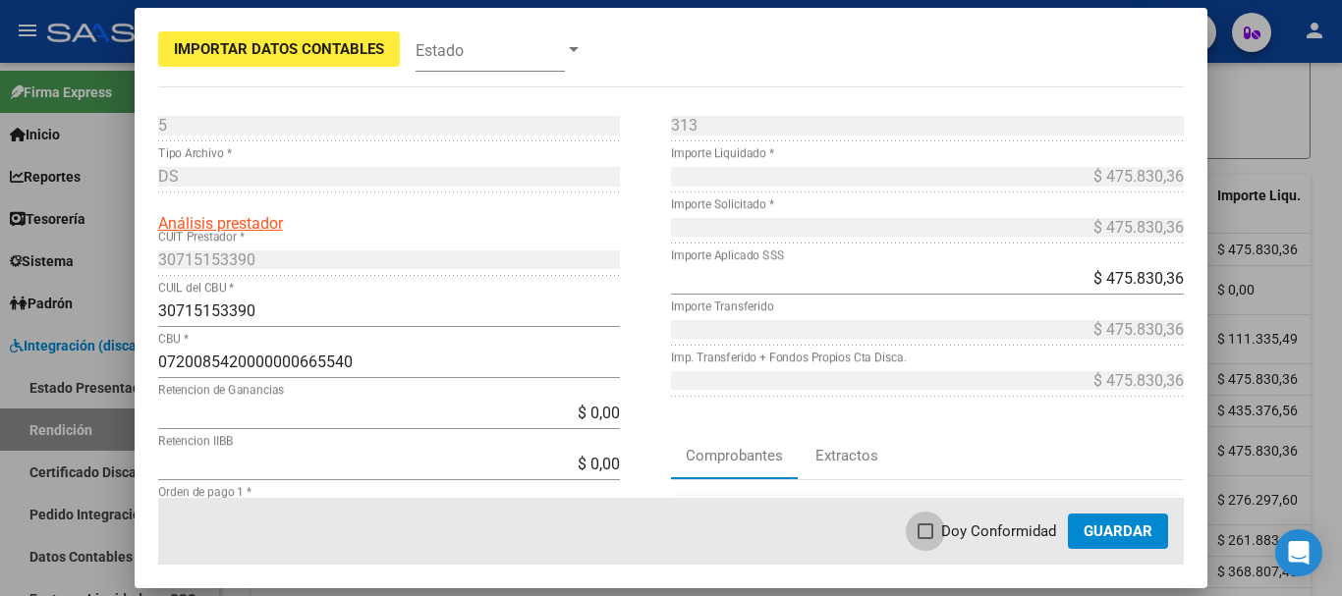
click at [924, 530] on span at bounding box center [926, 532] width 16 height 16
click at [925, 539] on input "Doy Conformidad" at bounding box center [925, 539] width 1 height 1
checkbox input "true"
click at [1134, 533] on span "Guardar" at bounding box center [1118, 532] width 69 height 18
